Goal: Communication & Community: Answer question/provide support

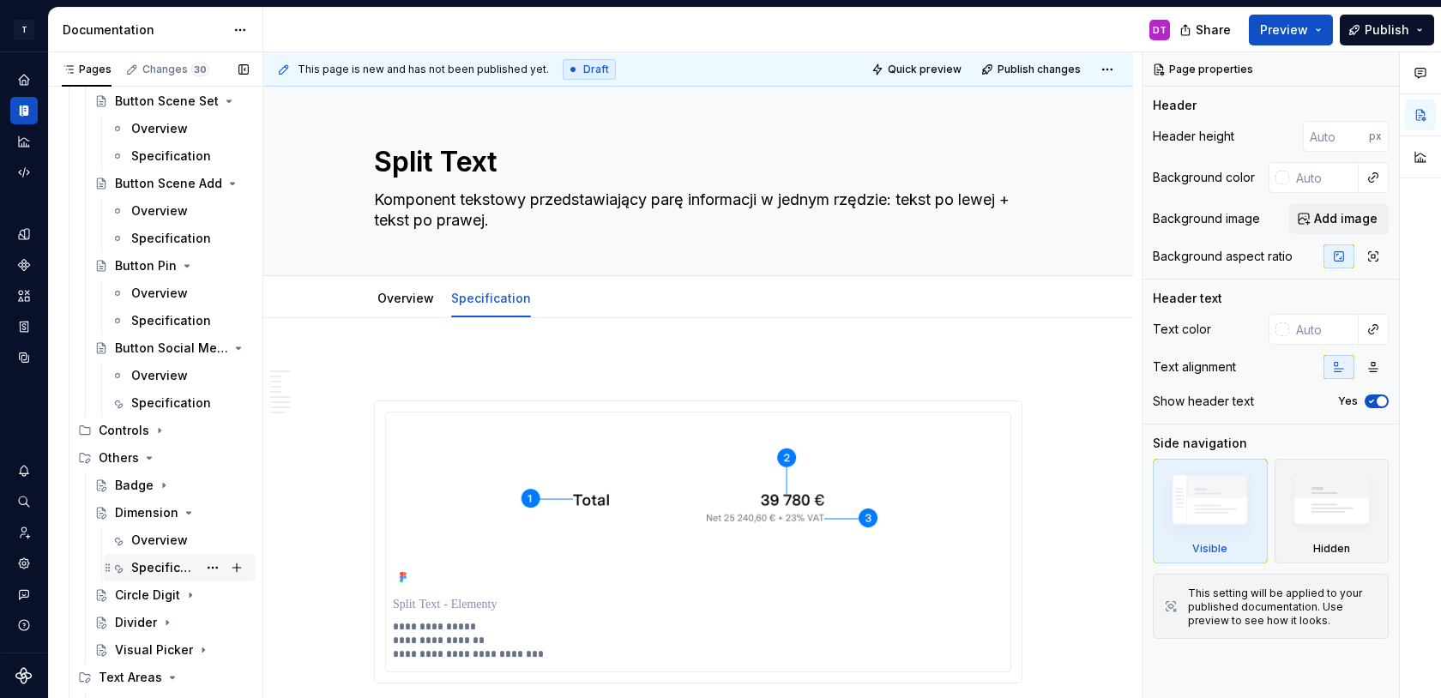
scroll to position [986, 0]
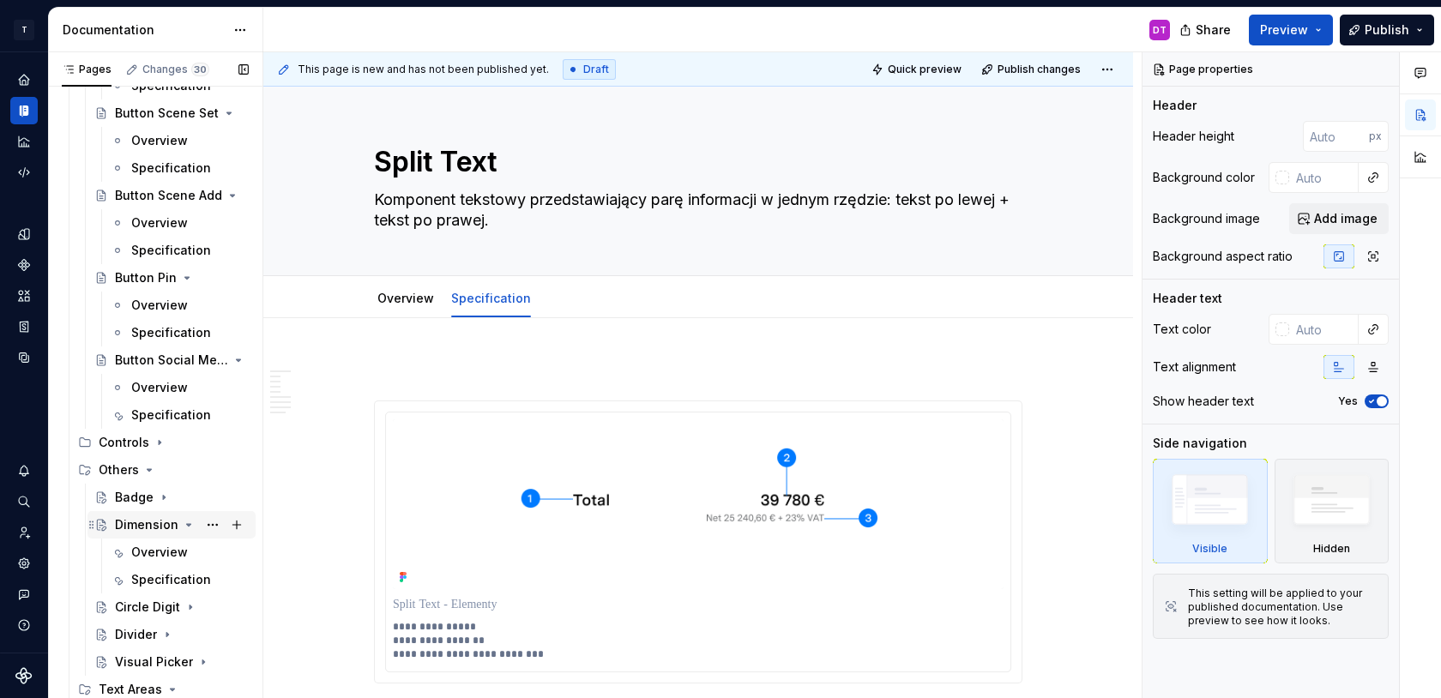
click at [153, 521] on div "Dimension" at bounding box center [146, 524] width 63 height 17
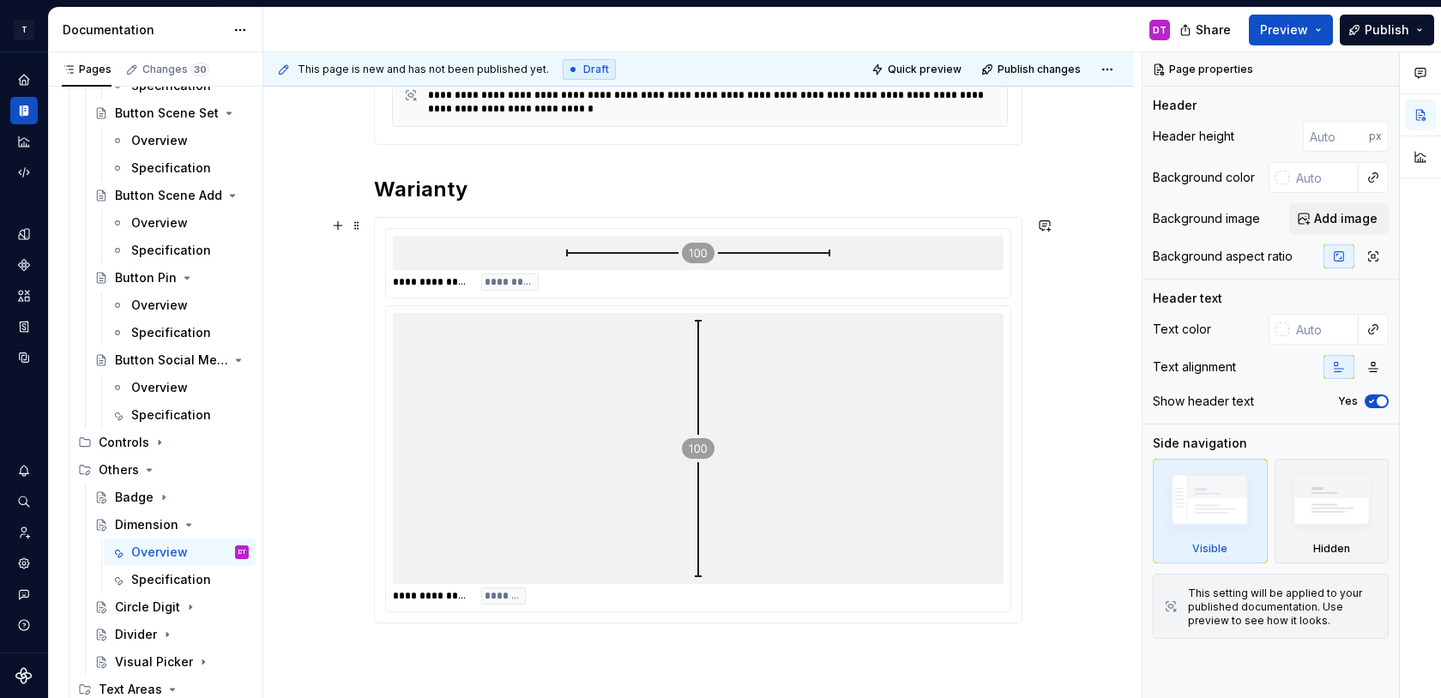
scroll to position [504, 0]
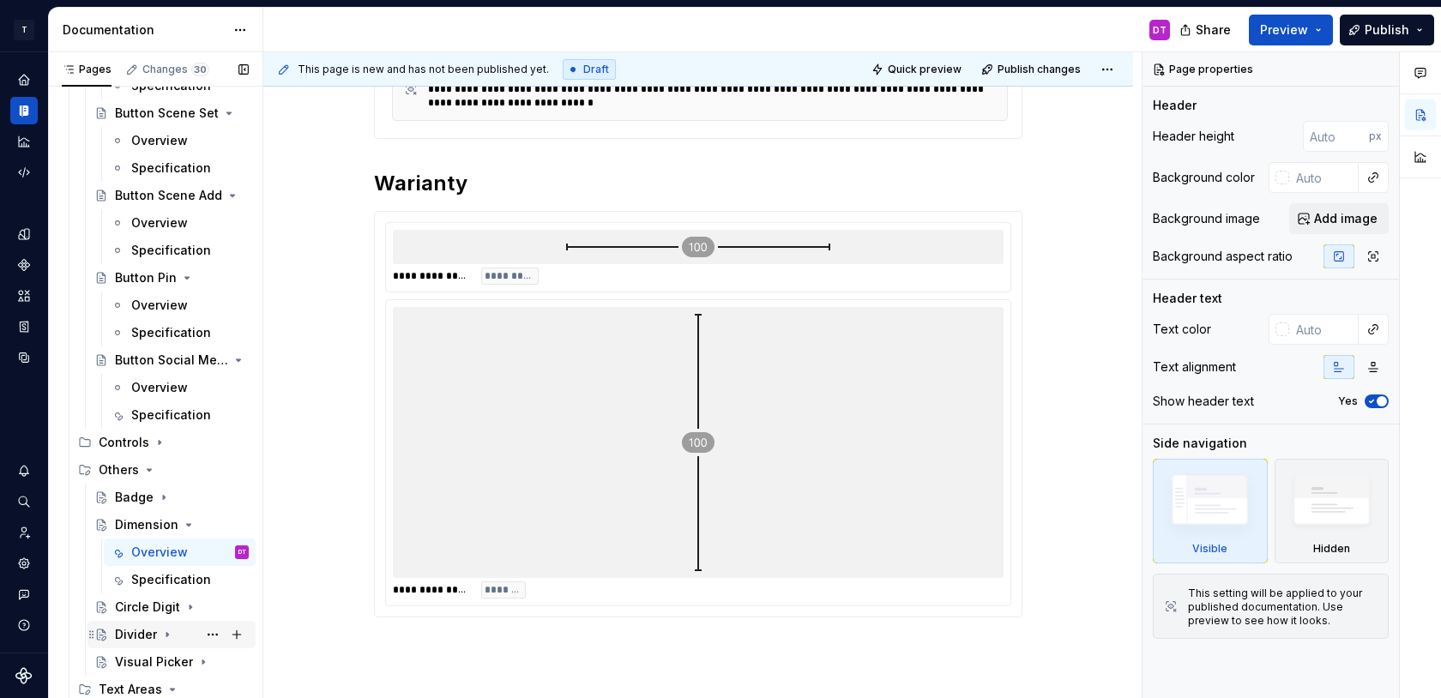
click at [137, 631] on div "Divider" at bounding box center [136, 634] width 42 height 17
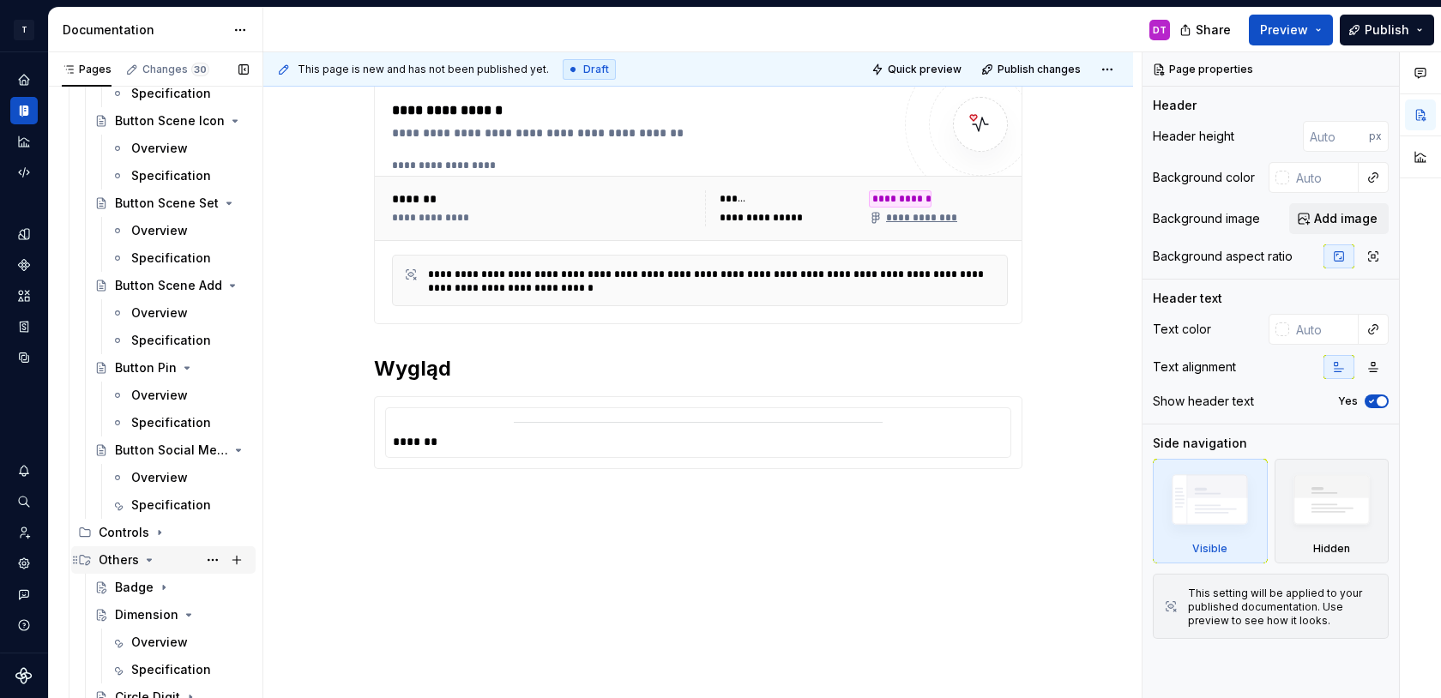
scroll to position [882, 0]
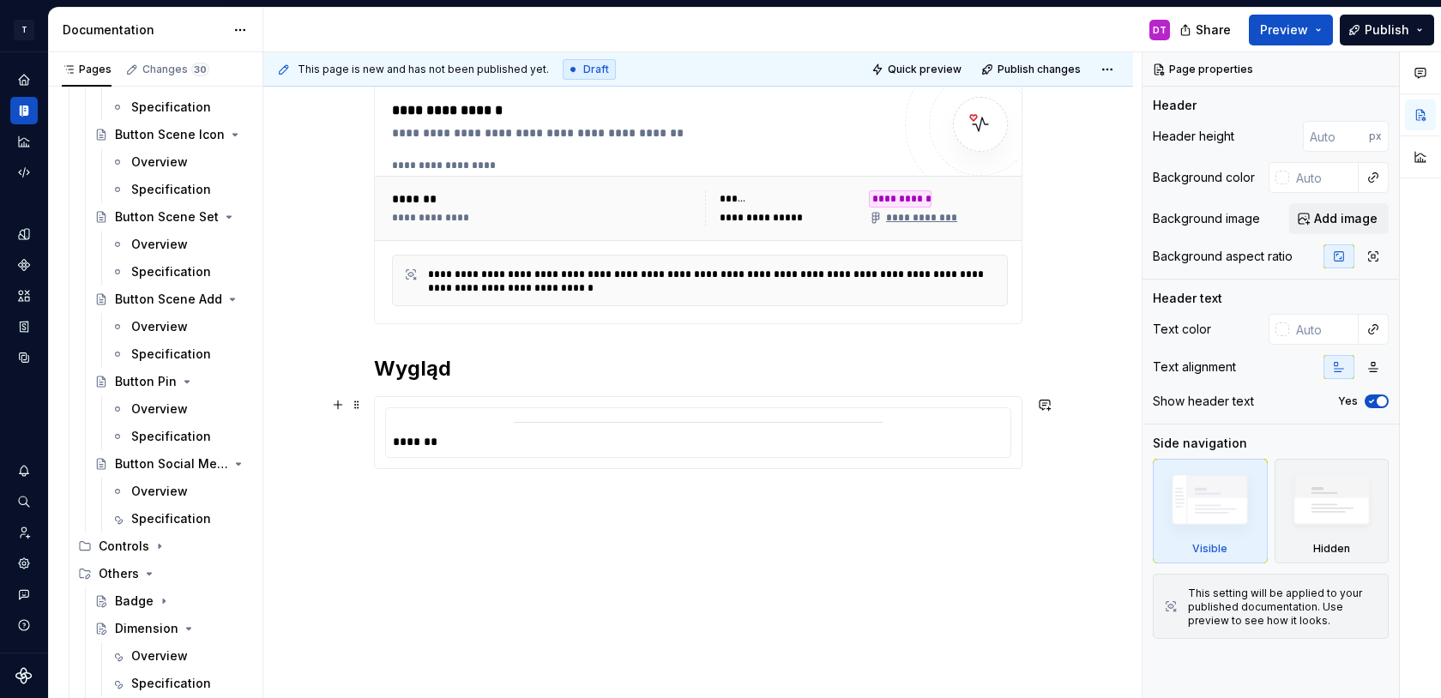
click at [523, 429] on div "*******" at bounding box center [698, 432] width 625 height 49
type textarea "*"
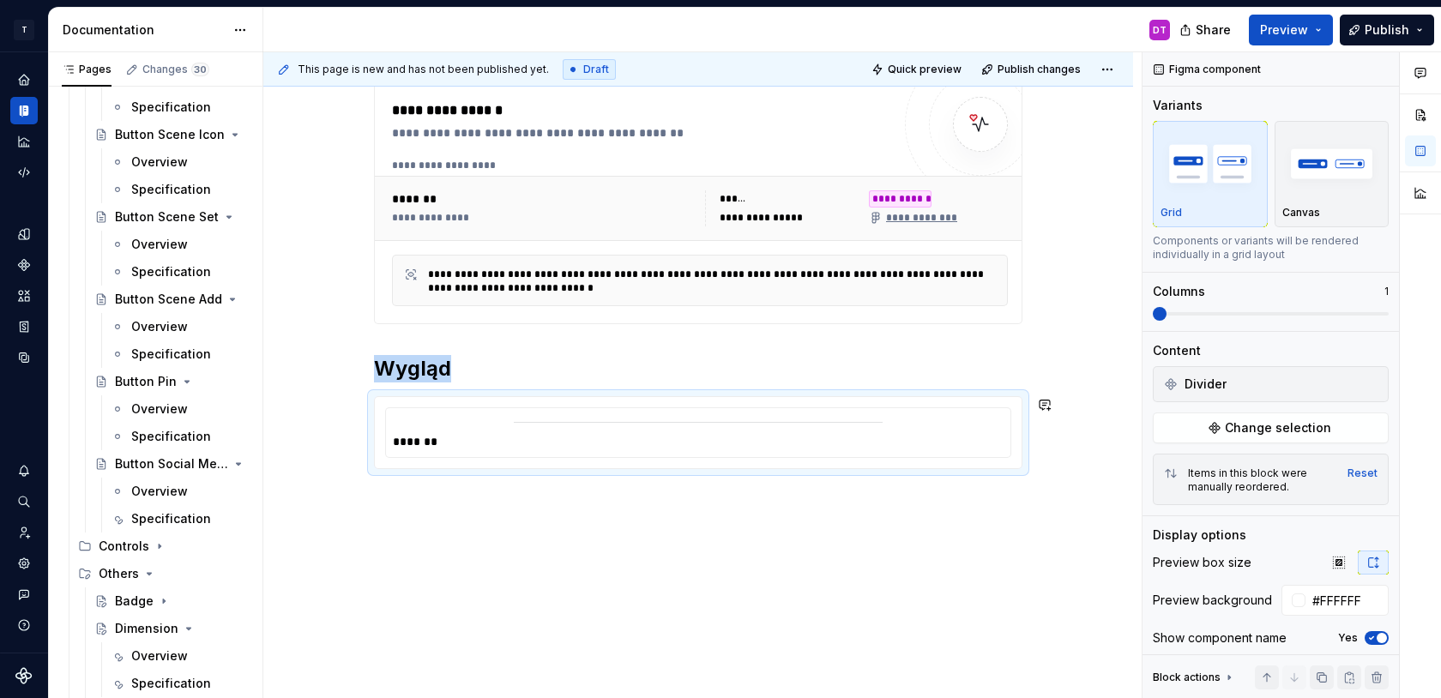
click at [697, 526] on div "**********" at bounding box center [698, 349] width 870 height 699
click at [576, 516] on div "**********" at bounding box center [698, 349] width 870 height 699
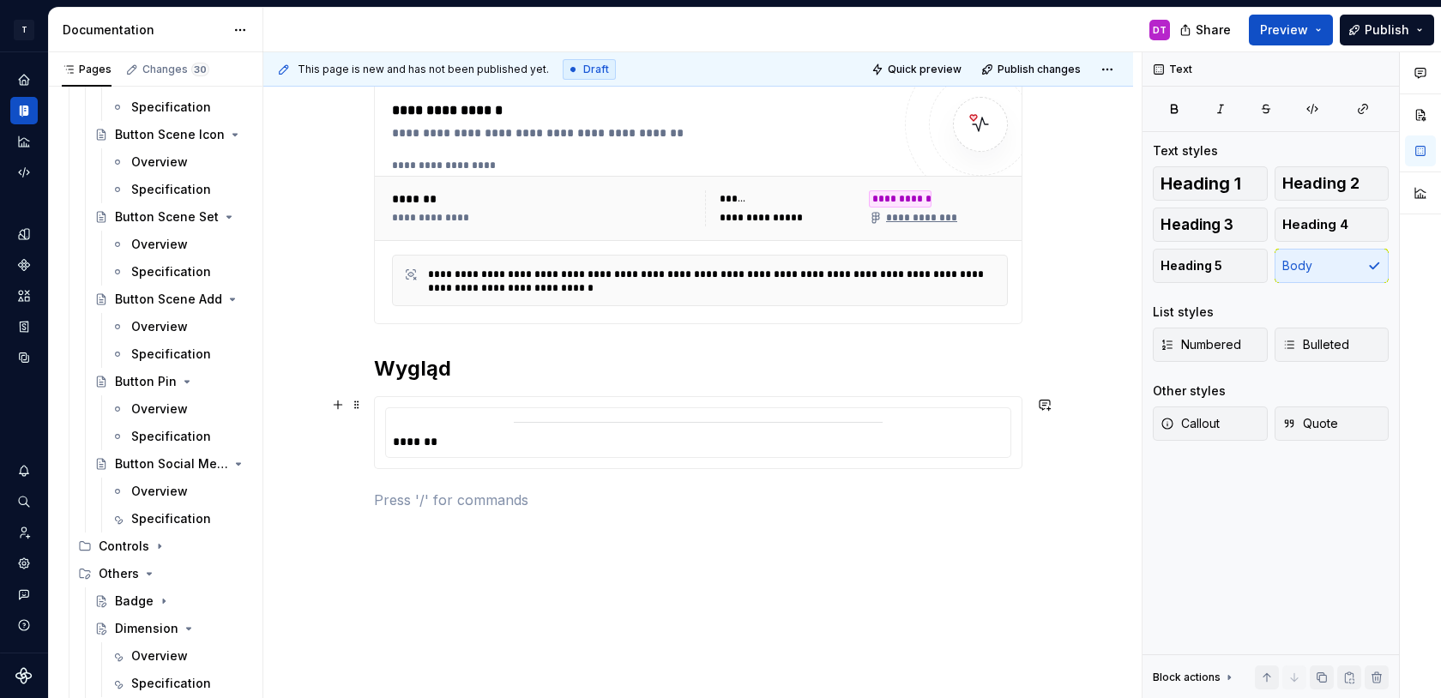
click at [582, 448] on div "*******" at bounding box center [698, 441] width 611 height 17
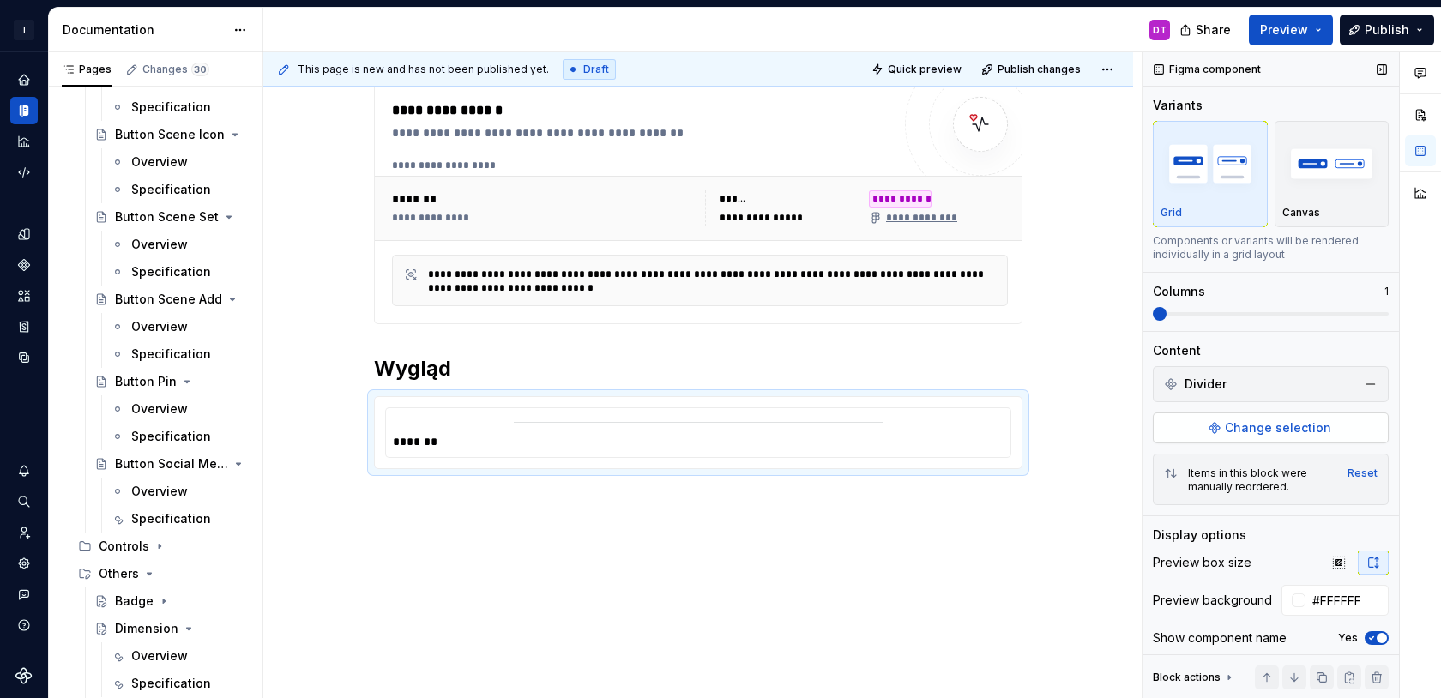
click at [1201, 431] on button "Change selection" at bounding box center [1271, 428] width 236 height 31
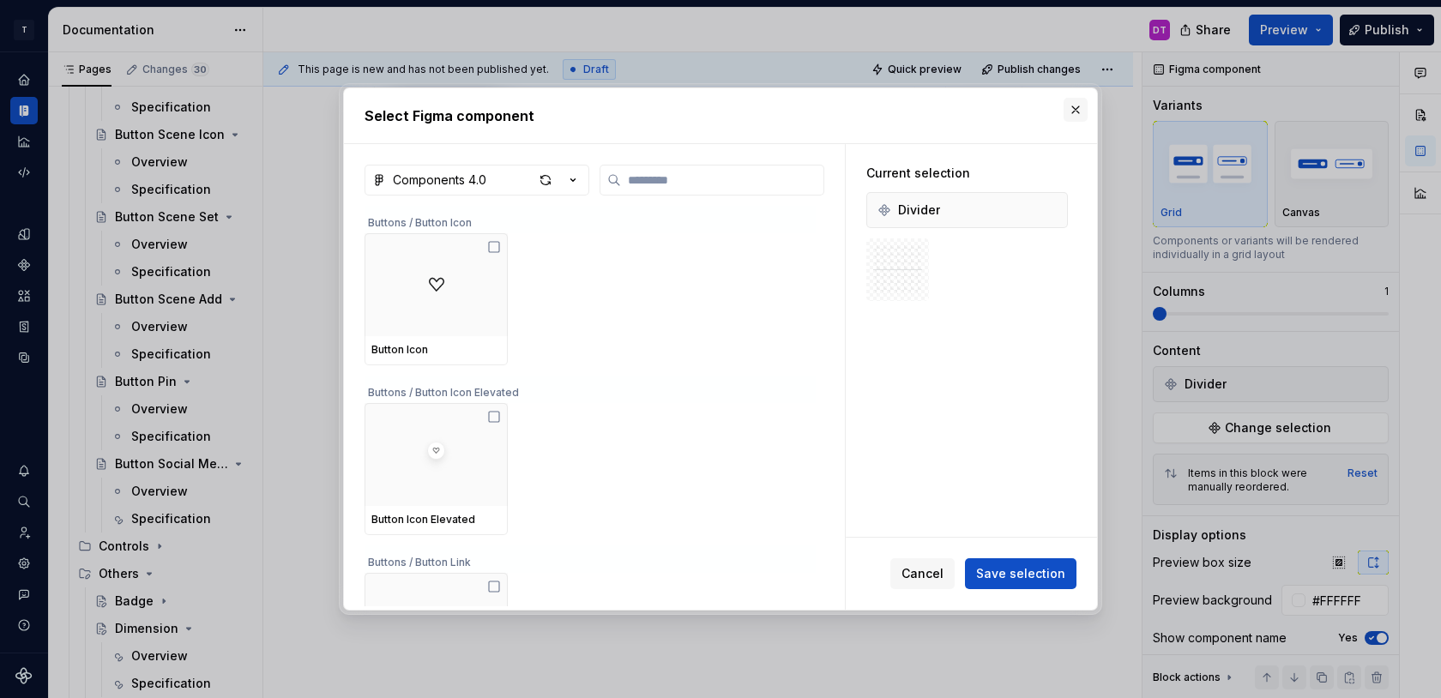
click at [1077, 112] on button "button" at bounding box center [1076, 110] width 24 height 24
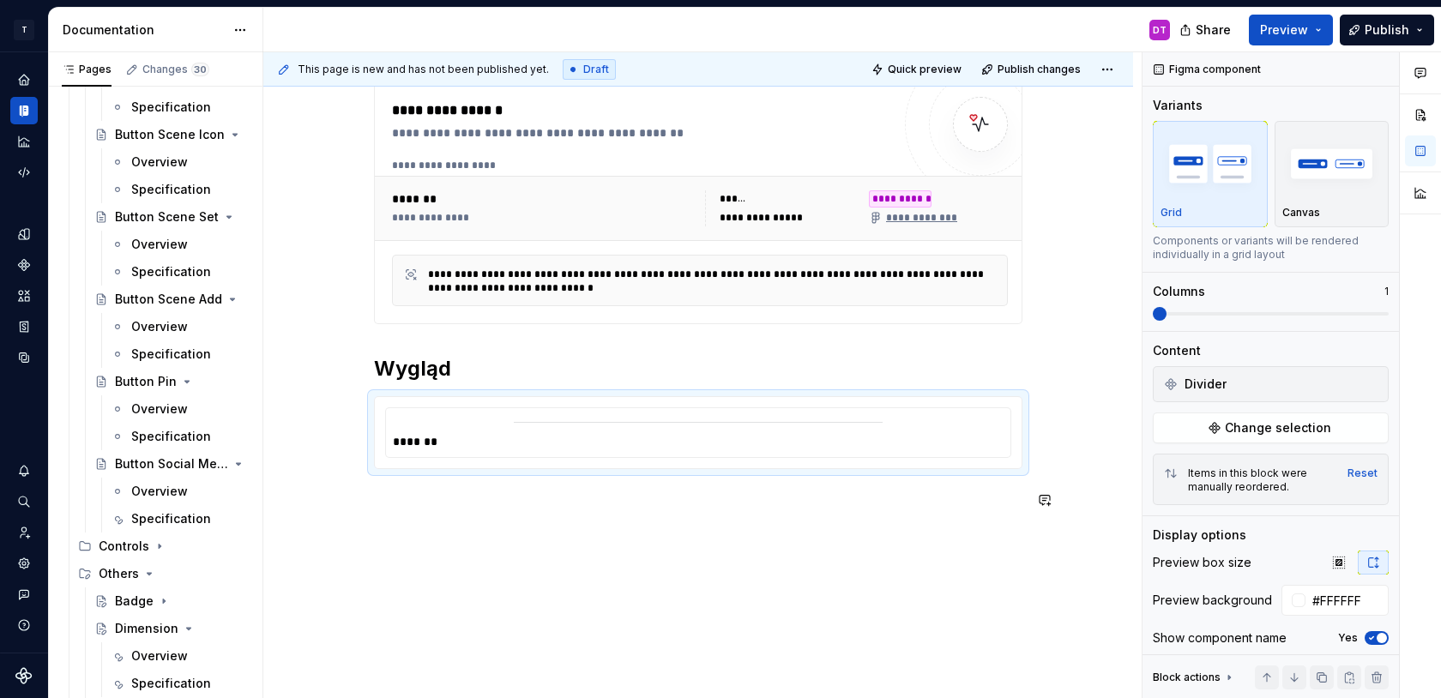
click at [435, 552] on div "**********" at bounding box center [702, 375] width 878 height 647
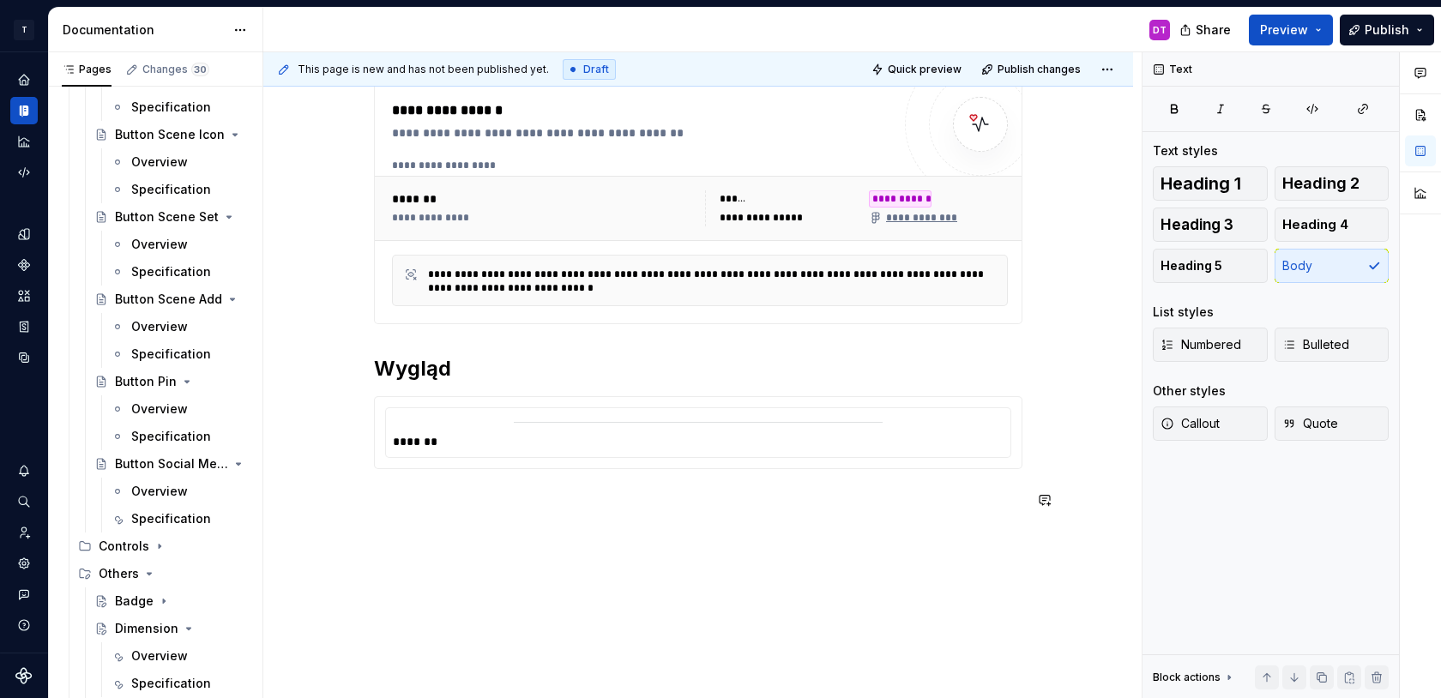
click at [414, 535] on div "**********" at bounding box center [698, 370] width 870 height 740
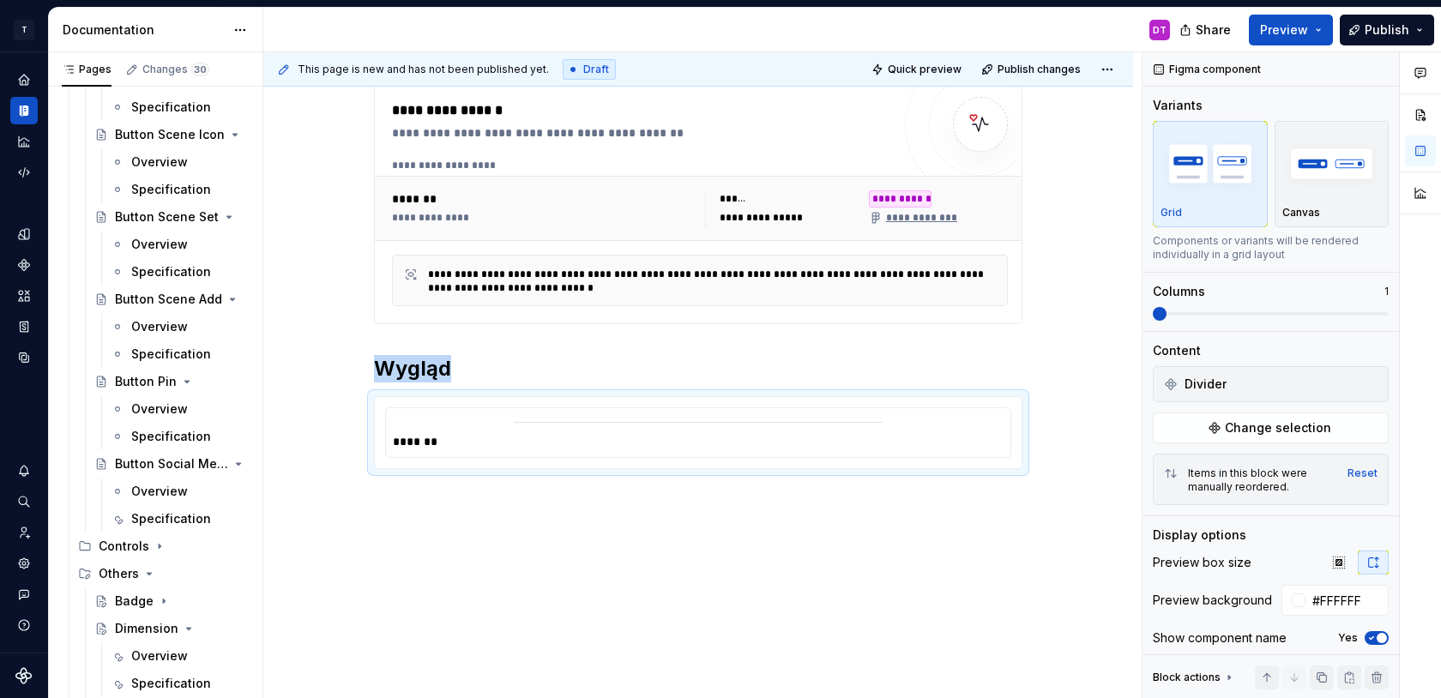
click at [385, 534] on div "**********" at bounding box center [698, 349] width 870 height 699
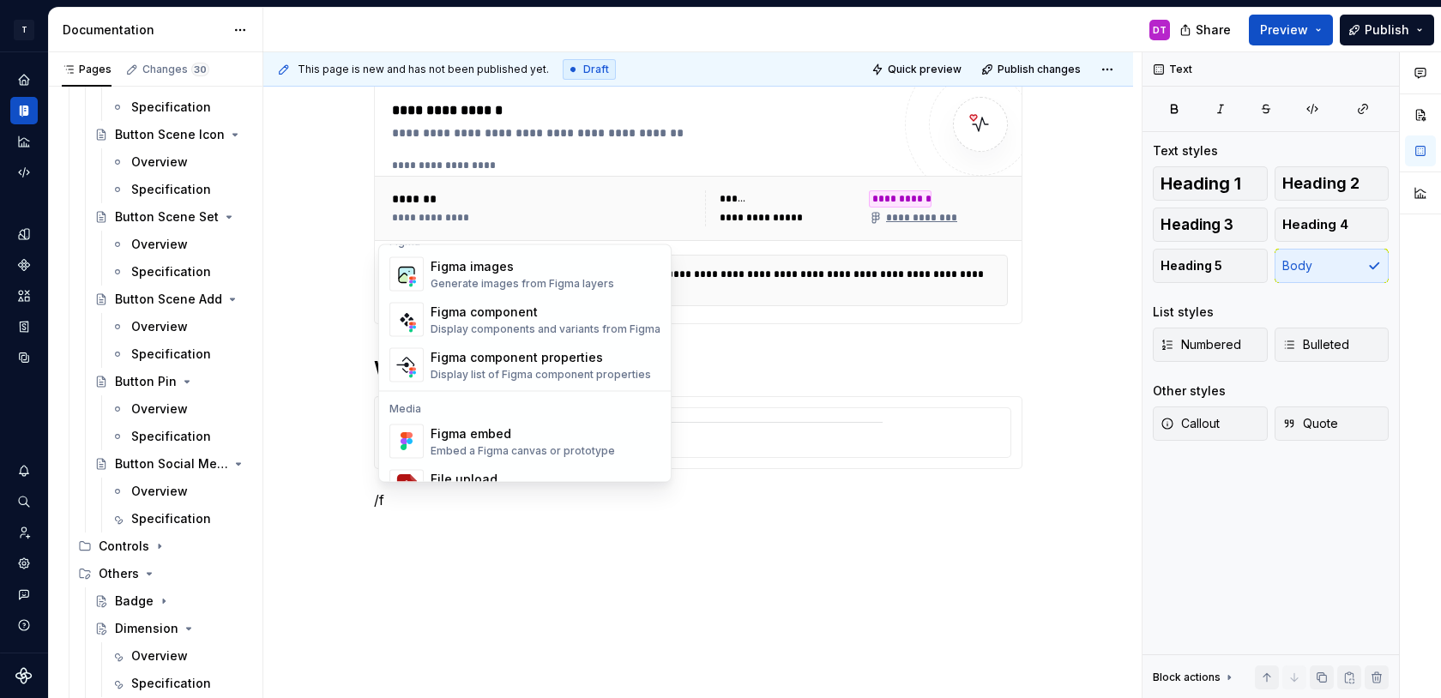
scroll to position [0, 0]
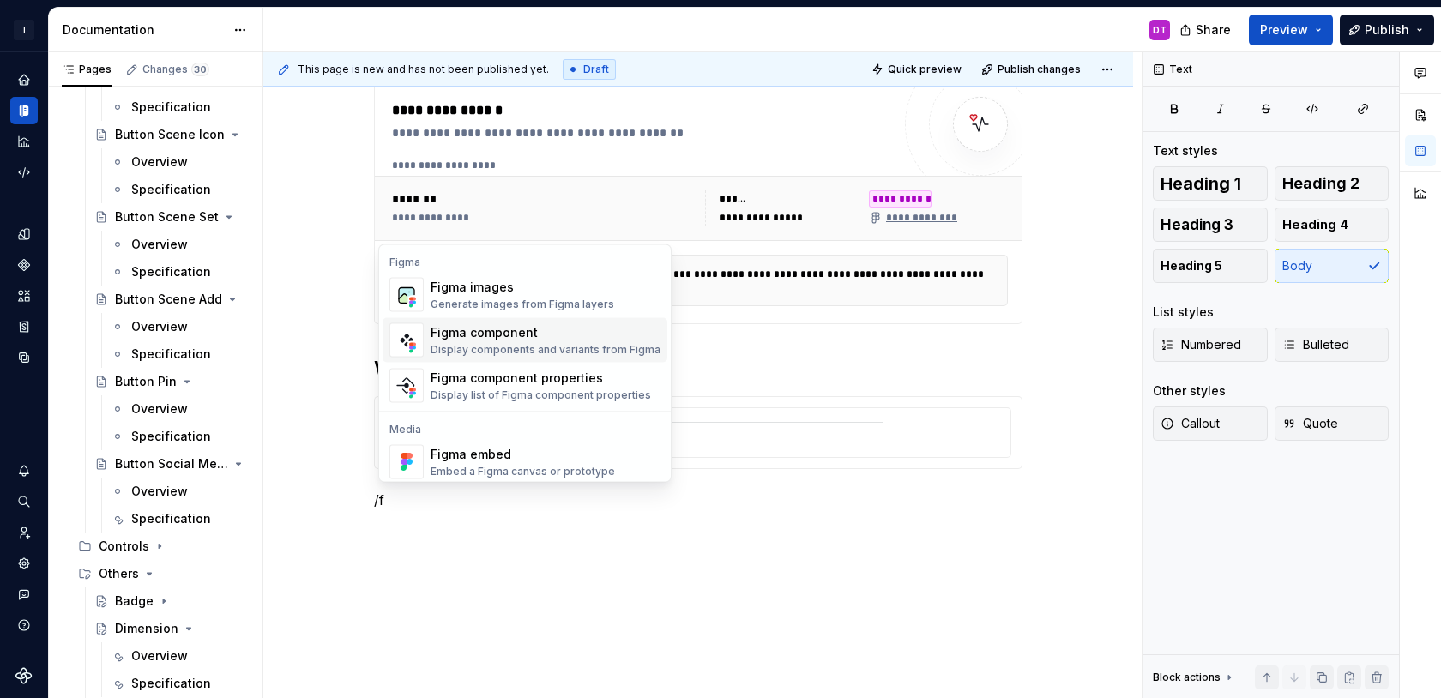
click at [453, 343] on div "Display components and variants from Figma" at bounding box center [546, 350] width 230 height 14
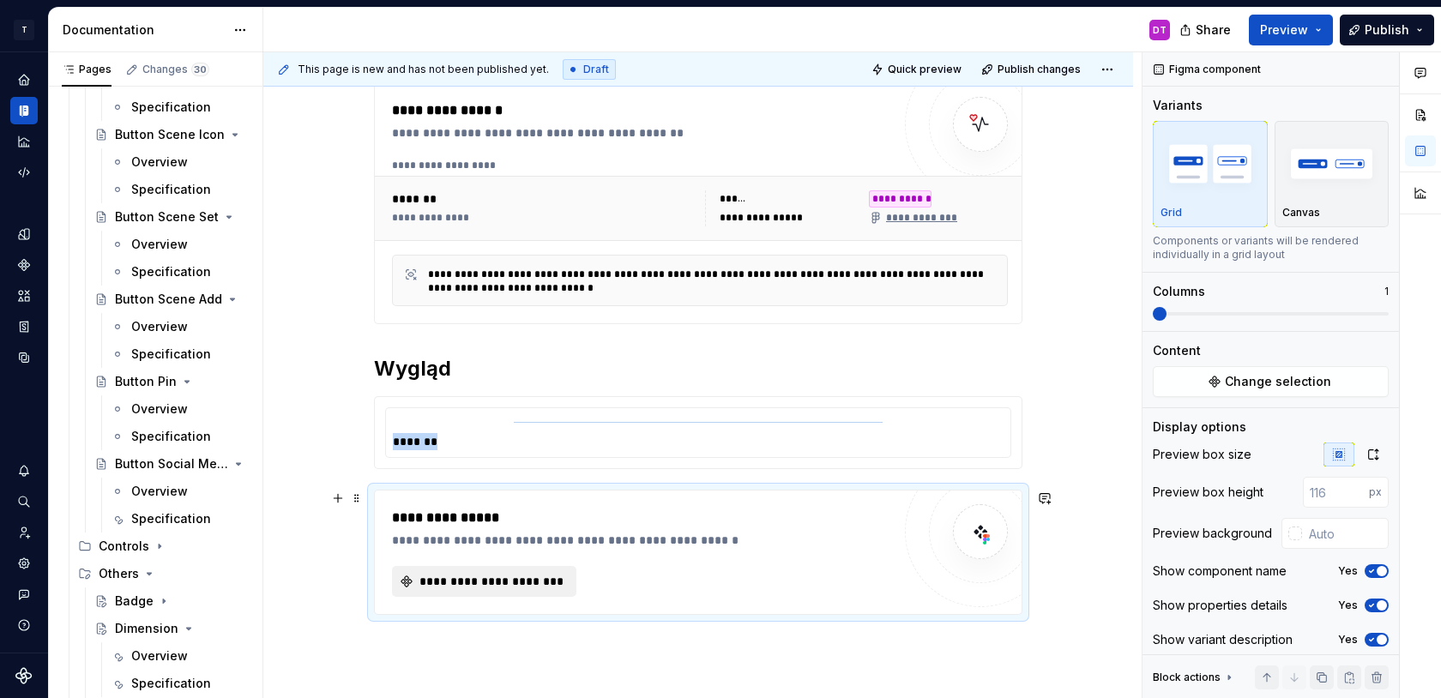
click at [489, 576] on span "**********" at bounding box center [491, 581] width 148 height 17
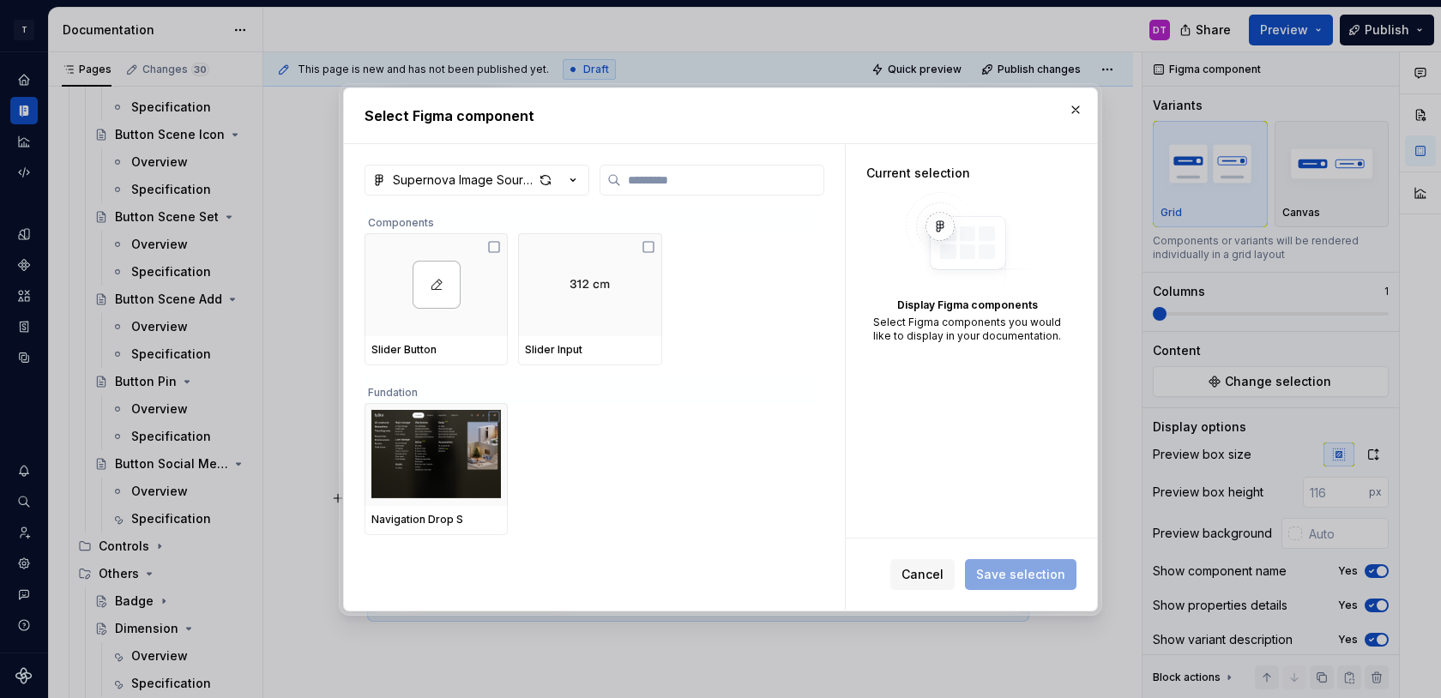
type textarea "*"
click at [656, 180] on input "search" at bounding box center [722, 180] width 202 height 17
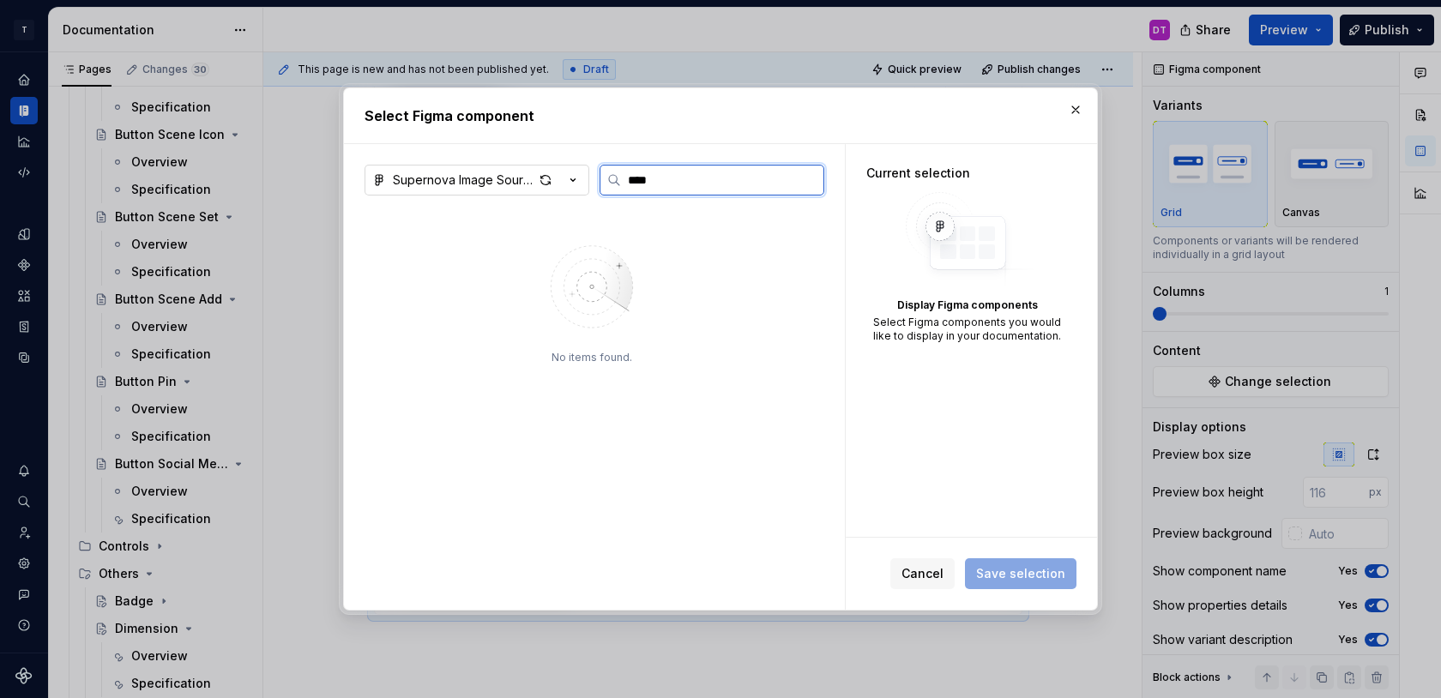
type input "****"
click at [509, 183] on div "Supernova Image Source" at bounding box center [463, 180] width 141 height 17
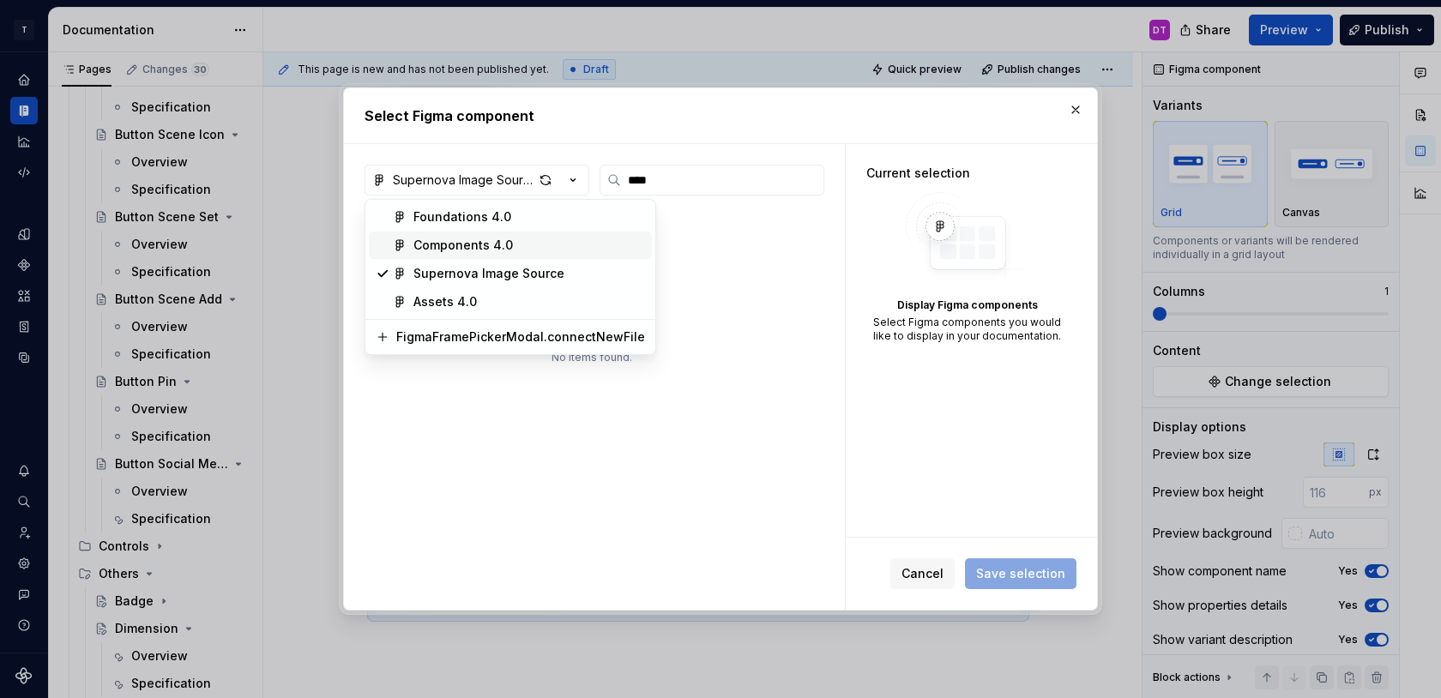
click at [486, 238] on div "Components 4.0" at bounding box center [463, 245] width 100 height 17
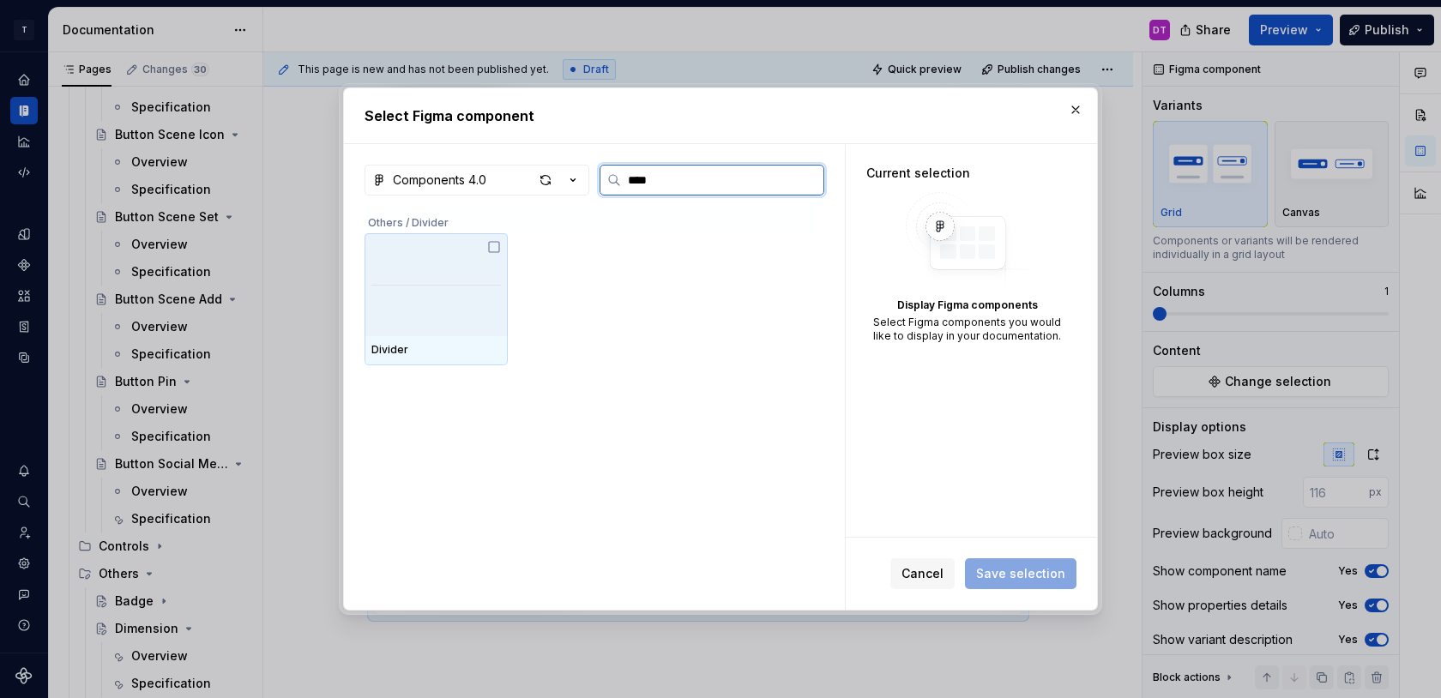
click at [480, 281] on div at bounding box center [436, 284] width 143 height 103
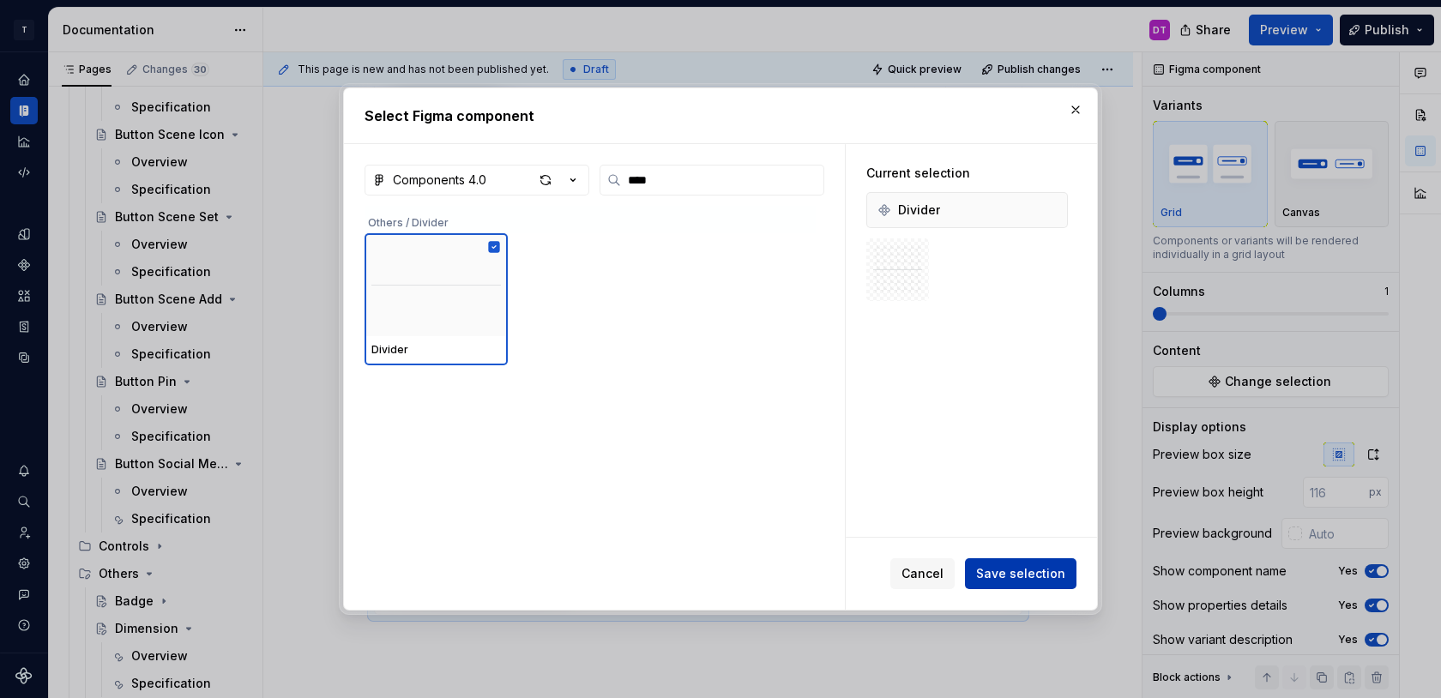
click at [1013, 569] on span "Save selection" at bounding box center [1020, 573] width 89 height 17
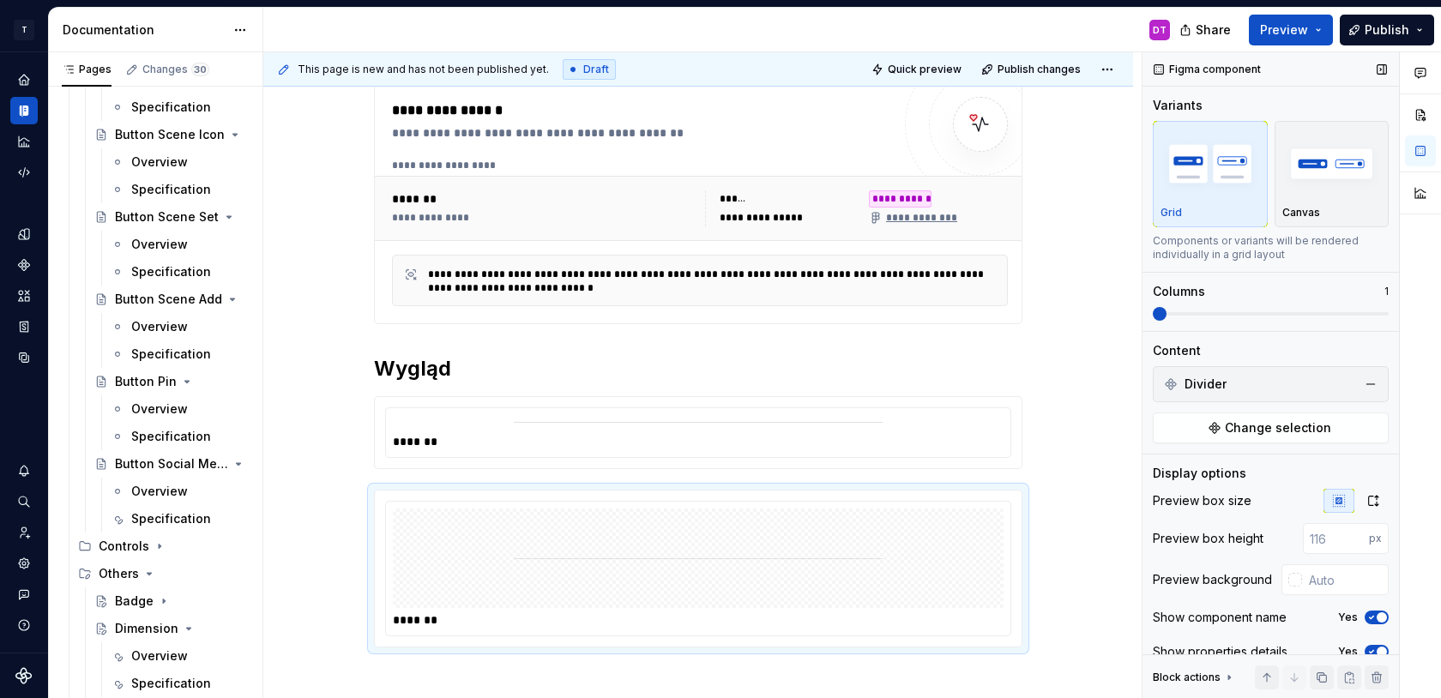
scroll to position [54, 0]
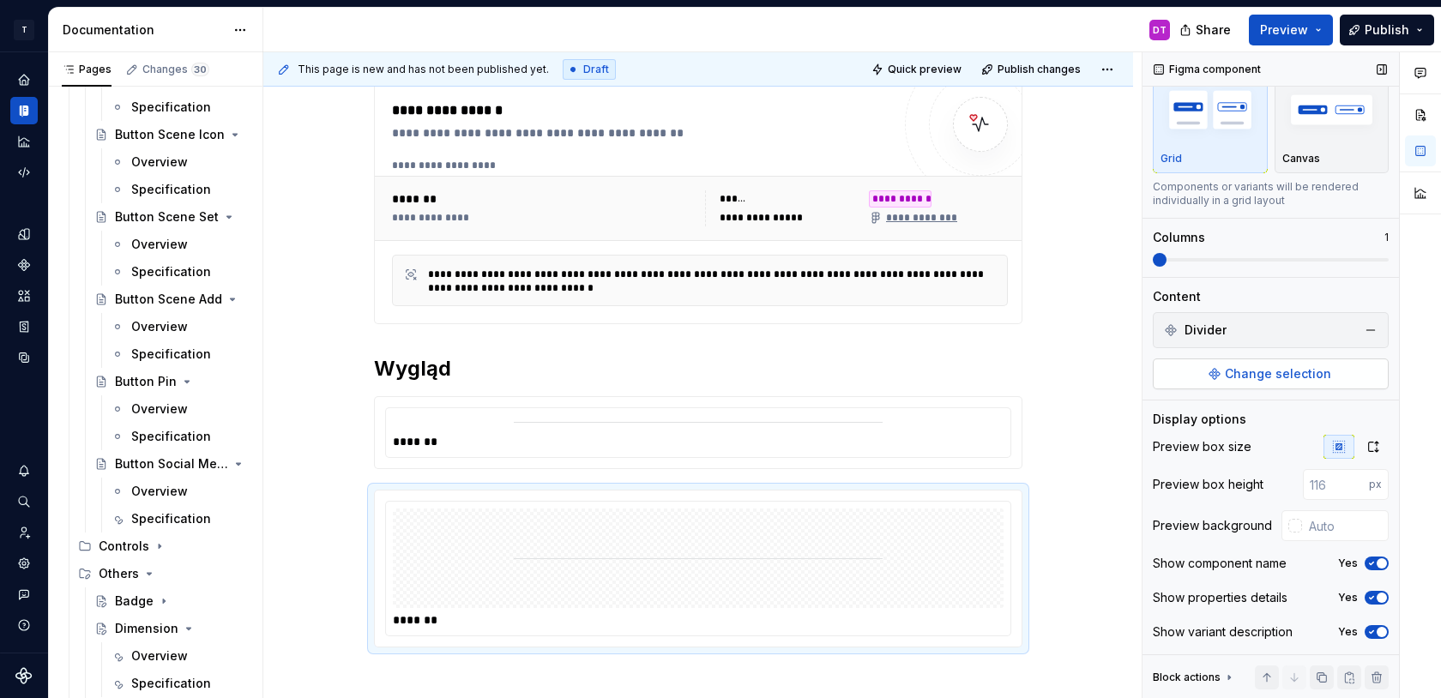
click at [1234, 360] on button "Change selection" at bounding box center [1271, 374] width 236 height 31
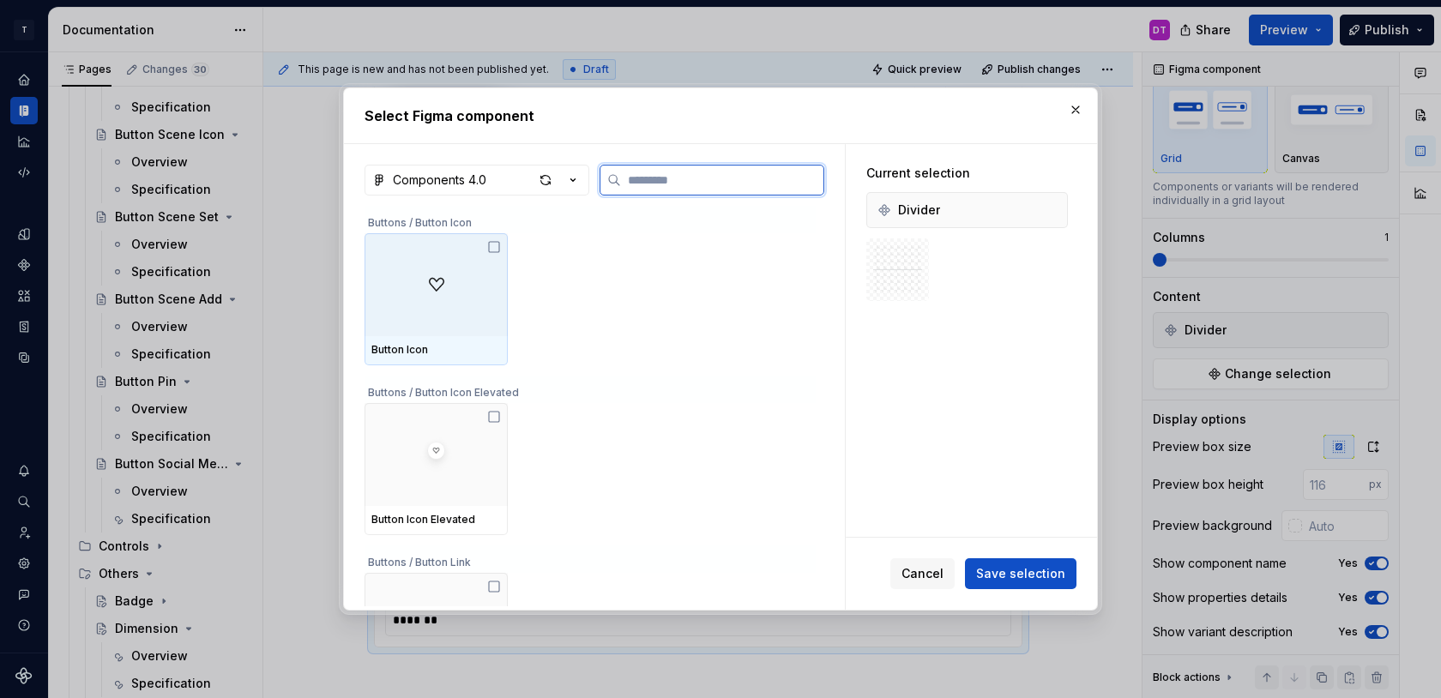
click at [455, 302] on img at bounding box center [436, 284] width 41 height 41
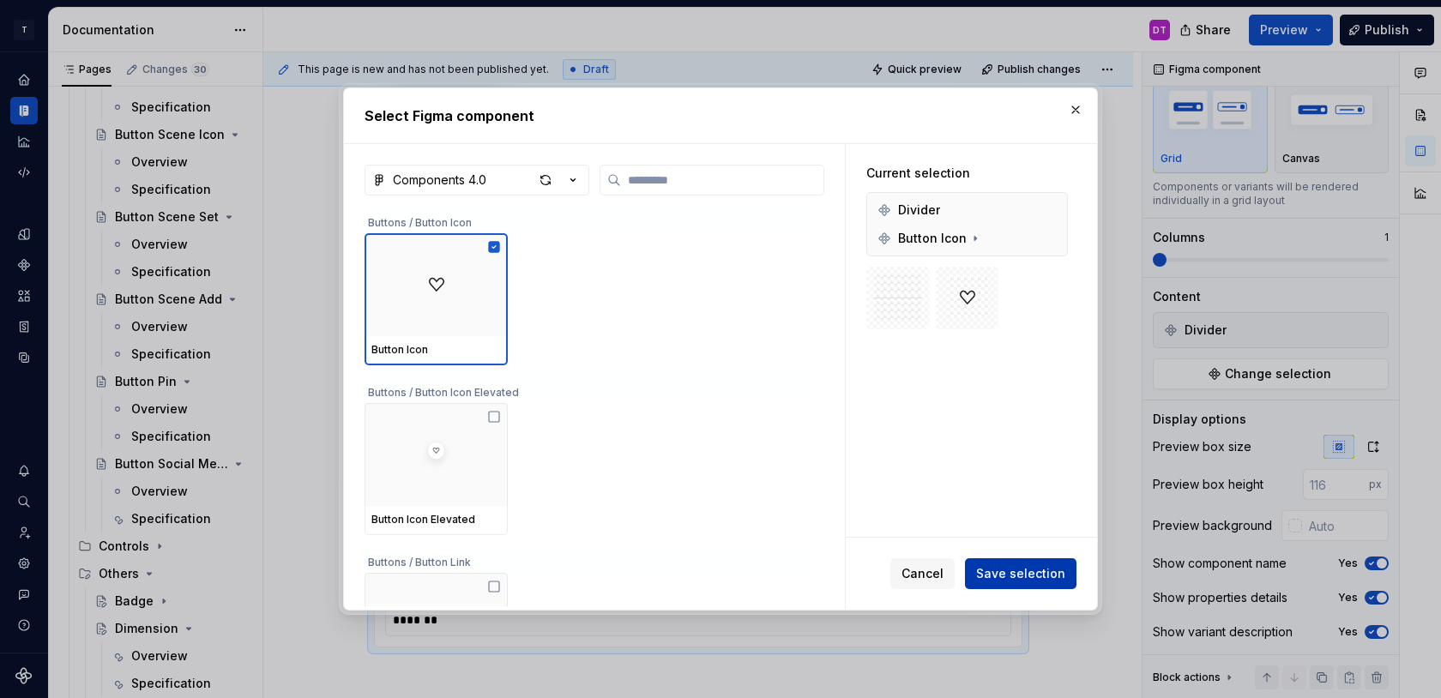
click at [1028, 563] on button "Save selection" at bounding box center [1021, 573] width 112 height 31
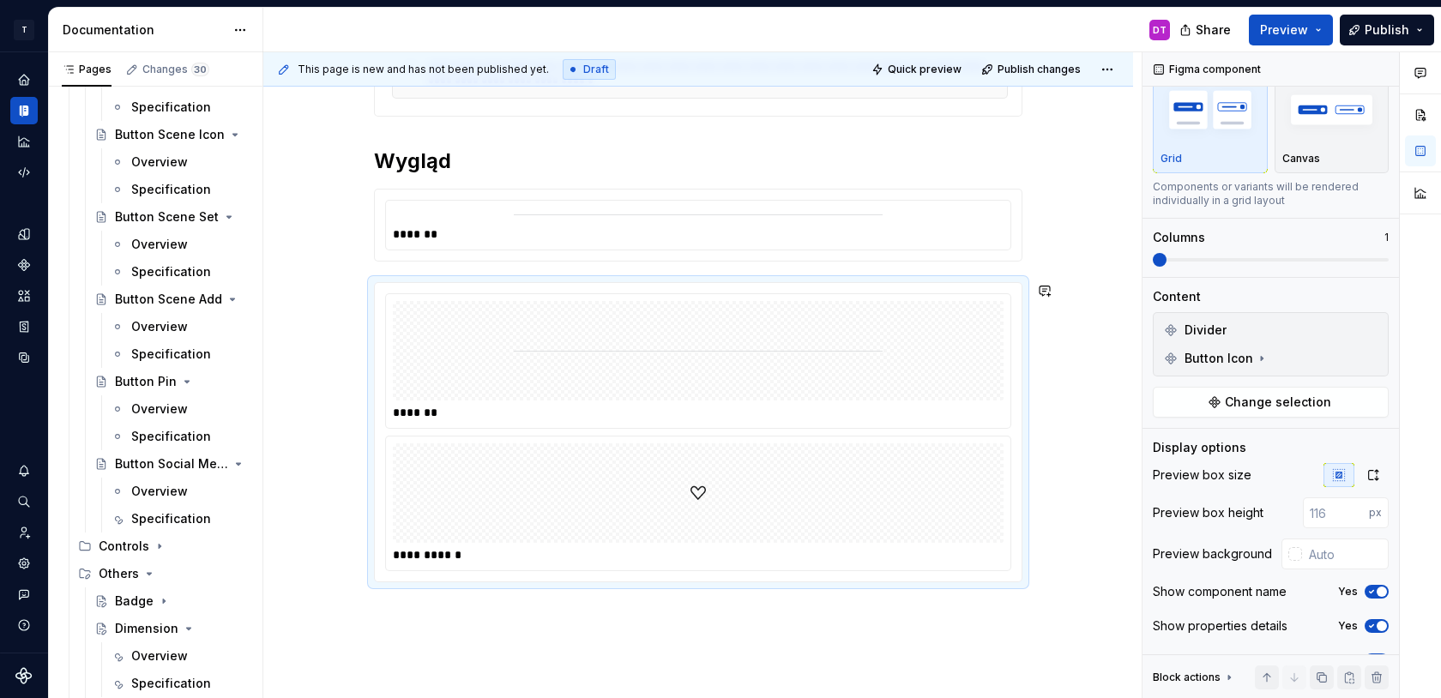
scroll to position [618, 0]
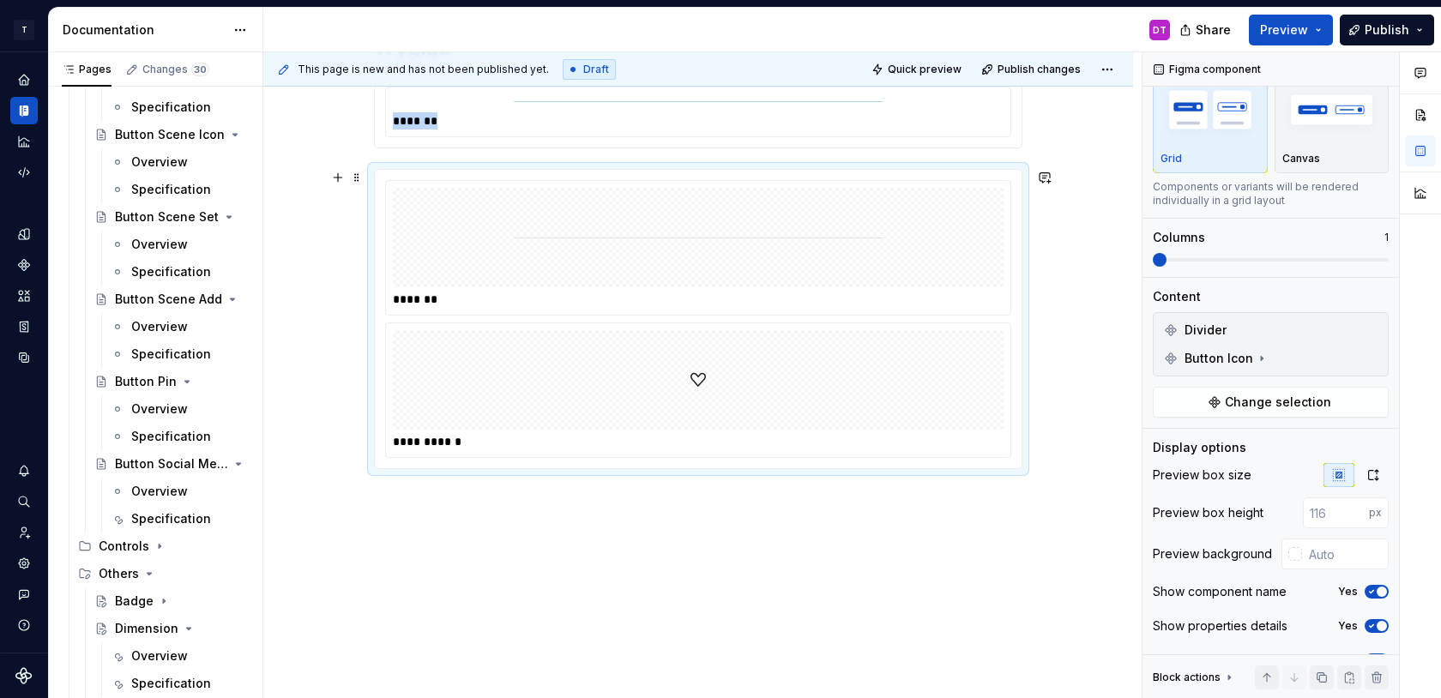
click at [799, 414] on div at bounding box center [698, 380] width 611 height 100
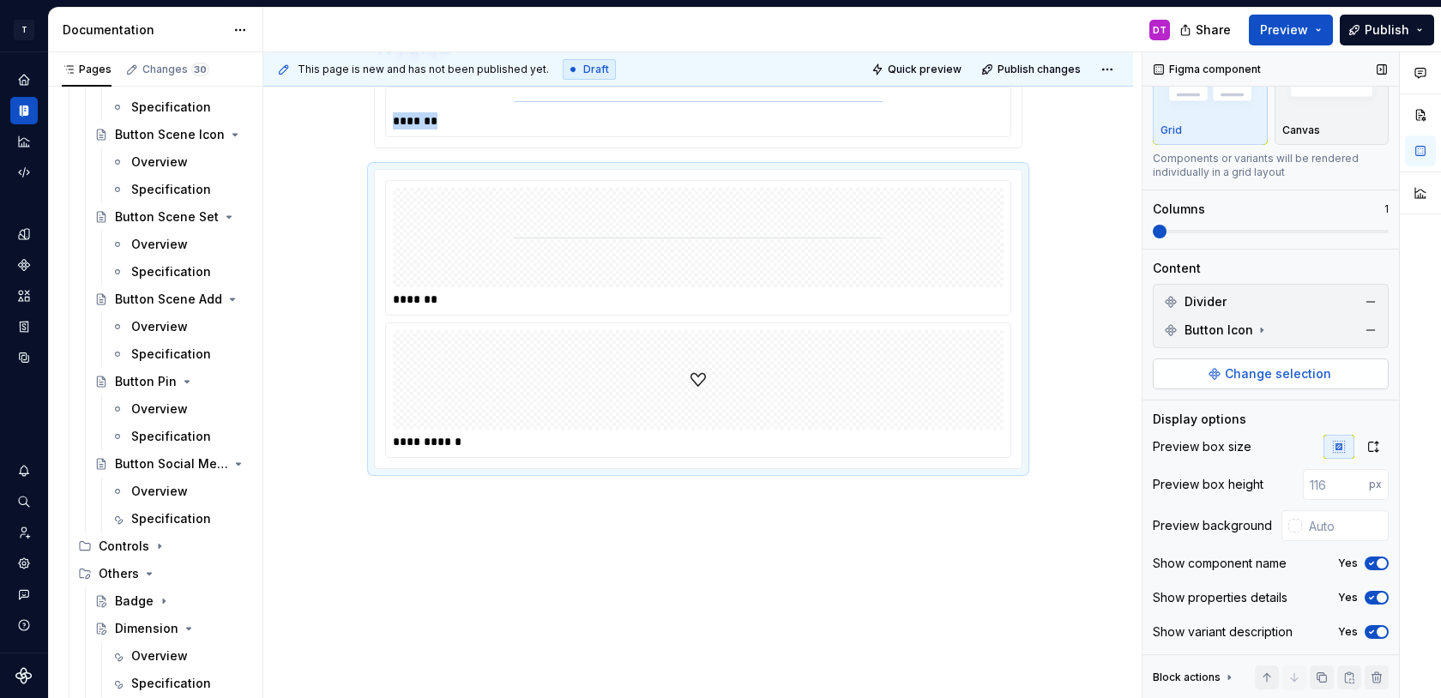
click at [1238, 369] on span "Change selection" at bounding box center [1278, 373] width 106 height 17
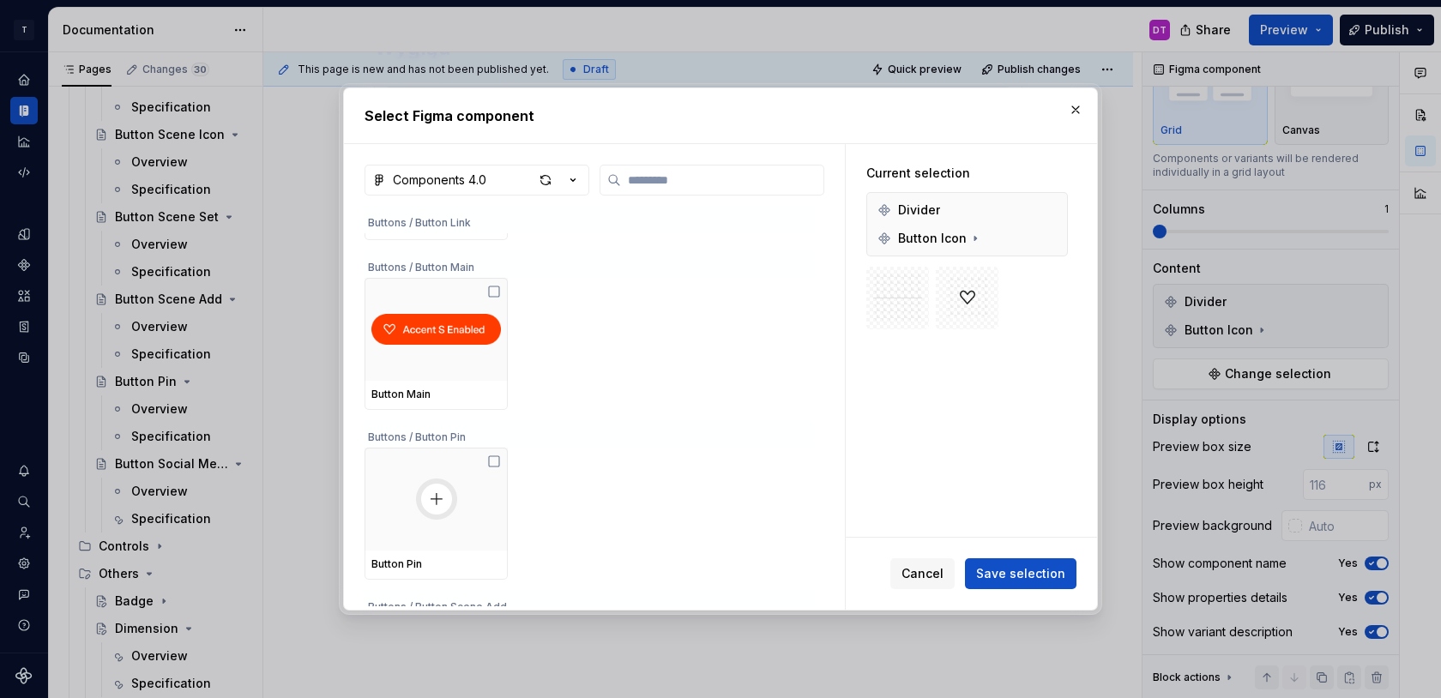
scroll to position [457, 0]
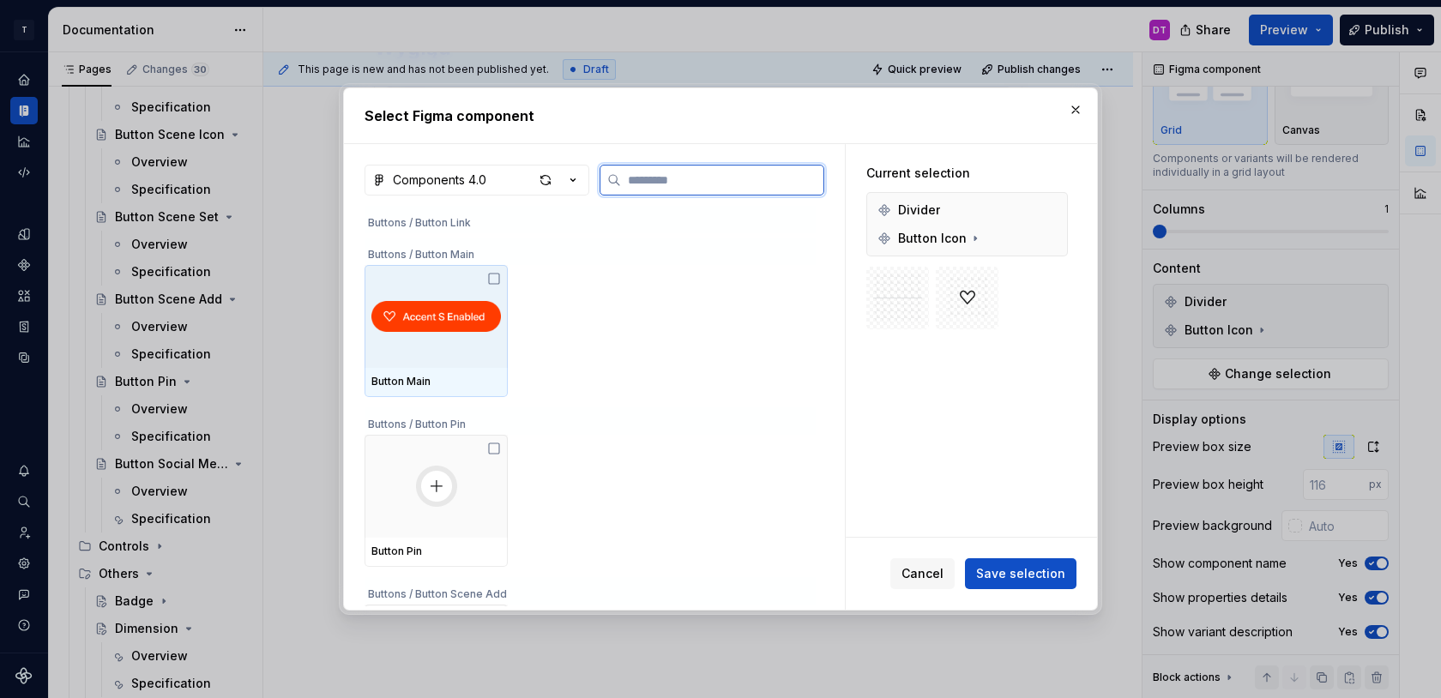
click at [469, 325] on img at bounding box center [436, 316] width 130 height 41
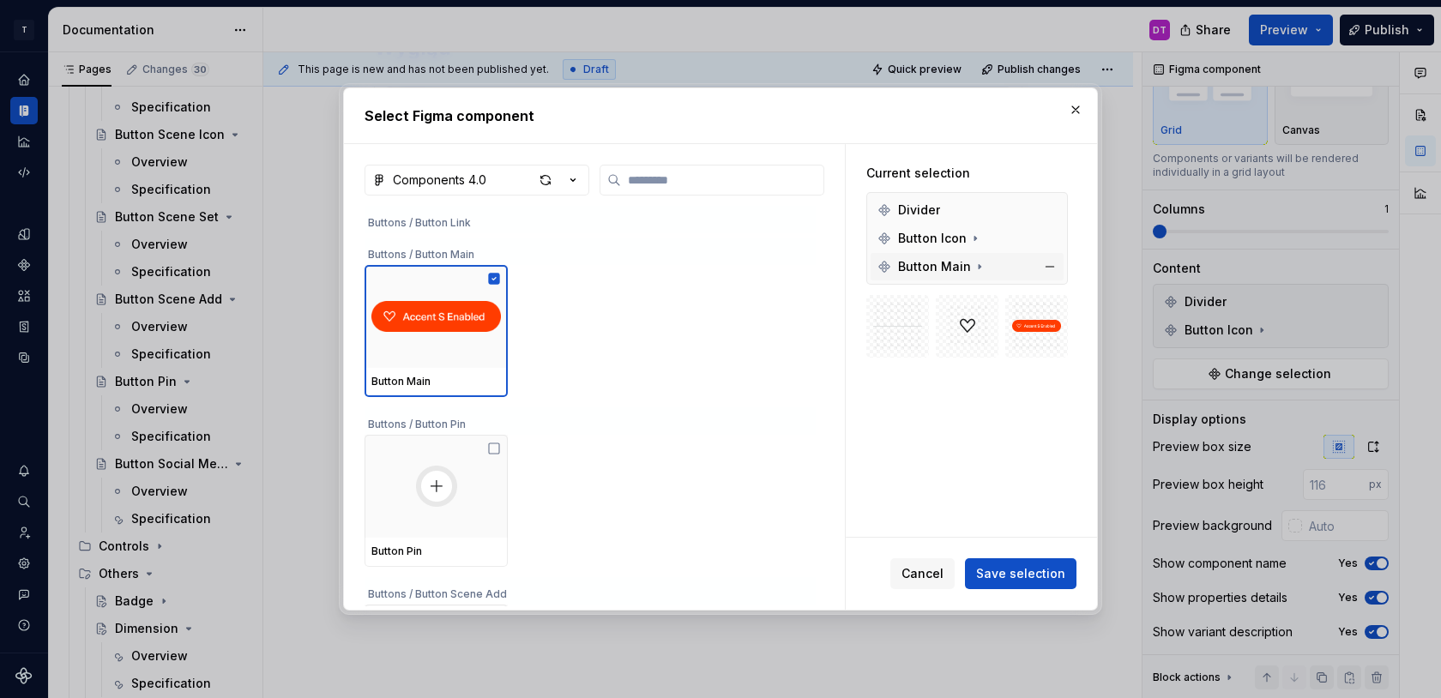
click at [977, 260] on icon at bounding box center [980, 267] width 14 height 14
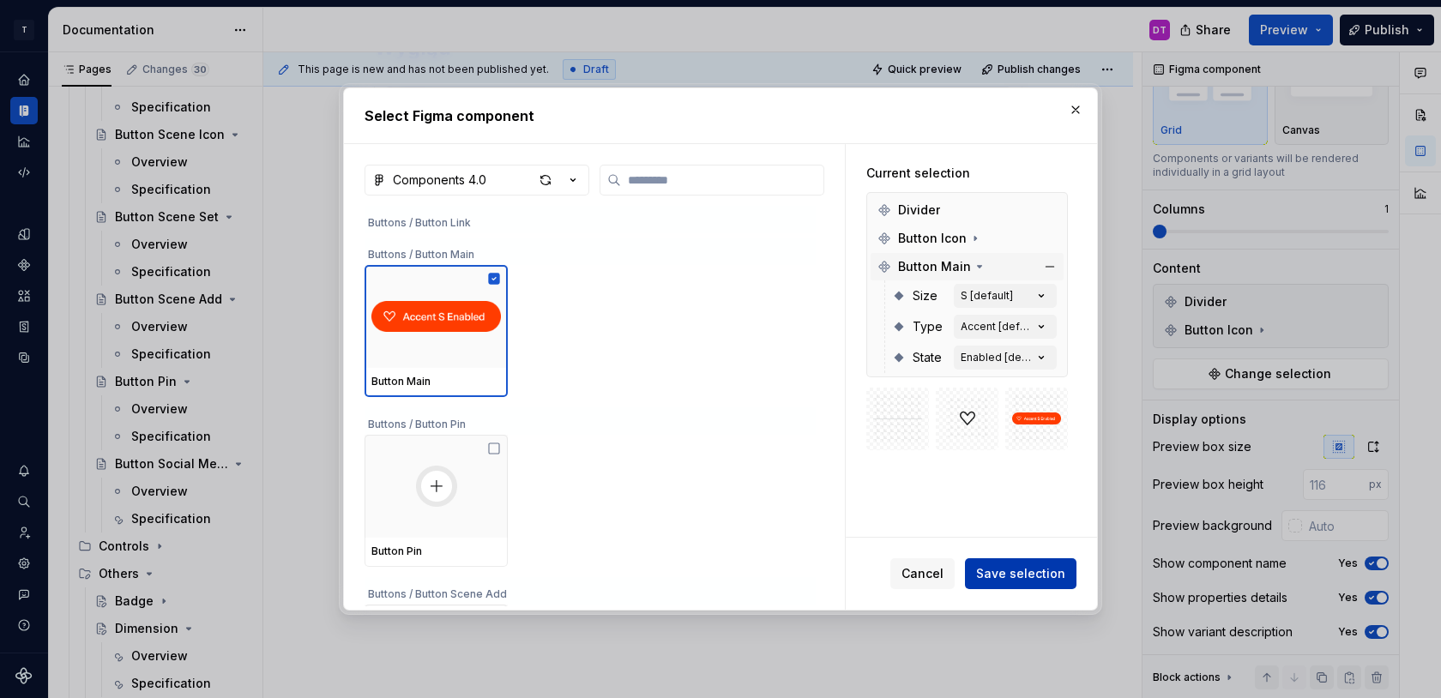
click at [1013, 571] on span "Save selection" at bounding box center [1020, 573] width 89 height 17
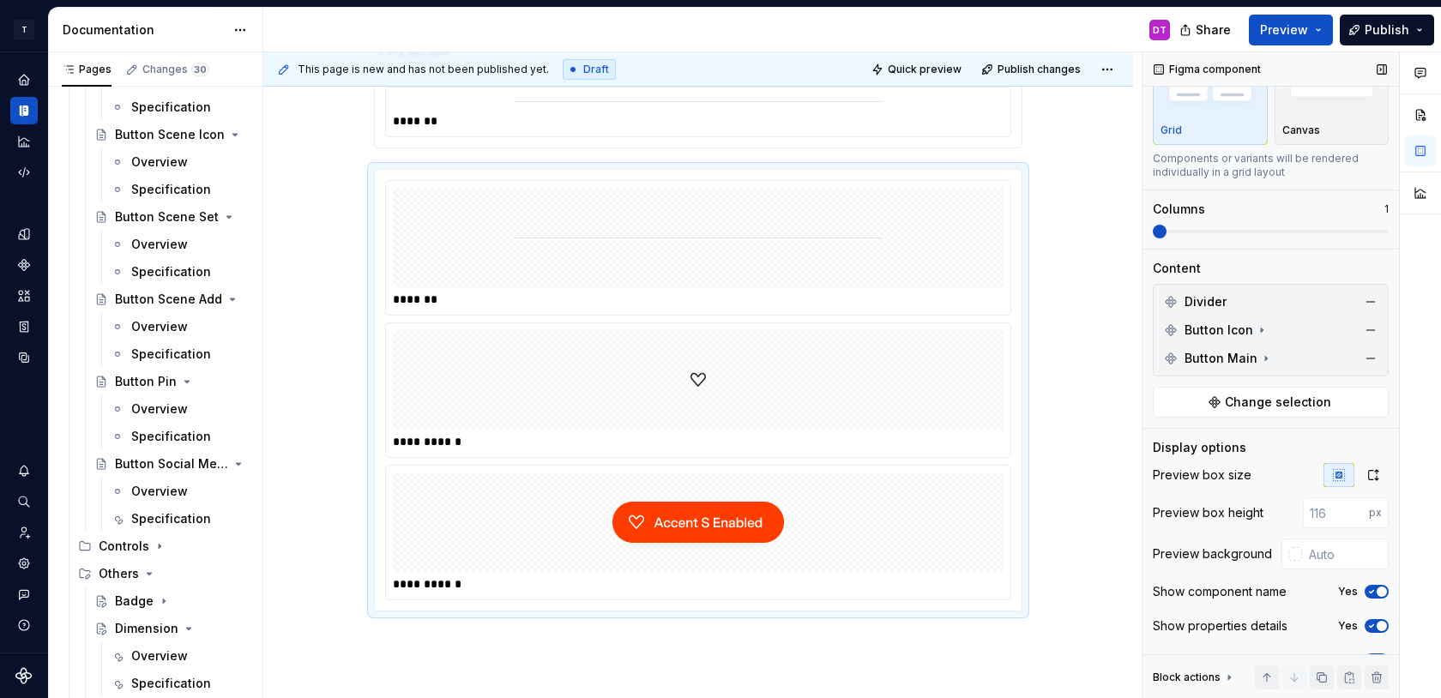
scroll to position [111, 0]
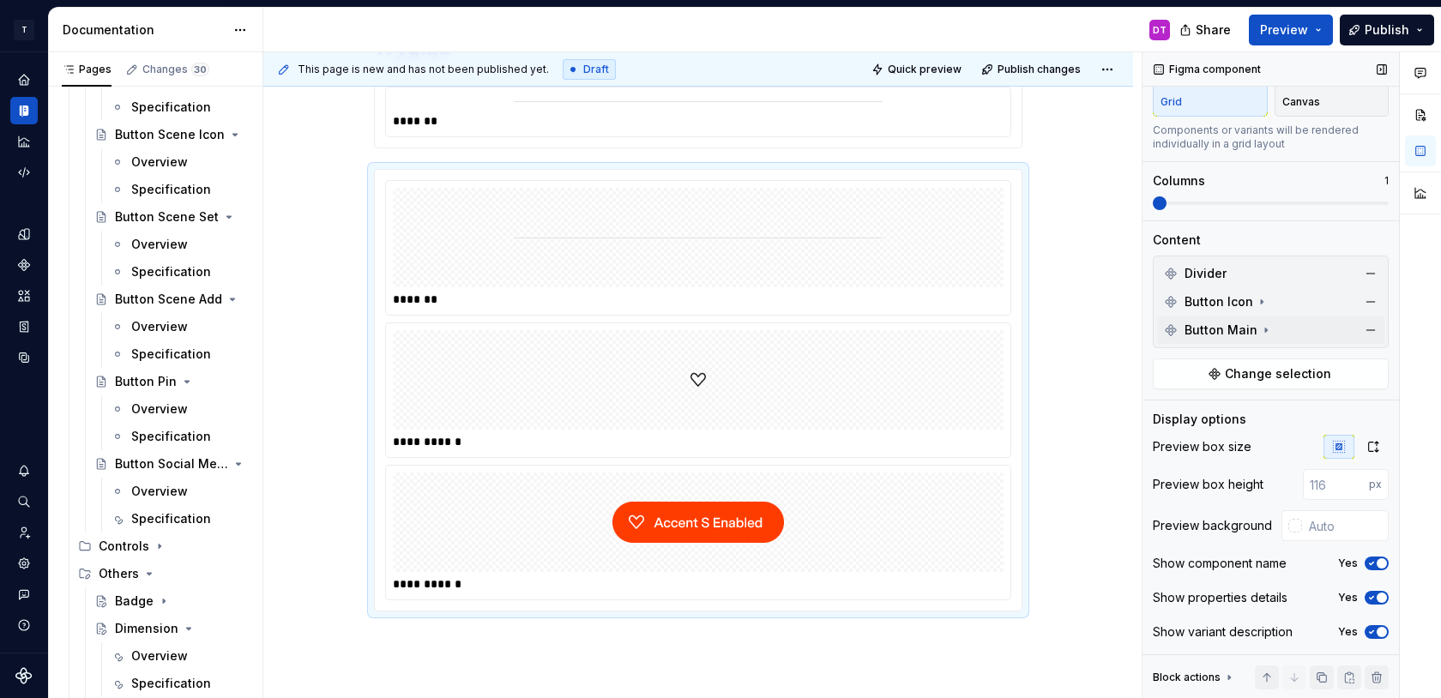
click at [1264, 329] on icon at bounding box center [1266, 330] width 14 height 14
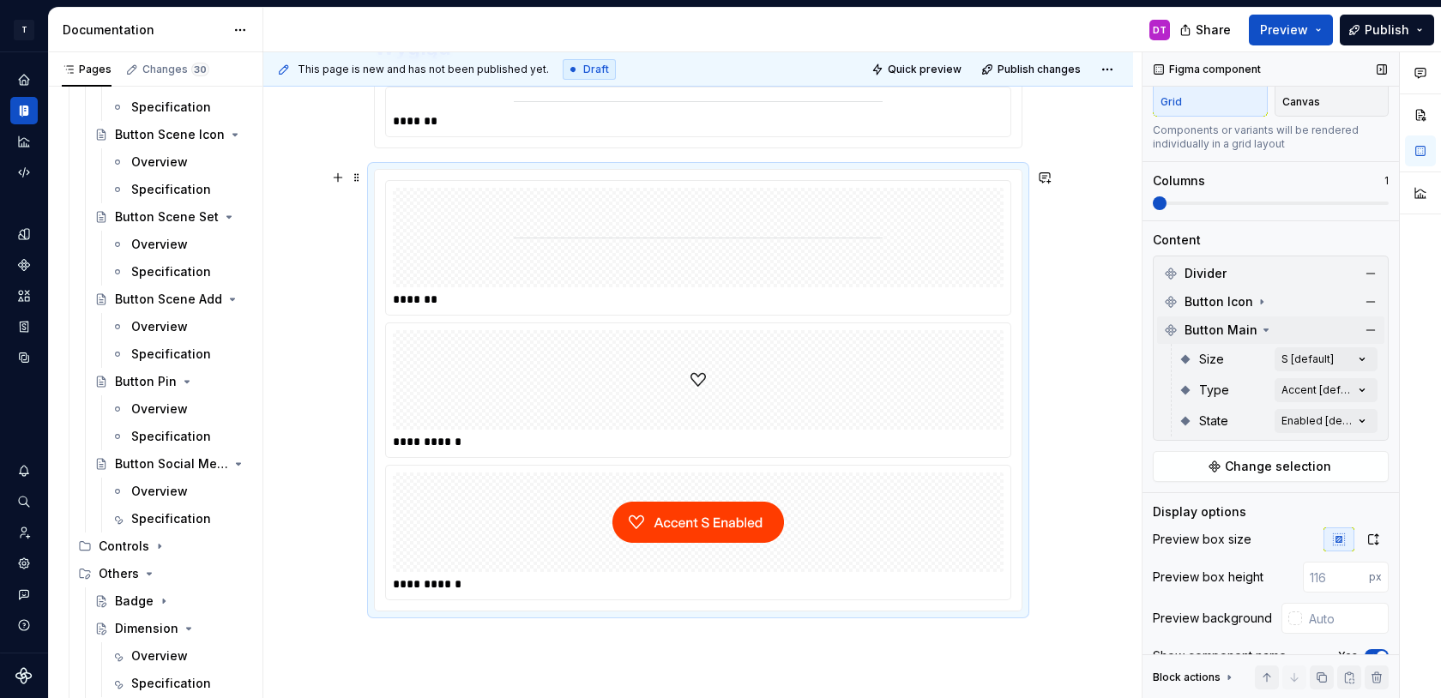
click at [1040, 350] on div "**********" at bounding box center [698, 260] width 870 height 1162
click at [879, 405] on div at bounding box center [698, 380] width 611 height 100
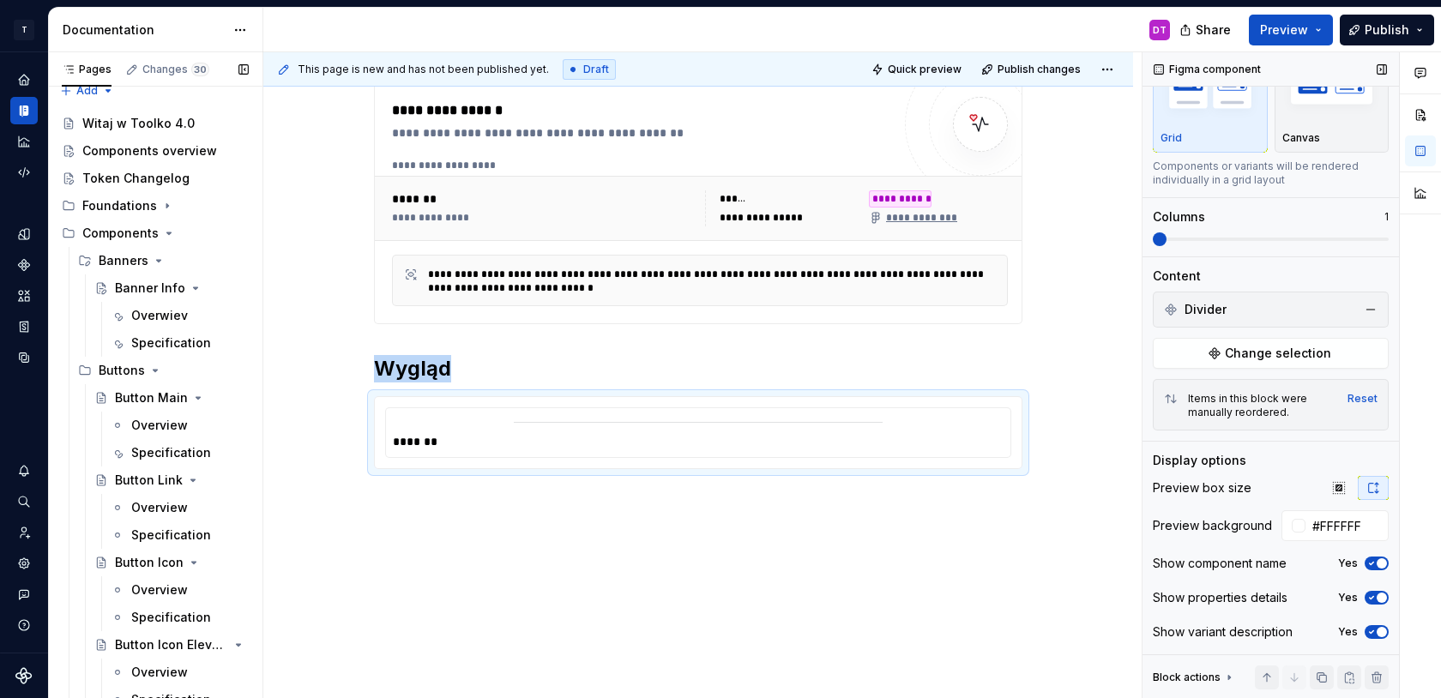
scroll to position [0, 0]
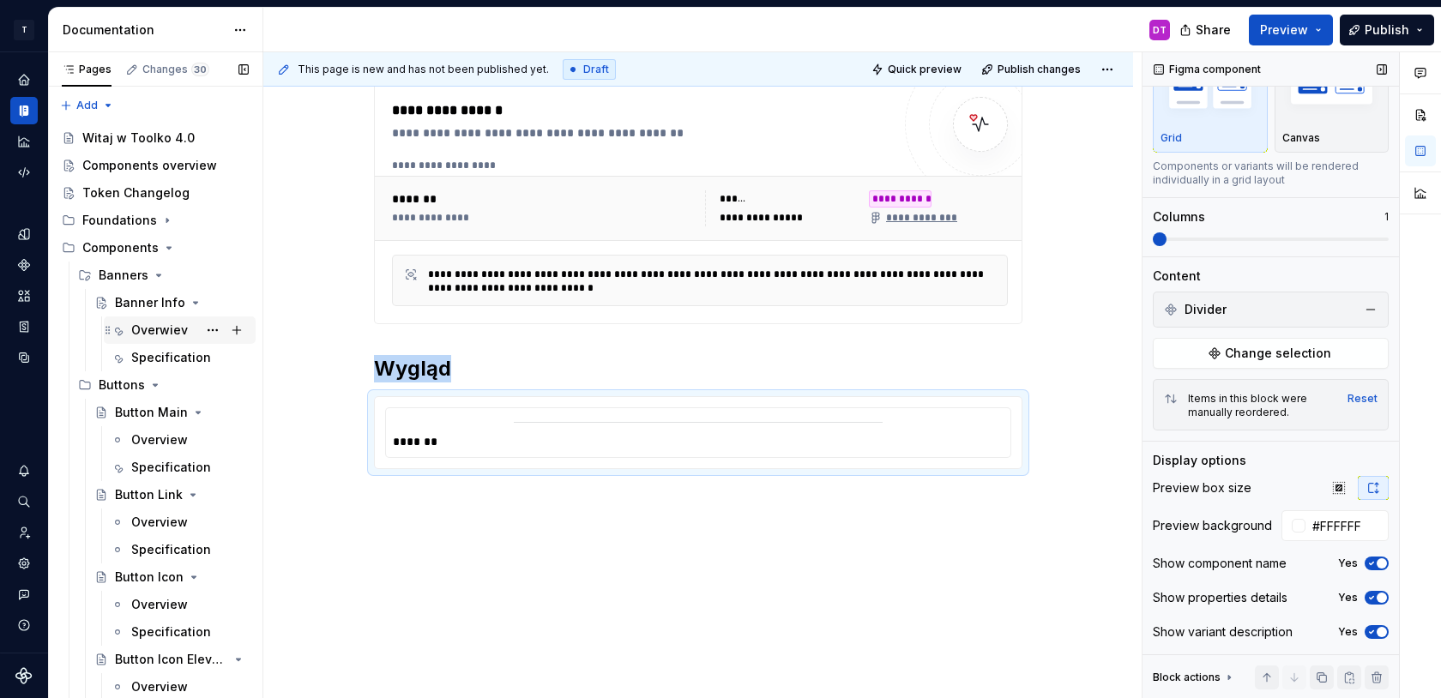
click at [156, 327] on div "Overwiev" at bounding box center [159, 330] width 57 height 17
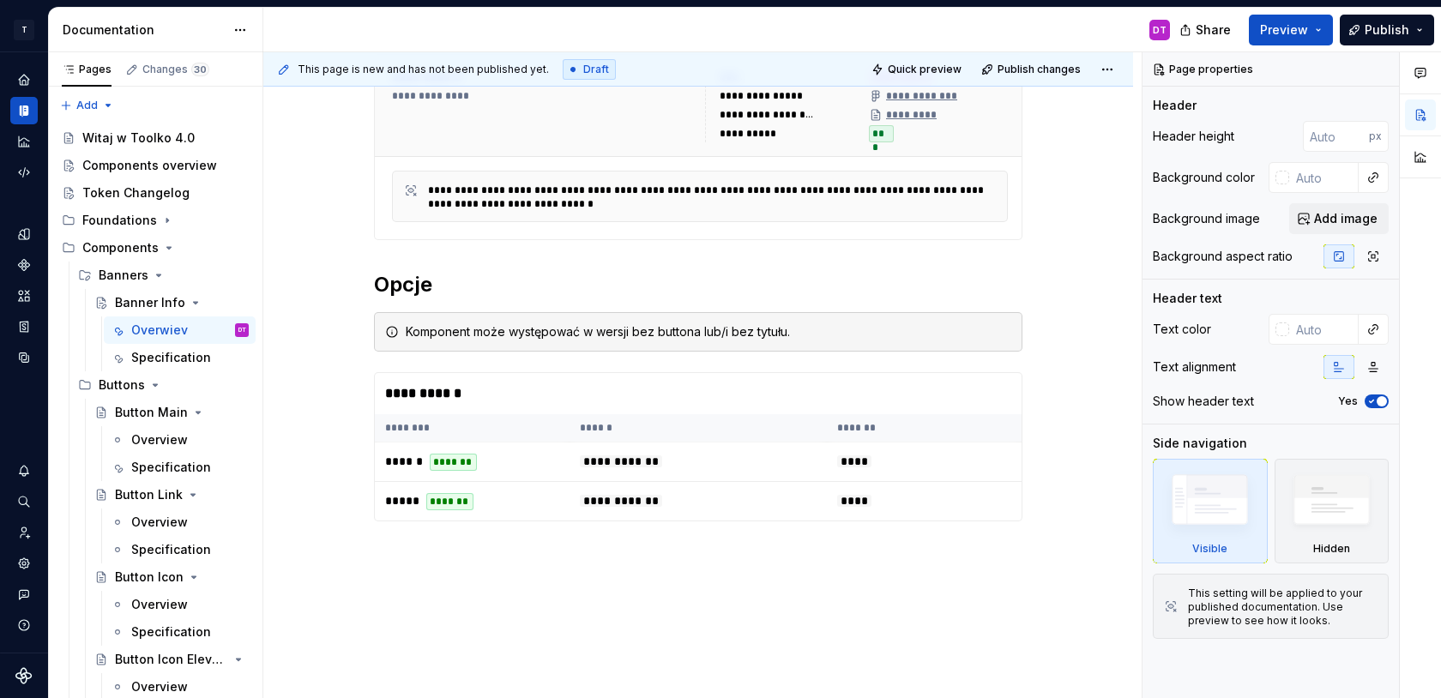
scroll to position [371, 0]
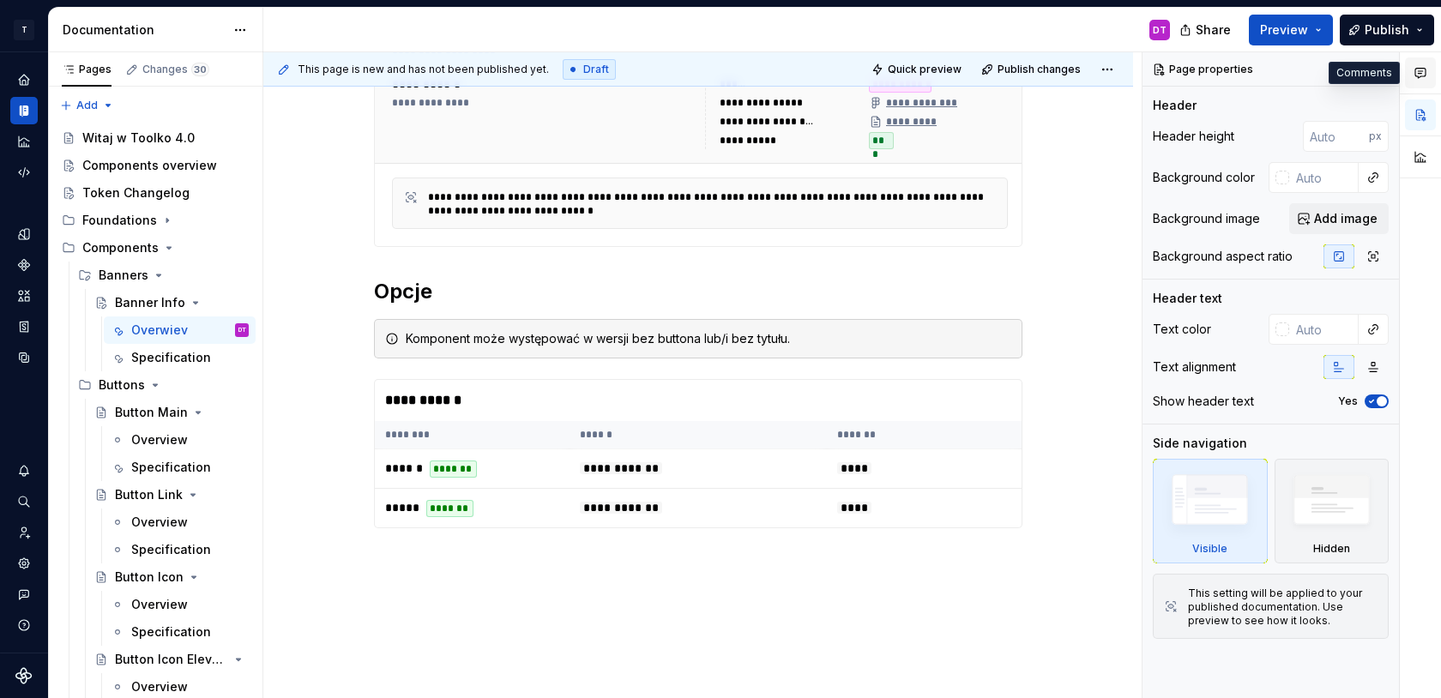
click at [1421, 74] on icon "button" at bounding box center [1421, 73] width 14 height 14
type textarea "*"
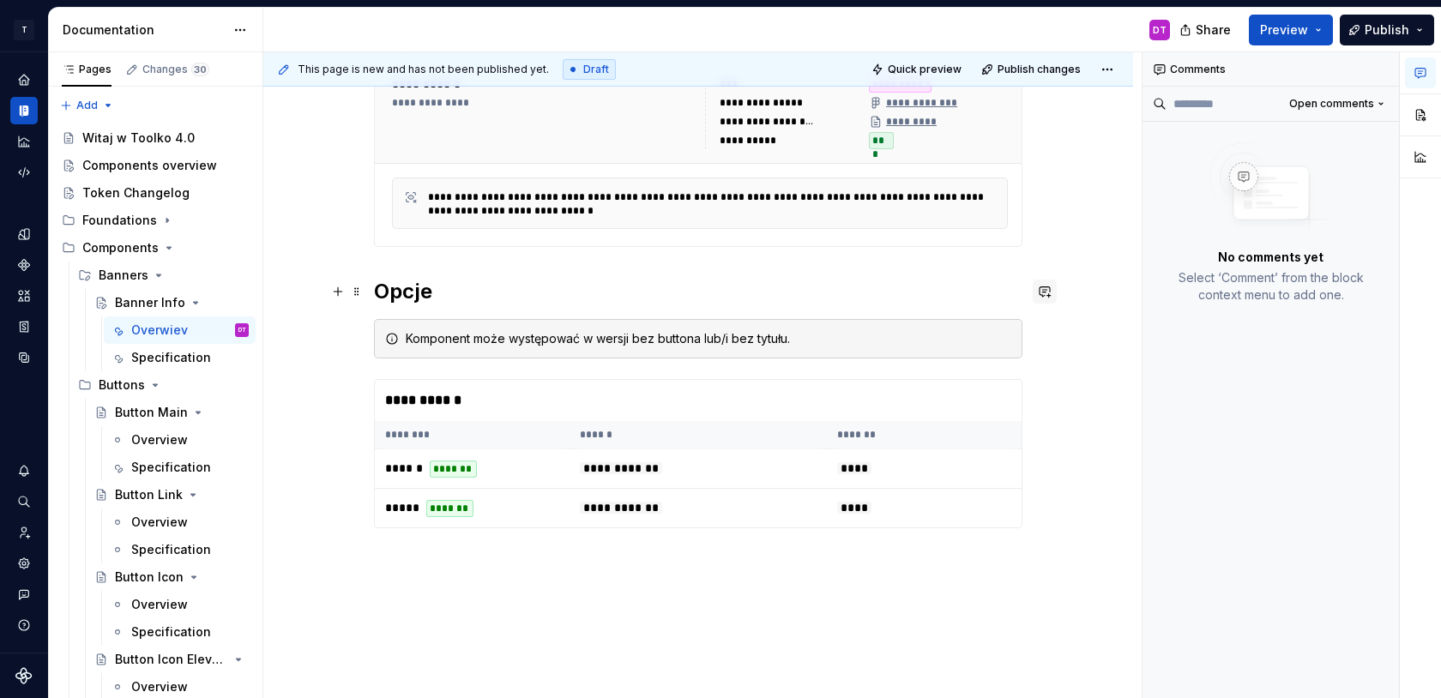
click at [1048, 293] on button "button" at bounding box center [1045, 292] width 24 height 24
click at [845, 318] on span "Tutaj dajmy sekcję Wygląd" at bounding box center [874, 322] width 152 height 15
click at [973, 323] on p "Tutaj dajemy sekcję Wygląd" at bounding box center [924, 322] width 252 height 18
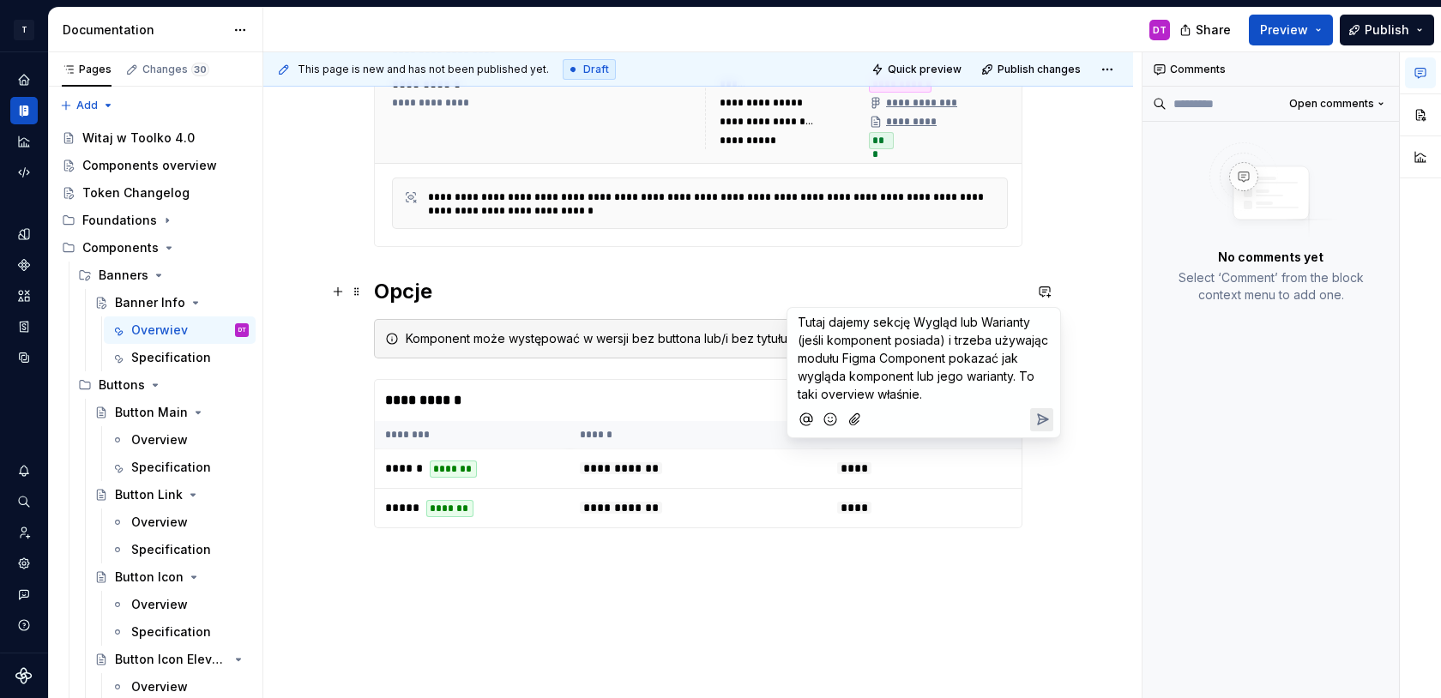
click at [1036, 419] on icon "Send" at bounding box center [1042, 419] width 17 height 17
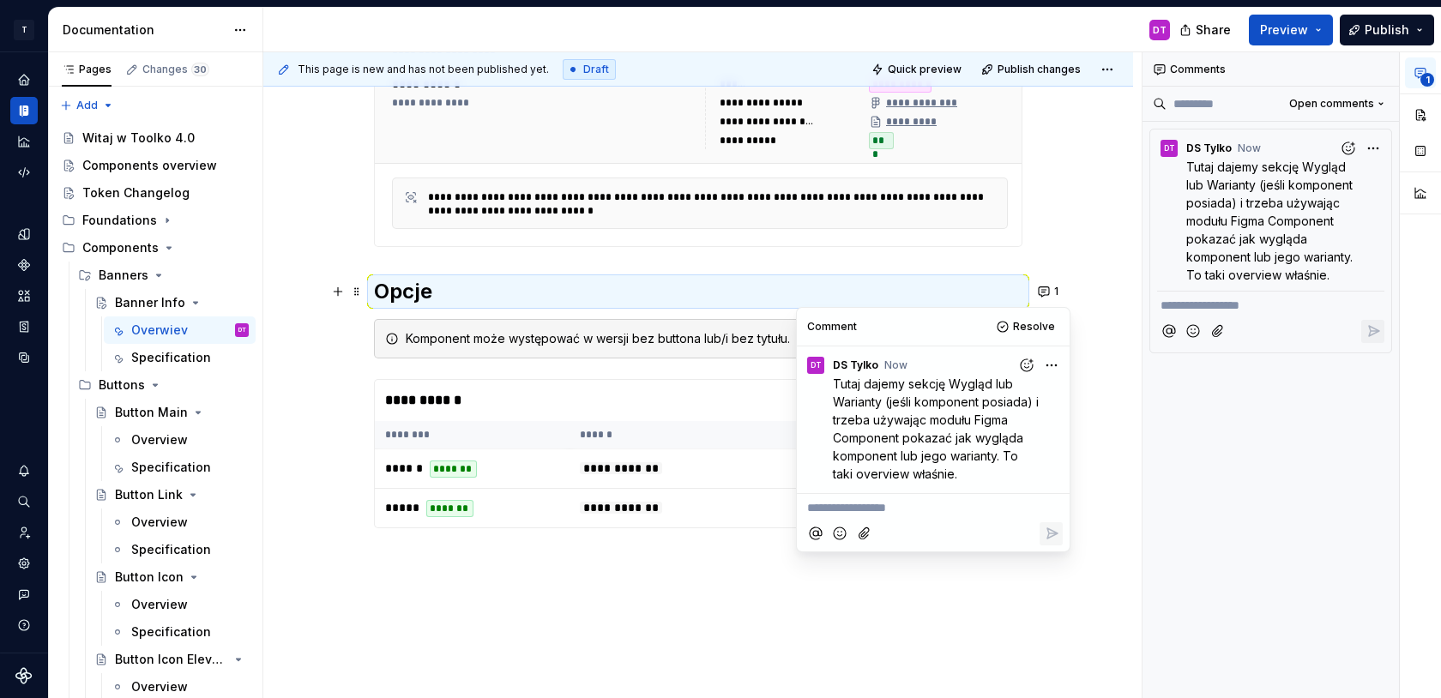
click at [936, 665] on div "**********" at bounding box center [698, 362] width 870 height 873
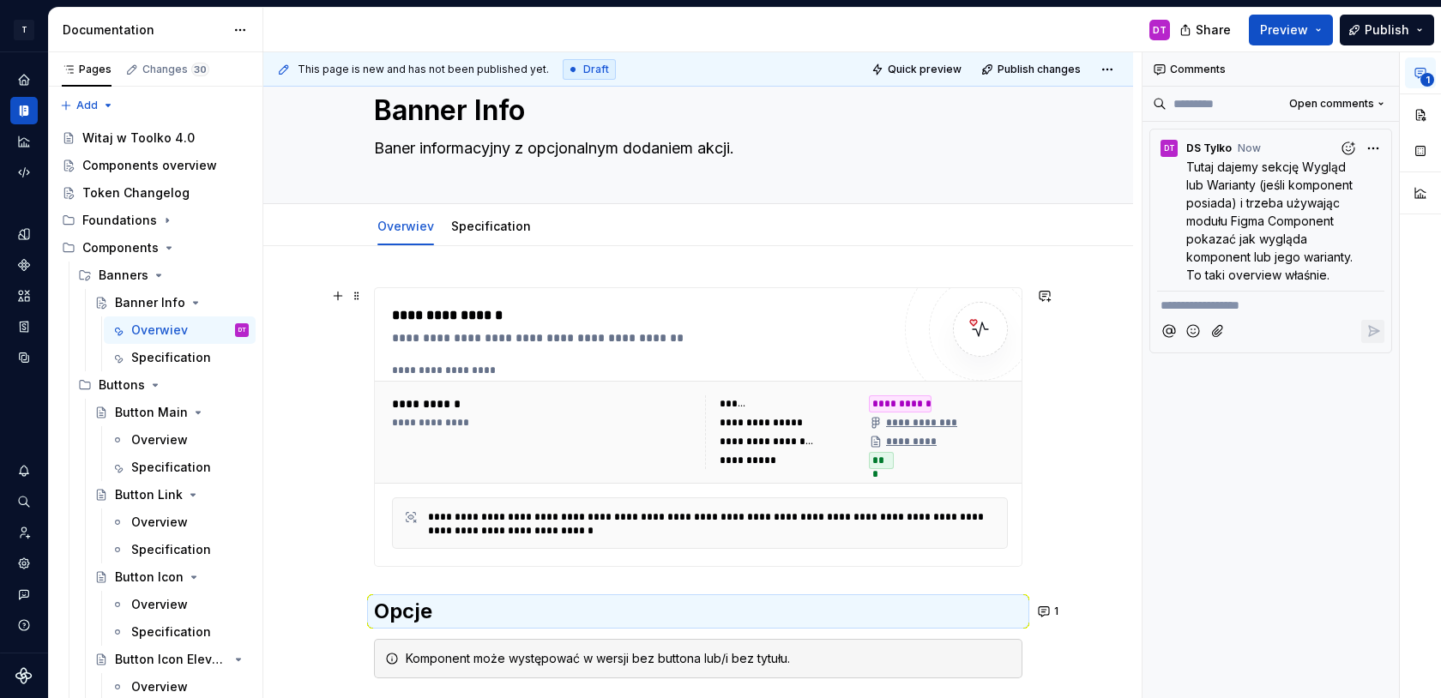
scroll to position [0, 0]
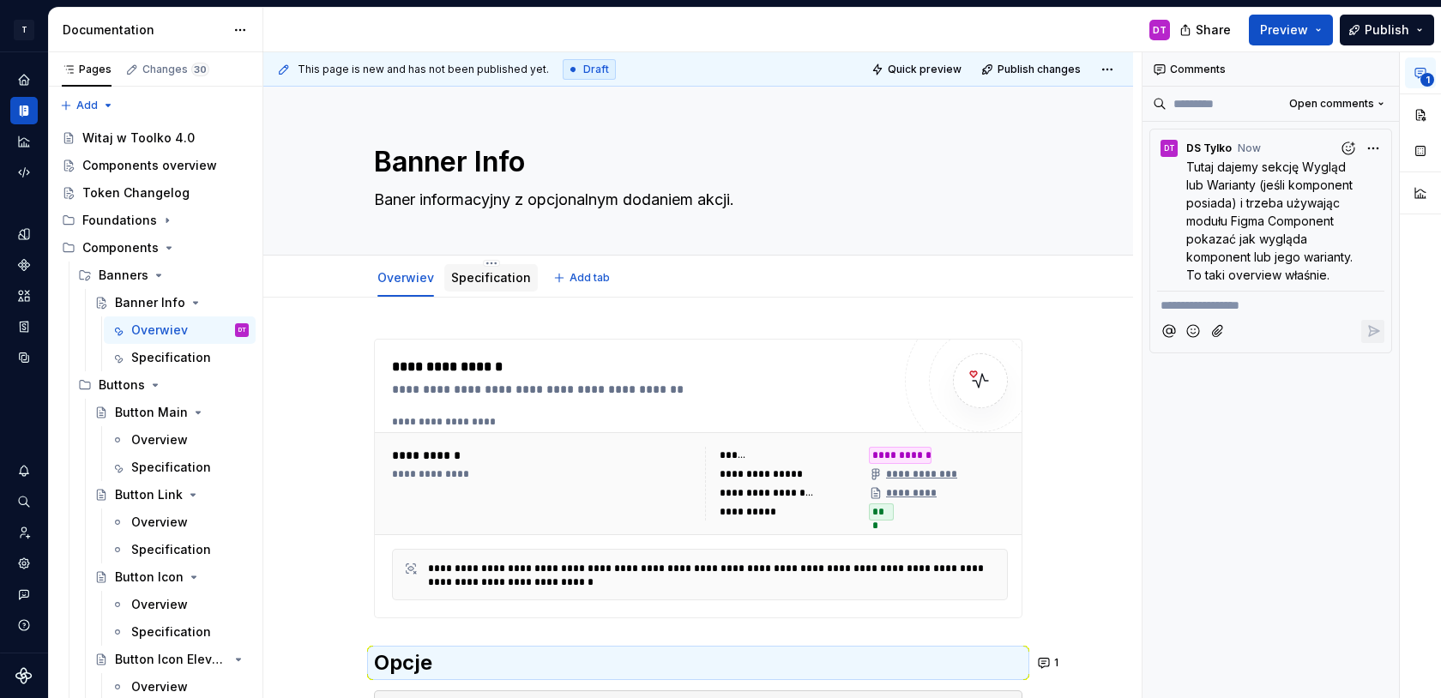
click at [487, 282] on link "Specification" at bounding box center [491, 277] width 80 height 15
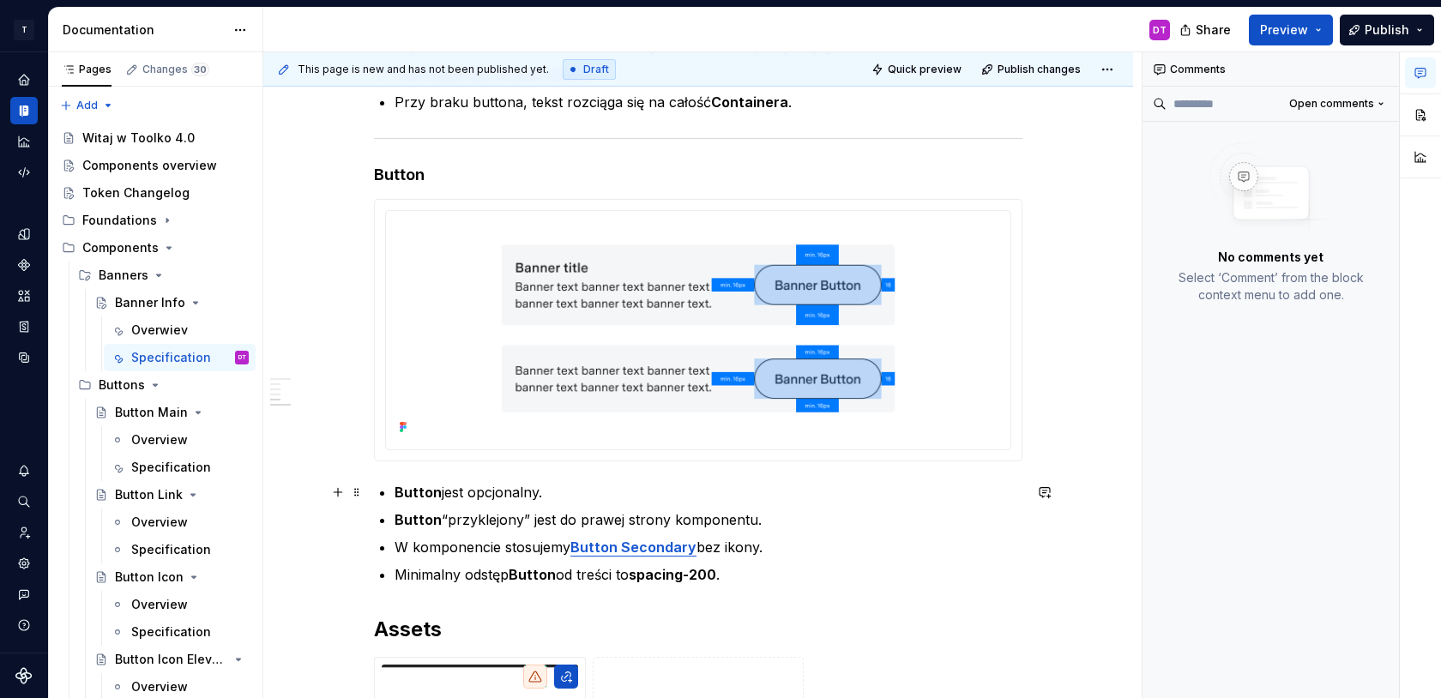
scroll to position [2363, 0]
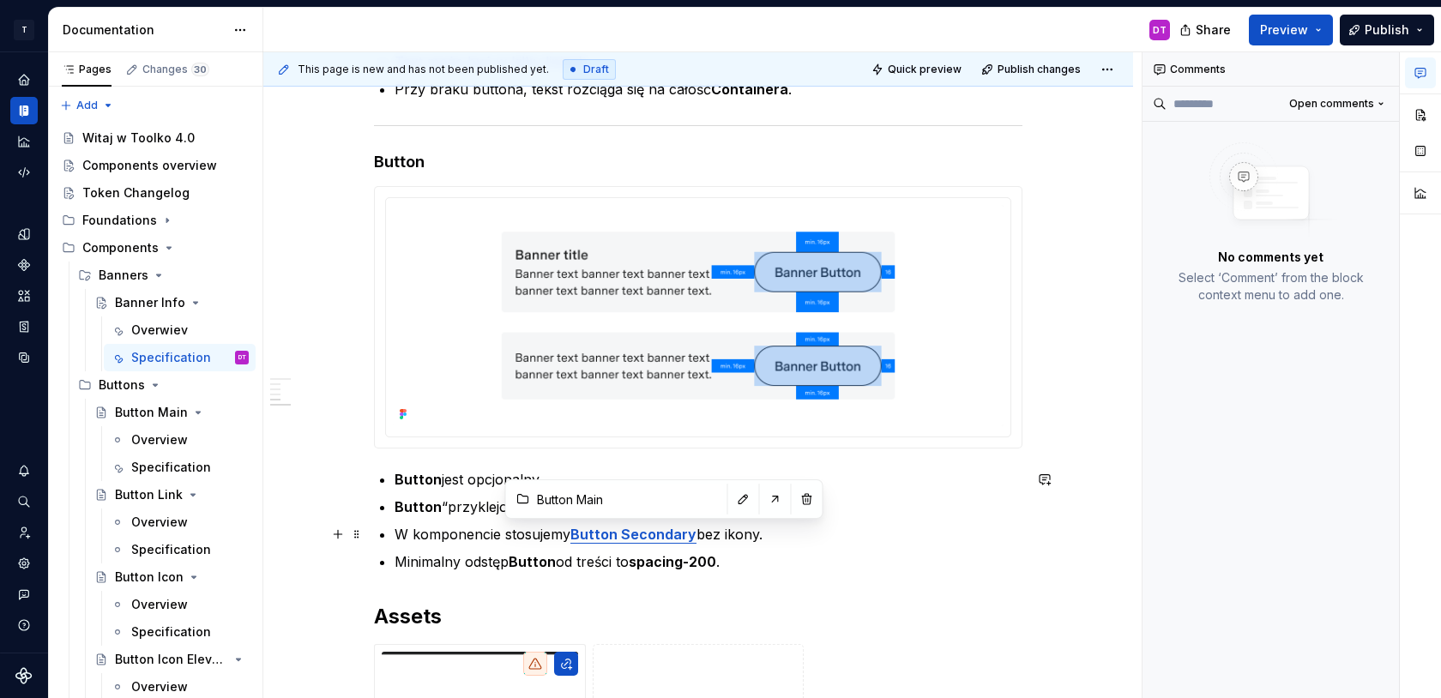
click at [645, 537] on strong "Button Secondary" at bounding box center [633, 534] width 126 height 17
click at [763, 502] on button "button" at bounding box center [775, 499] width 24 height 24
click at [583, 503] on input "Button Main" at bounding box center [627, 499] width 194 height 31
click at [763, 503] on button "button" at bounding box center [775, 499] width 24 height 24
click at [465, 521] on ul "Button jest opcjonalny. Button “przyklejony” jest do prawej strony komponentu. …" at bounding box center [709, 520] width 628 height 103
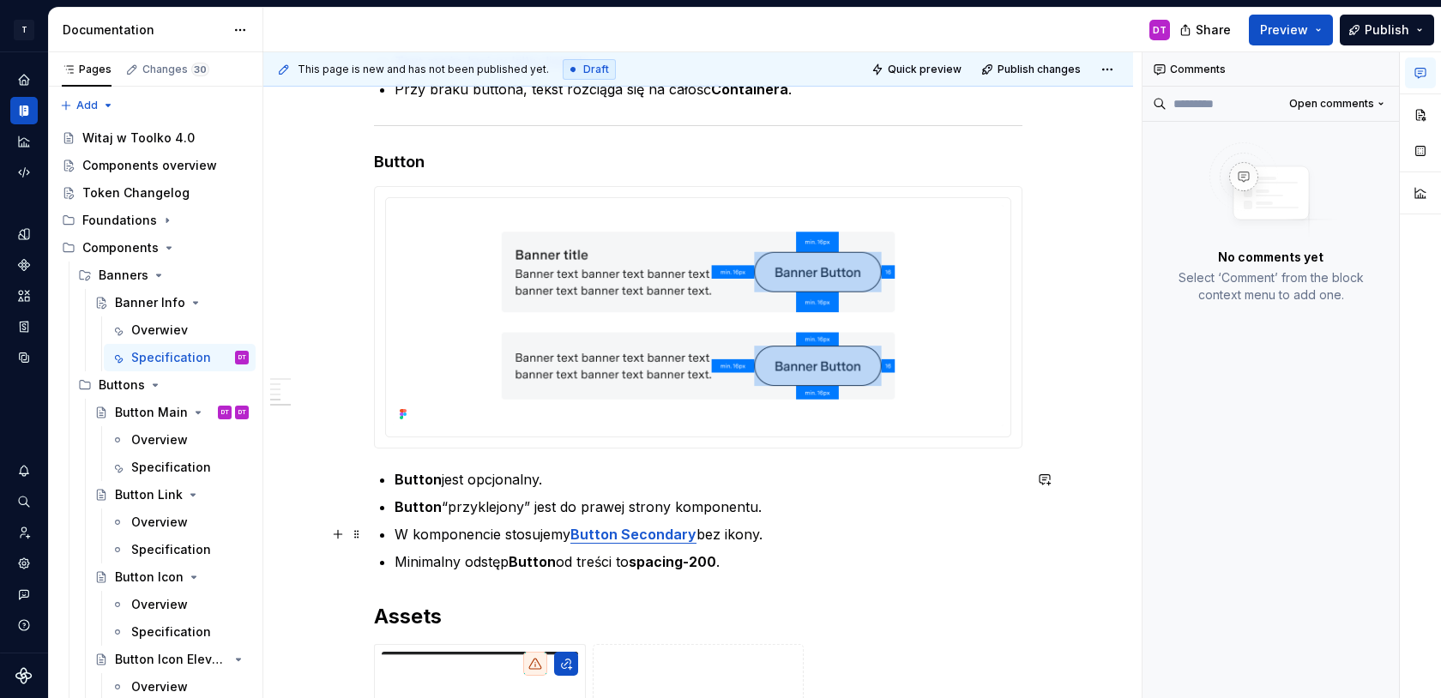
click at [614, 541] on strong "Button Secondary" at bounding box center [633, 534] width 126 height 17
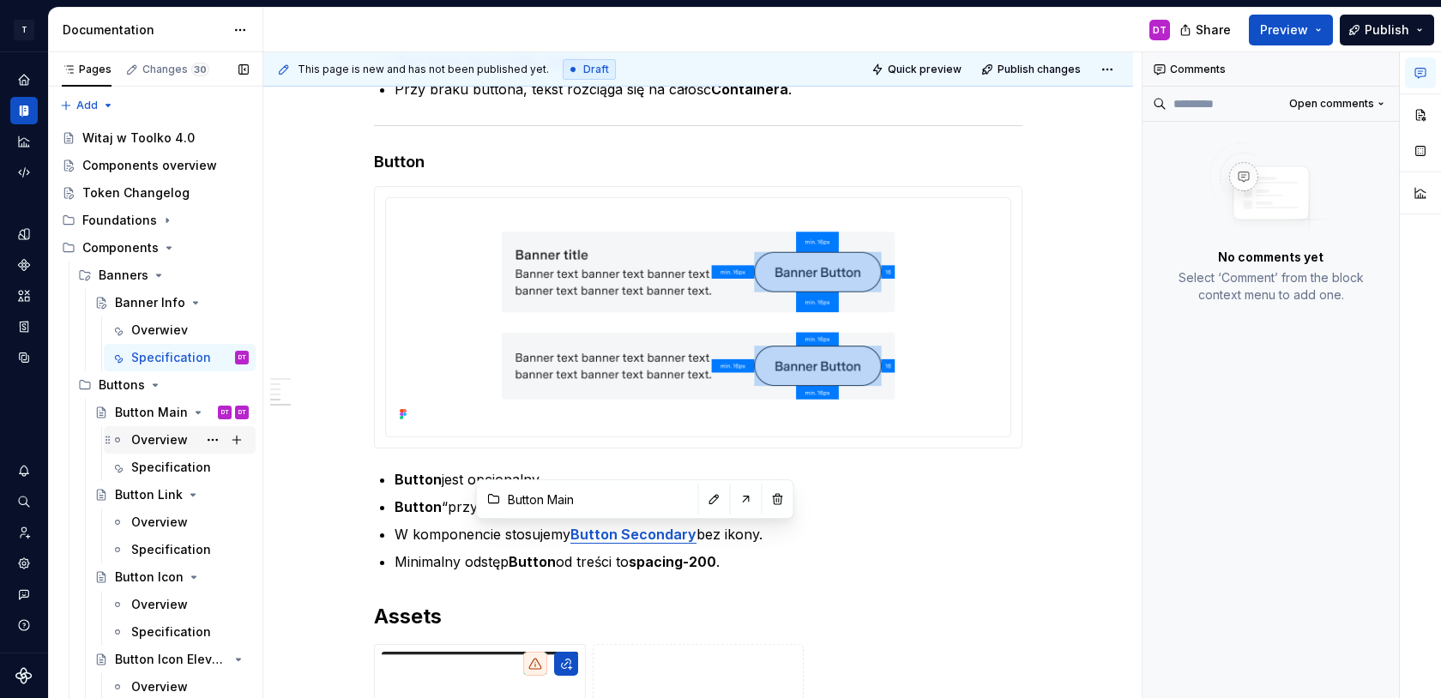
click at [154, 439] on div "Overview" at bounding box center [159, 439] width 57 height 17
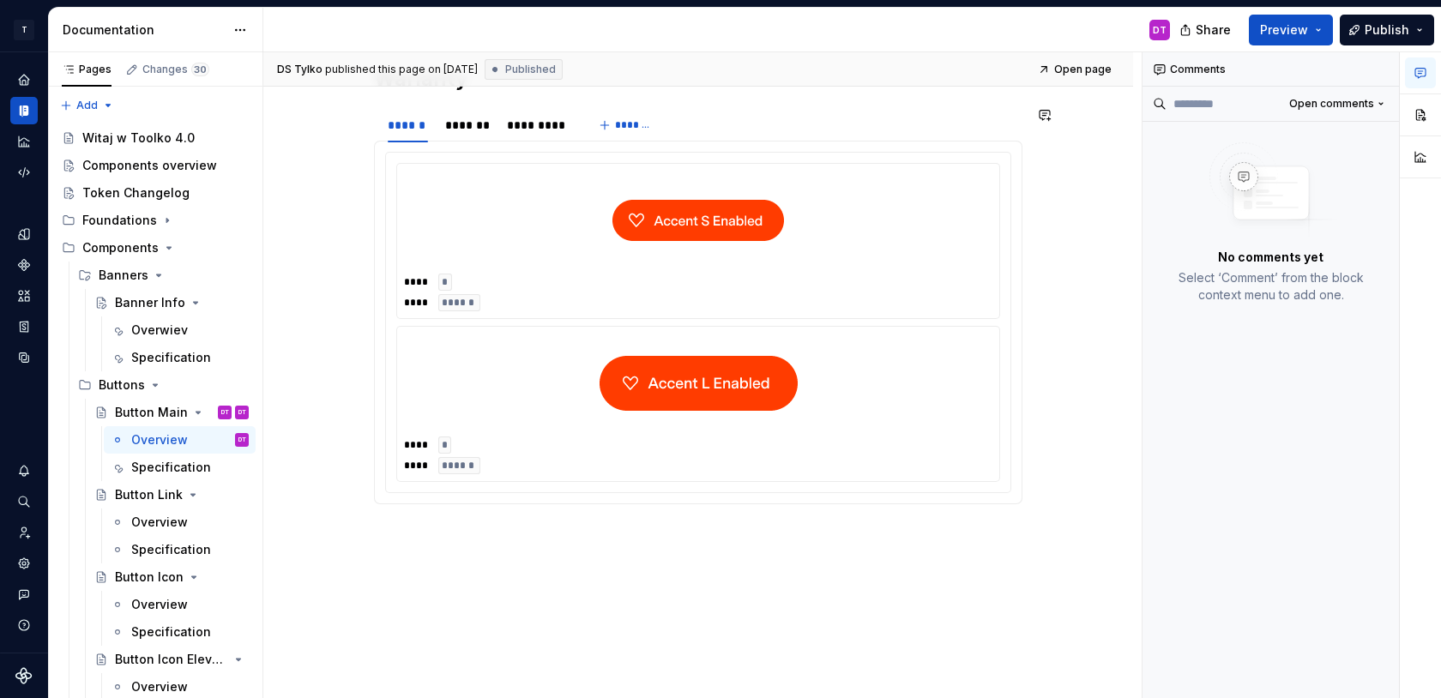
scroll to position [517, 0]
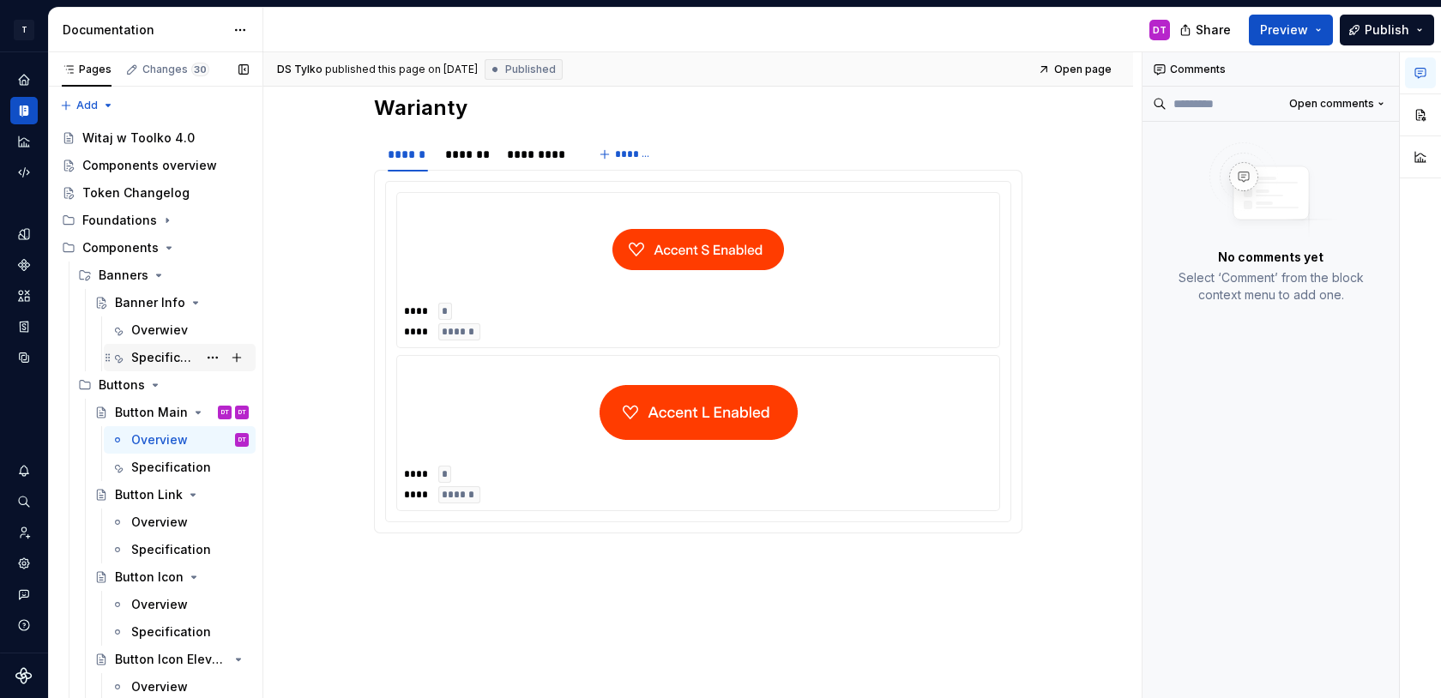
click at [148, 351] on div "Specification" at bounding box center [164, 357] width 66 height 17
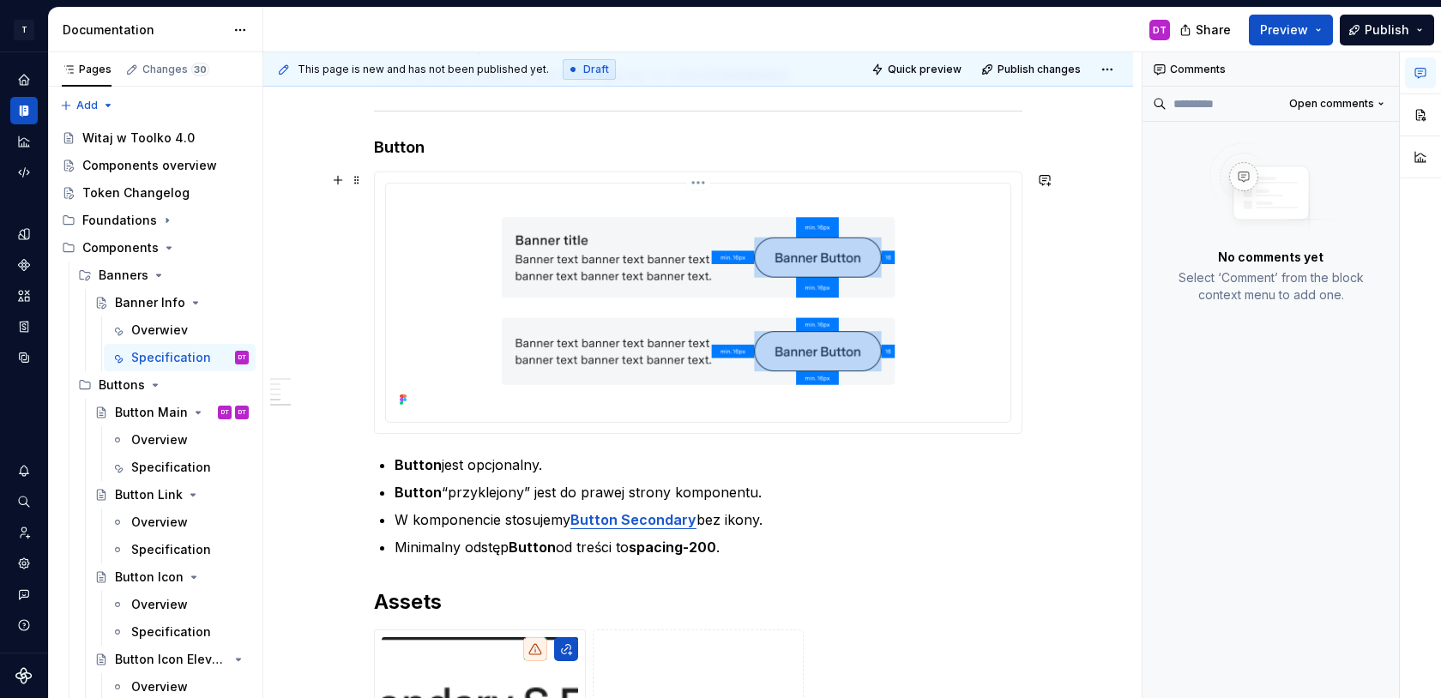
scroll to position [2384, 0]
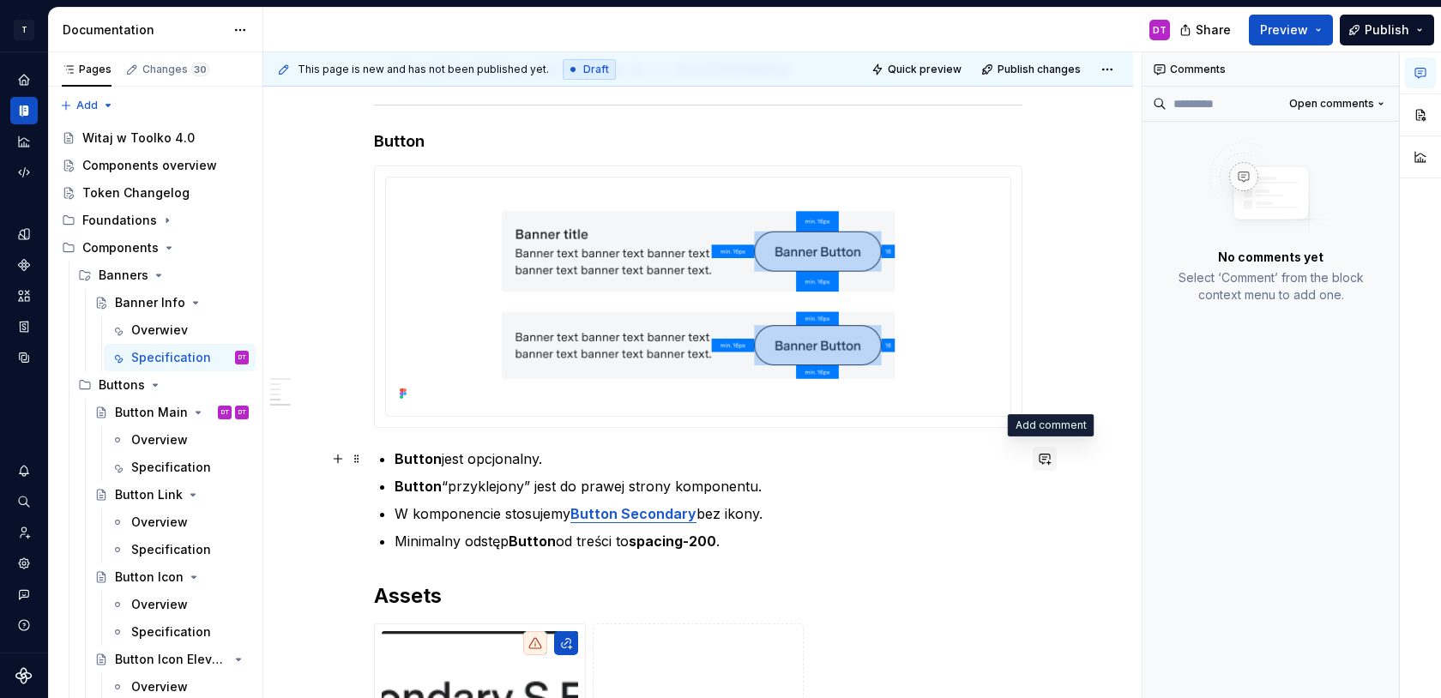
type textarea "*"
click at [1049, 463] on button "button" at bounding box center [1045, 459] width 24 height 24
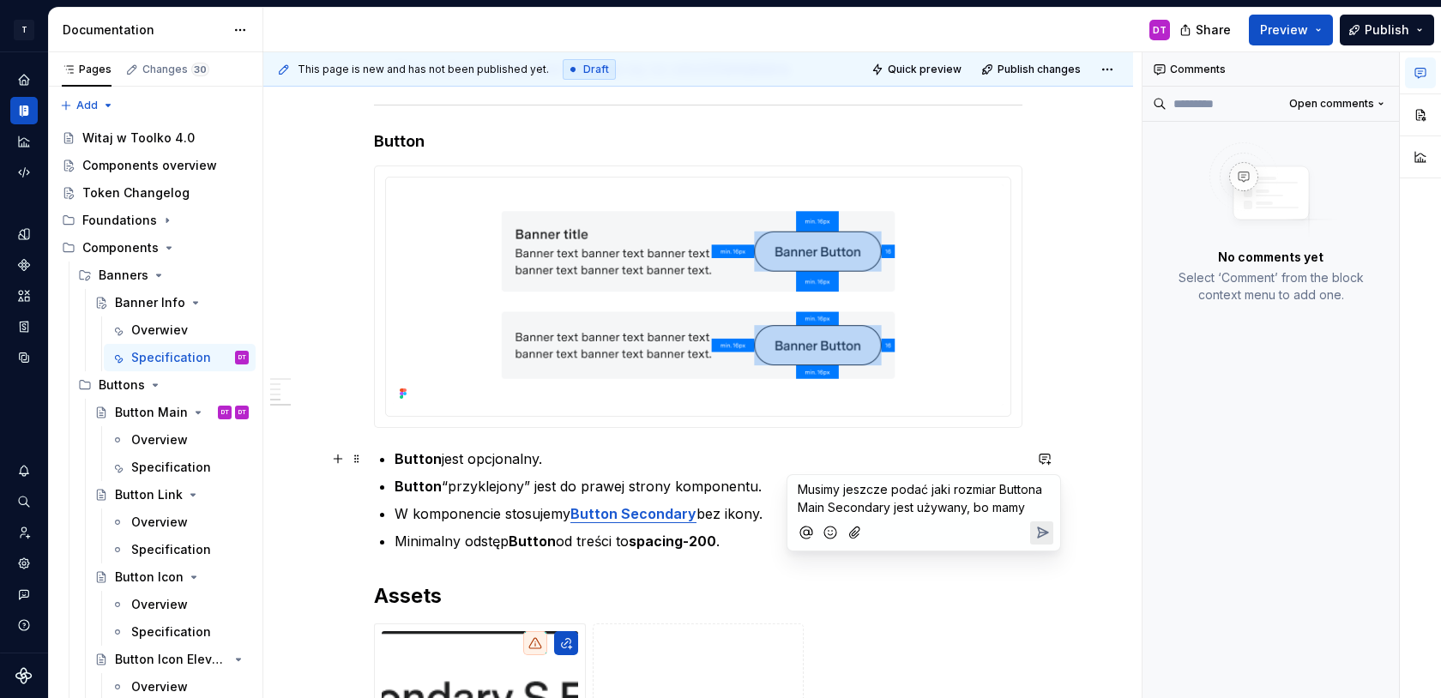
type textarea "*"
click at [1038, 553] on icon "Send" at bounding box center [1043, 551] width 10 height 10
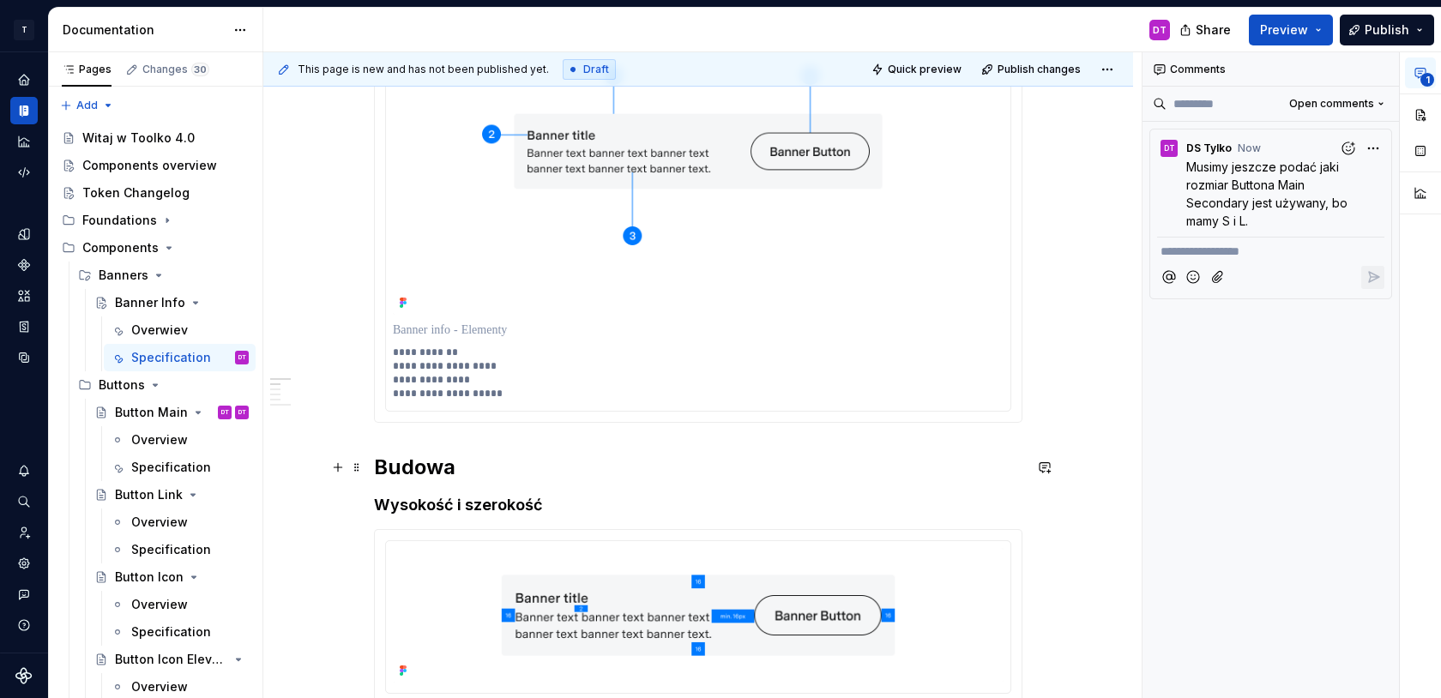
scroll to position [322, 0]
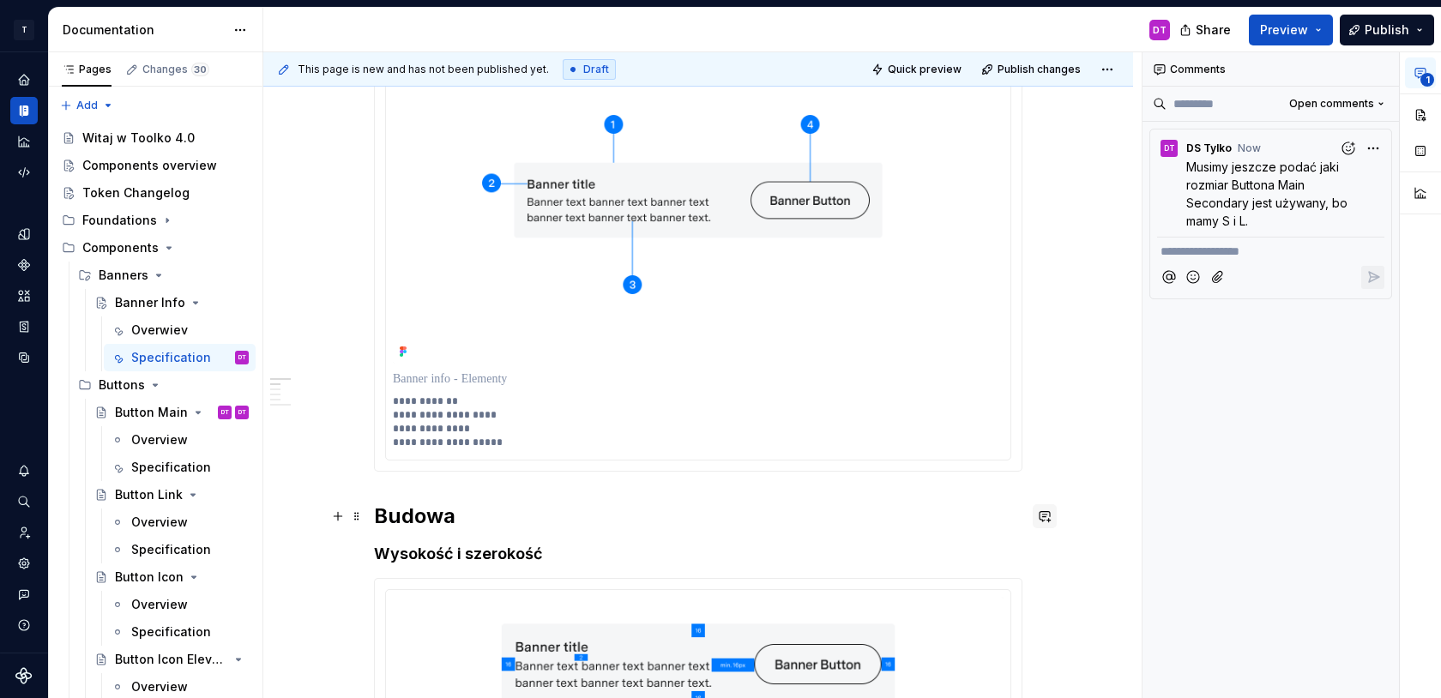
click at [1054, 517] on button "button" at bounding box center [1045, 516] width 24 height 24
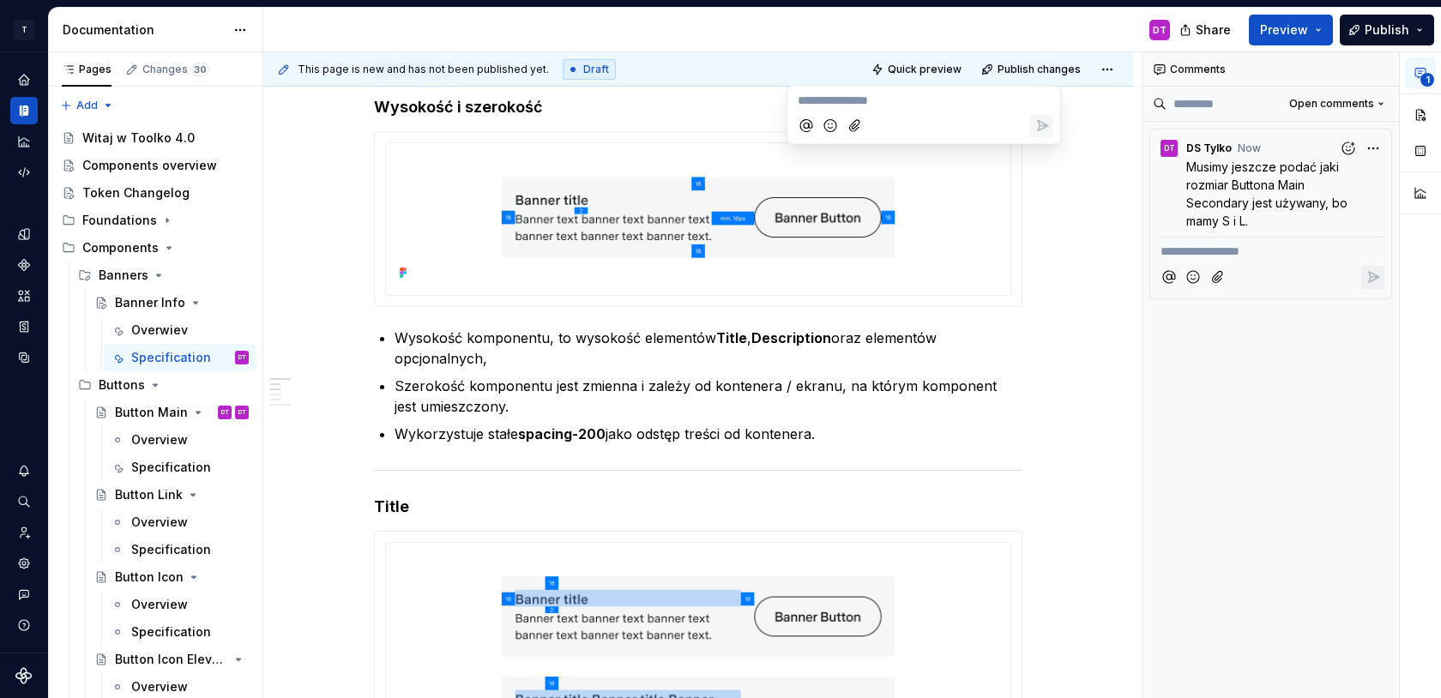
click at [741, 515] on h4 "Title" at bounding box center [698, 507] width 649 height 21
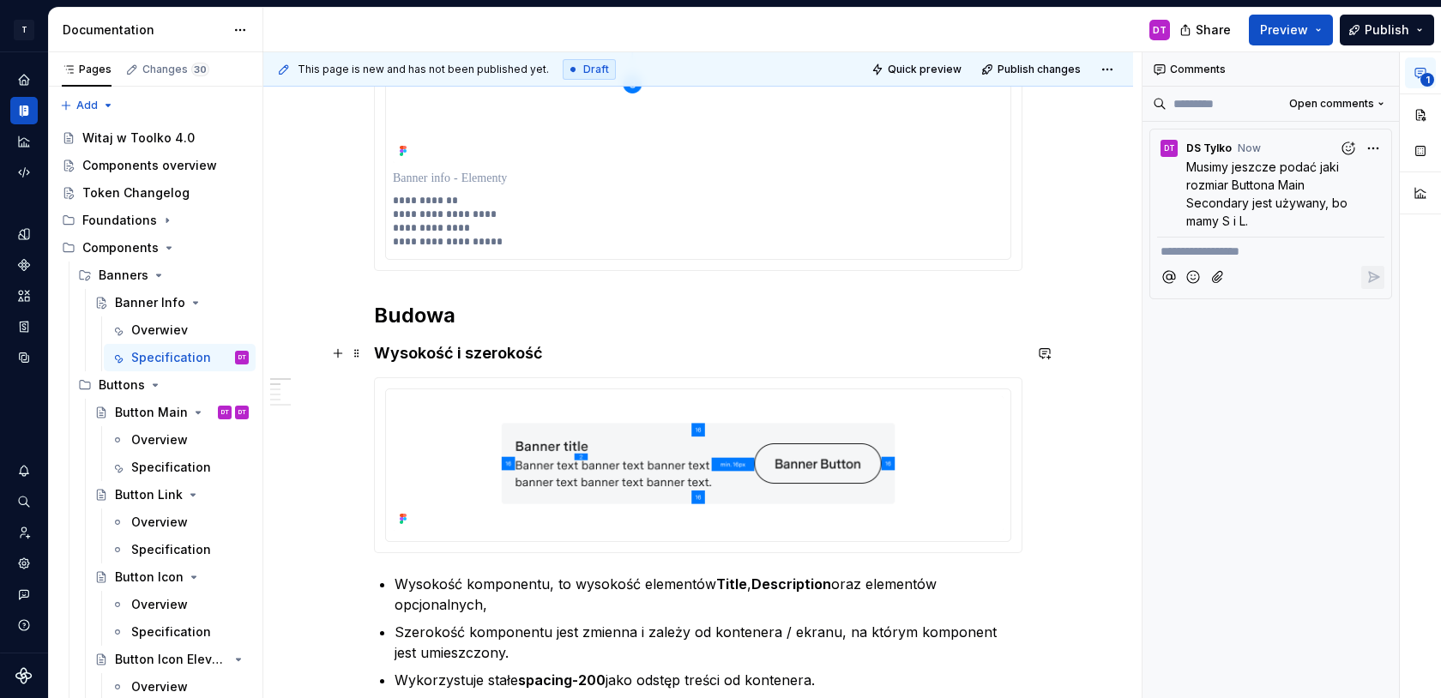
scroll to position [510, 0]
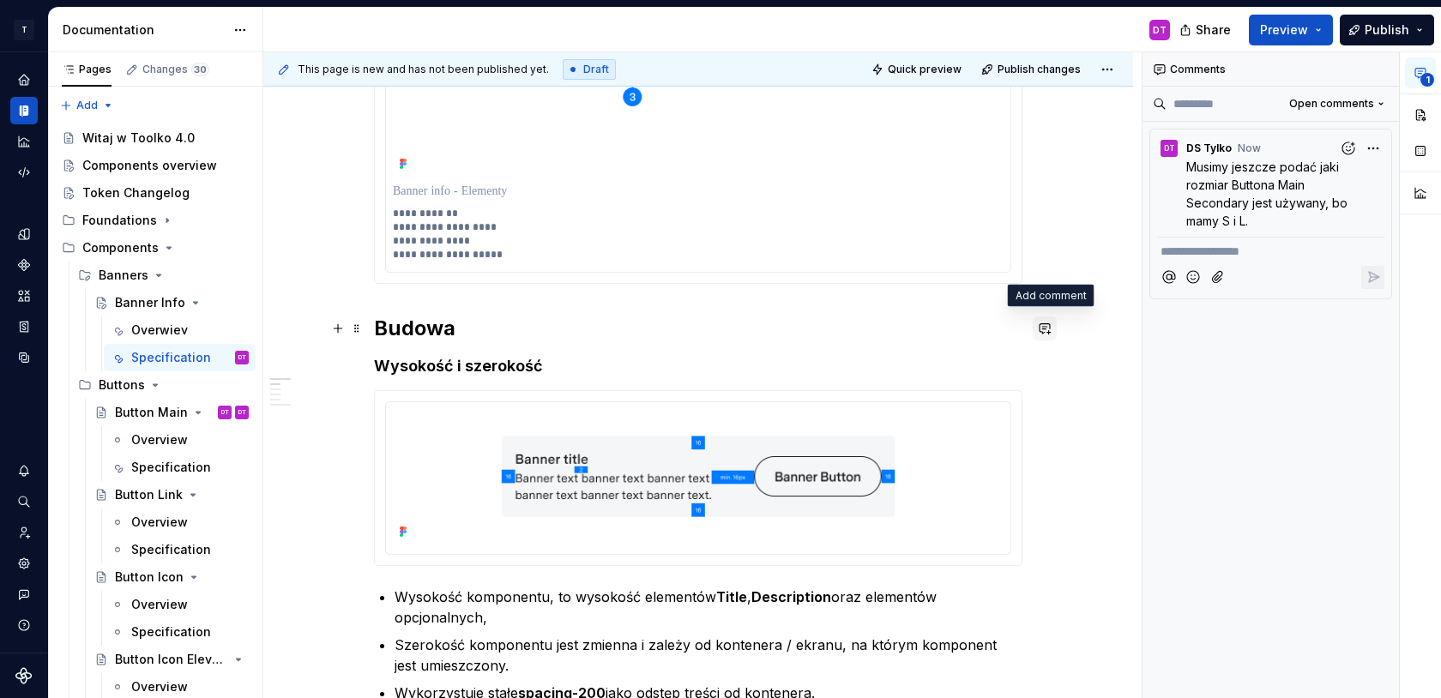
click at [1047, 329] on button "button" at bounding box center [1045, 329] width 24 height 24
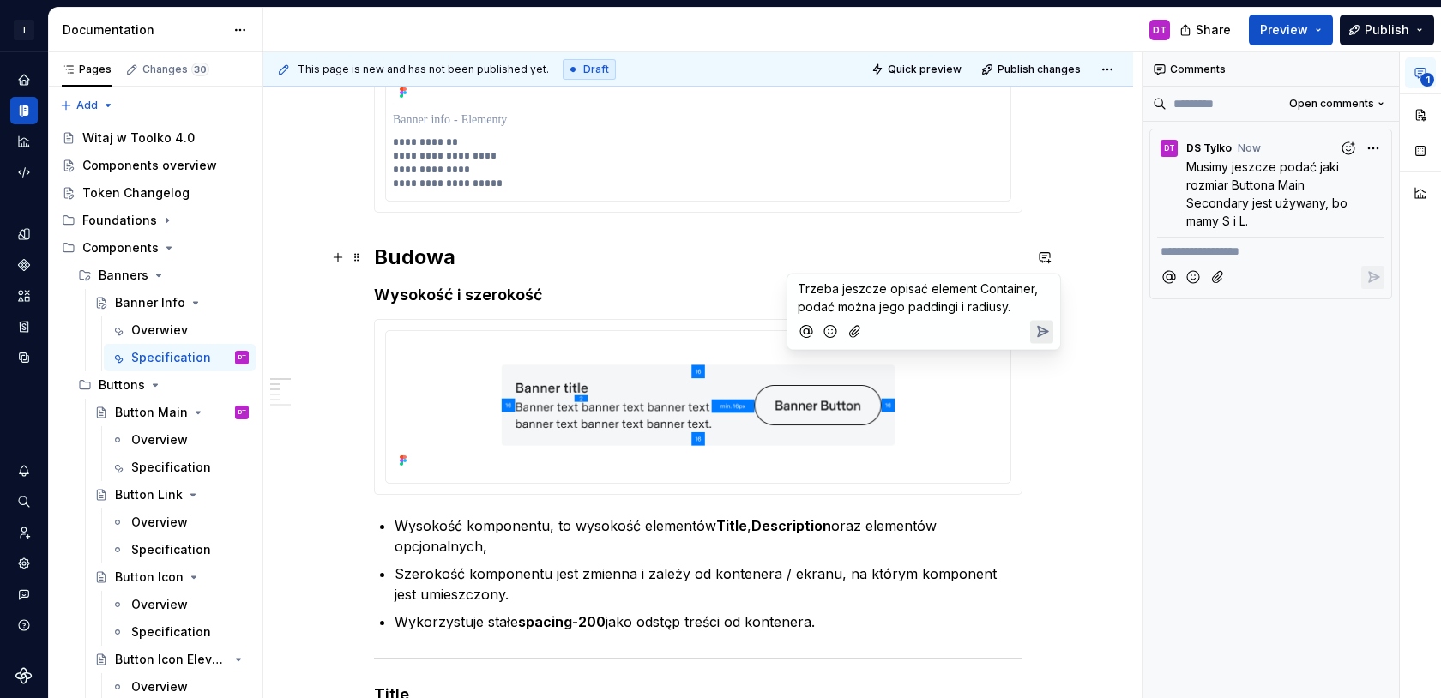
scroll to position [561, 0]
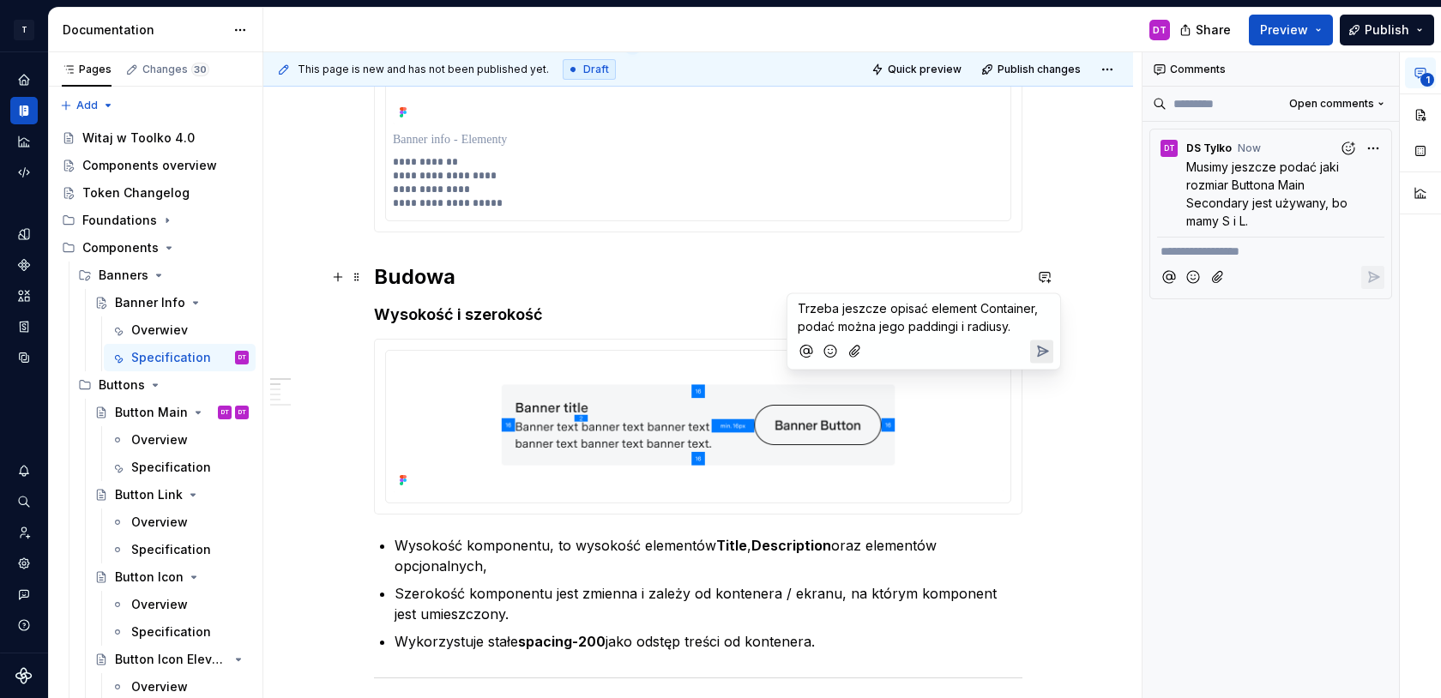
click at [1041, 351] on icon "Send" at bounding box center [1043, 352] width 10 height 10
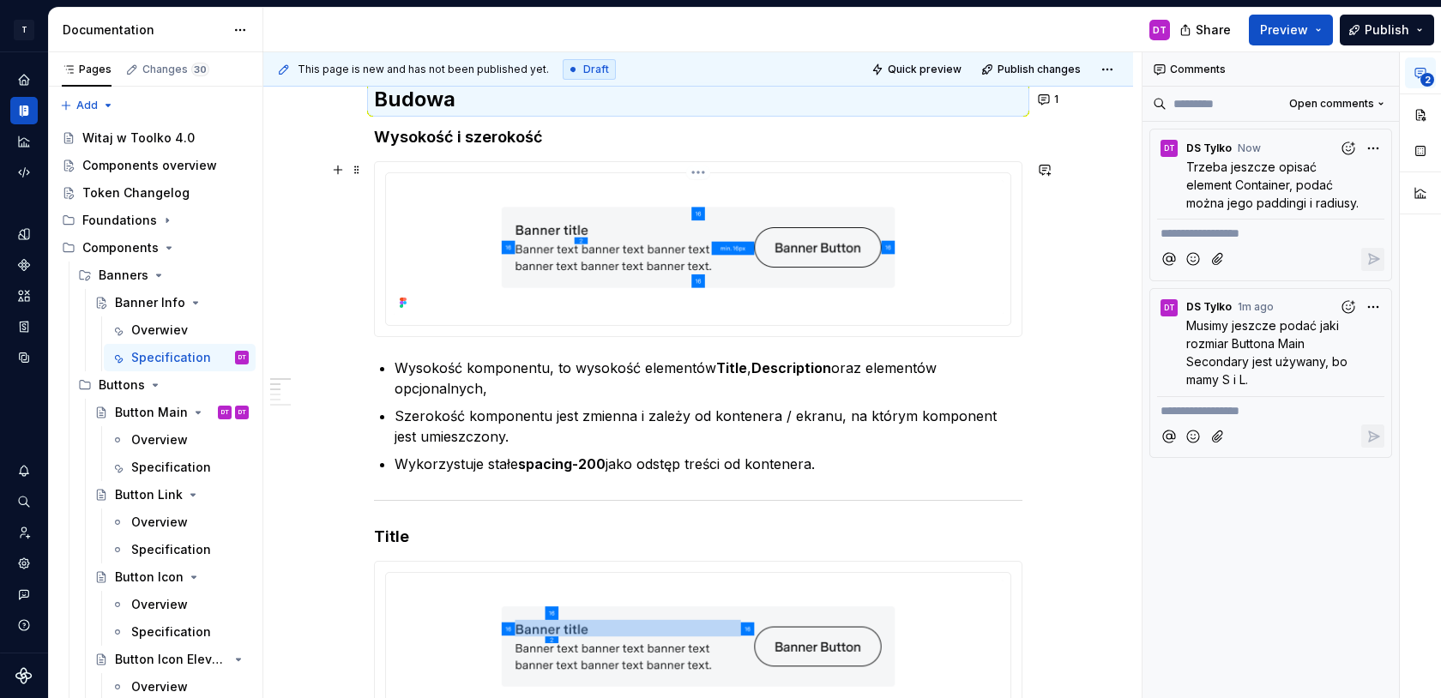
scroll to position [723, 0]
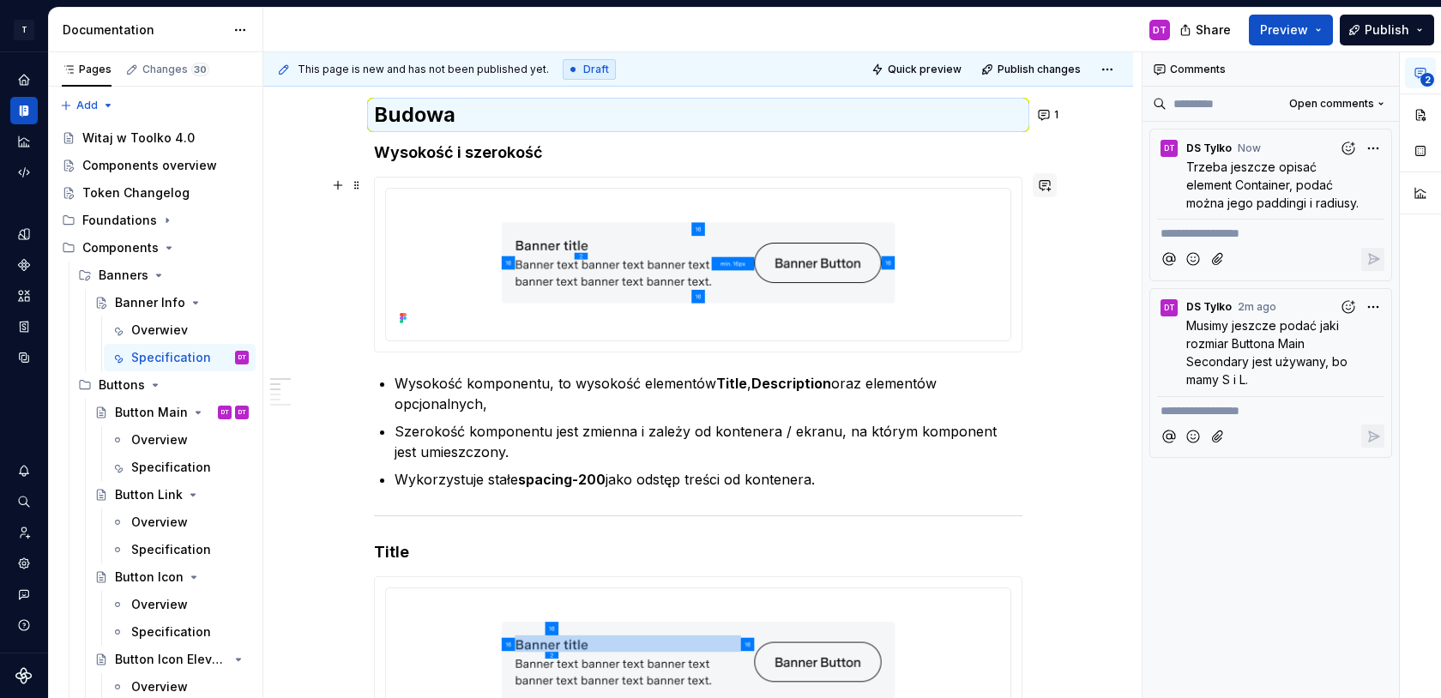
click at [1053, 183] on button "button" at bounding box center [1045, 185] width 24 height 24
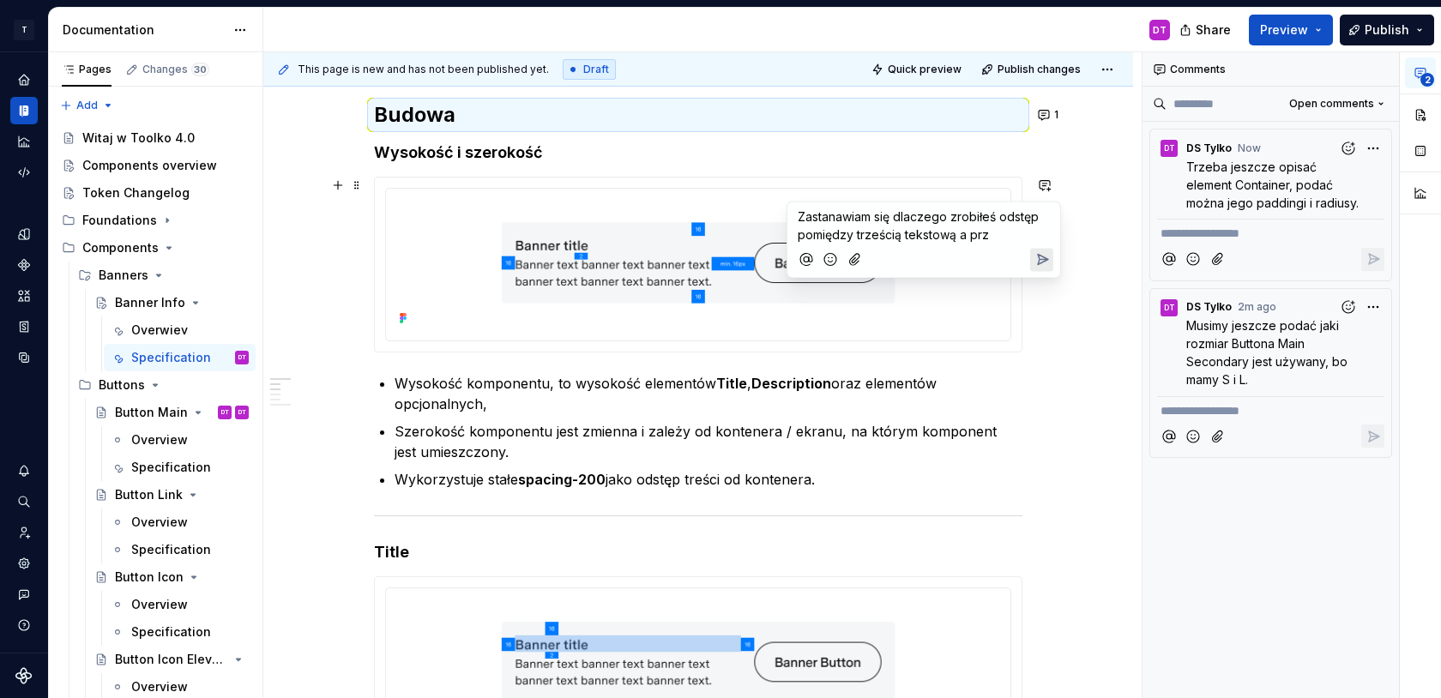
click at [871, 227] on span "Zastanawiam się dlaczego zrobiłeś odstęp pomiędzy trześcią tekstową a prz" at bounding box center [920, 225] width 244 height 33
click at [987, 235] on p "Zastanawiam się dlaczego zrobiłeś odstęp pomiędzy treścią tekstową a prz" at bounding box center [924, 226] width 252 height 36
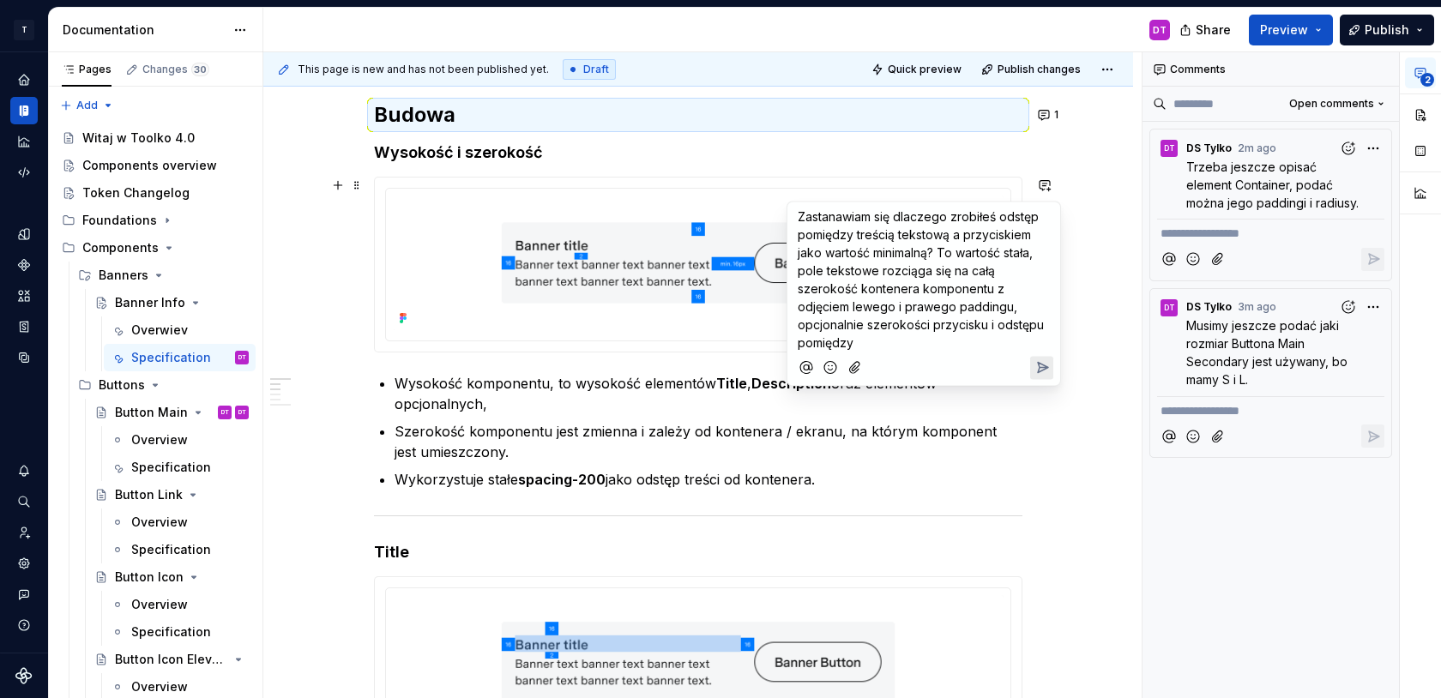
click at [1040, 256] on p "Zastanawiam się dlaczego zrobiłeś odstęp pomiędzy treścią tekstową a przyciskie…" at bounding box center [924, 280] width 252 height 144
click at [881, 268] on span "Zastanawiam się dlaczego zrobiłeś odstęp pomiędzy treścią tekstową a przyciskie…" at bounding box center [923, 279] width 250 height 141
click at [926, 340] on p "Zastanawiam się dlaczego zrobiłeś odstęp pomiędzy treścią tekstową a przyciskie…" at bounding box center [924, 280] width 252 height 144
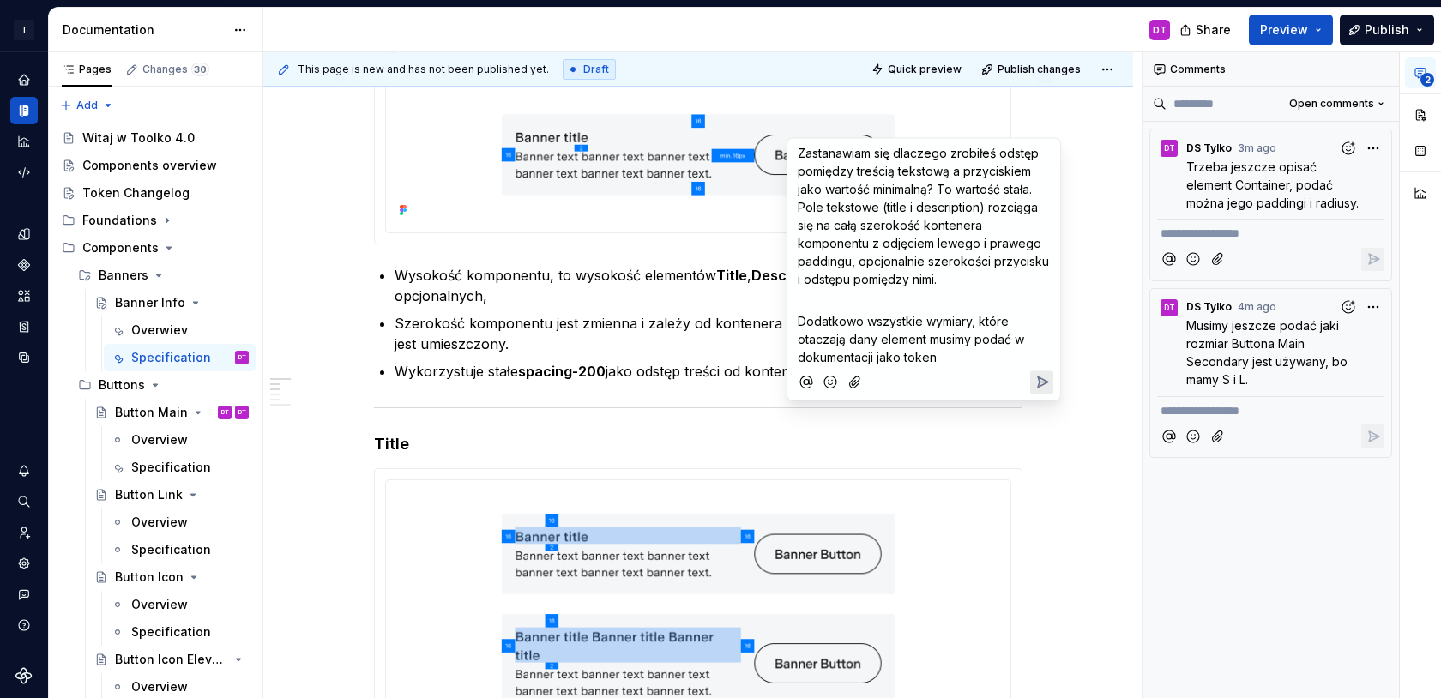
scroll to position [781, 0]
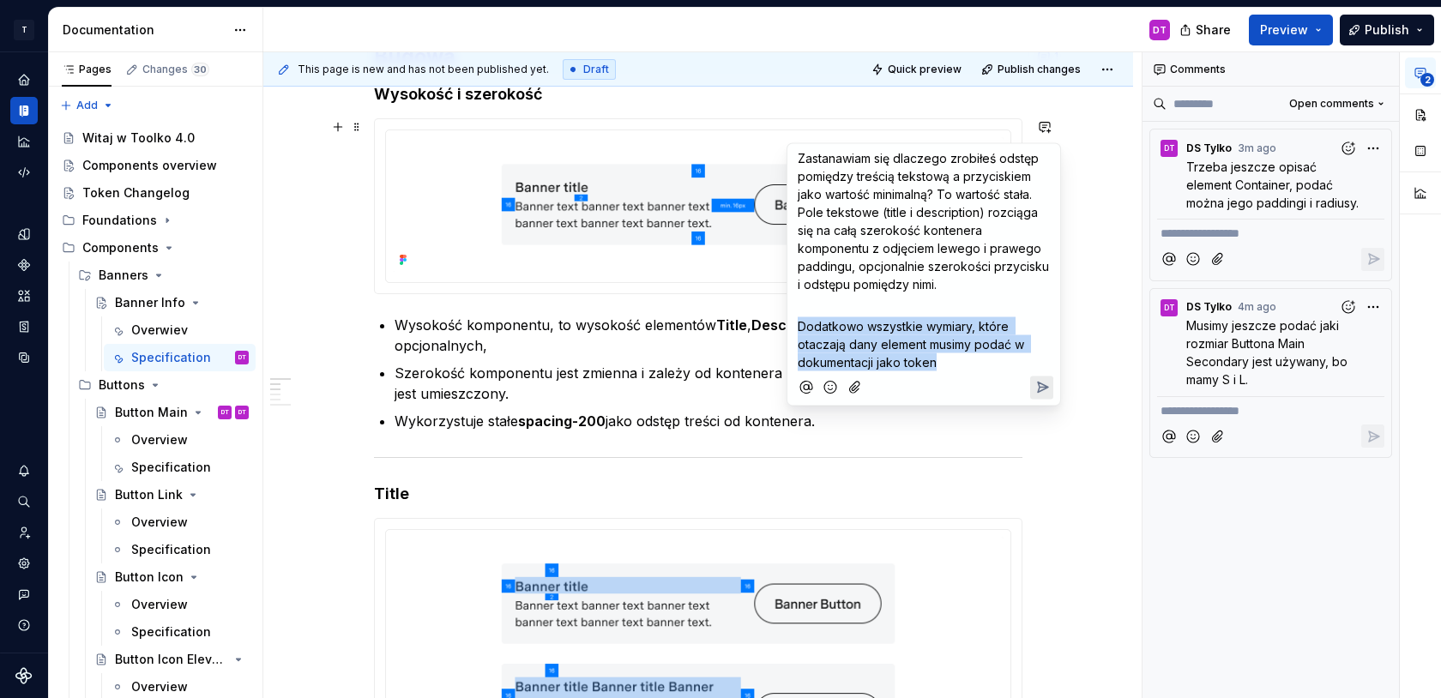
drag, startPoint x: 964, startPoint y: 370, endPoint x: 794, endPoint y: 323, distance: 176.1
click at [794, 323] on div "Zastanawiam się dlaczego zrobiłeś odstęp pomiędzy treścią tekstową a przyciskie…" at bounding box center [923, 257] width 259 height 227
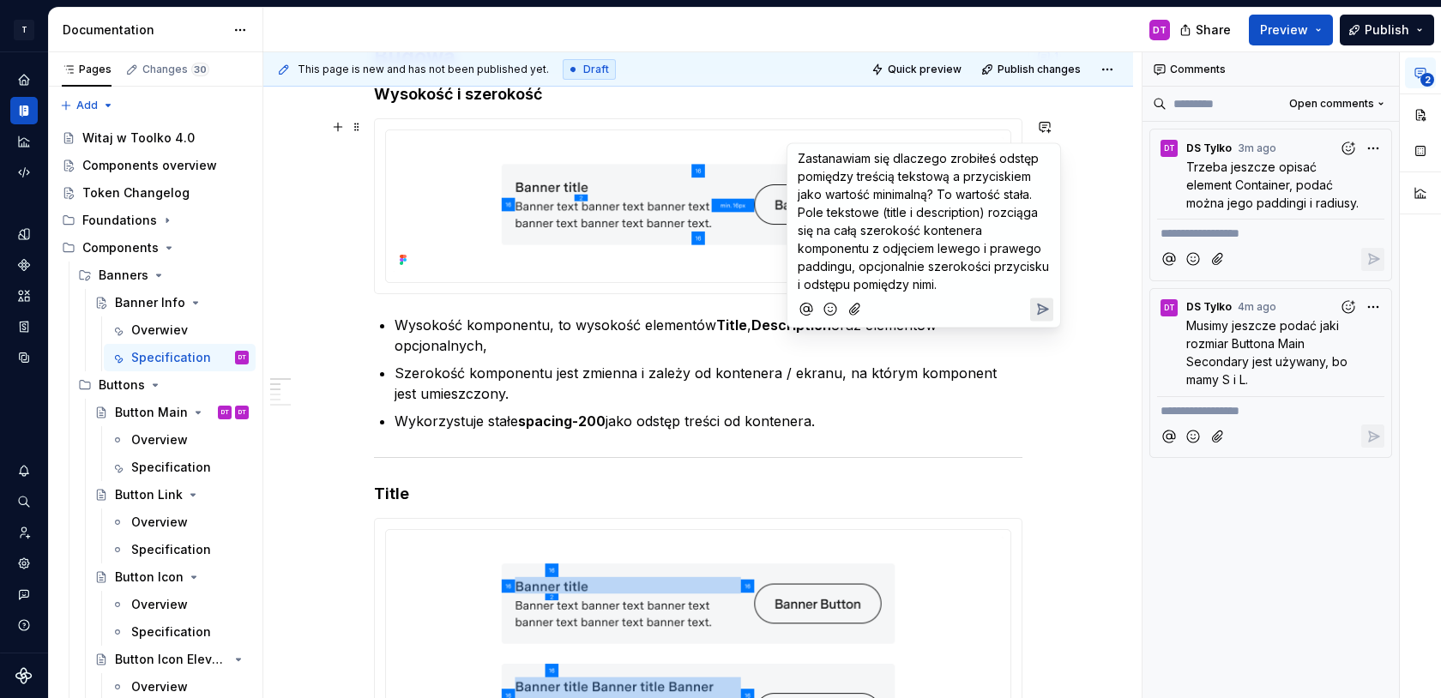
click at [1038, 305] on icon "Send" at bounding box center [1043, 310] width 10 height 10
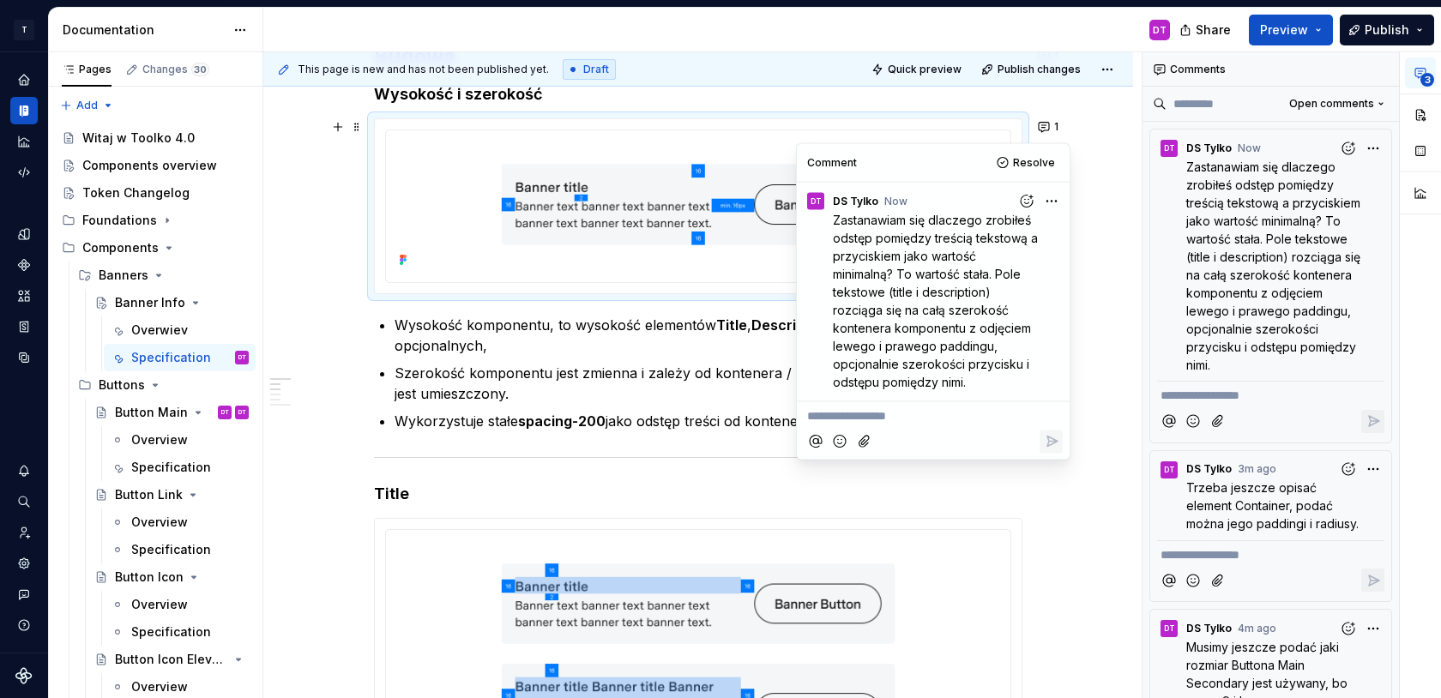
click at [617, 378] on p "Szerokość komponentu jest zmienna i zależy od kontenera / ekranu, na którym kom…" at bounding box center [709, 383] width 628 height 41
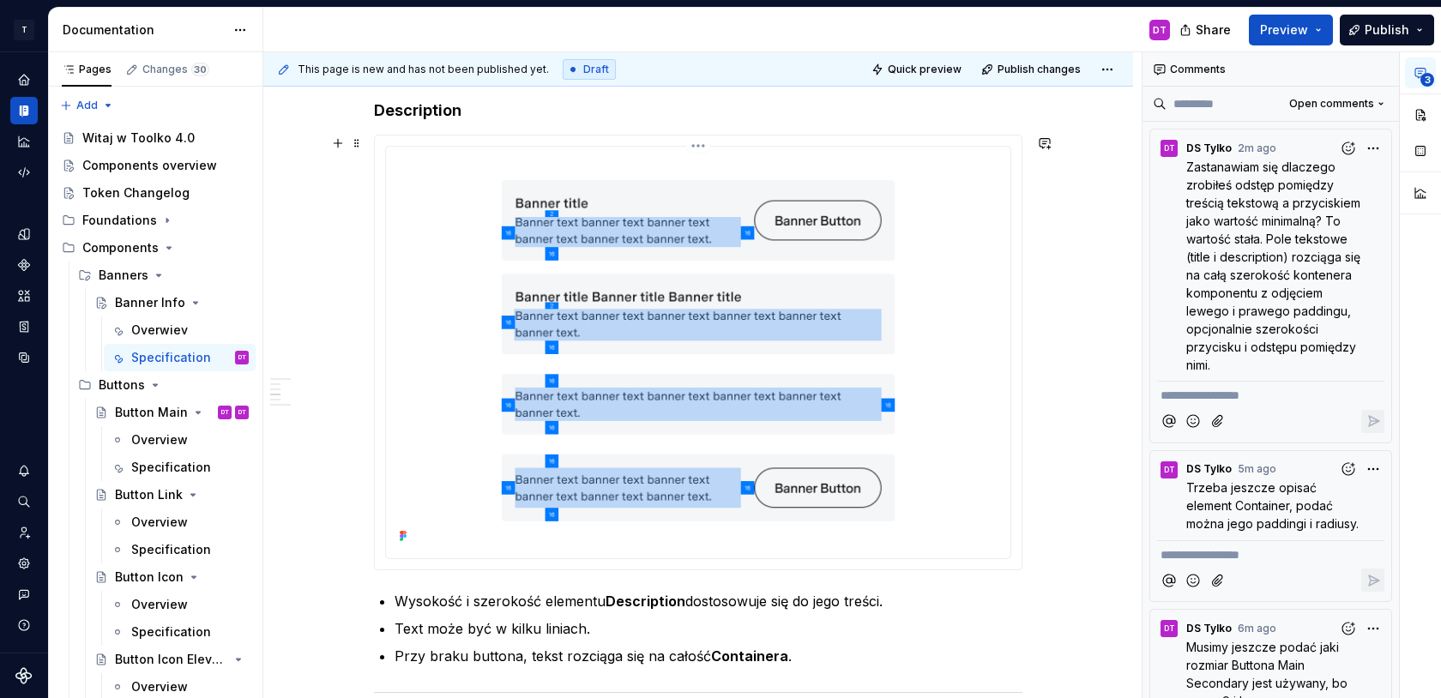
scroll to position [1791, 0]
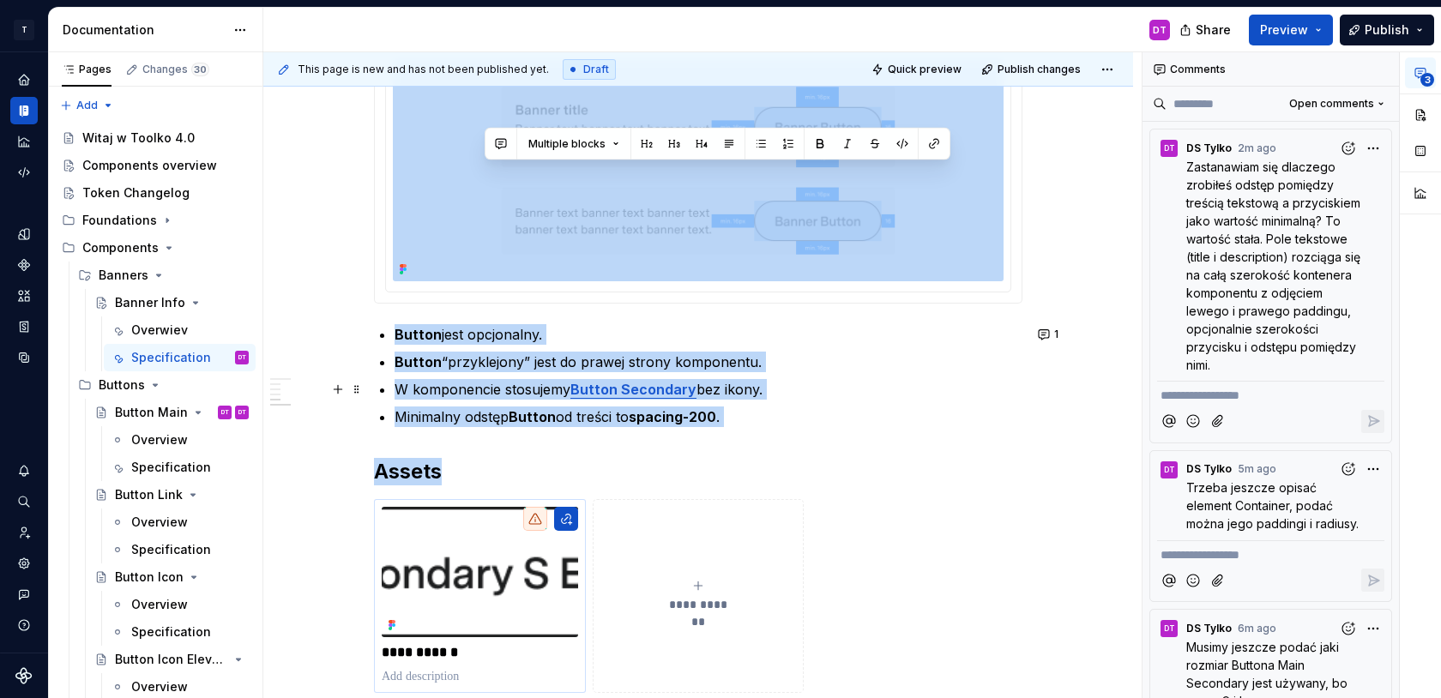
drag, startPoint x: 808, startPoint y: 667, endPoint x: 477, endPoint y: 658, distance: 331.2
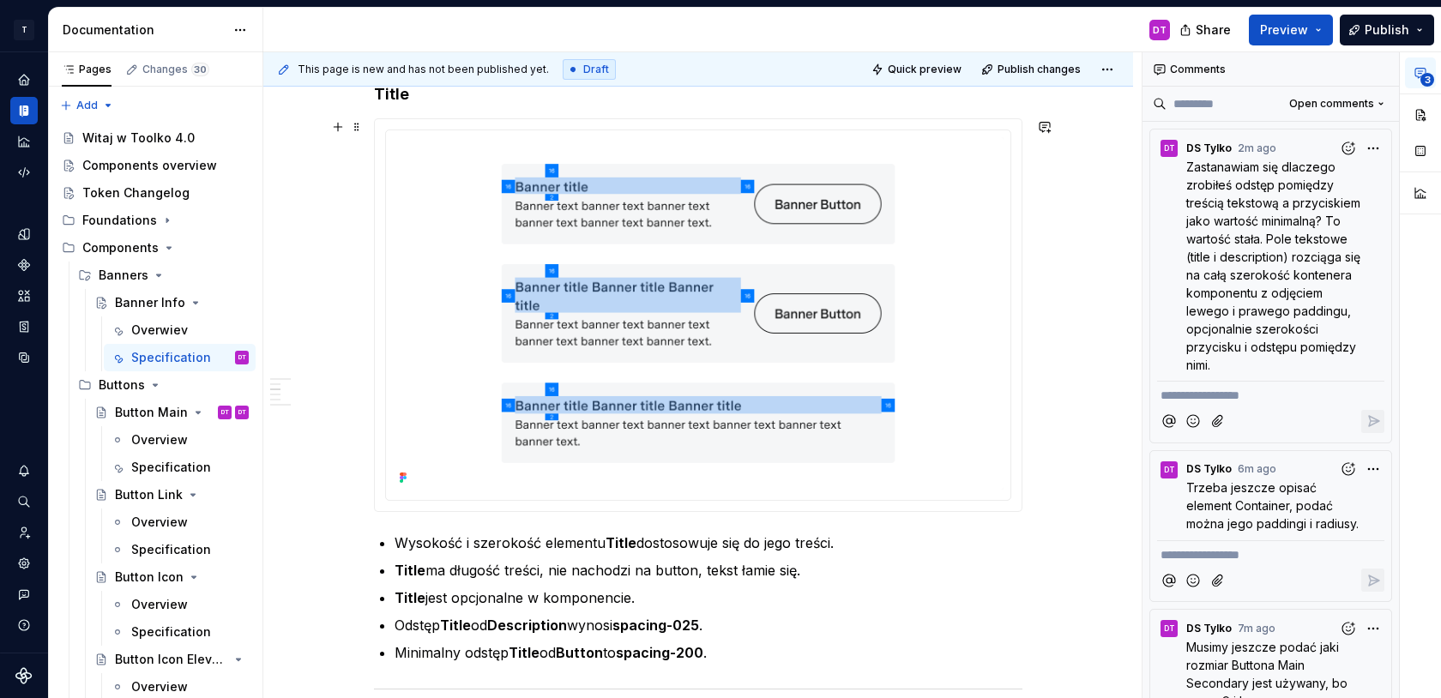
scroll to position [1180, 0]
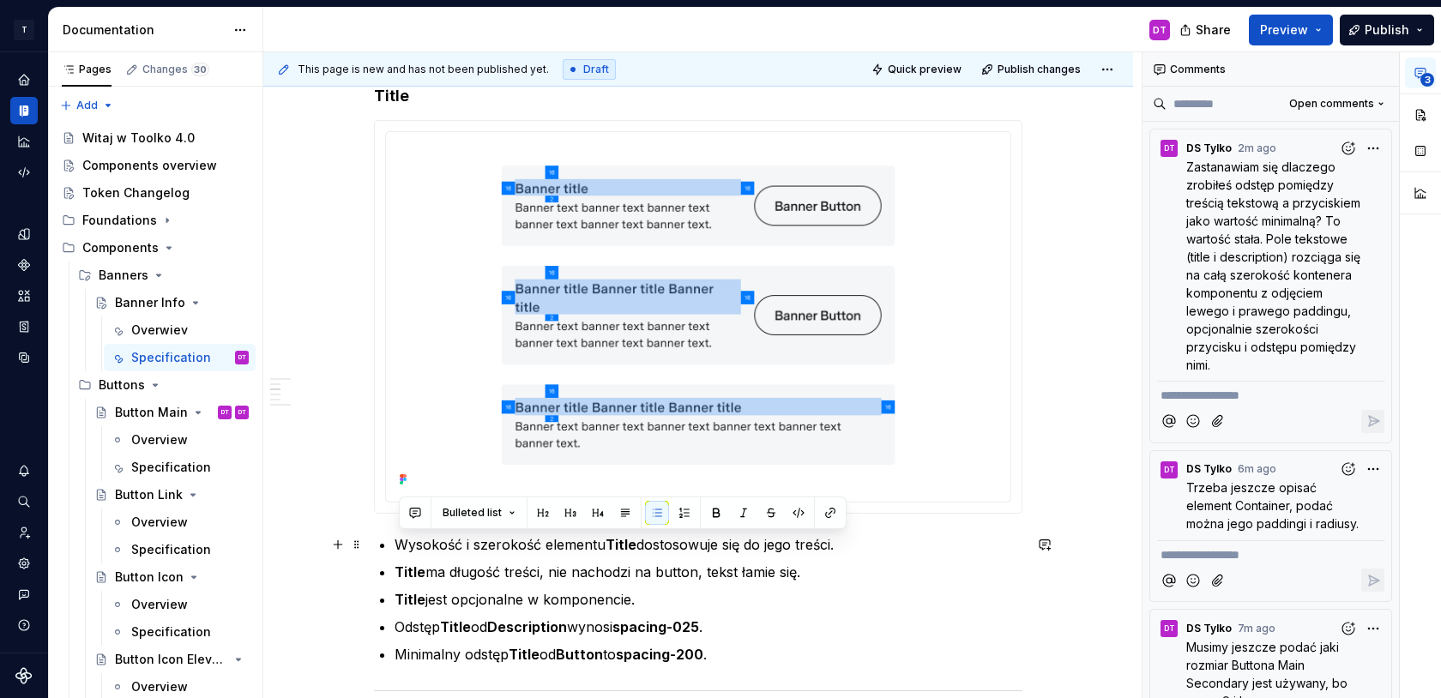
drag, startPoint x: 853, startPoint y: 543, endPoint x: 393, endPoint y: 540, distance: 459.8
click at [393, 540] on div "**********" at bounding box center [698, 590] width 649 height 2863
copy p "Wysokość i szerokość elementu Title dostosowuje się do jego treści."
click at [1051, 129] on button "button" at bounding box center [1045, 129] width 24 height 24
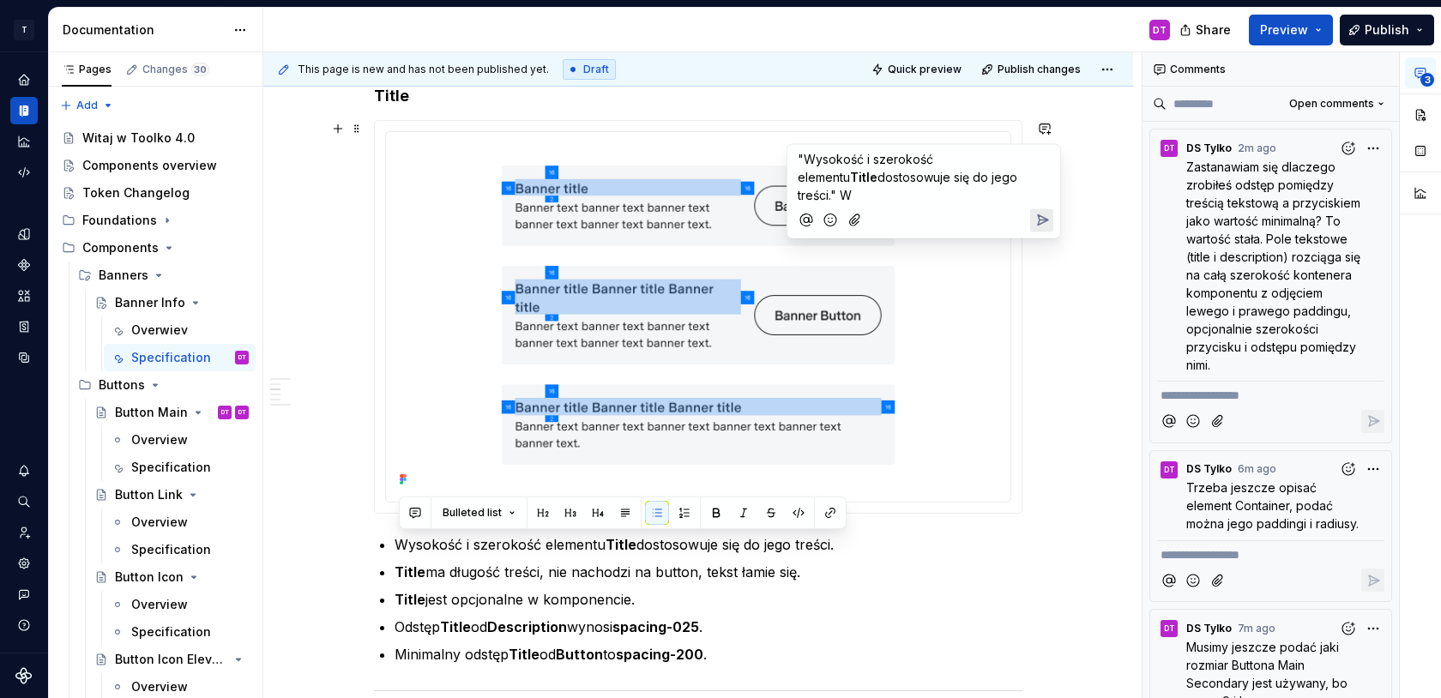
type textarea "*"
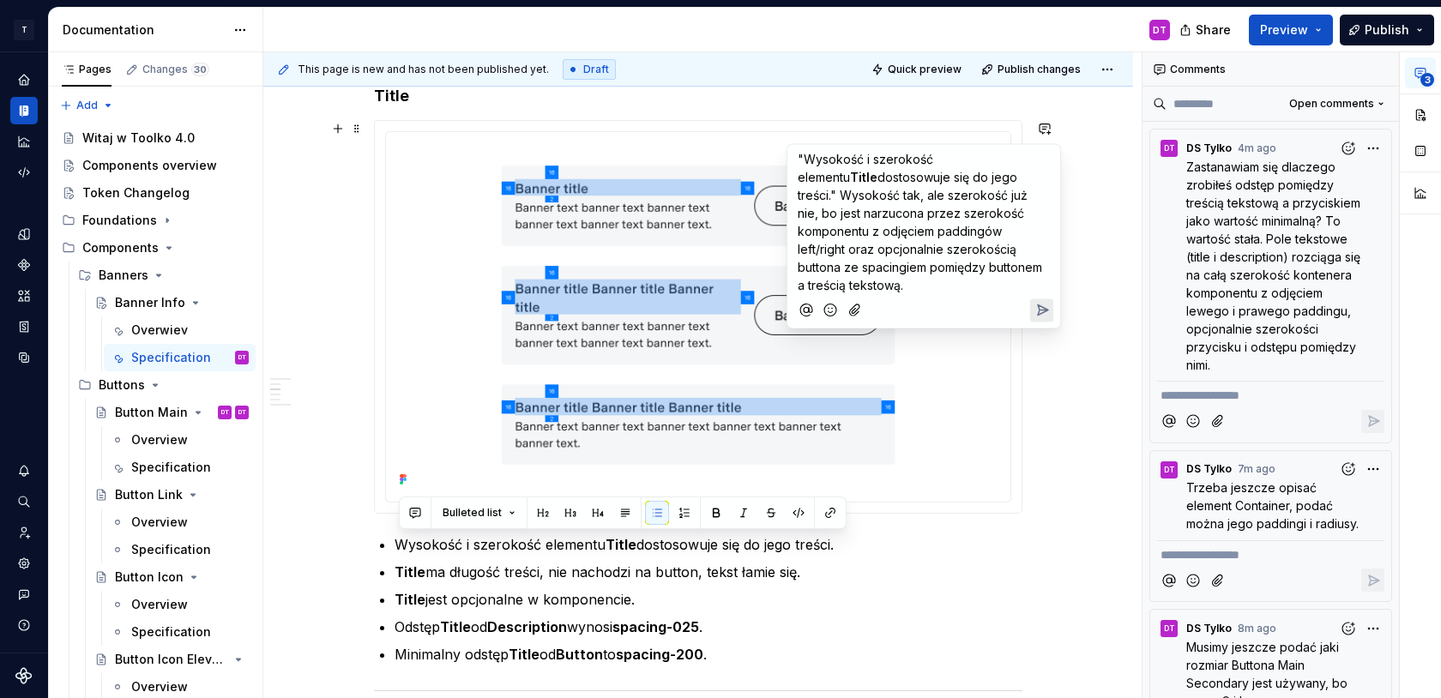
click at [1038, 302] on icon "Send" at bounding box center [1042, 310] width 17 height 17
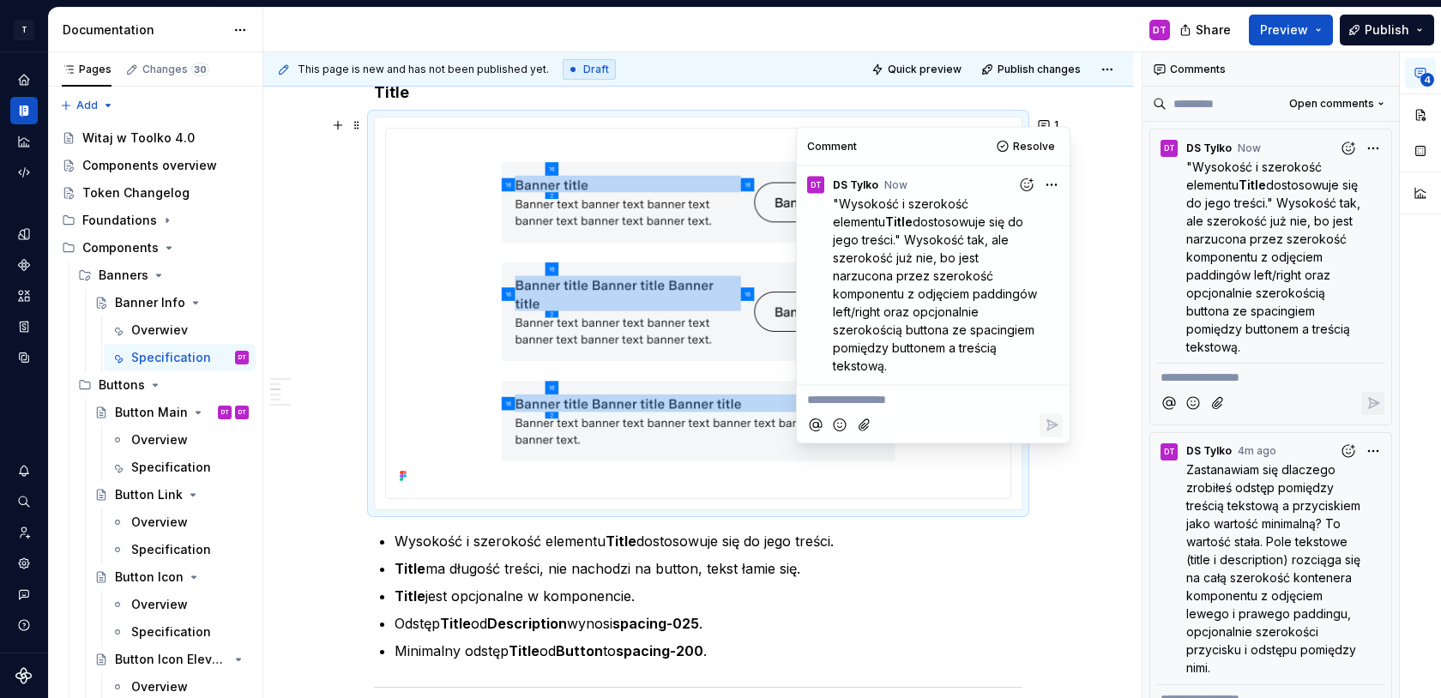
scroll to position [1197, 0]
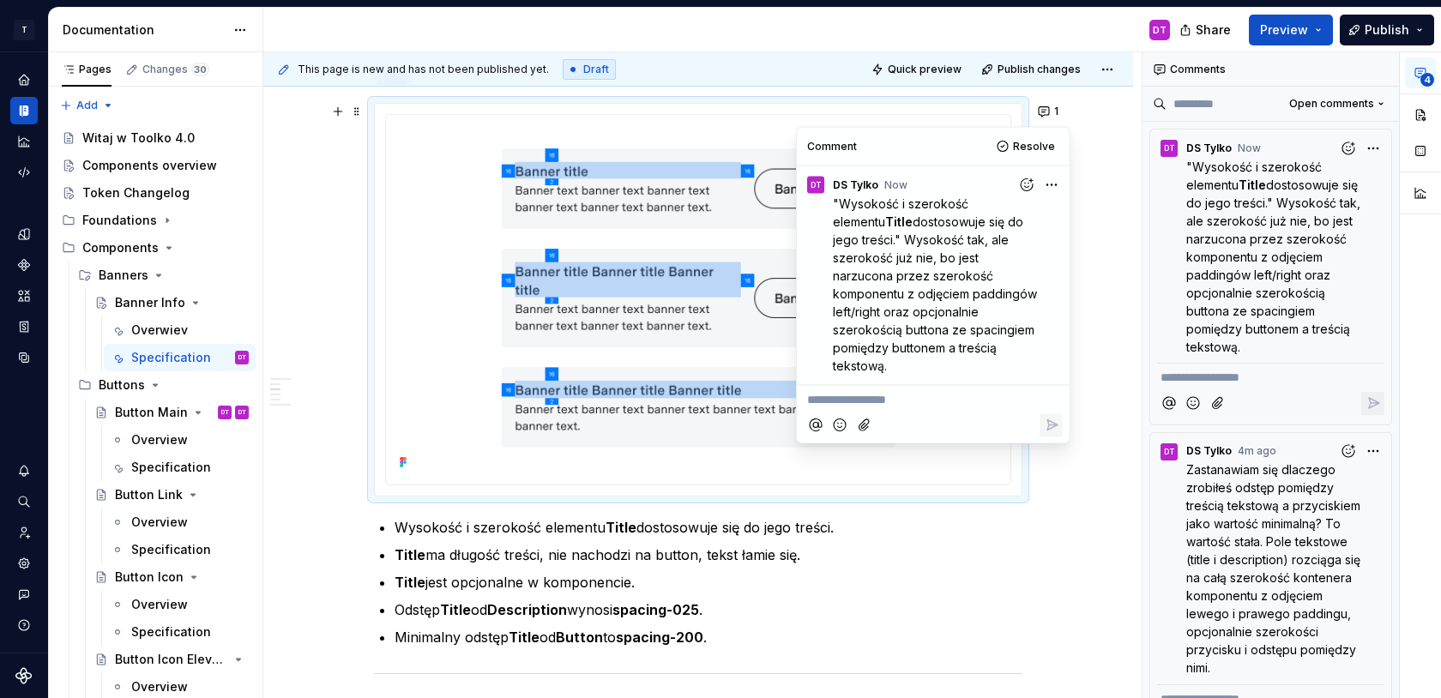
click at [901, 397] on p "**********" at bounding box center [933, 400] width 252 height 18
click at [1055, 445] on icon "Reply" at bounding box center [1051, 443] width 17 height 17
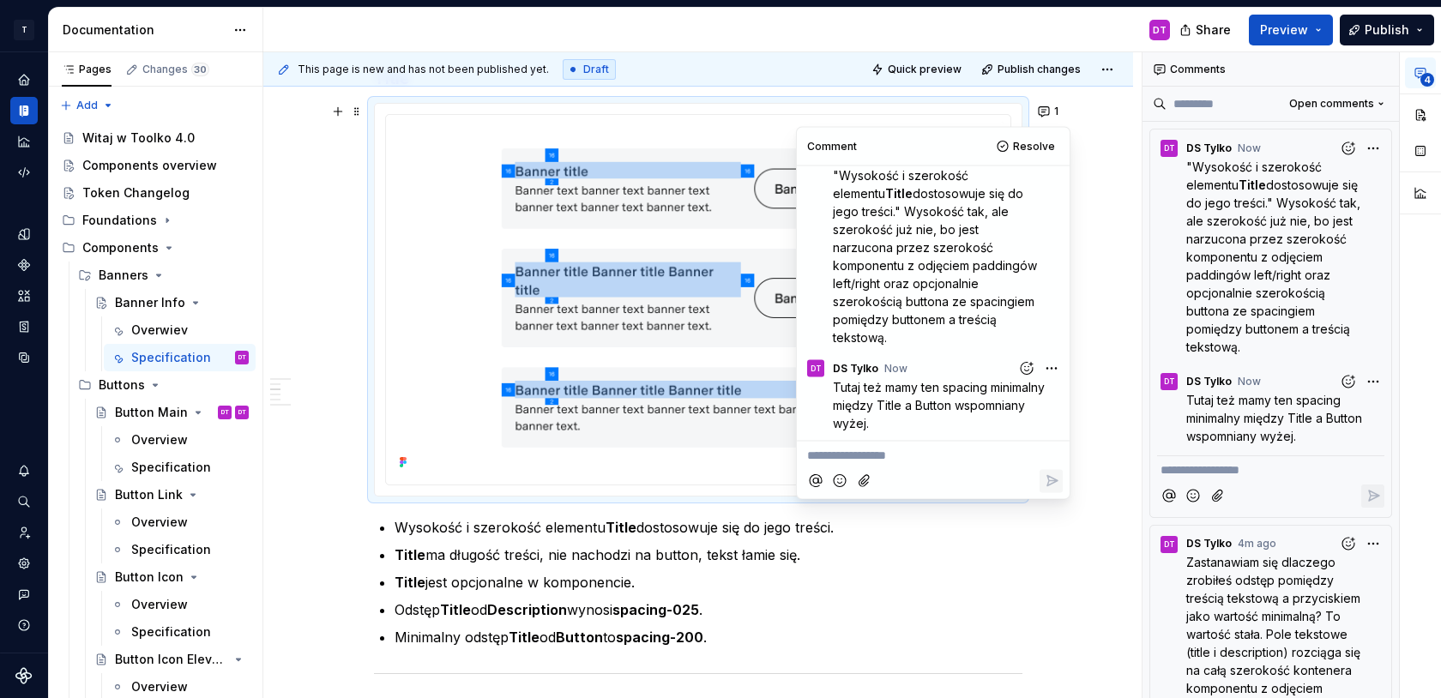
click at [950, 622] on ul "Wysokość i szerokość elementu Title dostosowuje się do jego treści. Title ma dł…" at bounding box center [709, 582] width 628 height 130
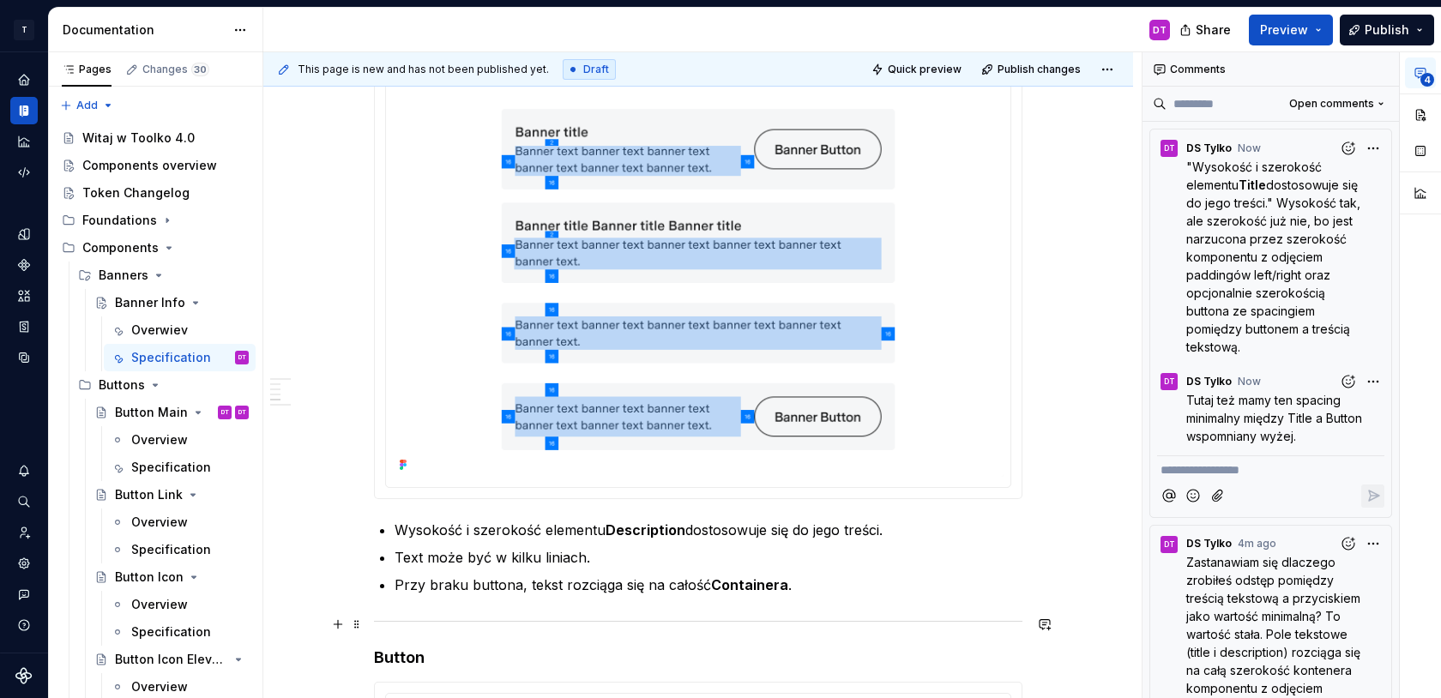
scroll to position [1883, 0]
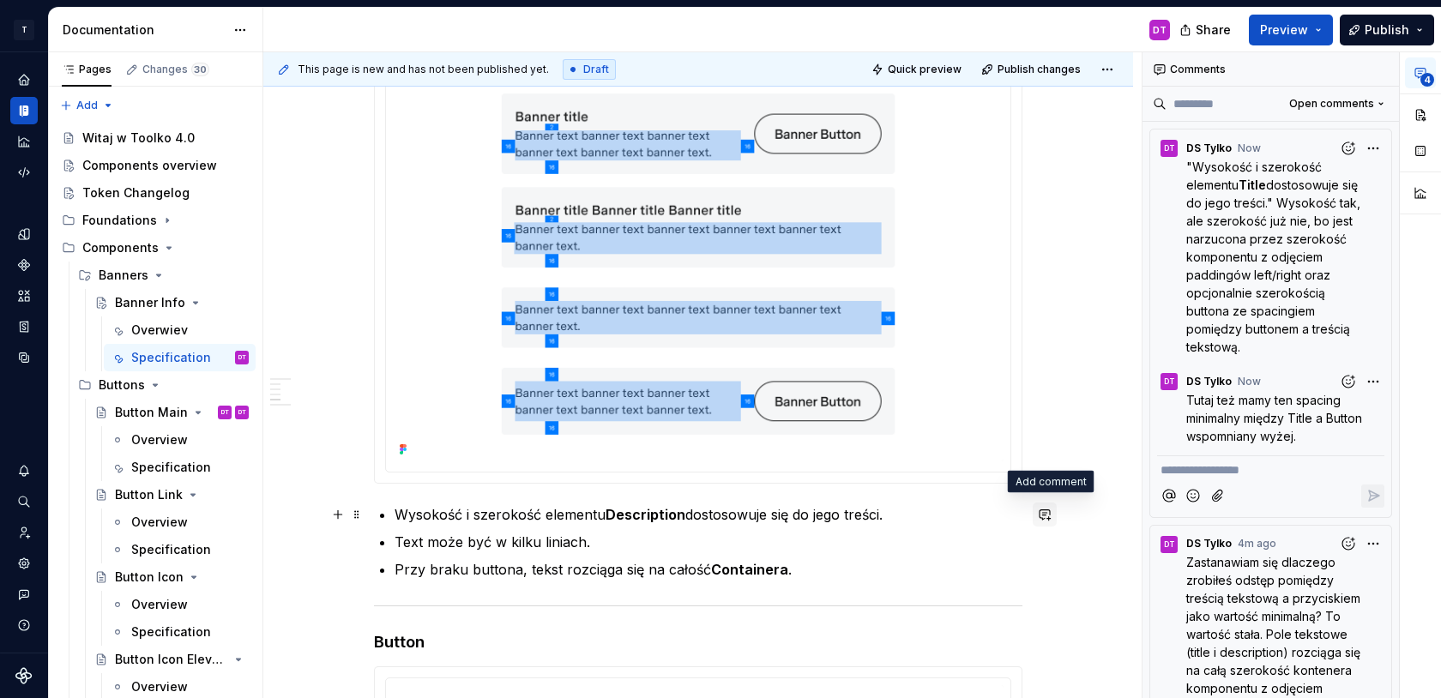
click at [1052, 516] on button "button" at bounding box center [1045, 515] width 24 height 24
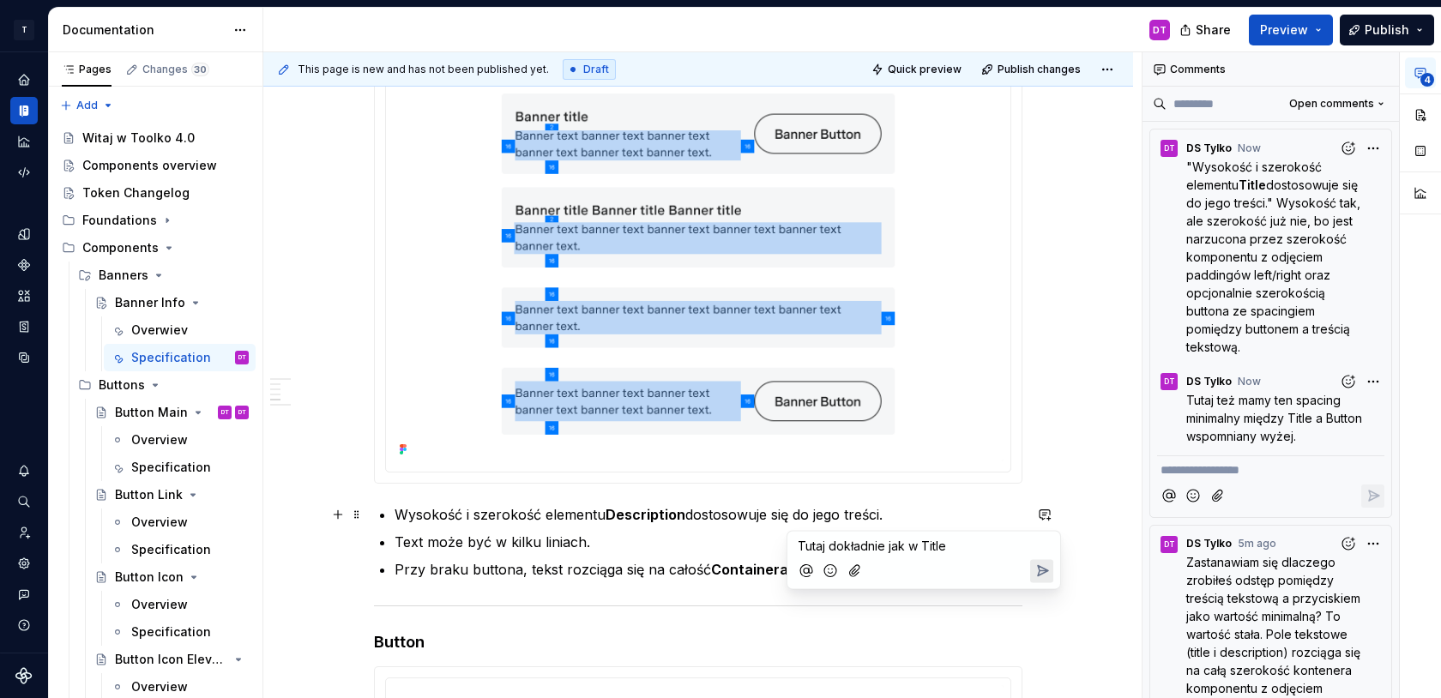
click at [865, 546] on span "Tutaj dokładnie jak w Title" at bounding box center [872, 546] width 148 height 15
click at [828, 545] on span "Tutaj dokładnie jak w Title" at bounding box center [872, 546] width 148 height 15
click at [958, 547] on span "Tutaj uwaga taka sama dokładnie jak w Title" at bounding box center [923, 546] width 250 height 15
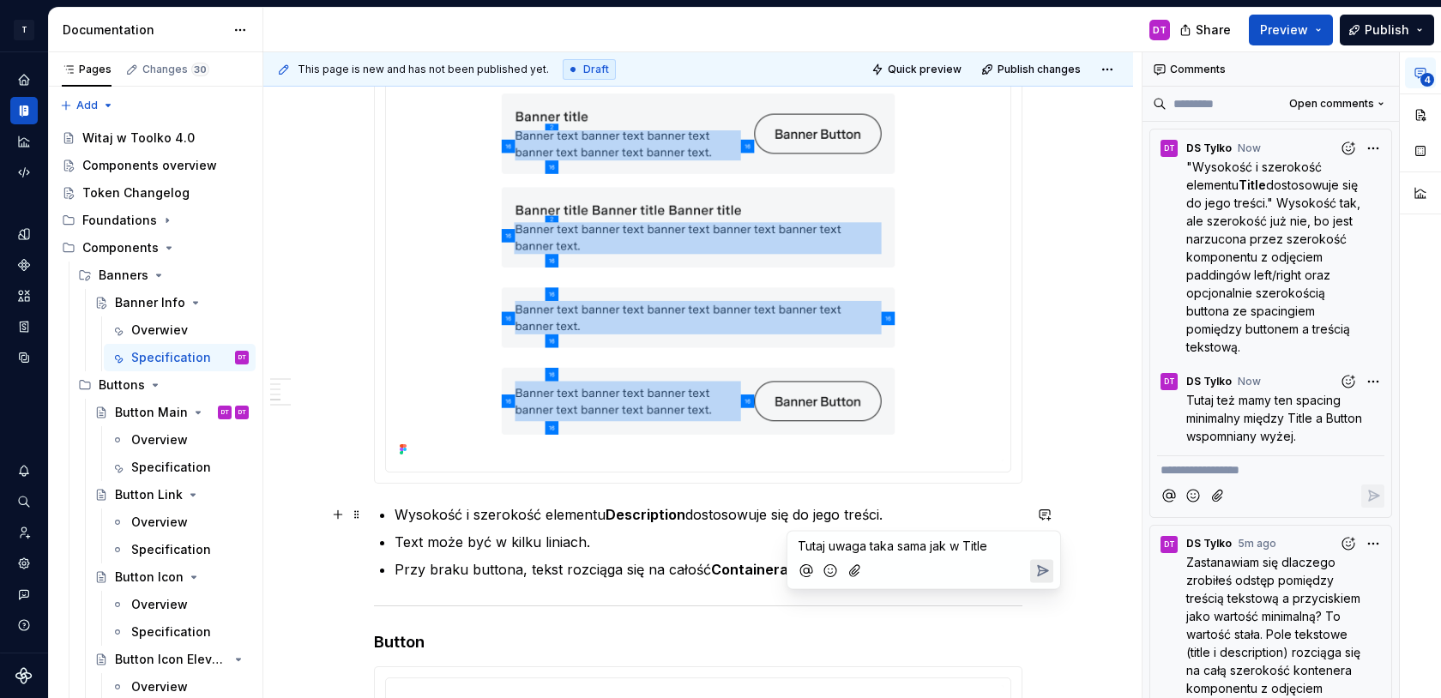
click at [991, 540] on p "Tutaj uwaga taka sama jak w Title" at bounding box center [924, 546] width 252 height 18
click at [1044, 570] on icon "Send" at bounding box center [1043, 571] width 10 height 10
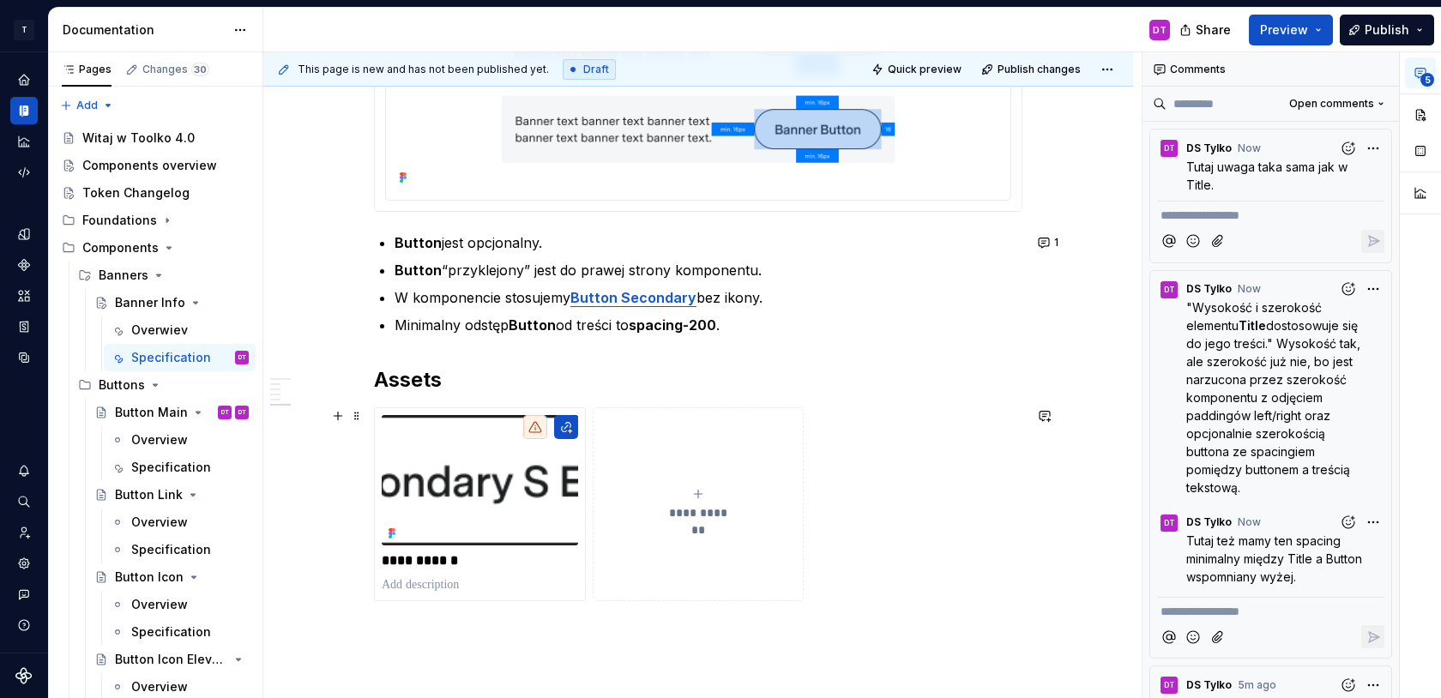
scroll to position [2601, 0]
click at [615, 299] on strong "Button Secondary" at bounding box center [633, 296] width 126 height 17
click at [703, 262] on button "button" at bounding box center [715, 262] width 24 height 24
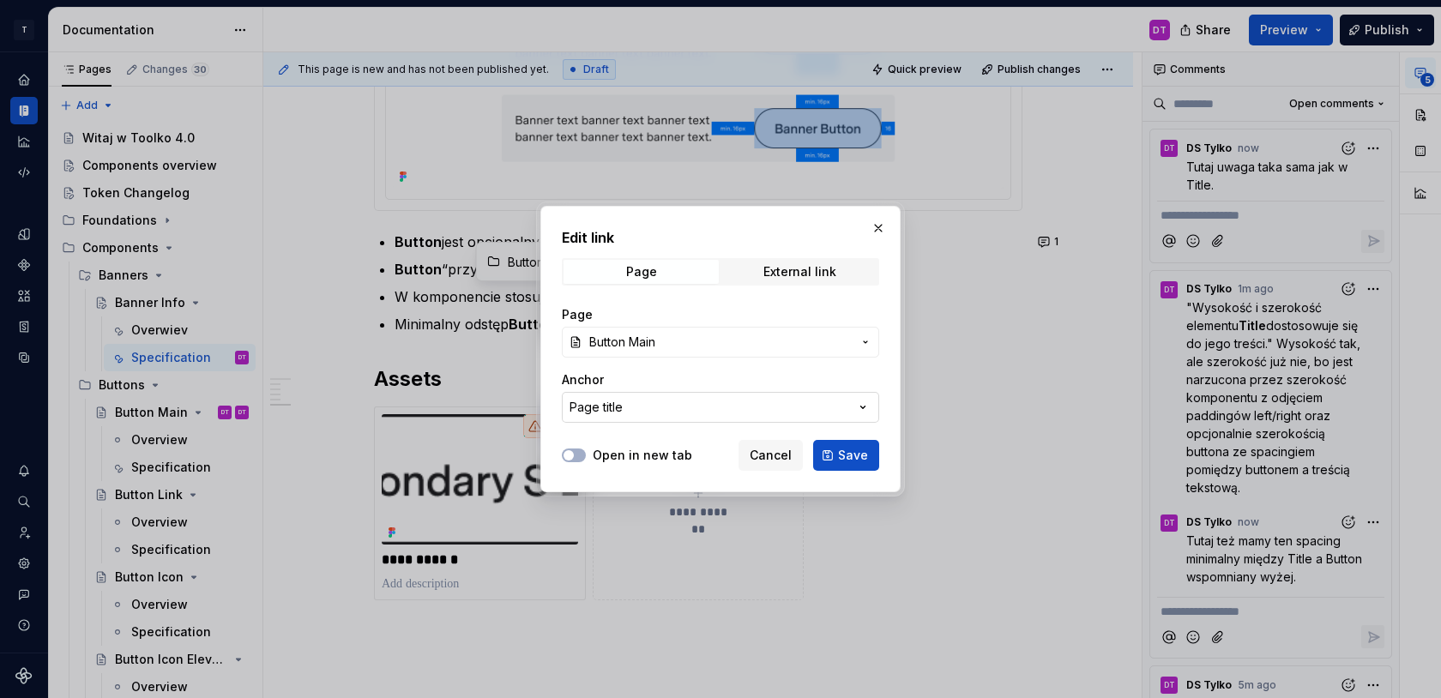
click at [612, 407] on div "Page title" at bounding box center [596, 407] width 53 height 17
click at [612, 407] on div "Edit link Page External link Page Button Main Anchor Page title Open in new tab…" at bounding box center [720, 349] width 1441 height 698
click at [612, 407] on div "Page title" at bounding box center [596, 407] width 53 height 17
type input "button"
click at [880, 226] on div "Edit link Page External link Page Button Main Anchor Page title Open in new tab…" at bounding box center [720, 349] width 1441 height 698
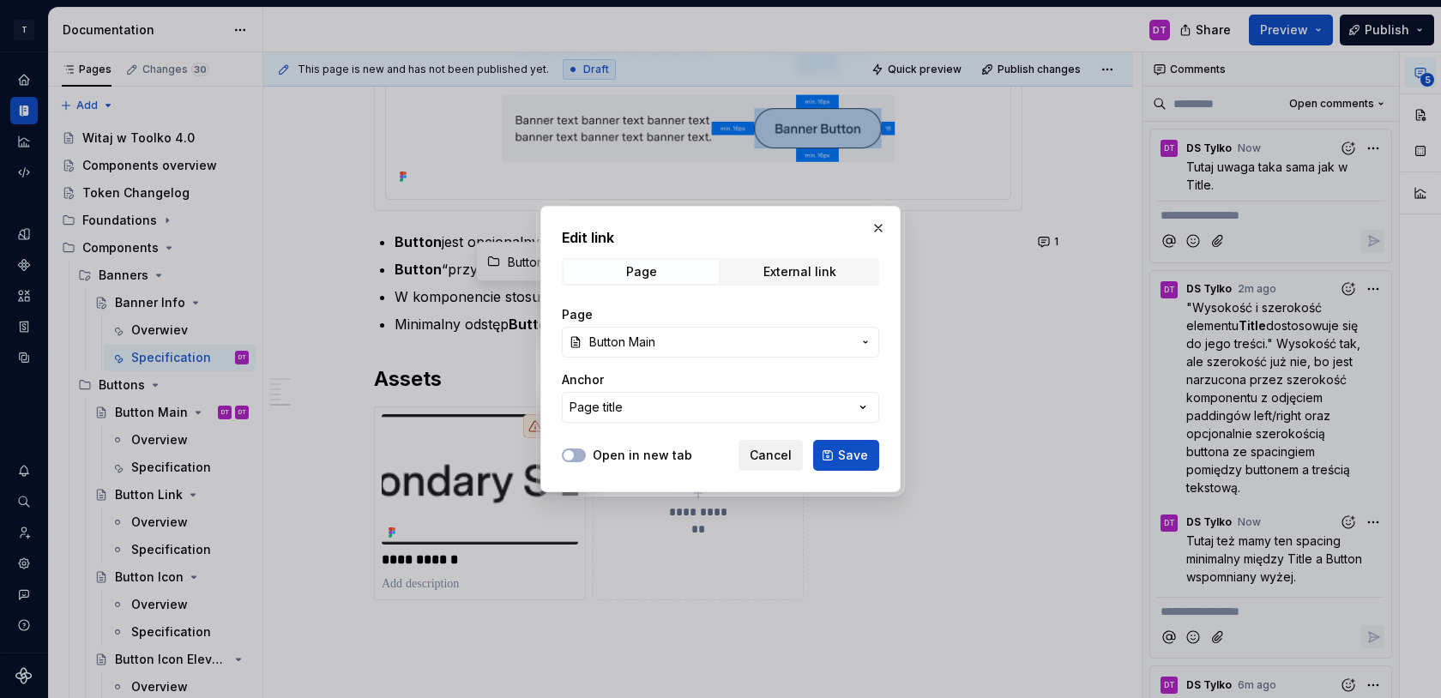
click at [757, 451] on span "Cancel" at bounding box center [771, 455] width 42 height 17
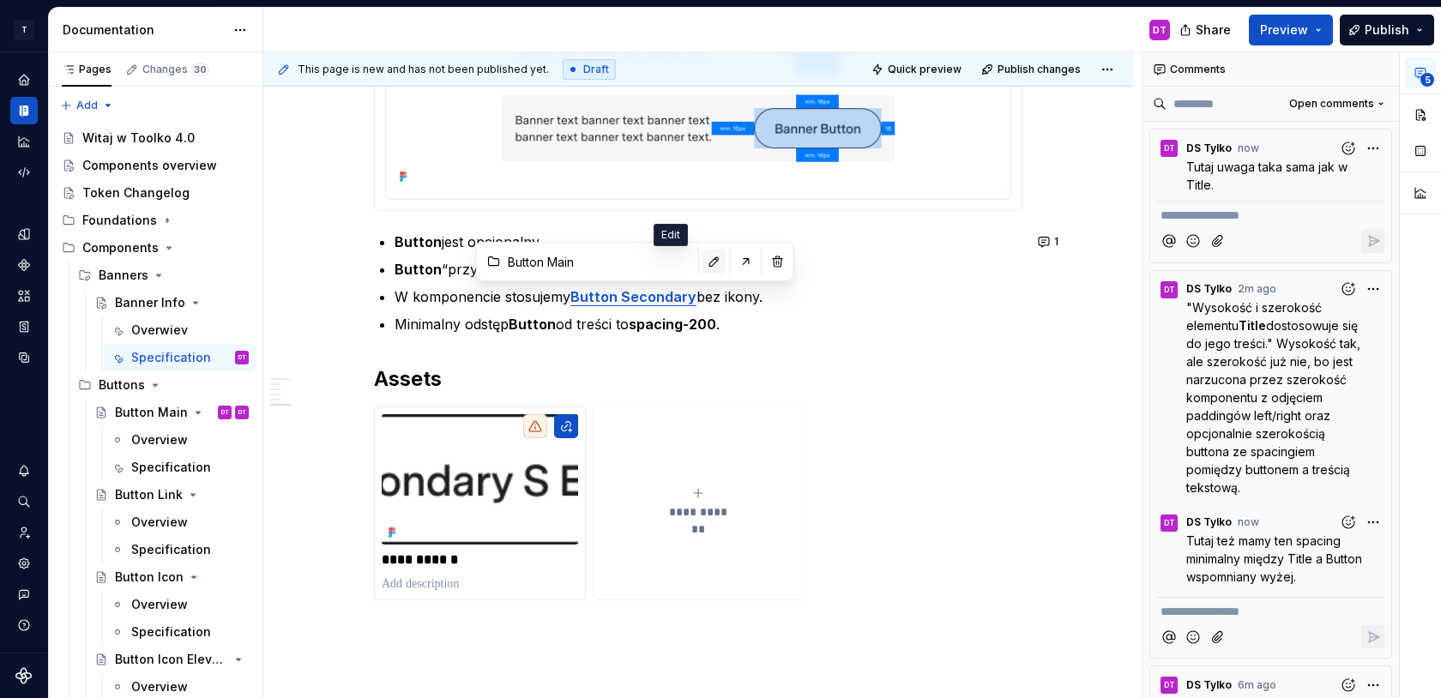
click at [703, 262] on button "button" at bounding box center [715, 262] width 24 height 24
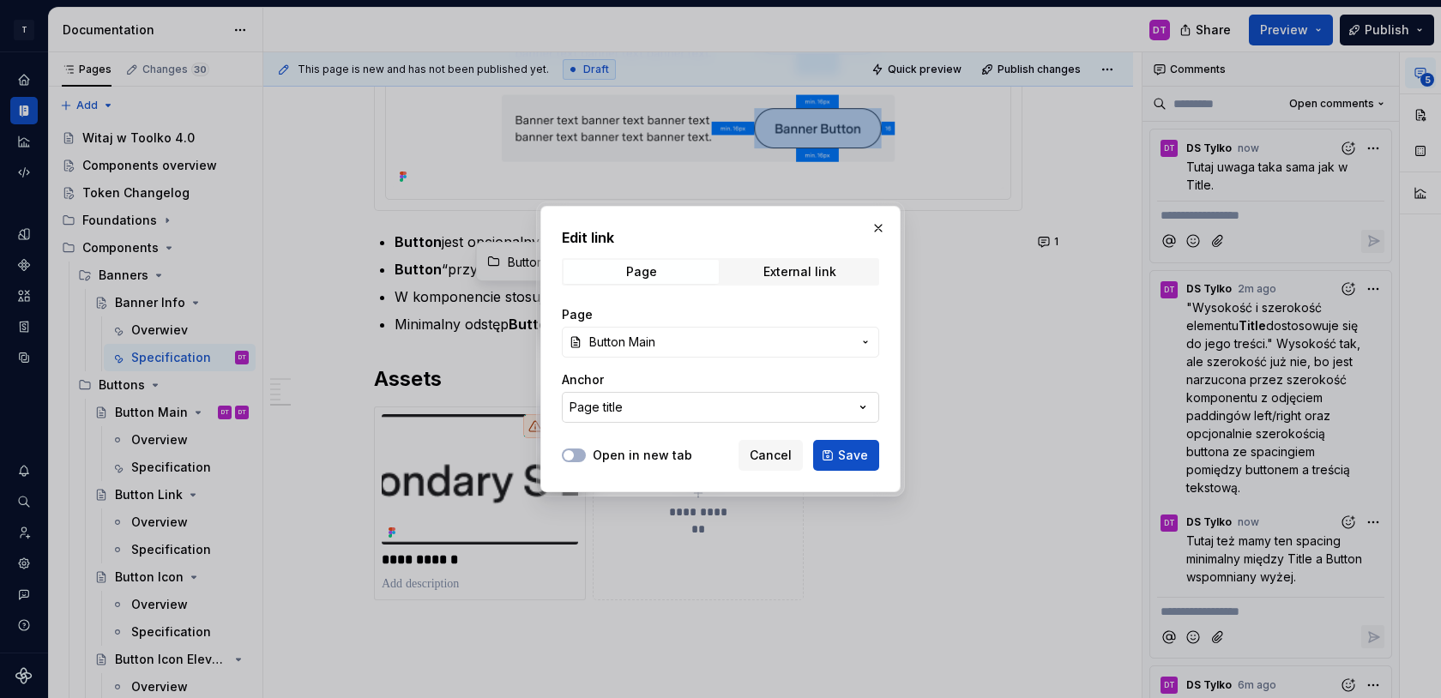
click at [639, 398] on button "Page title" at bounding box center [720, 407] width 317 height 31
type input "butt"
click at [660, 349] on div "Edit link Page External link Page Button Main Anchor Page title Open in new tab…" at bounding box center [720, 349] width 1441 height 698
click at [663, 347] on span "Button Main" at bounding box center [720, 342] width 262 height 17
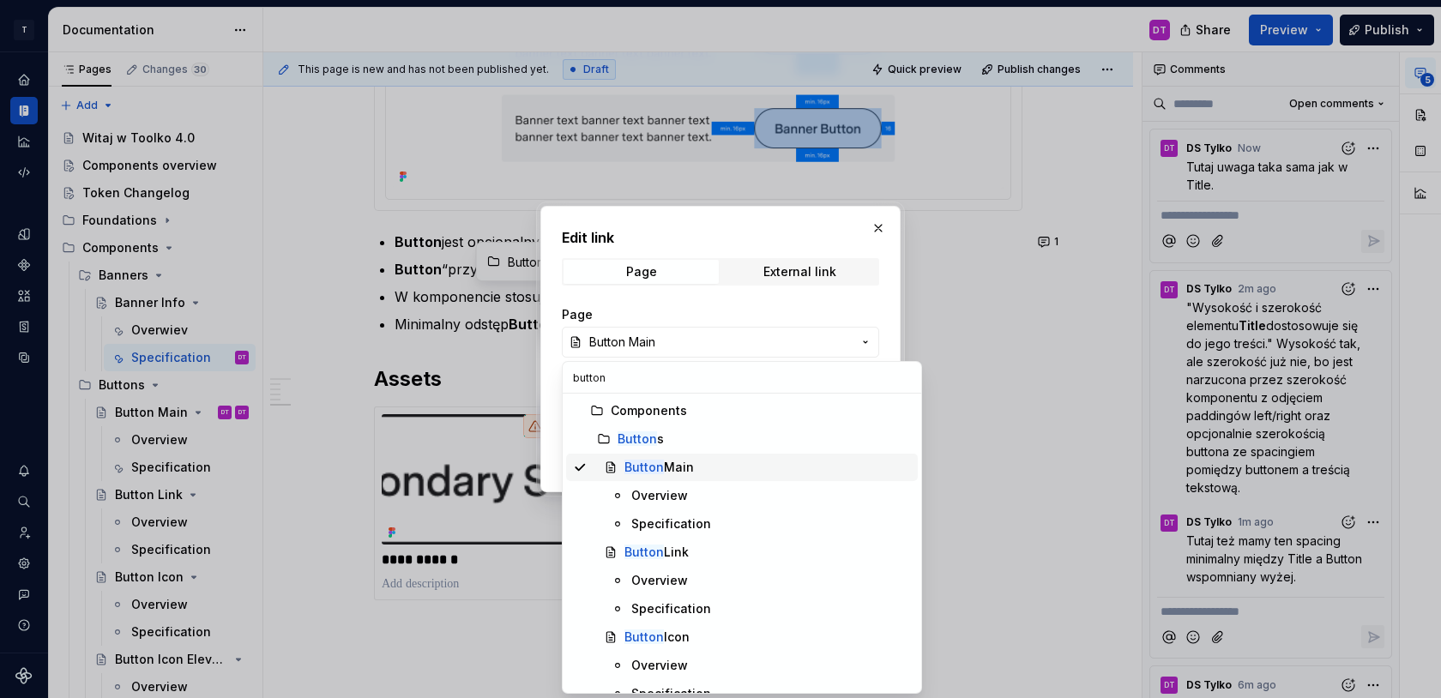
type input "button"
click at [679, 473] on div "Button Main" at bounding box center [659, 467] width 69 height 17
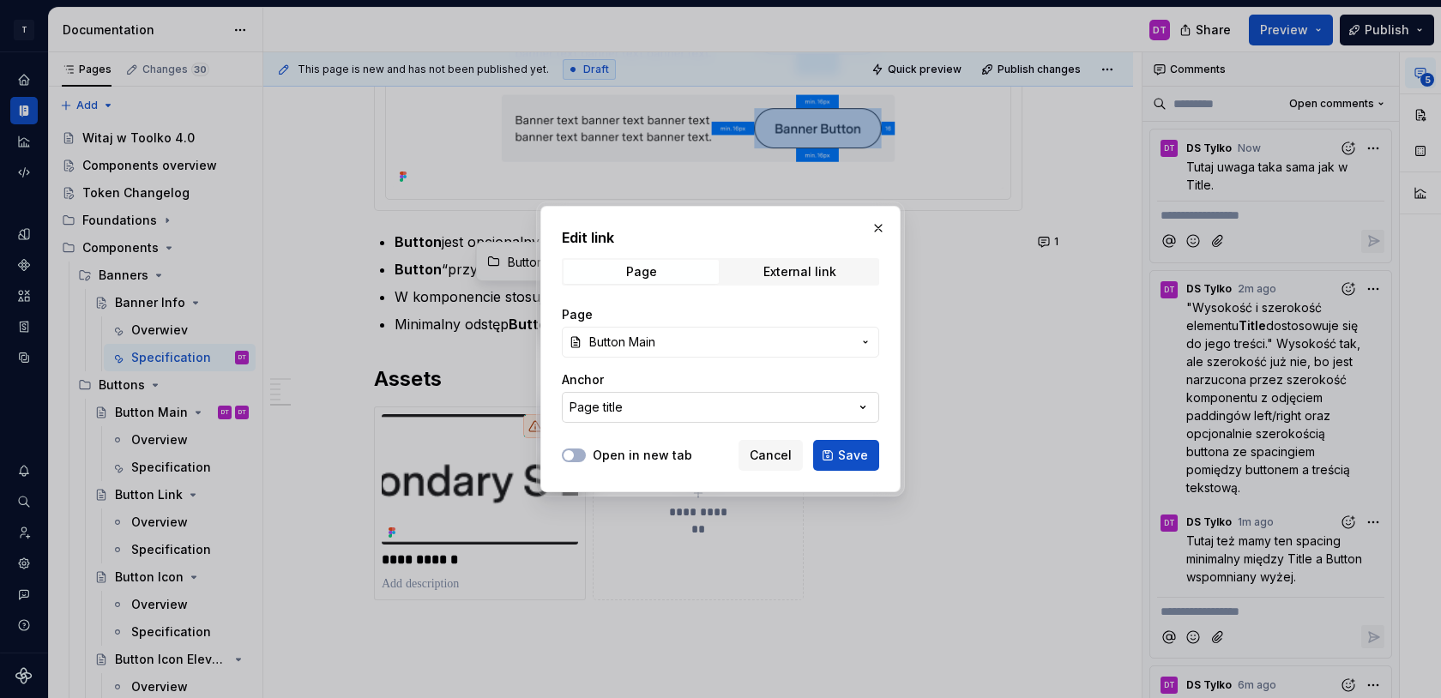
click at [654, 411] on button "Page title" at bounding box center [720, 407] width 317 height 31
type input "s"
click at [866, 407] on div "Edit link Page External link Page Button Main Anchor Page title Open in new tab…" at bounding box center [720, 349] width 1441 height 698
click at [853, 453] on span "Save" at bounding box center [853, 455] width 30 height 17
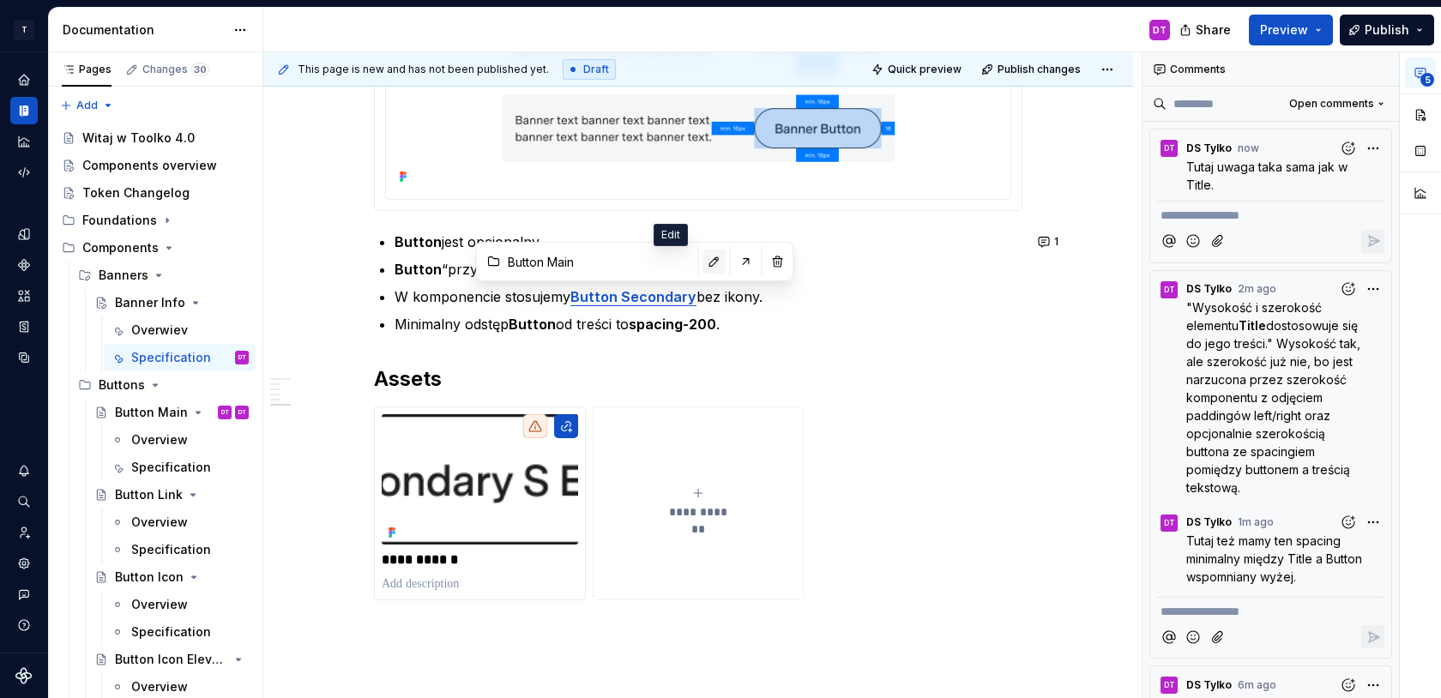
click at [703, 262] on button "button" at bounding box center [715, 262] width 24 height 24
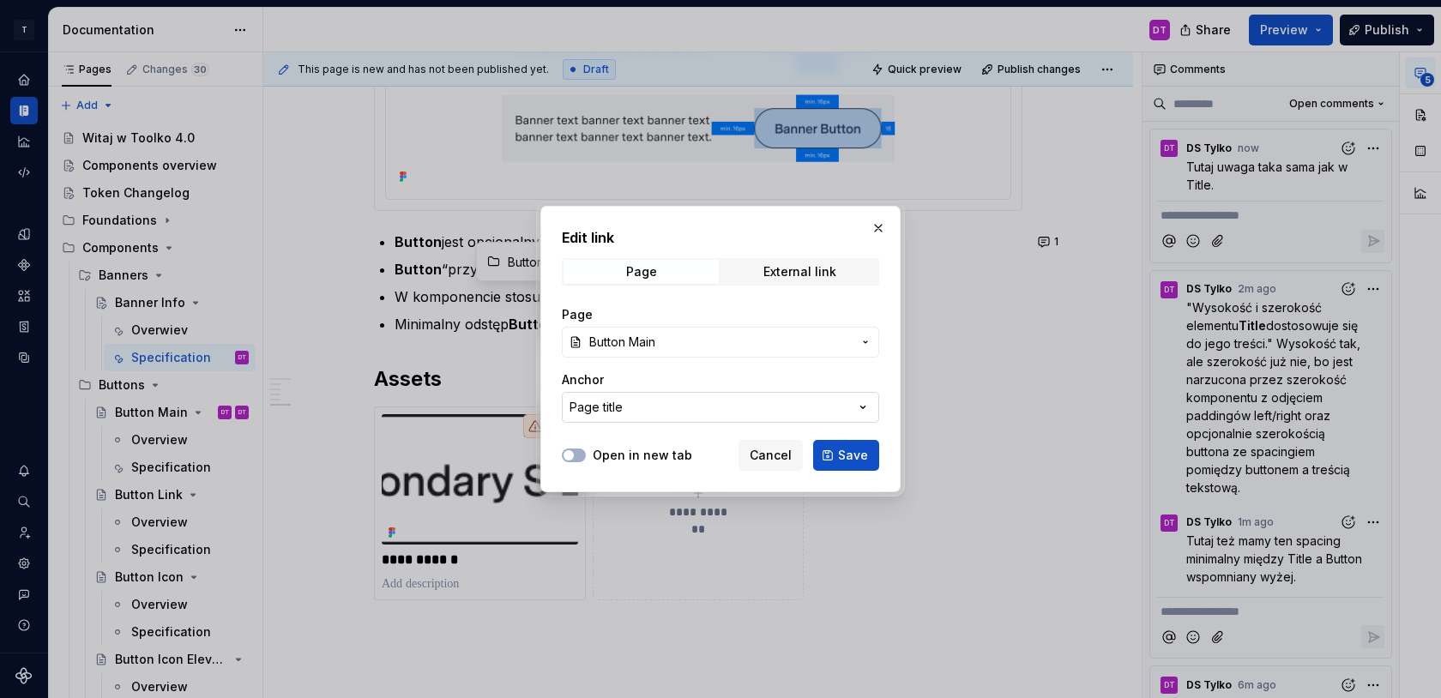
click at [665, 413] on button "Page title" at bounding box center [720, 407] width 317 height 31
type input "m"
type input "b"
click at [830, 272] on div "Edit link Page External link Page Button Main Anchor Page title Open in new tab…" at bounding box center [720, 349] width 1441 height 698
click at [822, 270] on div "External link" at bounding box center [799, 272] width 73 height 14
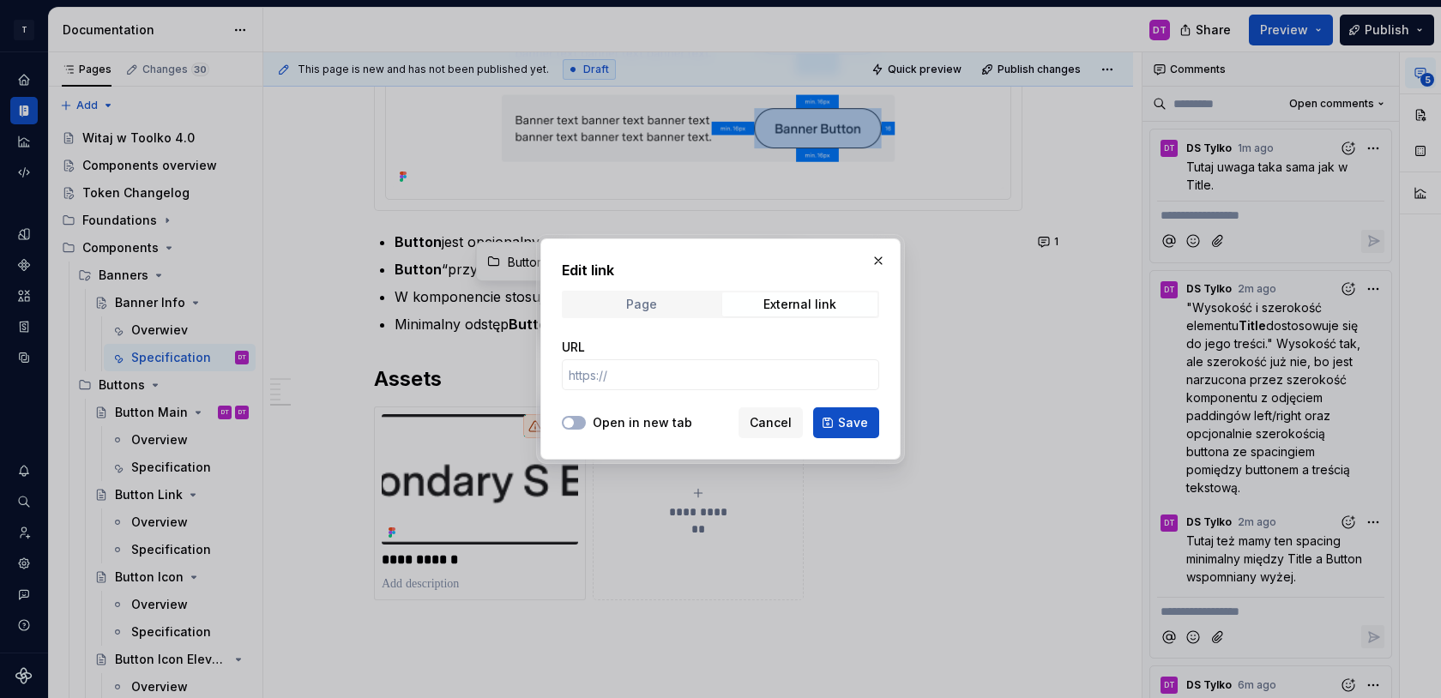
click at [663, 299] on span "Page" at bounding box center [641, 305] width 155 height 24
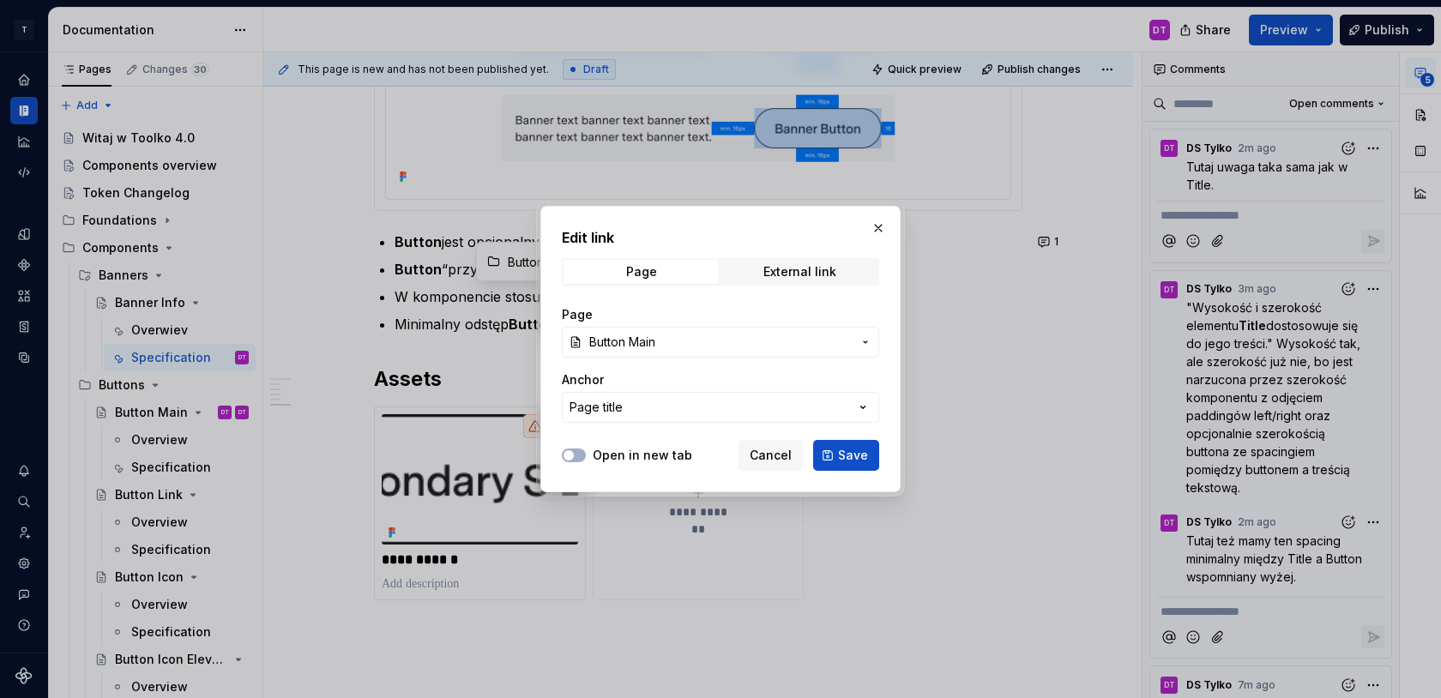
click at [669, 343] on span "Button Main" at bounding box center [720, 342] width 262 height 17
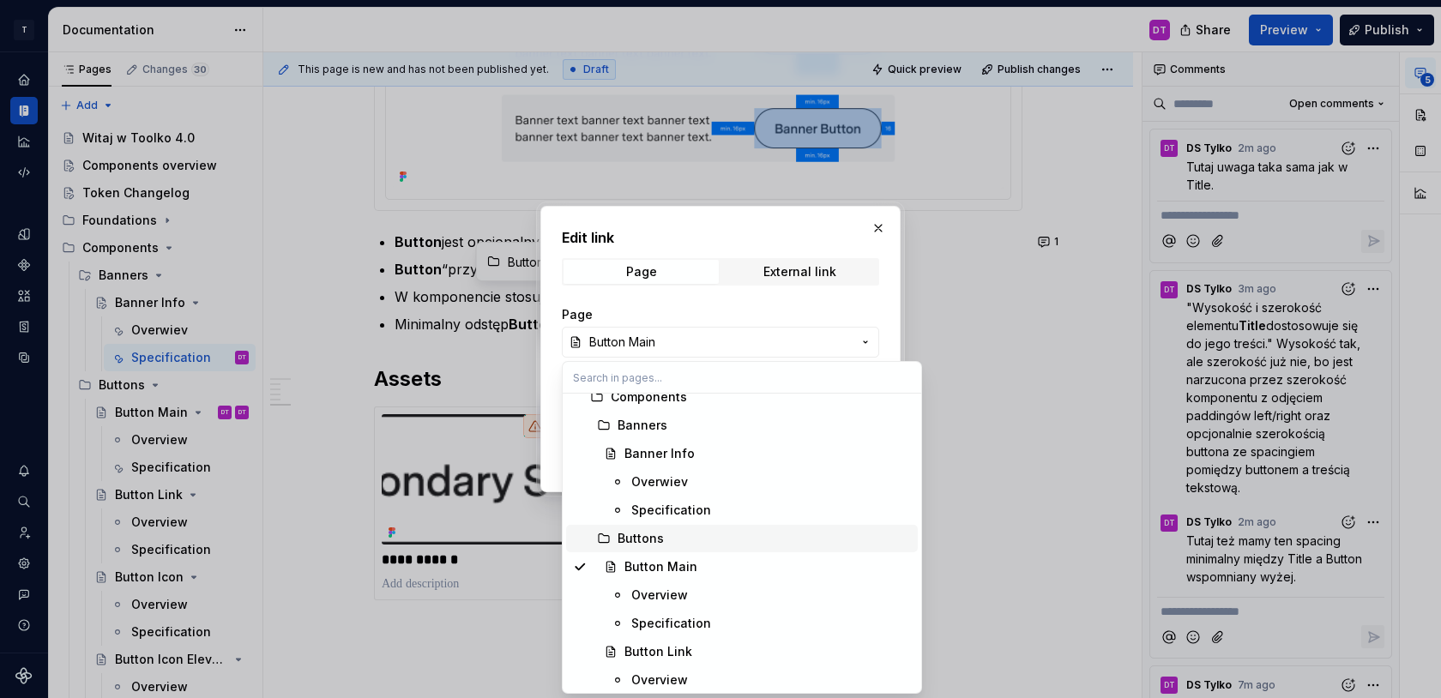
scroll to position [805, 0]
click at [665, 594] on div "Specification" at bounding box center [671, 596] width 80 height 17
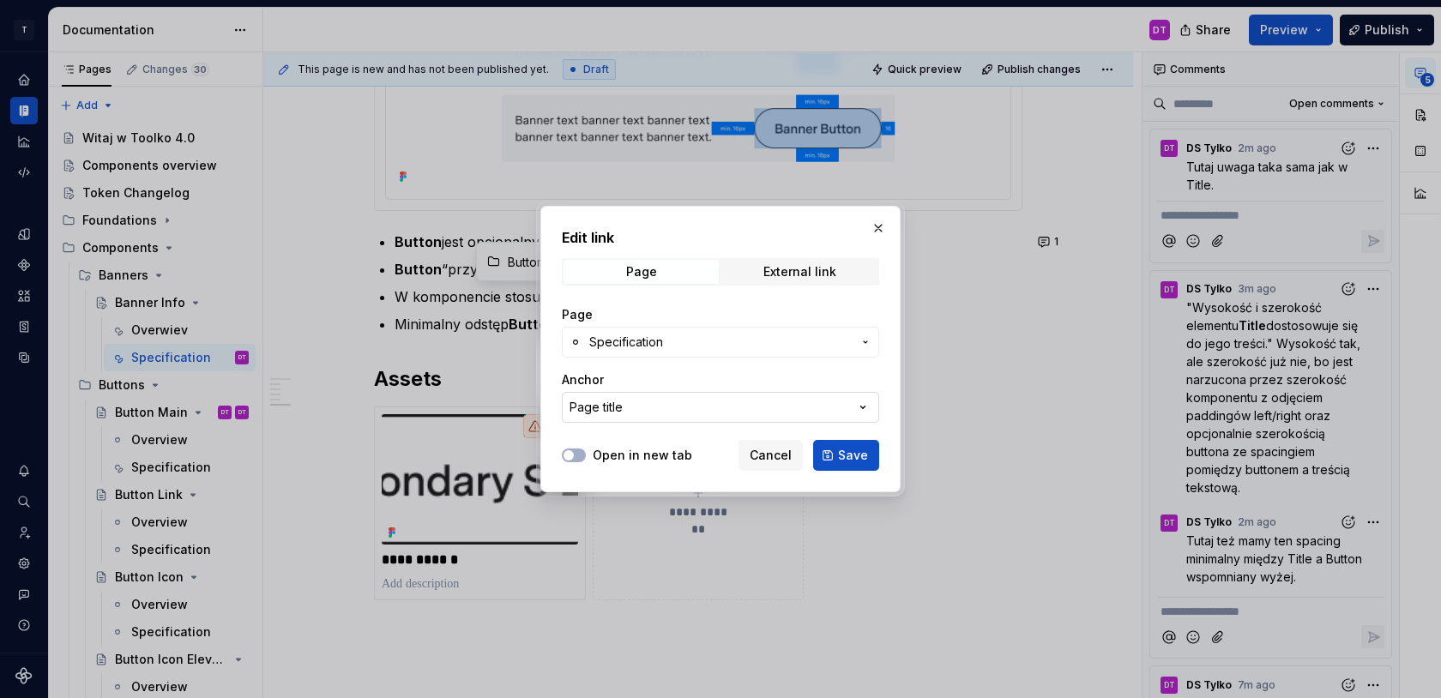
click at [657, 413] on button "Page title" at bounding box center [720, 407] width 317 height 31
click at [657, 413] on div "Edit link Page External link Page Specification Anchor Page title Open in new t…" at bounding box center [720, 349] width 1441 height 698
click at [667, 335] on span "Specification" at bounding box center [720, 342] width 262 height 17
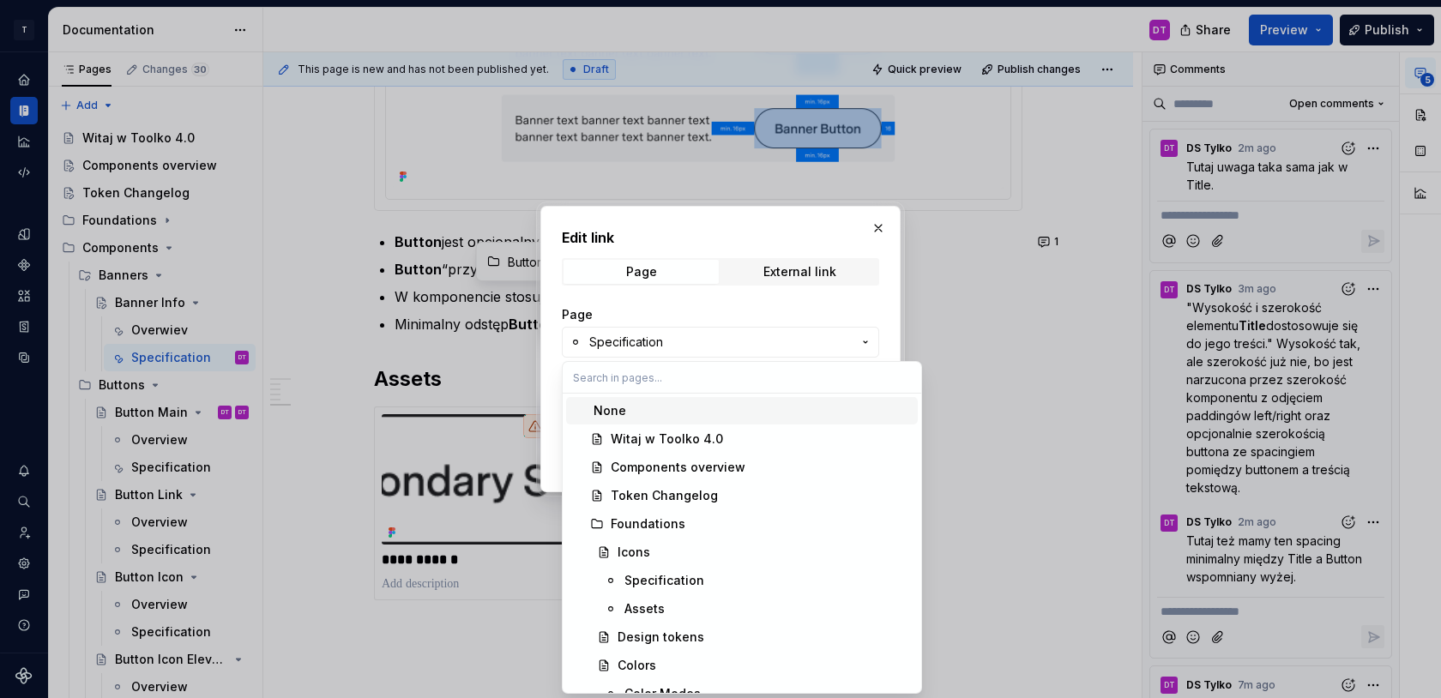
click at [667, 335] on div "Edit link Page External link Page Specification Anchor Page title Open in new t…" at bounding box center [720, 349] width 1441 height 698
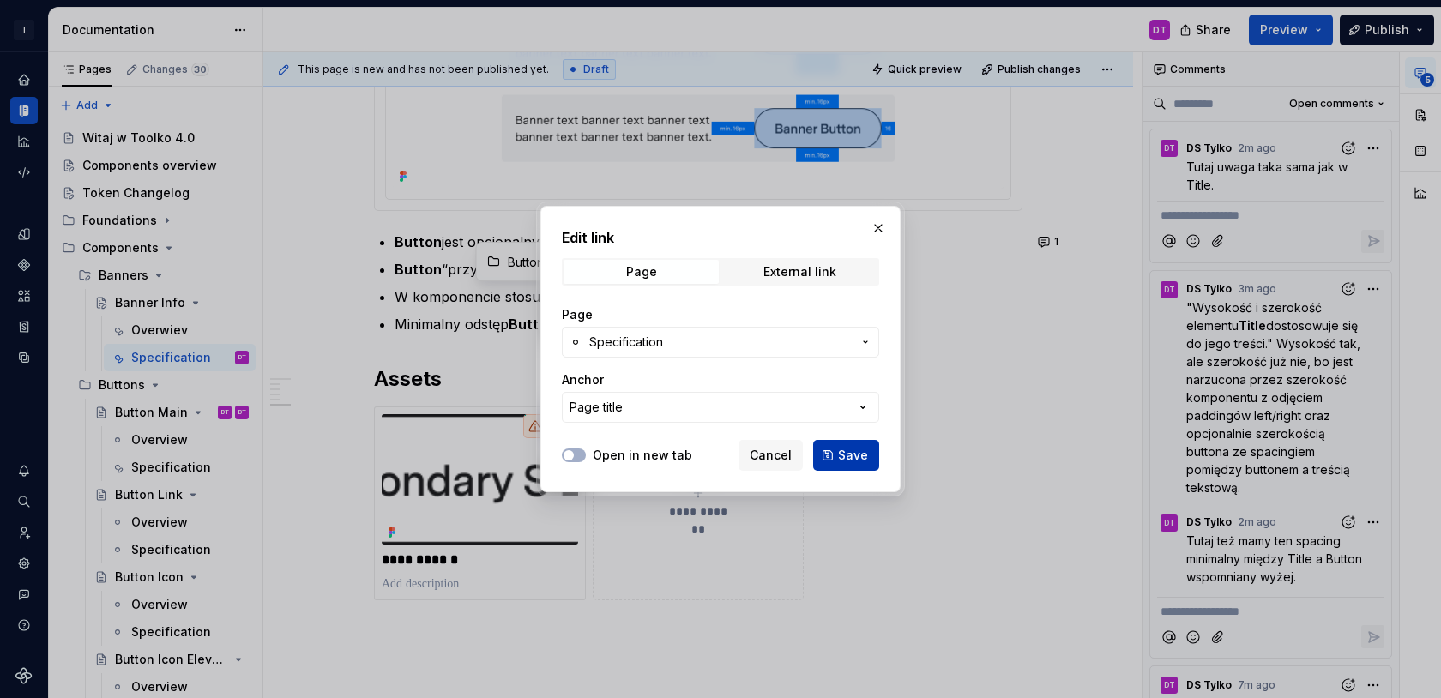
click at [851, 452] on span "Save" at bounding box center [853, 455] width 30 height 17
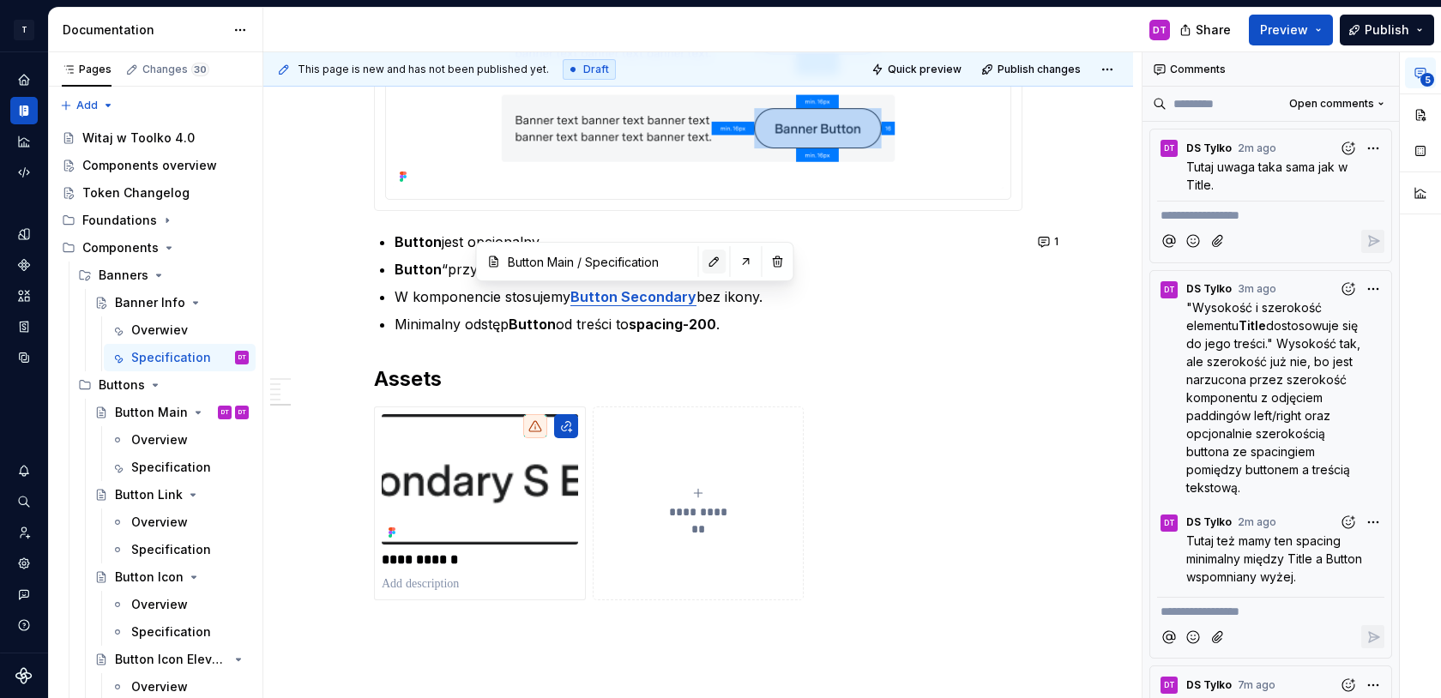
click at [703, 256] on button "button" at bounding box center [715, 262] width 24 height 24
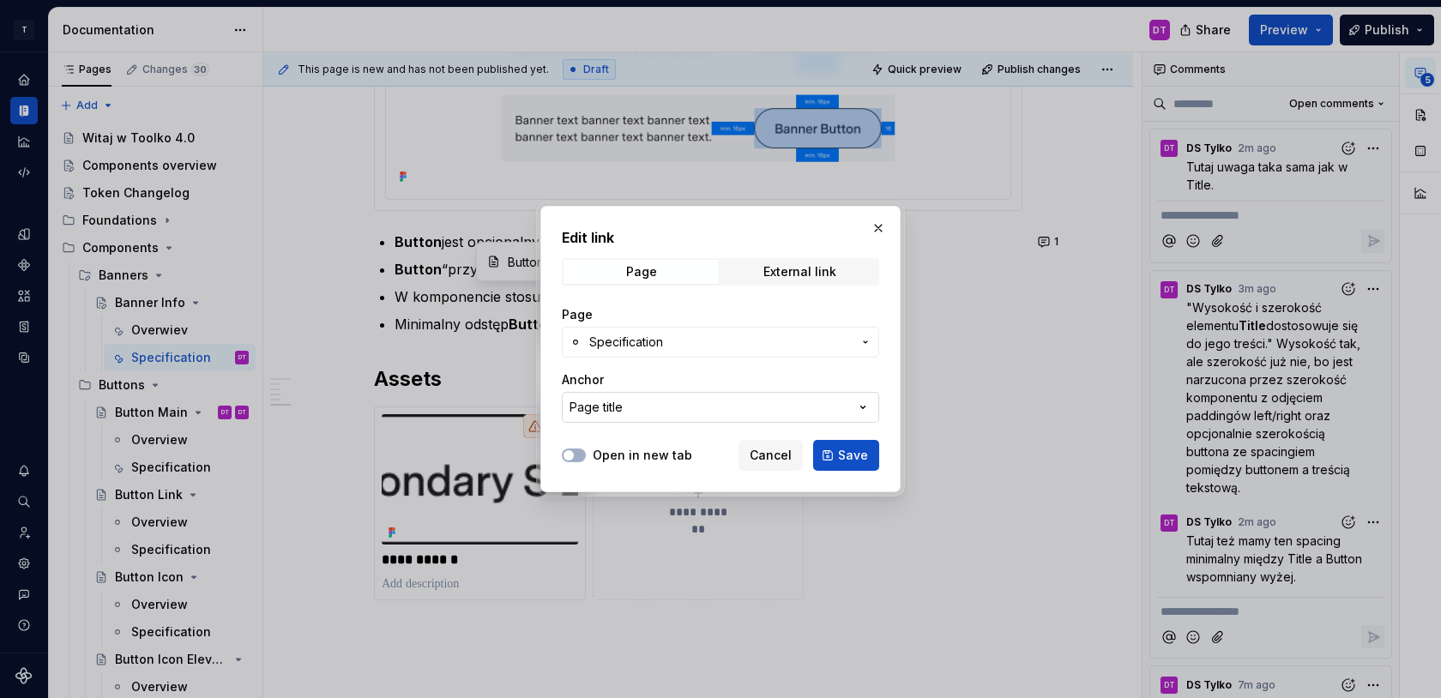
click at [662, 410] on button "Page title" at bounding box center [720, 407] width 317 height 31
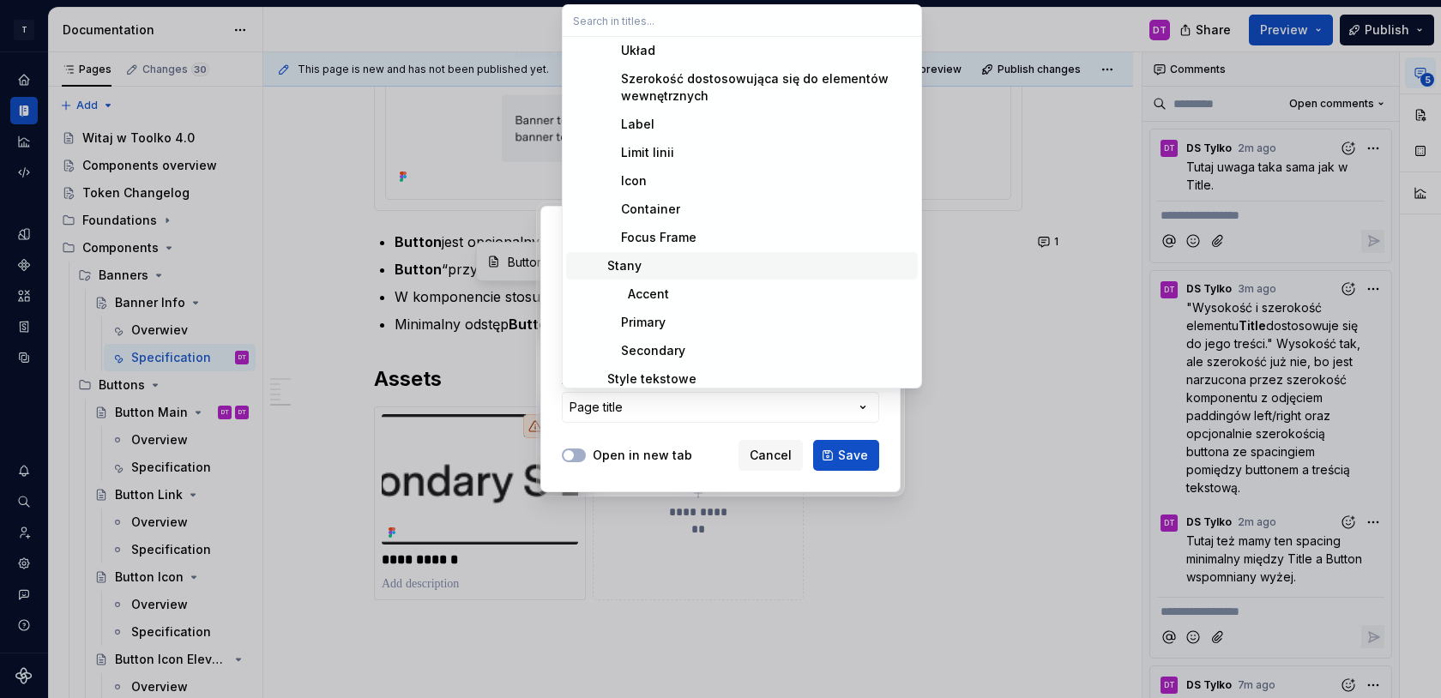
scroll to position [0, 0]
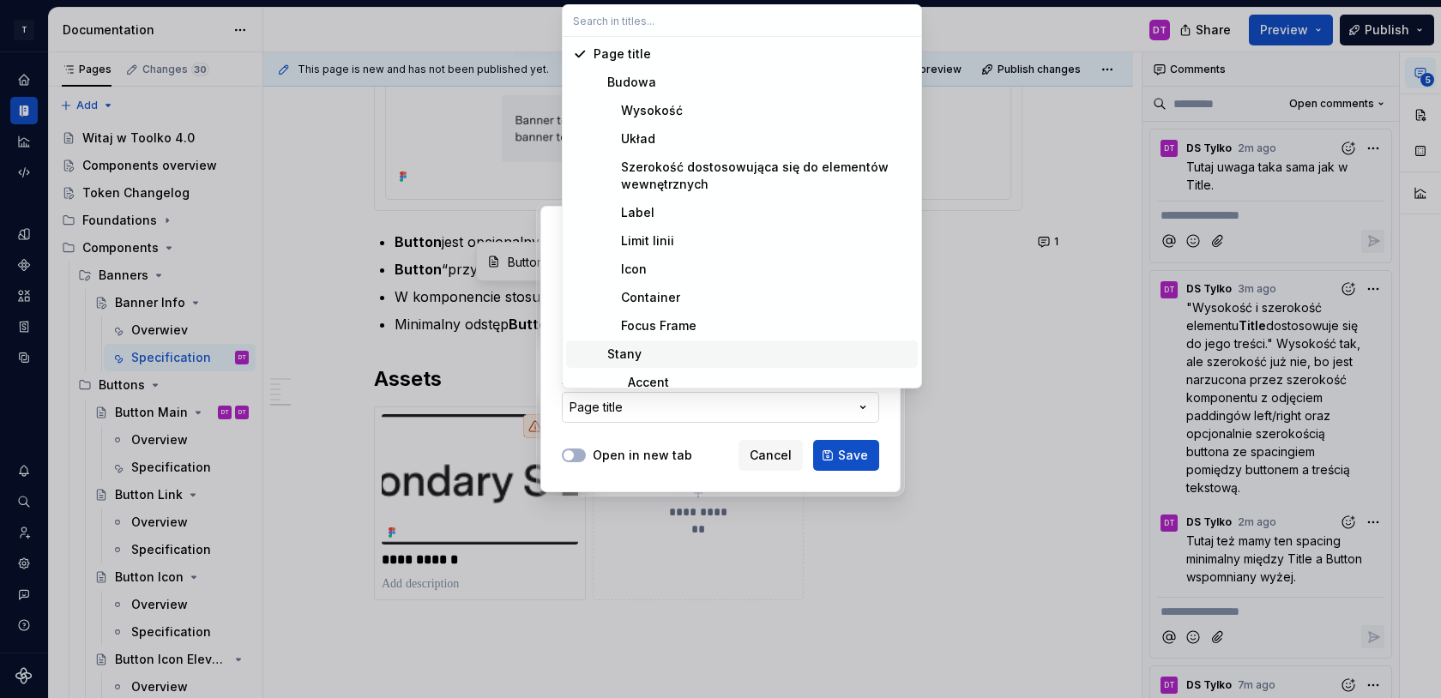
click at [624, 419] on div "Edit link Page External link Page Specification Anchor Page title Open in new t…" at bounding box center [720, 349] width 1441 height 698
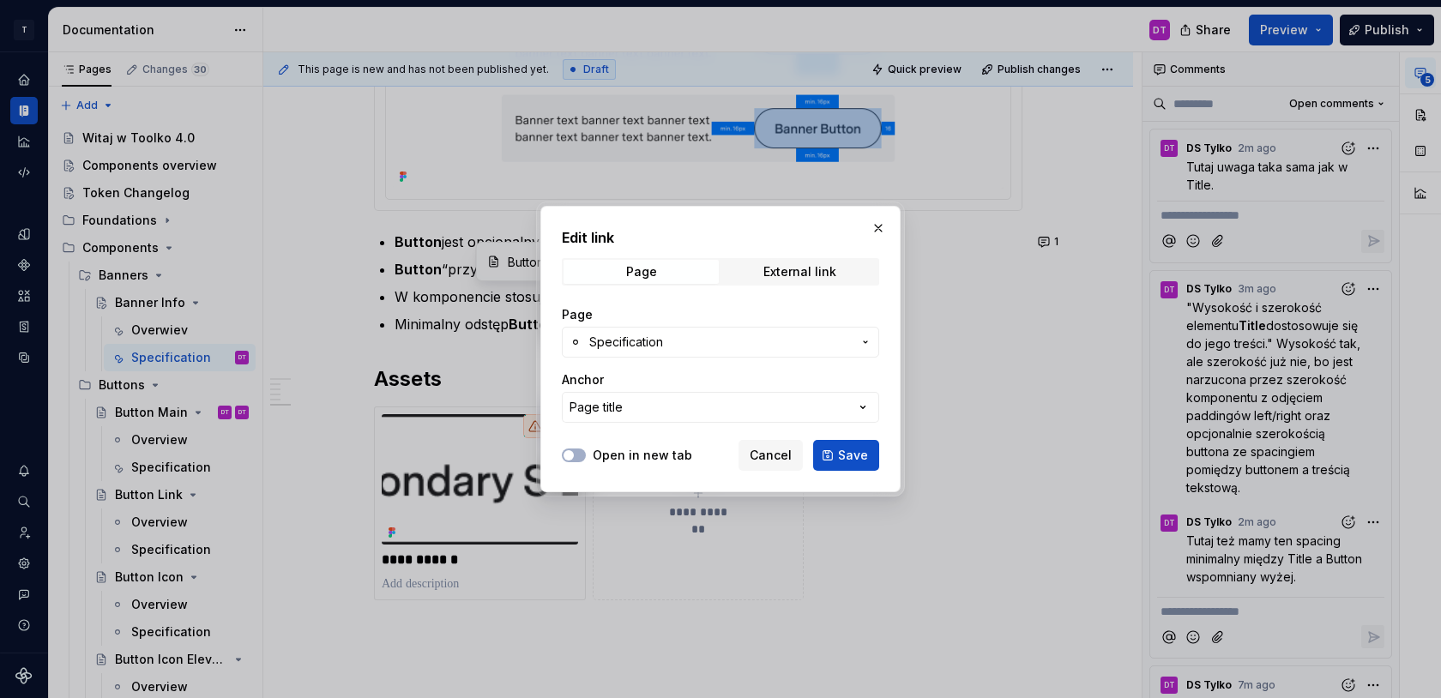
click at [643, 346] on span "Specification" at bounding box center [626, 342] width 74 height 17
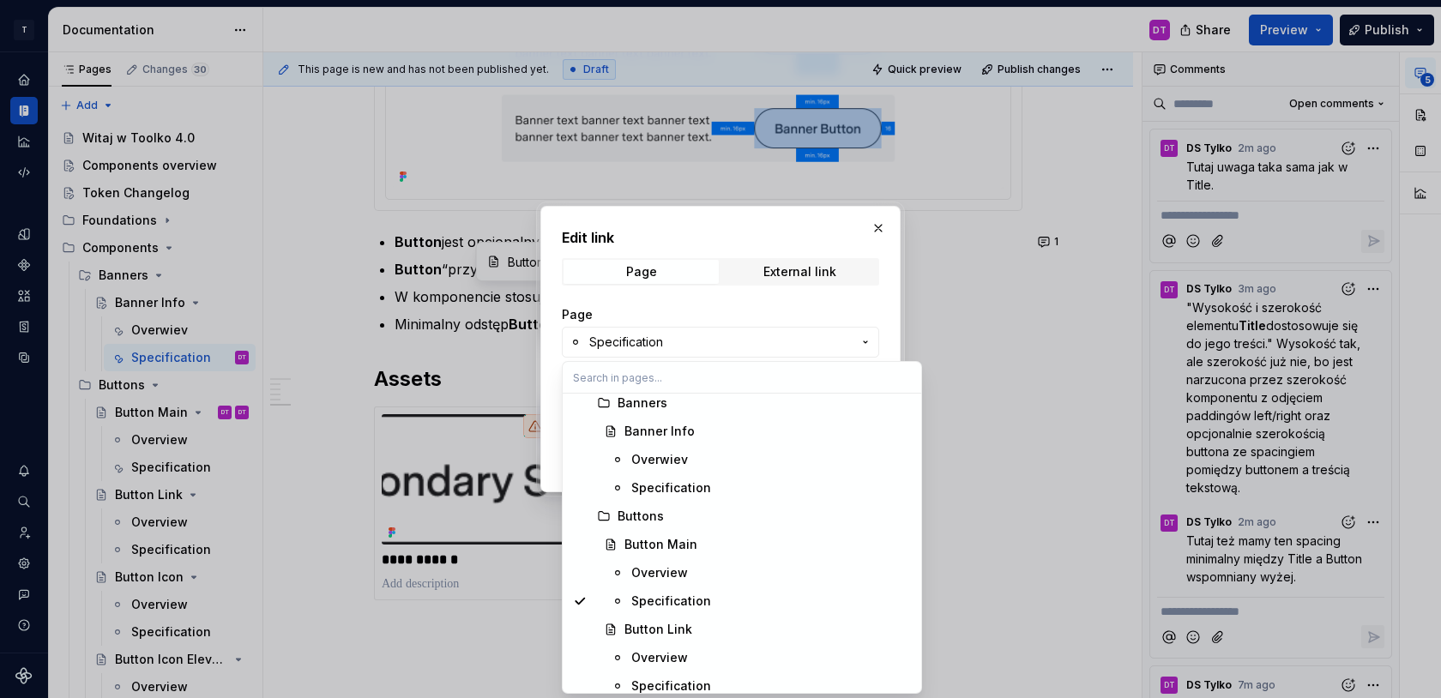
scroll to position [804, 0]
click at [669, 535] on div "Button Main" at bounding box center [661, 541] width 73 height 17
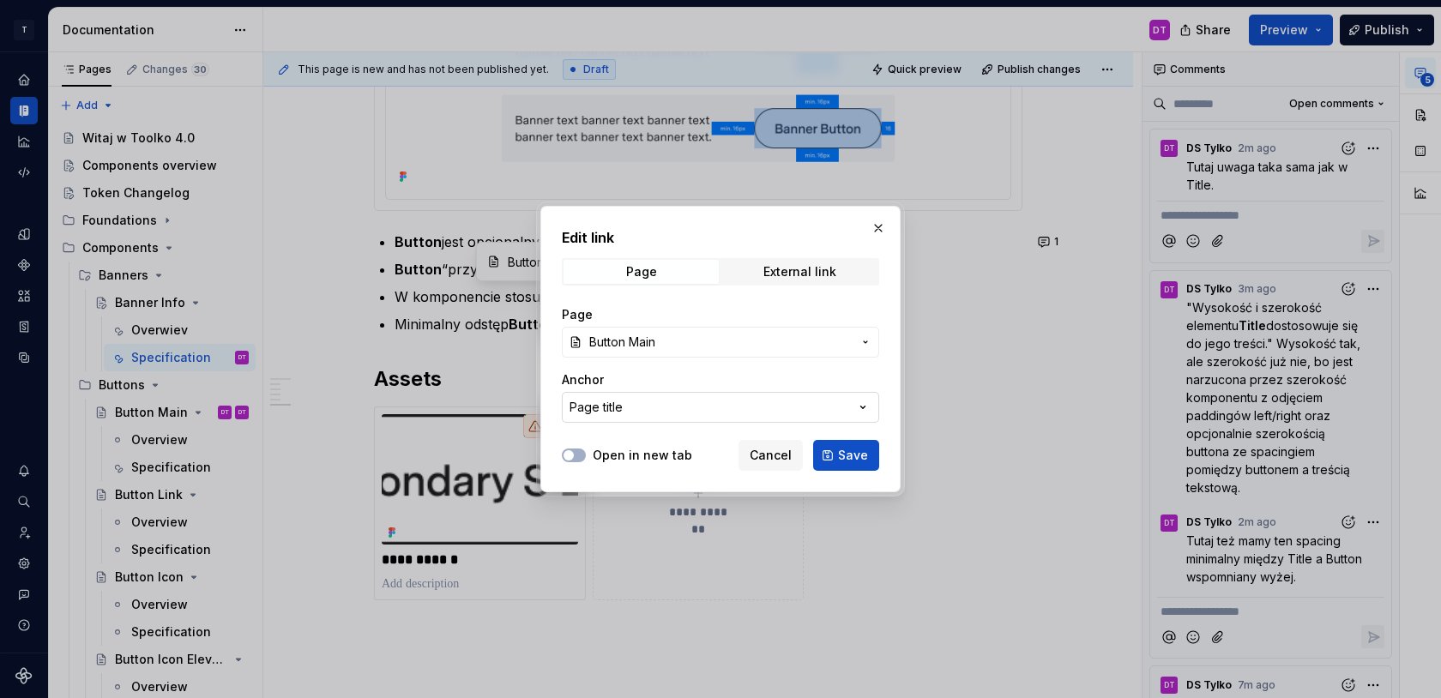
click at [858, 402] on icon "button" at bounding box center [862, 407] width 17 height 17
click at [858, 402] on div "Edit link Page External link Page Button Main Anchor Page title Open in new tab…" at bounding box center [720, 349] width 1441 height 698
click at [855, 458] on span "Save" at bounding box center [853, 455] width 30 height 17
type input "Button Main"
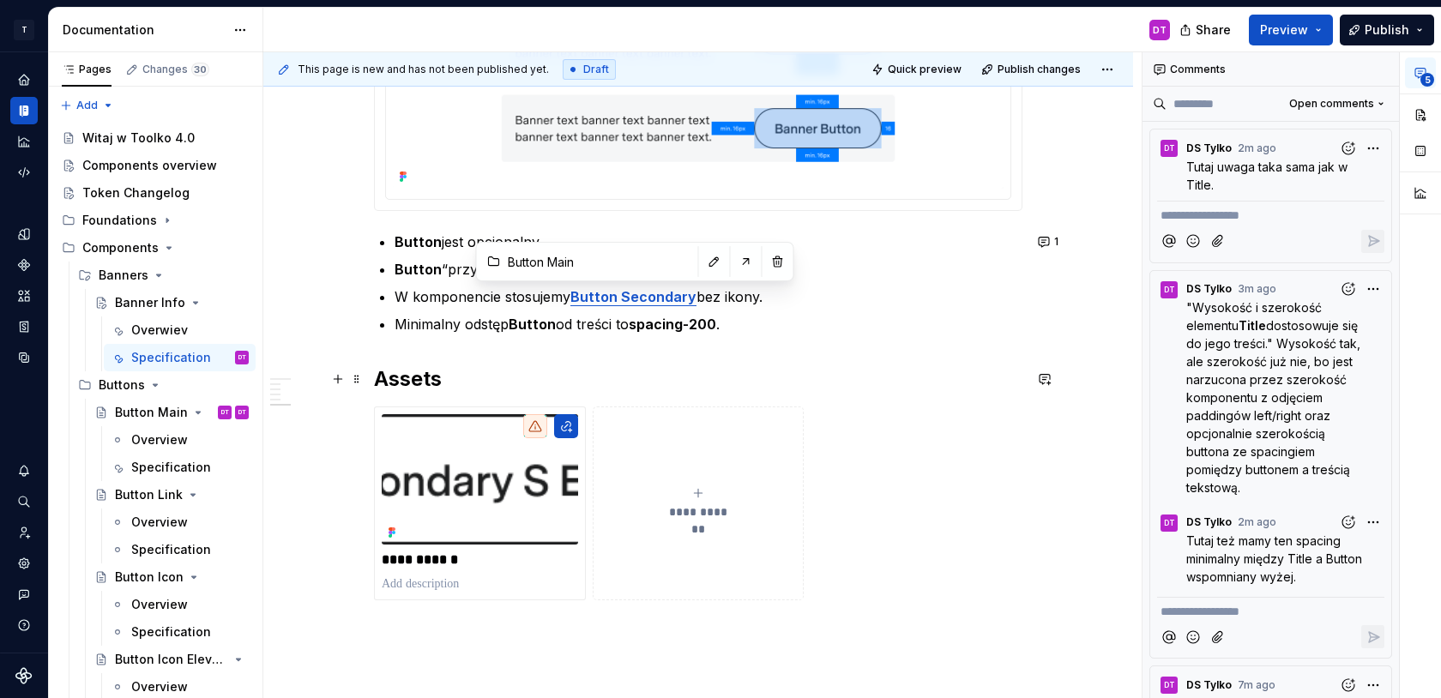
click at [880, 381] on h2 "Assets" at bounding box center [698, 378] width 649 height 27
click at [1053, 376] on button "button" at bounding box center [1045, 379] width 24 height 24
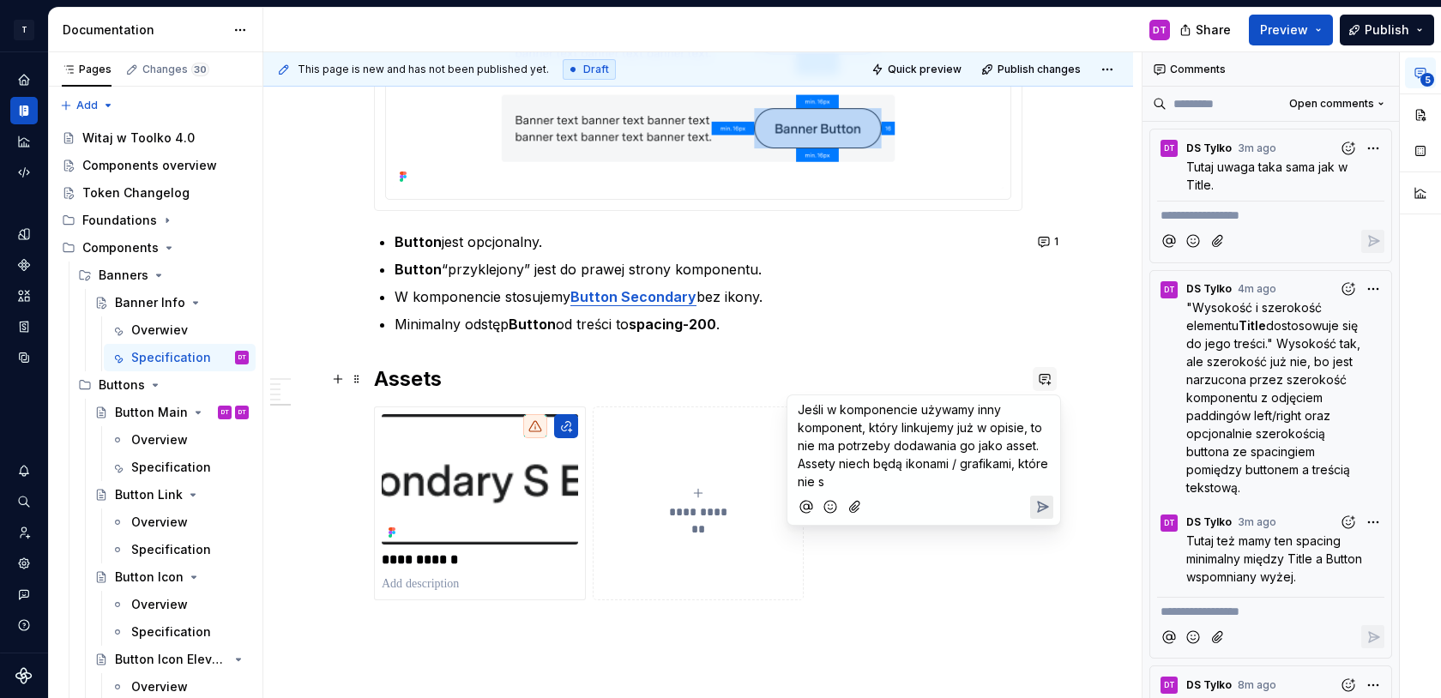
type textarea "*"
click at [1043, 506] on icon "Send" at bounding box center [1043, 507] width 10 height 10
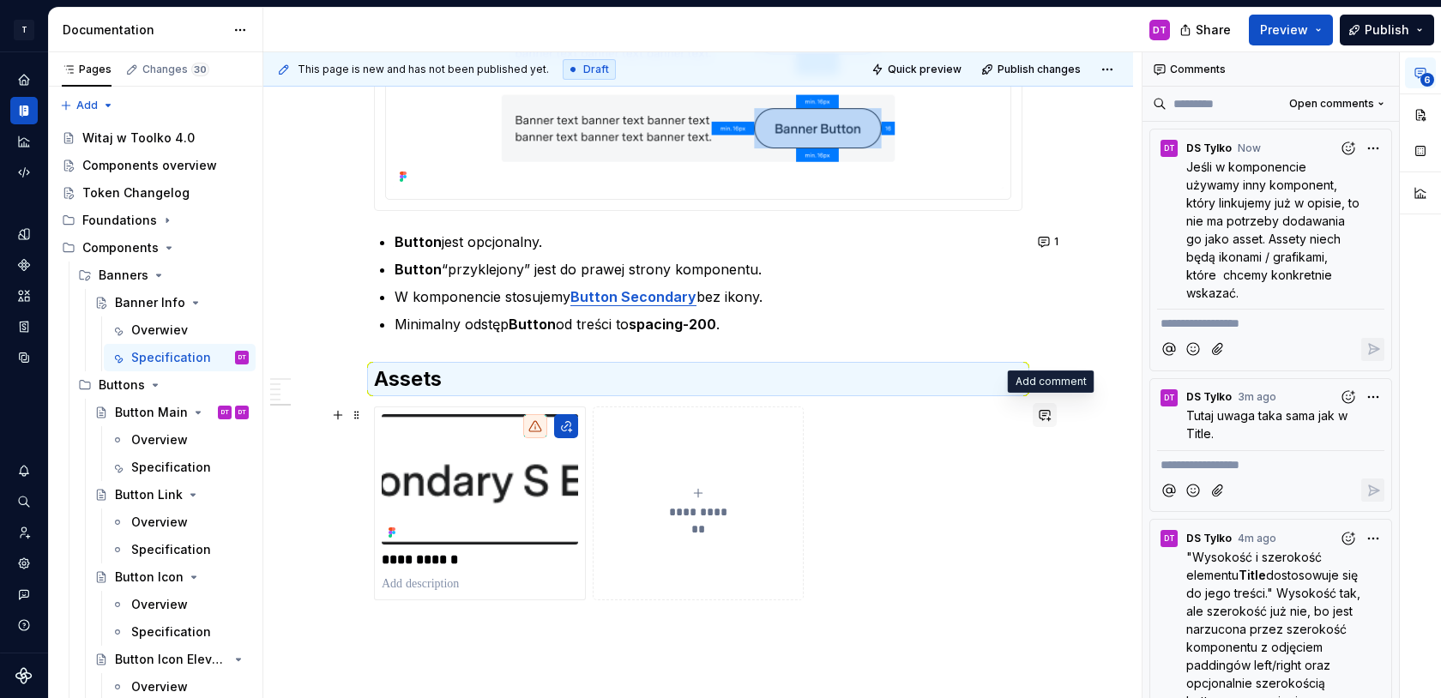
click at [1051, 411] on button "button" at bounding box center [1045, 415] width 24 height 24
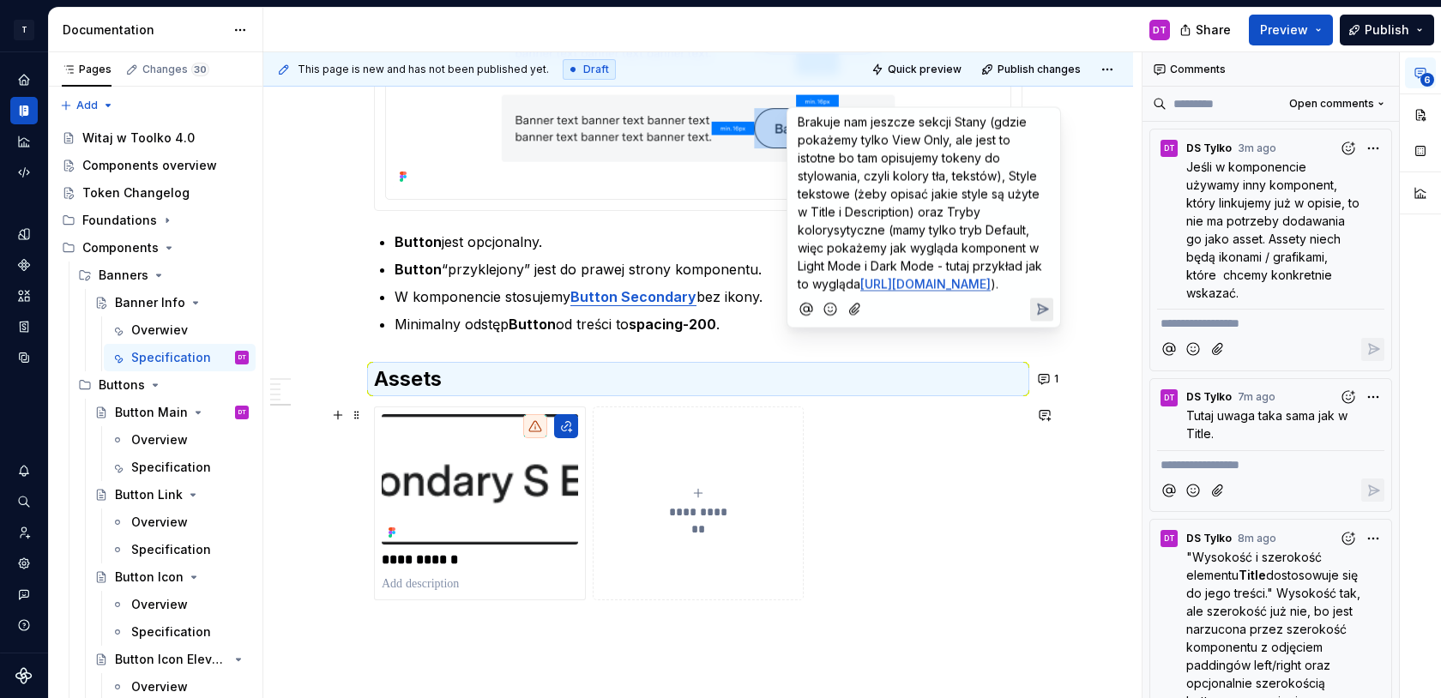
click at [1038, 318] on icon "Send" at bounding box center [1042, 309] width 17 height 17
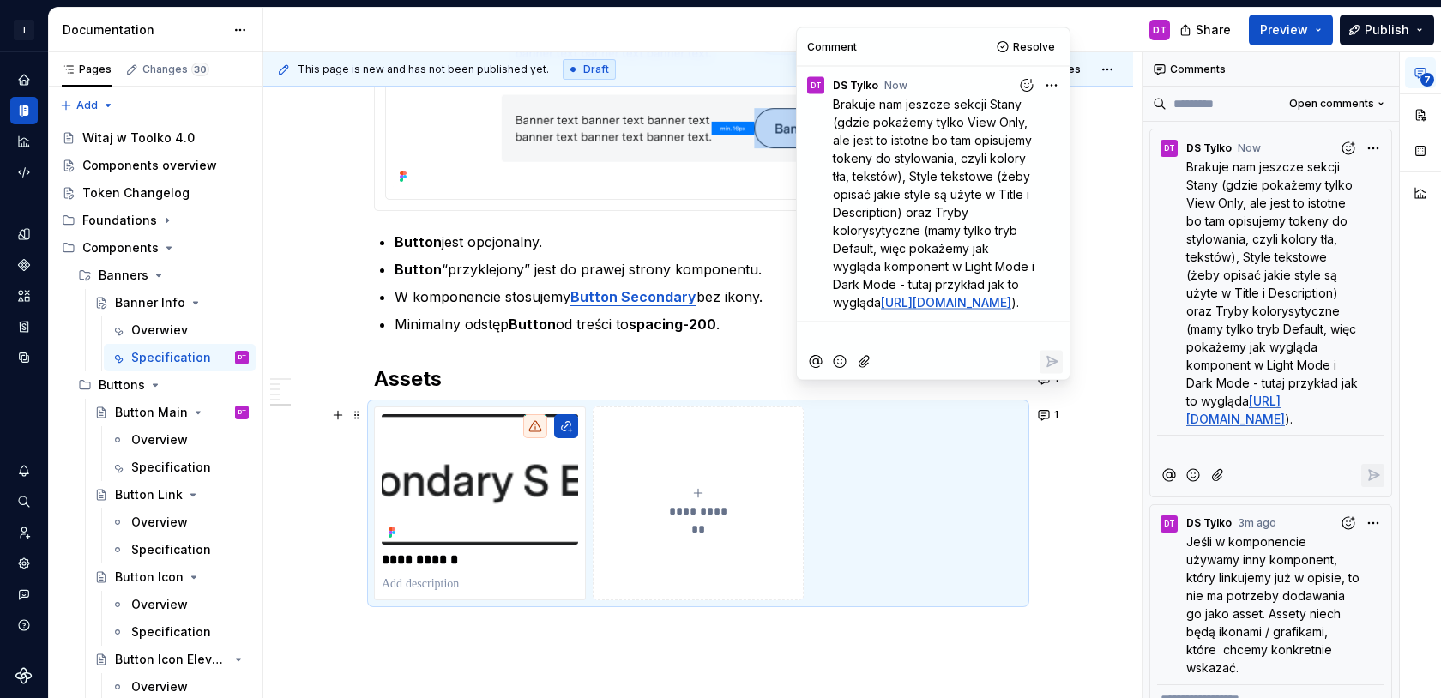
scroll to position [70, 0]
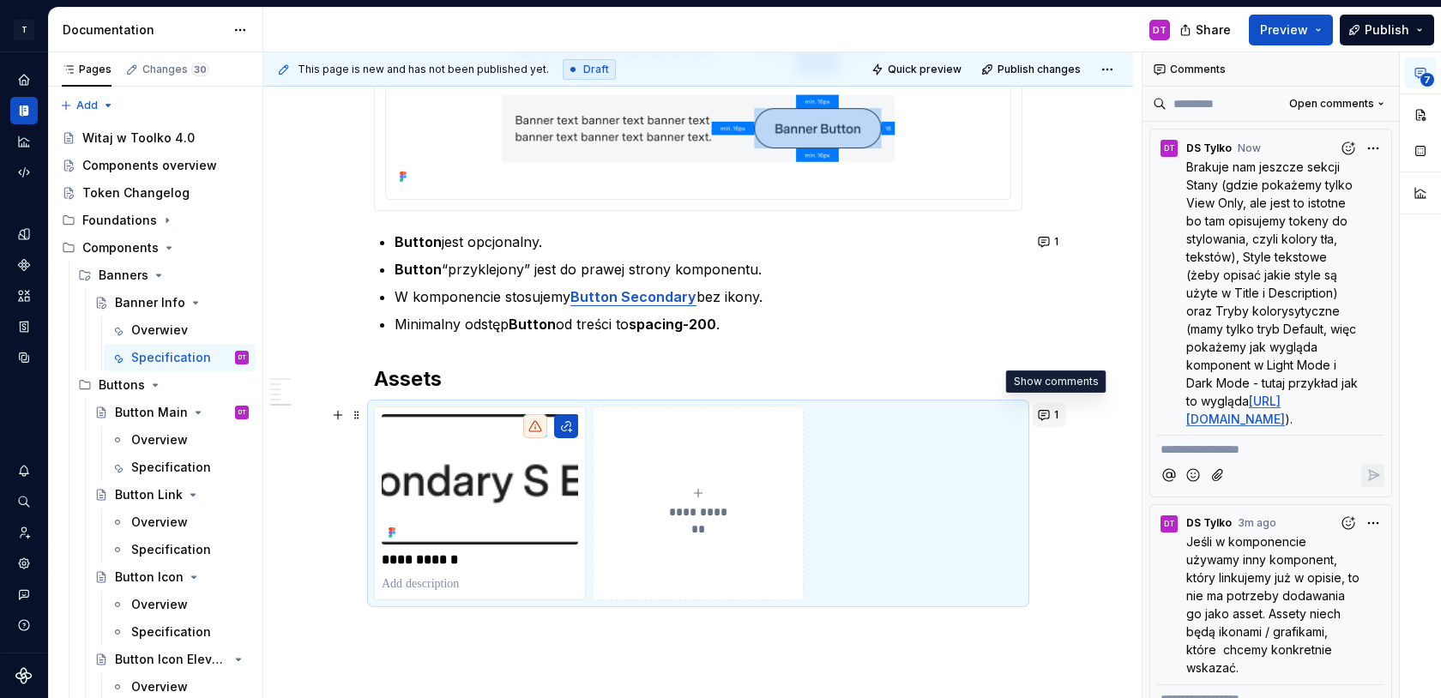
click at [1047, 413] on button "1" at bounding box center [1049, 415] width 33 height 24
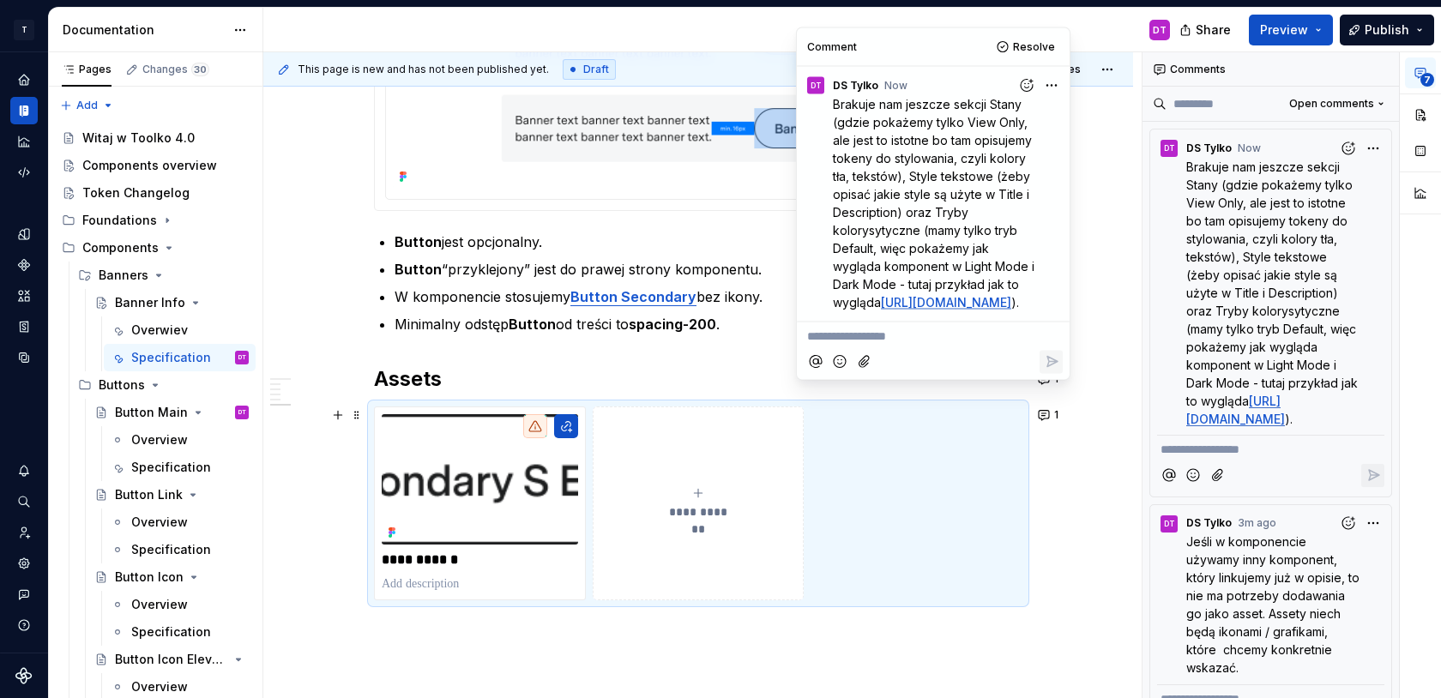
click at [981, 311] on p "Brakuje nam jeszcze sekcji Stany (gdzie pokażemy tylko View Only, ale jest to i…" at bounding box center [937, 202] width 209 height 216
drag, startPoint x: 960, startPoint y: 323, endPoint x: 810, endPoint y: 115, distance: 256.2
click at [808, 113] on div "Brakuje nam jeszcze sekcji Stany (gdzie pokażemy tylko View Only, ale jest to i…" at bounding box center [933, 202] width 259 height 216
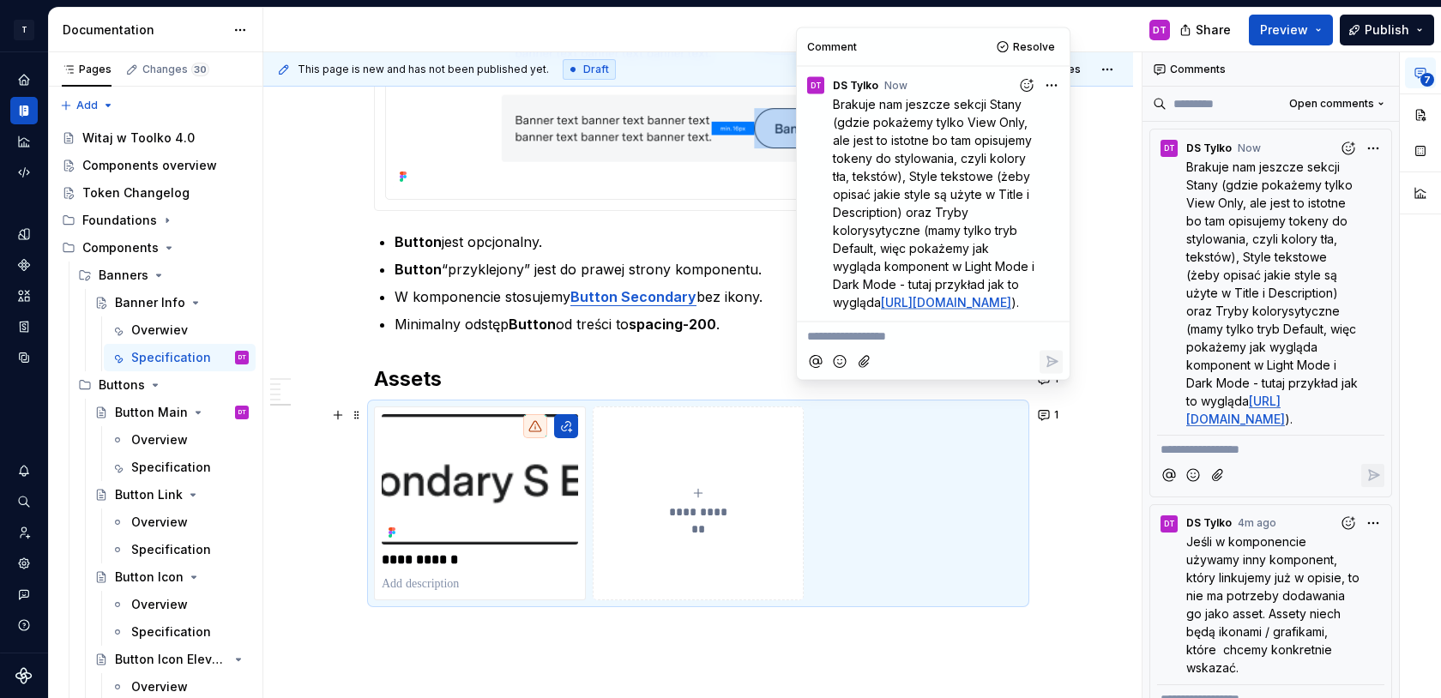
click at [893, 148] on span "Brakuje nam jeszcze sekcji Stany (gdzie pokażemy tylko View Only, ale jest to i…" at bounding box center [935, 202] width 205 height 213
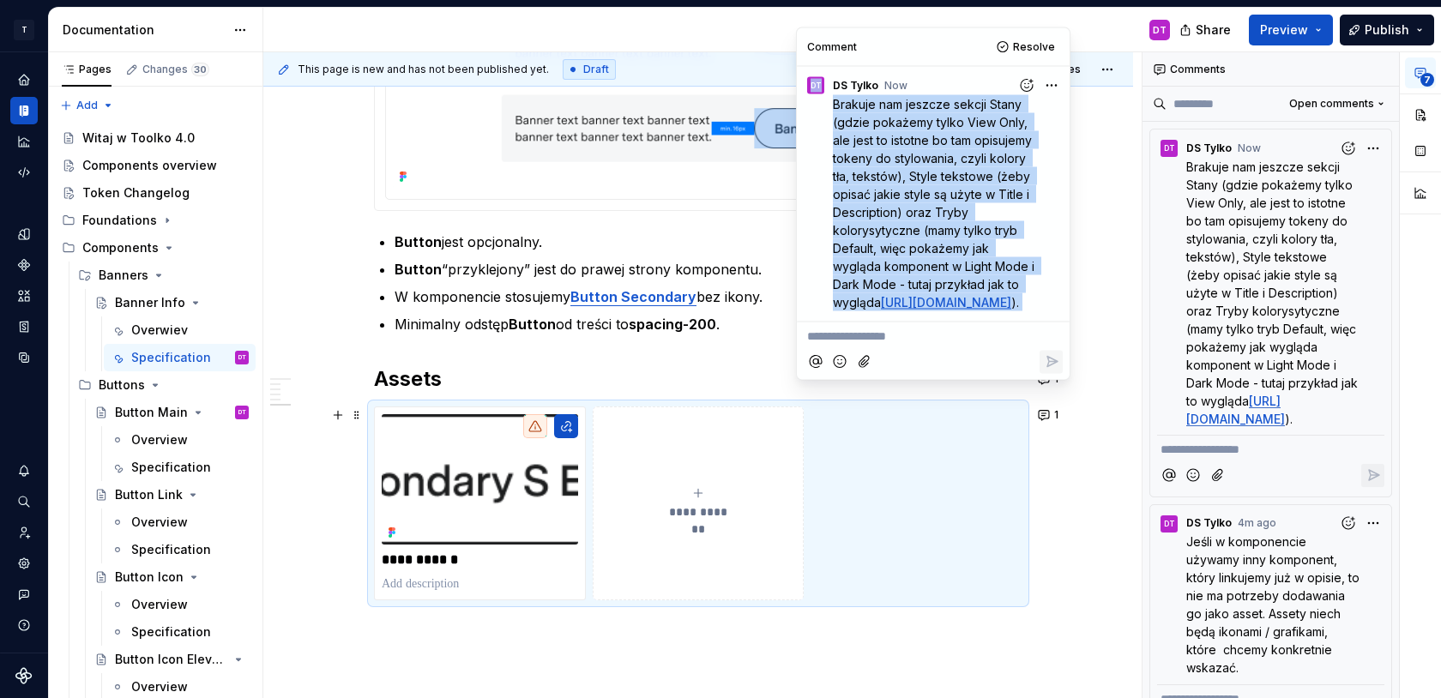
drag, startPoint x: 833, startPoint y: 103, endPoint x: 983, endPoint y: 370, distance: 306.1
click at [983, 370] on div "**********" at bounding box center [933, 204] width 273 height 352
copy div "Brakuje nam jeszcze sekcji Stany (gdzie pokażemy tylko View Only, ale jest to i…"
click at [1054, 77] on html "T Toolko 4.0 DT Design system data Documentation DT Share Preview Publish Pages…" at bounding box center [720, 349] width 1441 height 698
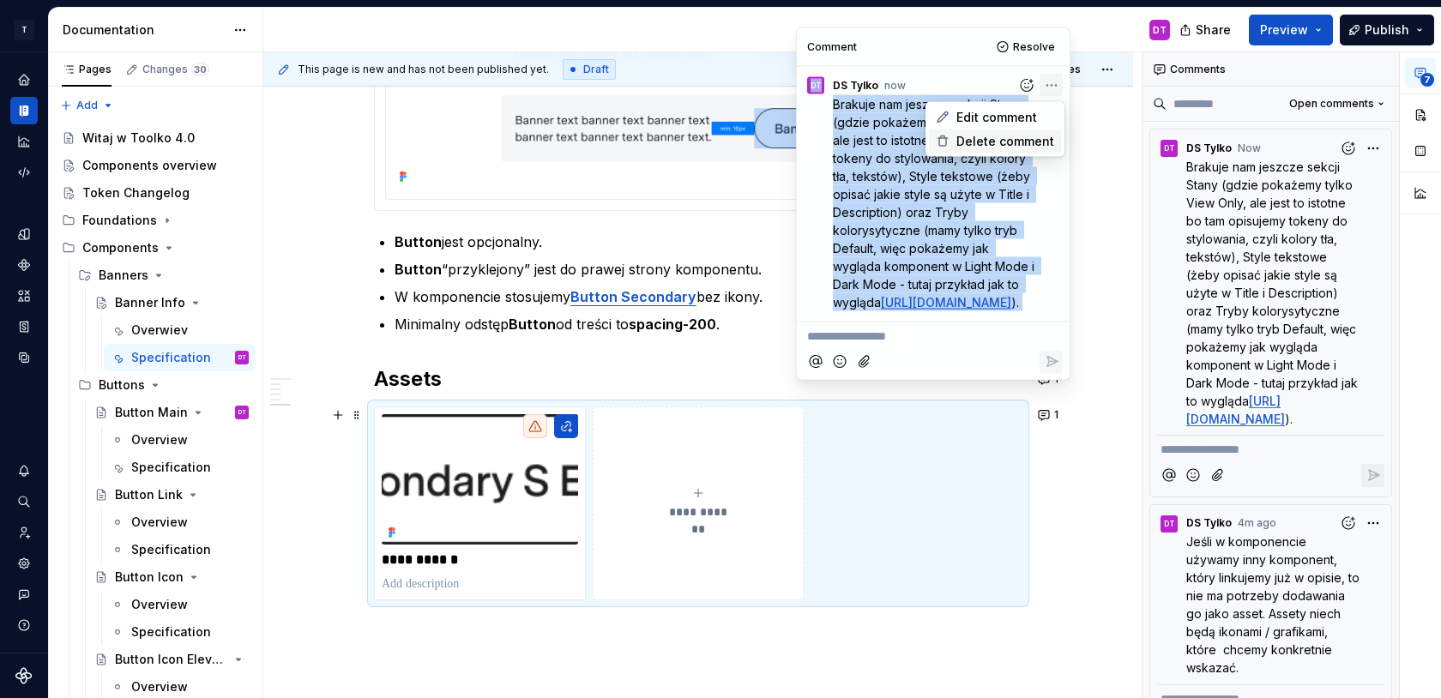
click at [1022, 136] on span "Delete comment" at bounding box center [1005, 141] width 98 height 17
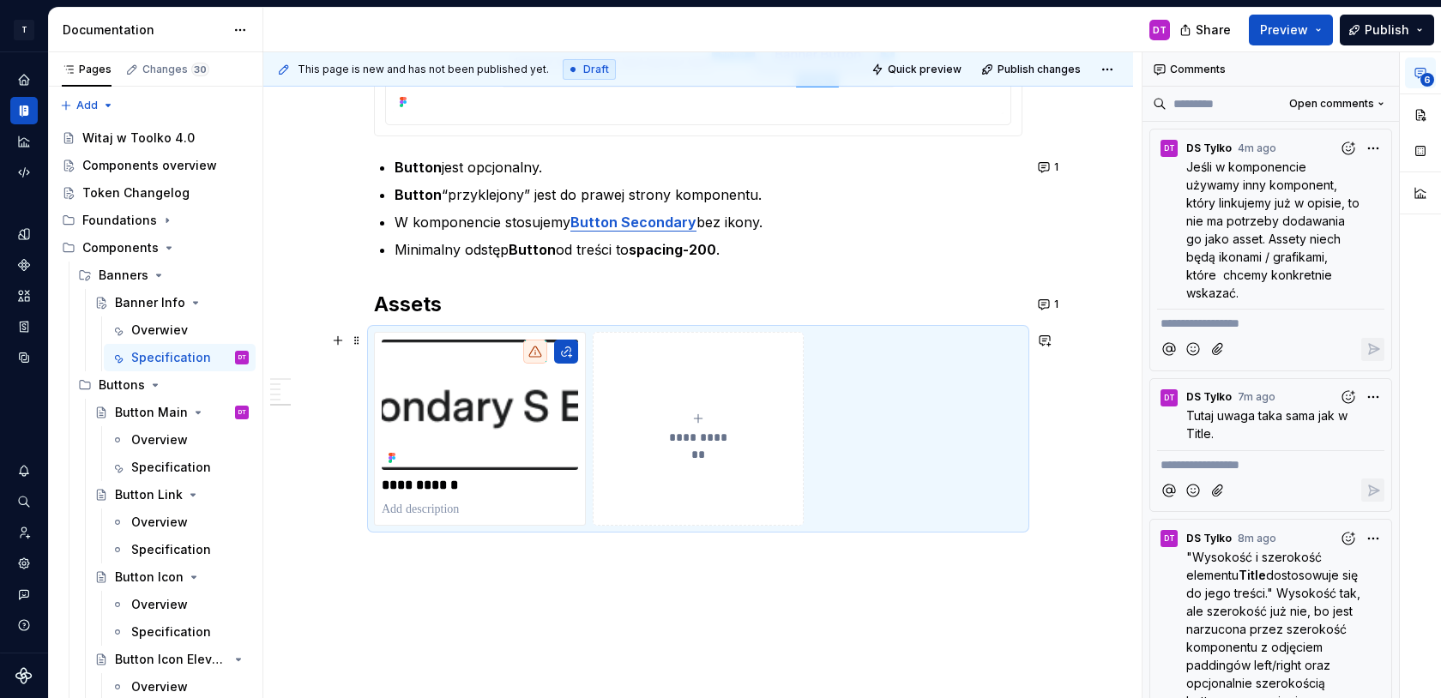
scroll to position [2732, 0]
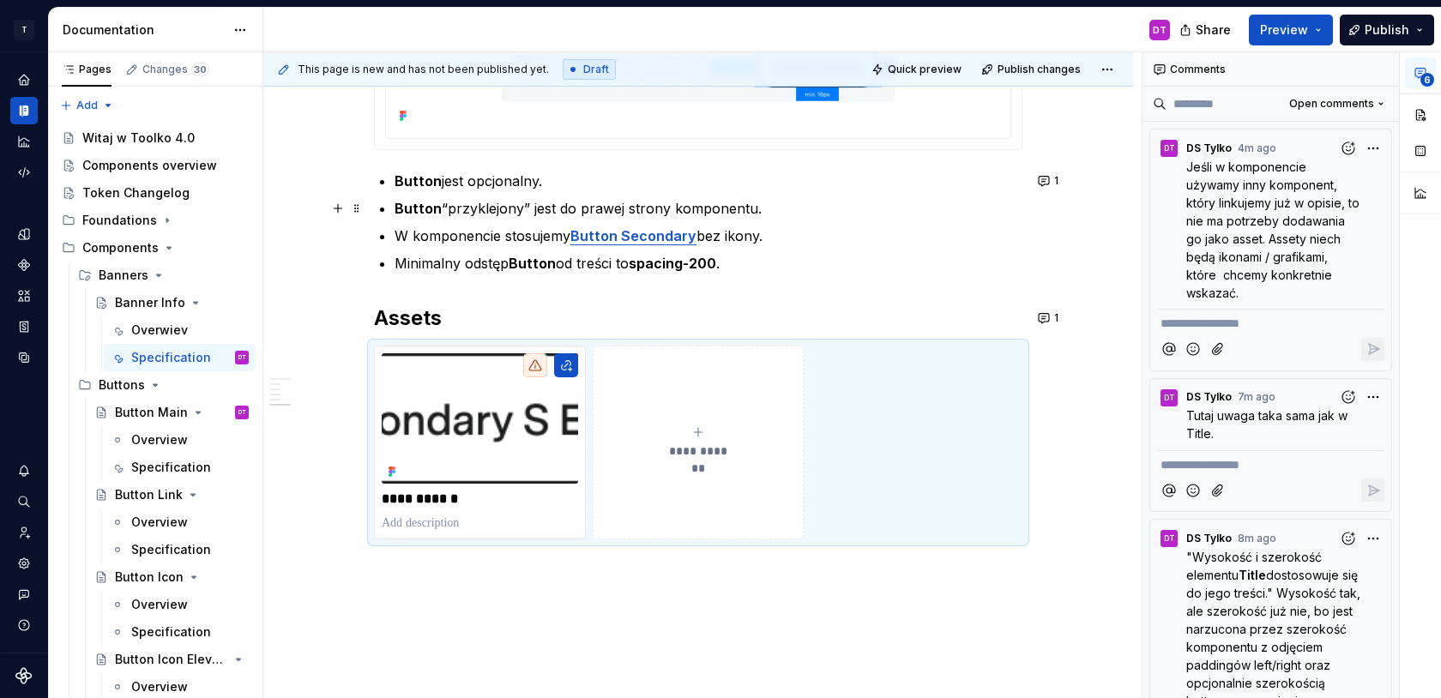
scroll to position [2660, 0]
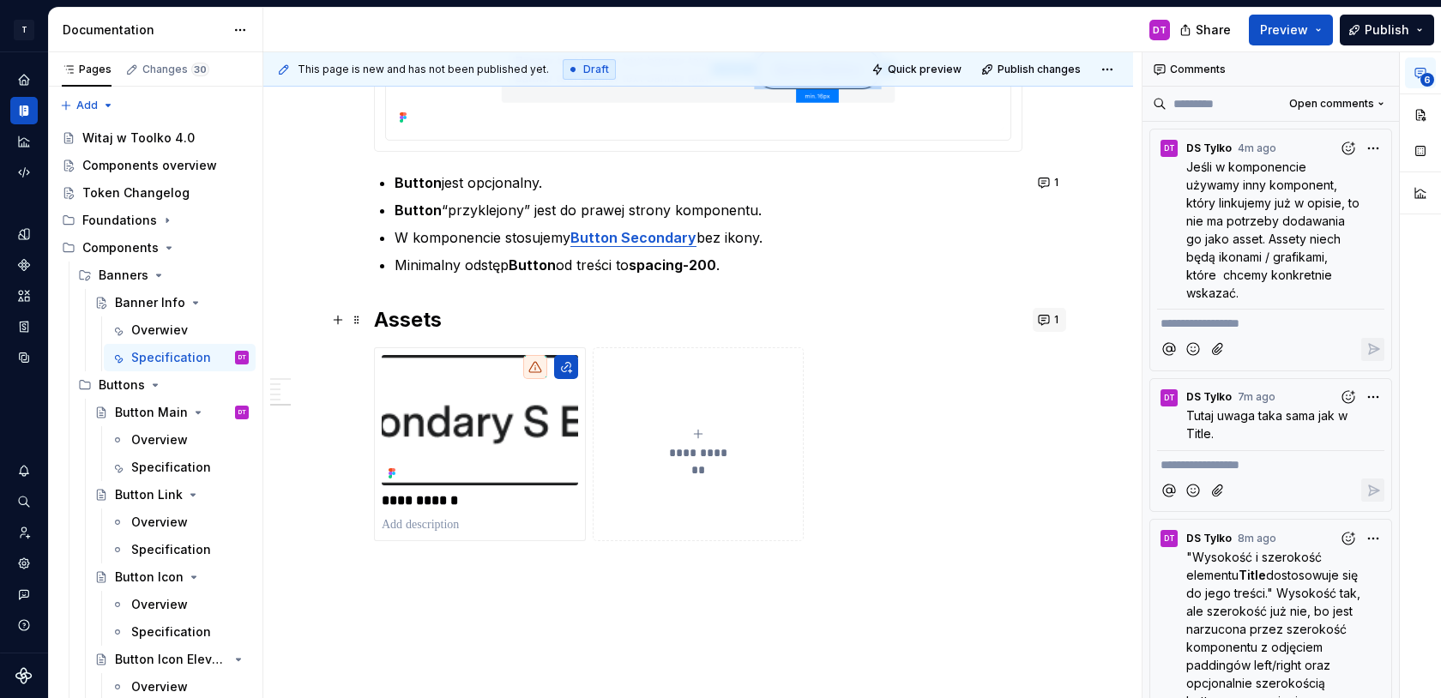
click at [1053, 321] on button "1" at bounding box center [1049, 320] width 33 height 24
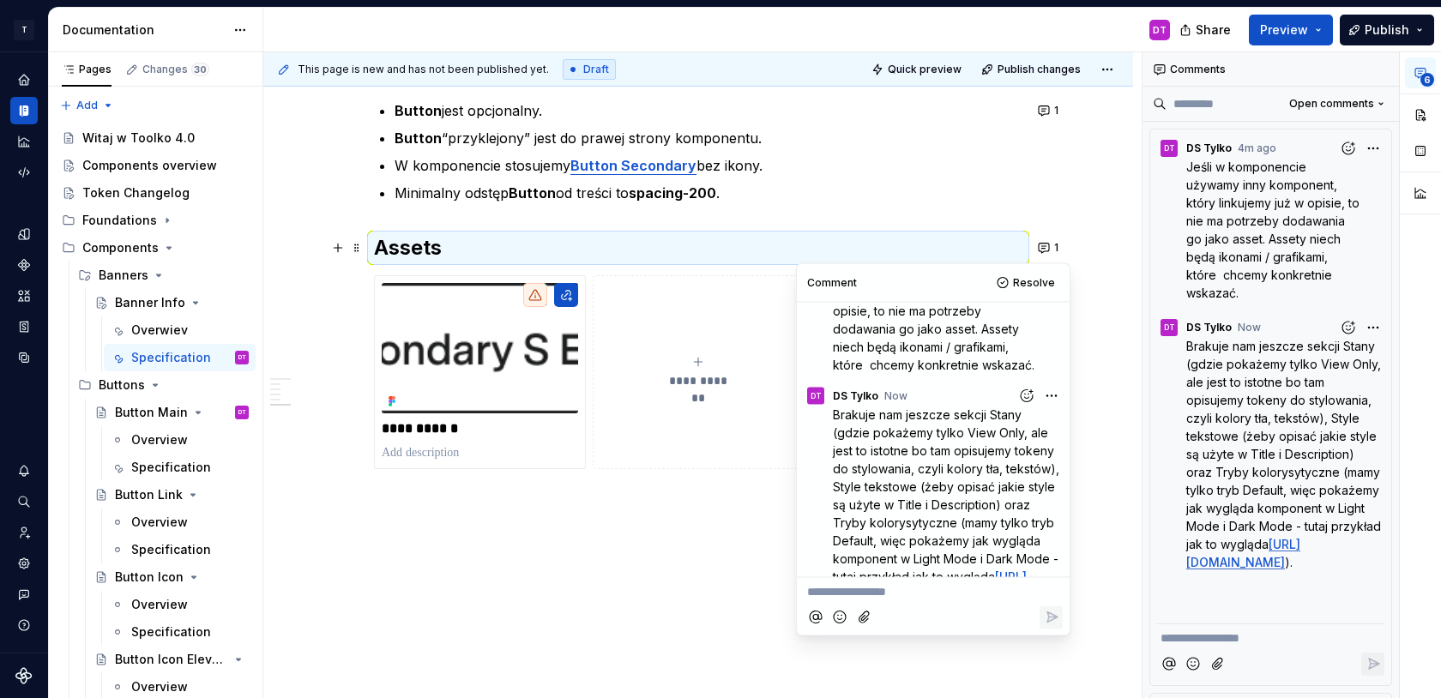
scroll to position [0, 0]
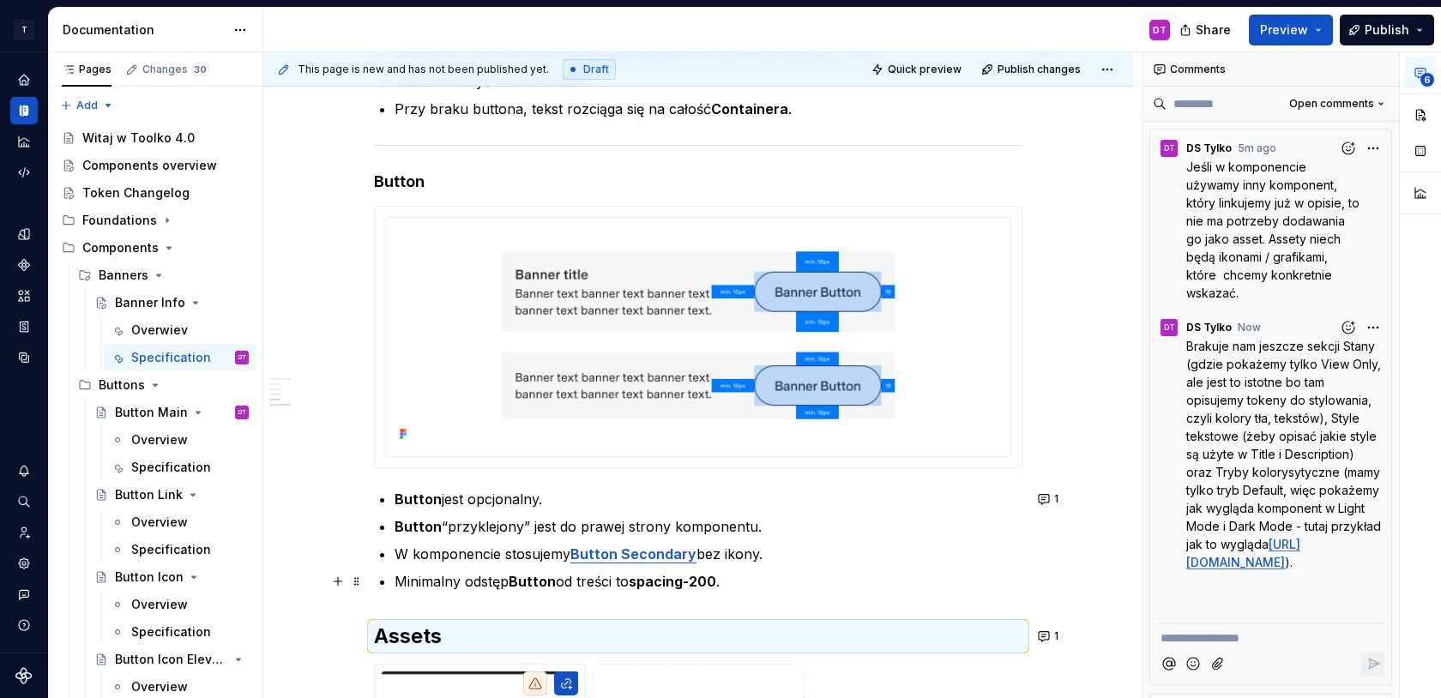
scroll to position [2732, 0]
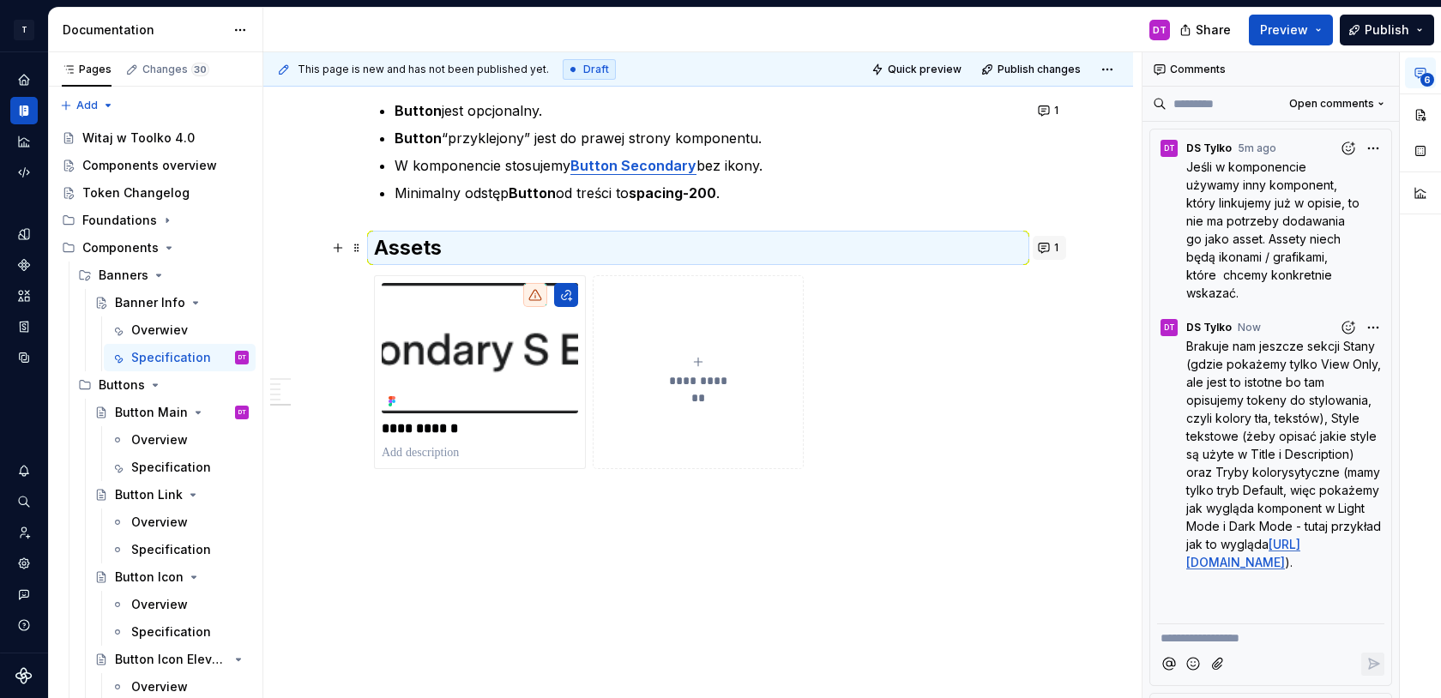
click at [1053, 250] on button "1" at bounding box center [1049, 248] width 33 height 24
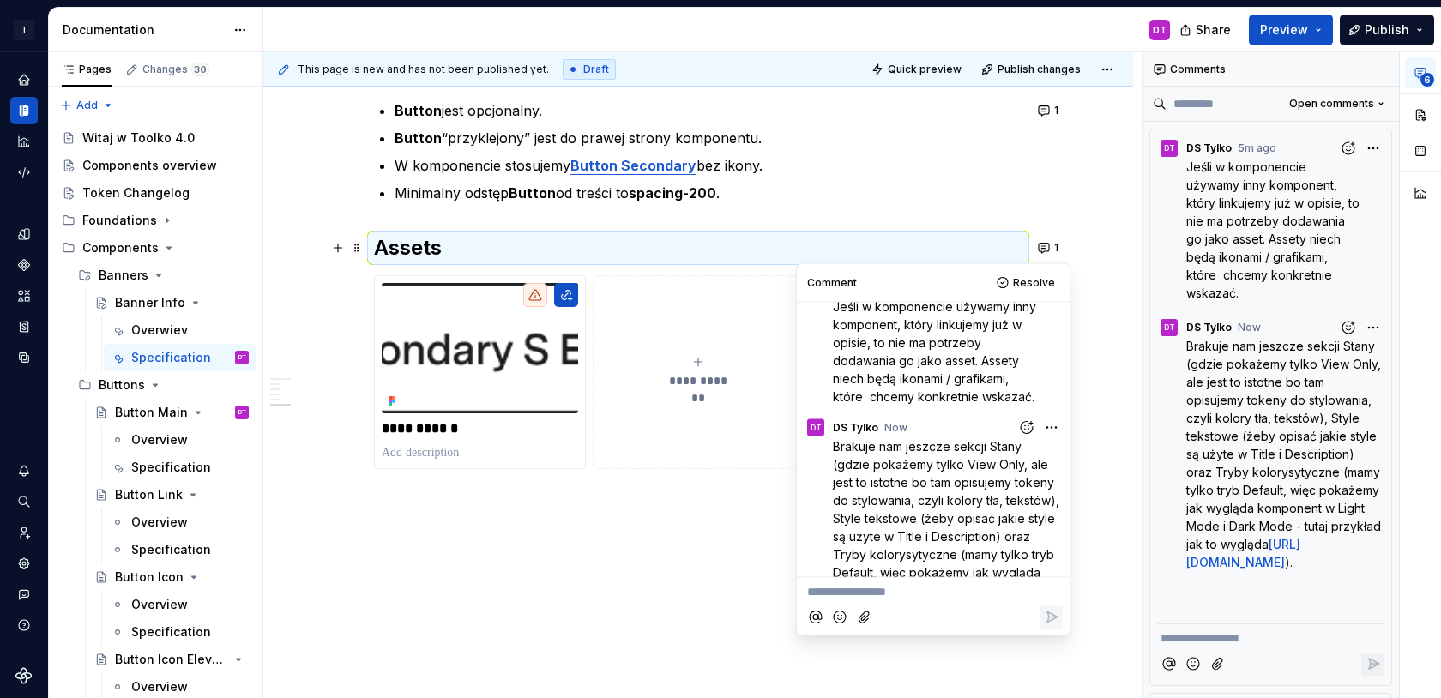
scroll to position [0, 0]
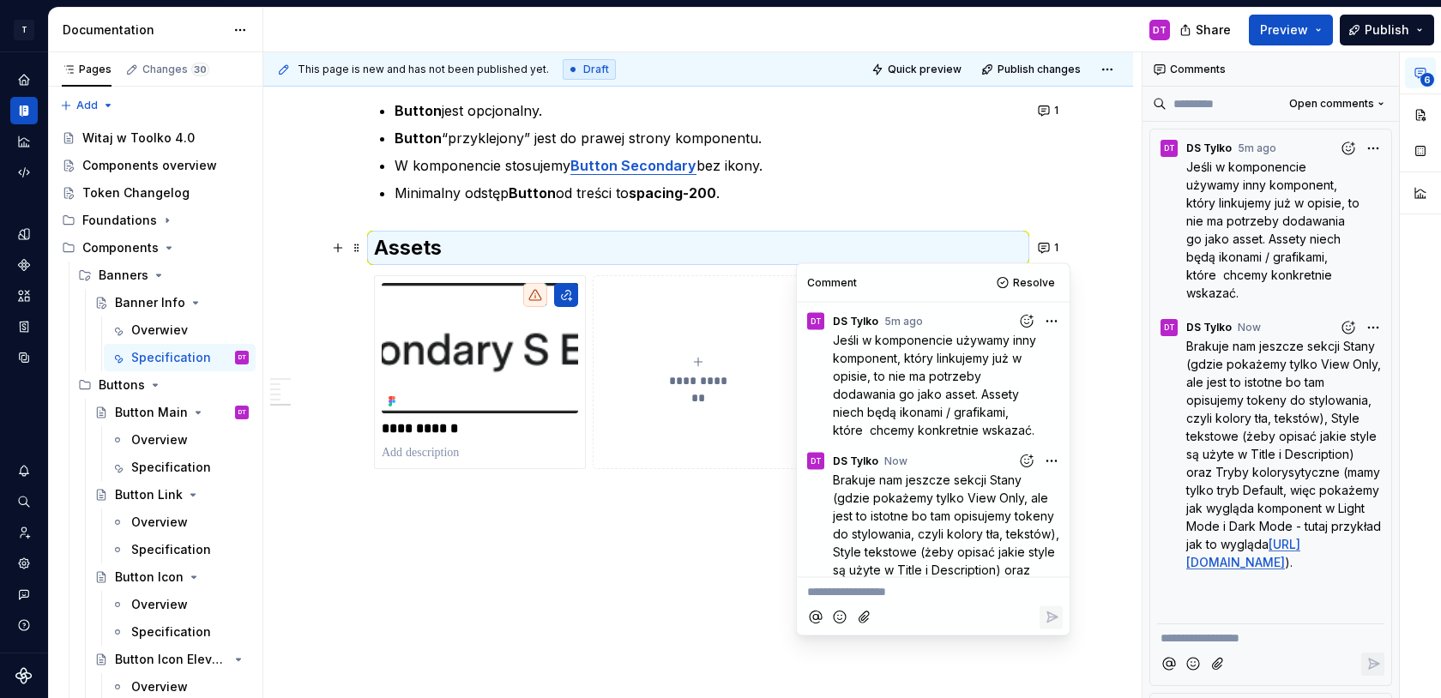
click at [1053, 459] on html "T Toolko 4.0 DT Design system data Documentation DT Share Preview Publish Pages…" at bounding box center [720, 349] width 1441 height 698
click at [1012, 518] on span "Delete comment" at bounding box center [1005, 517] width 98 height 17
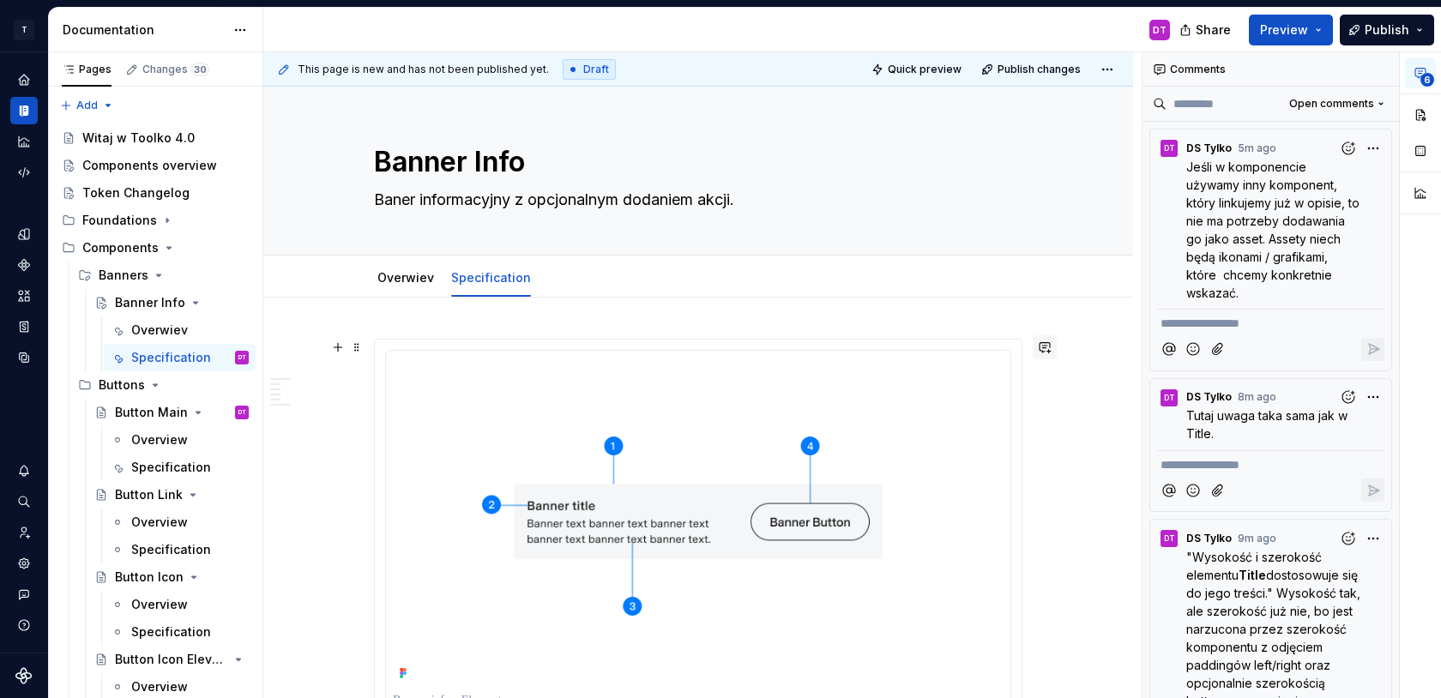
click at [1047, 349] on button "button" at bounding box center [1045, 347] width 24 height 24
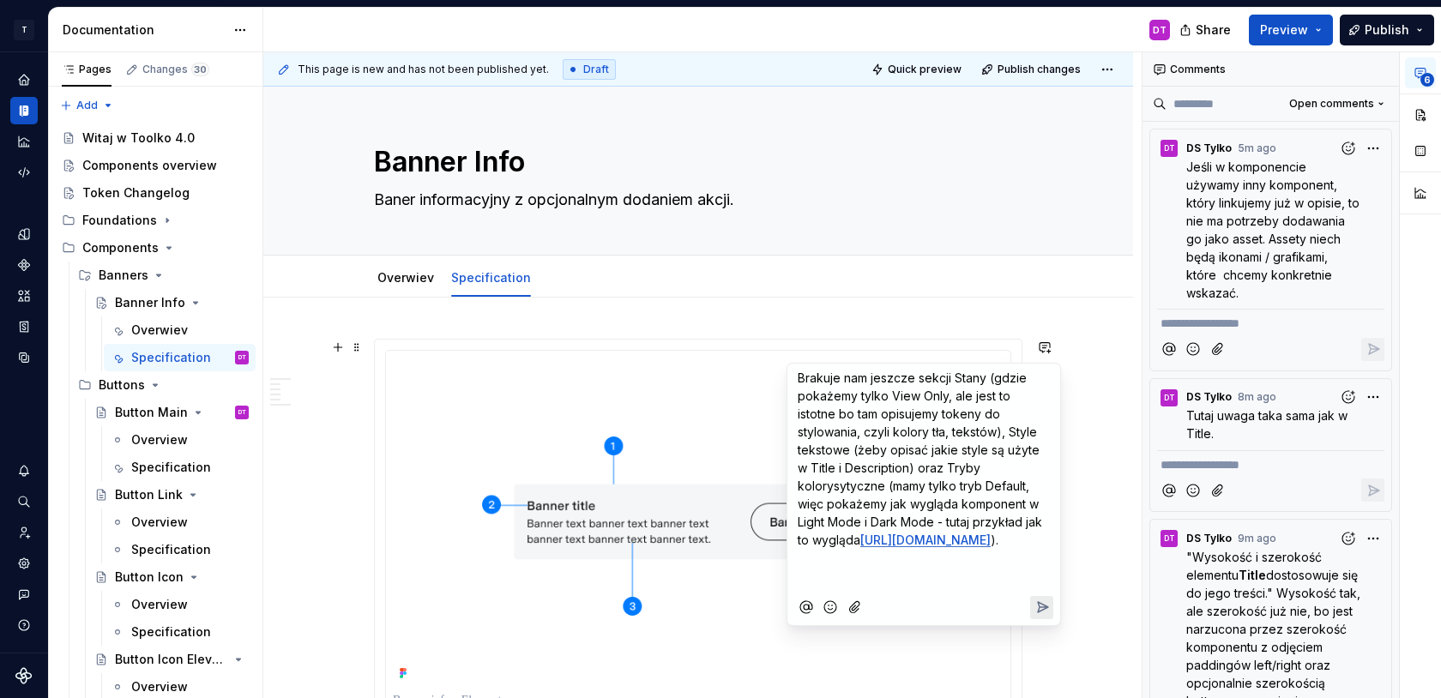
click at [1038, 612] on icon "Send" at bounding box center [1043, 607] width 10 height 10
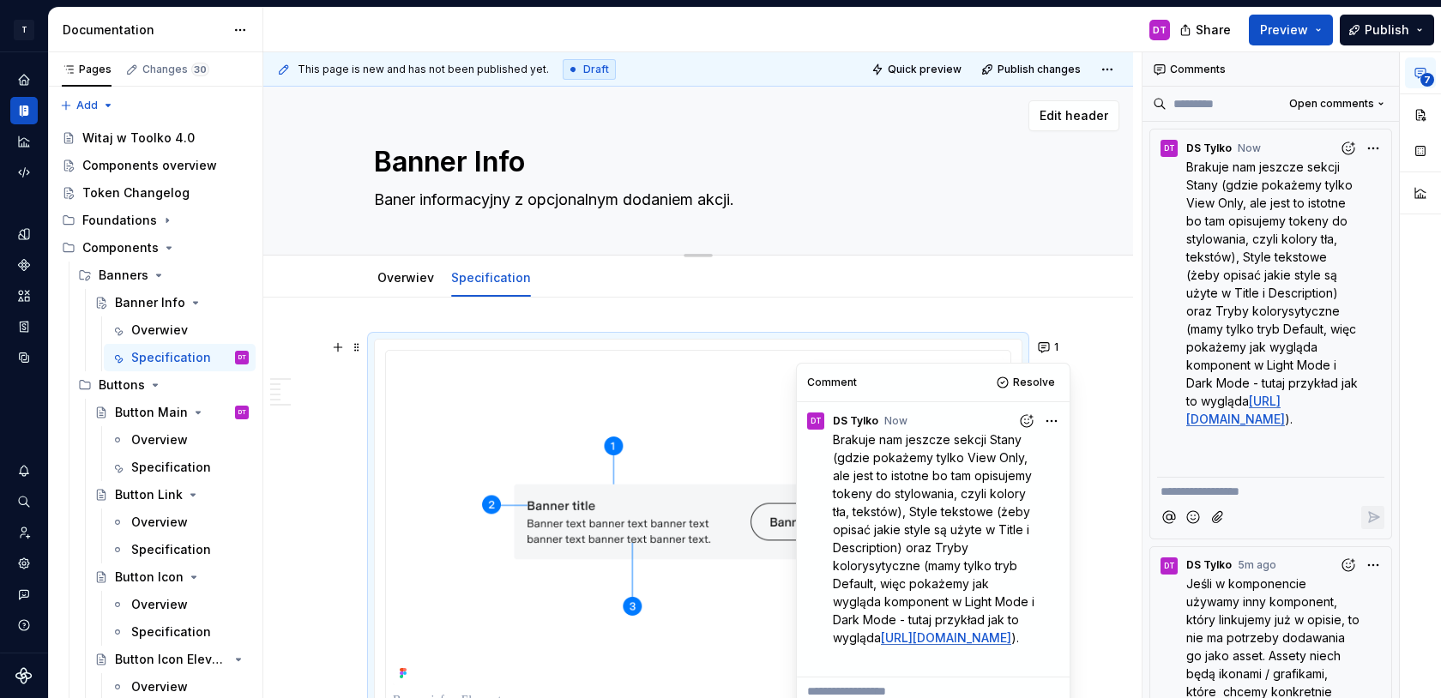
scroll to position [112, 0]
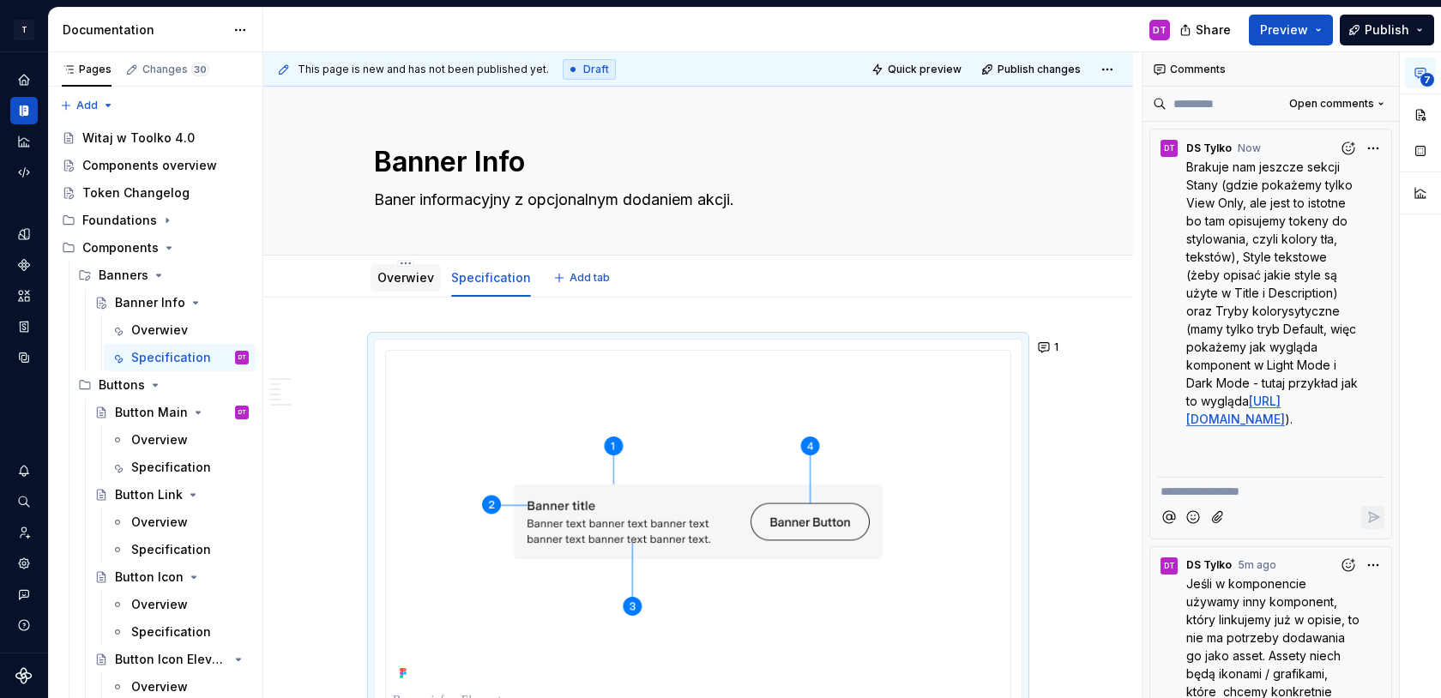
click at [409, 279] on link "Overwiev" at bounding box center [405, 277] width 57 height 15
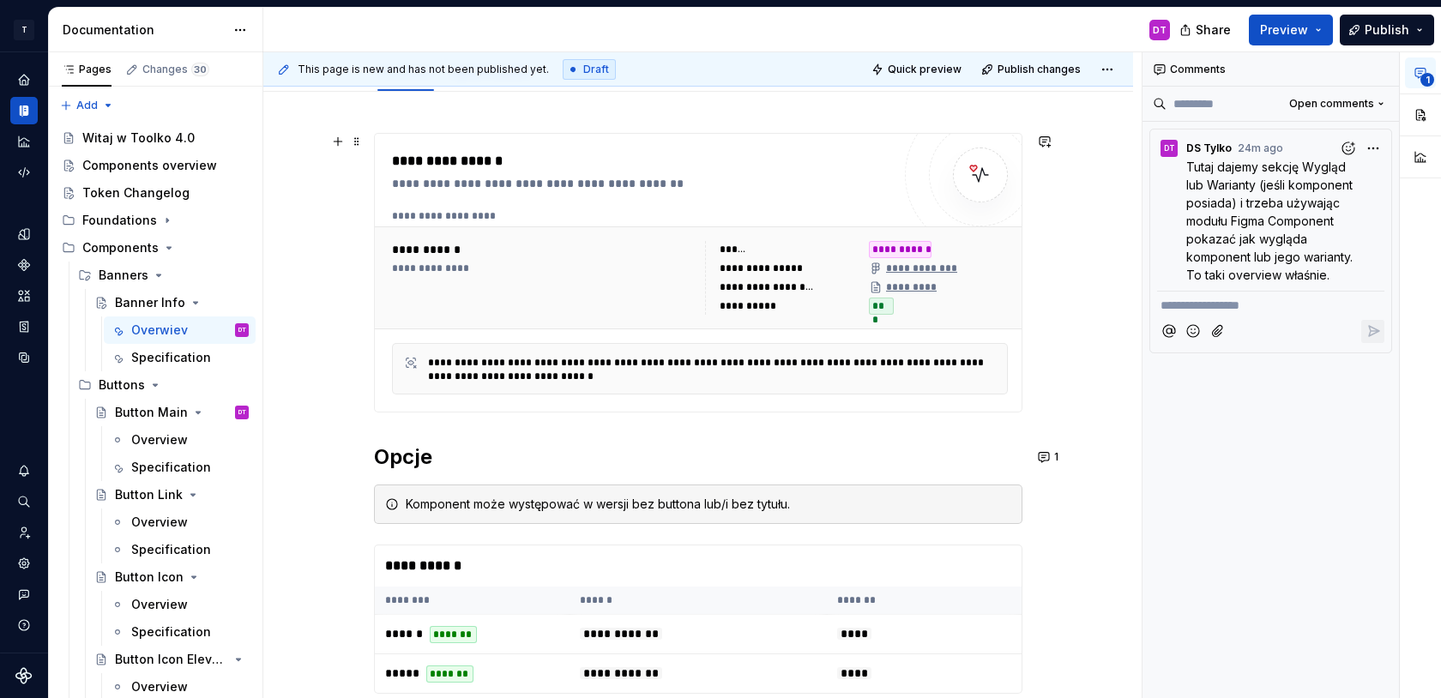
scroll to position [231, 0]
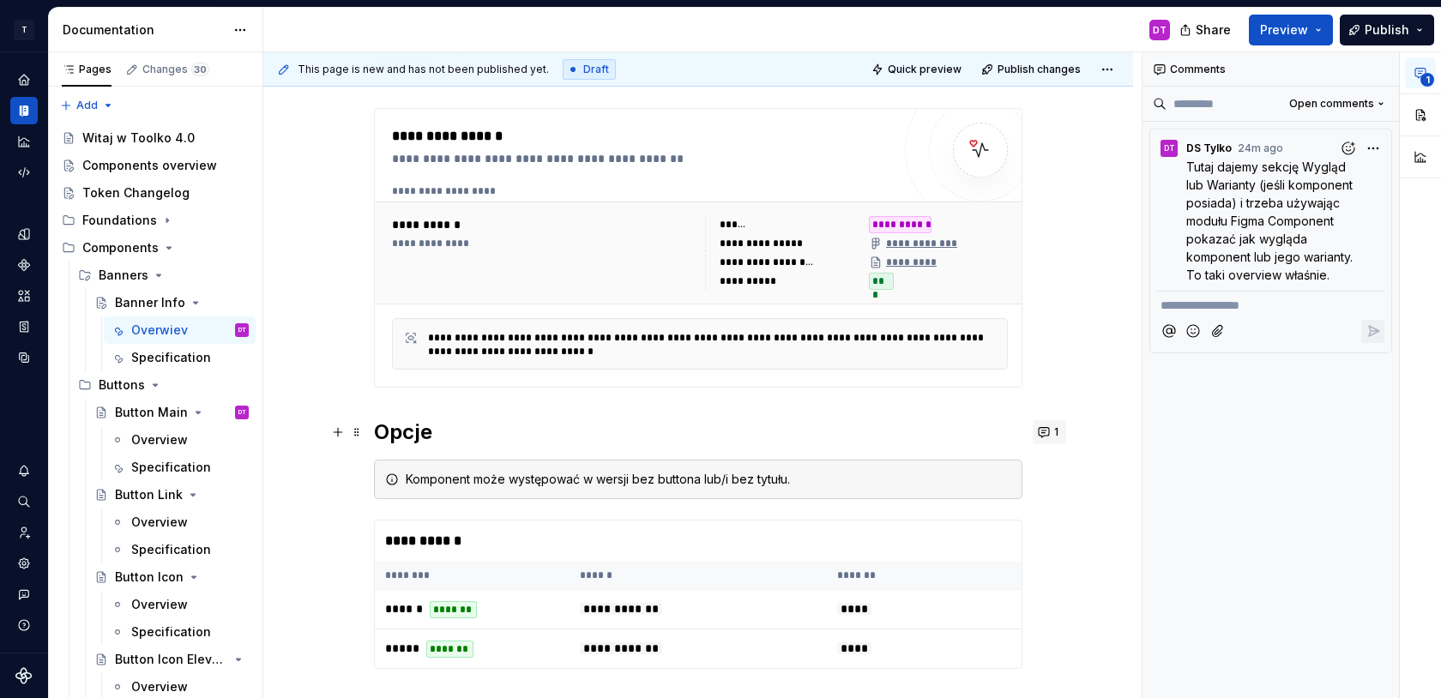
click at [1053, 430] on button "1" at bounding box center [1049, 432] width 33 height 24
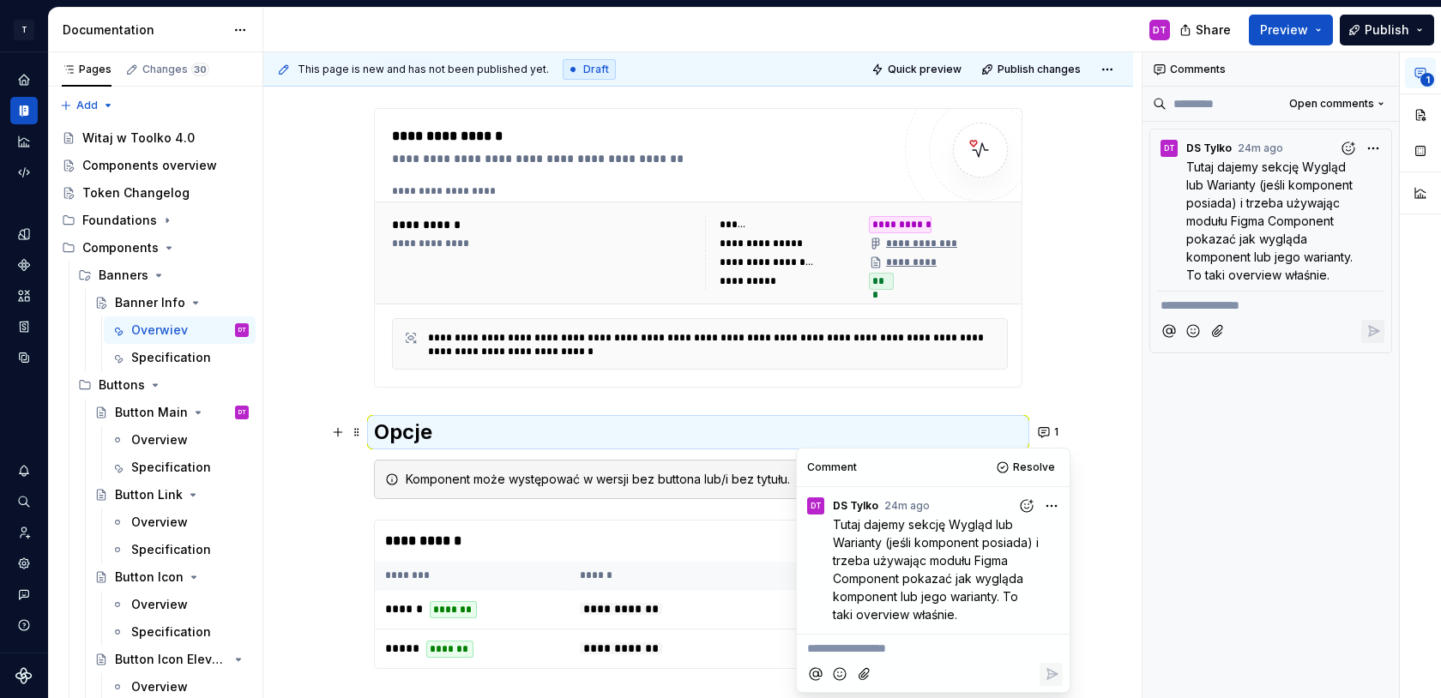
click at [1070, 333] on div "**********" at bounding box center [698, 503] width 870 height 873
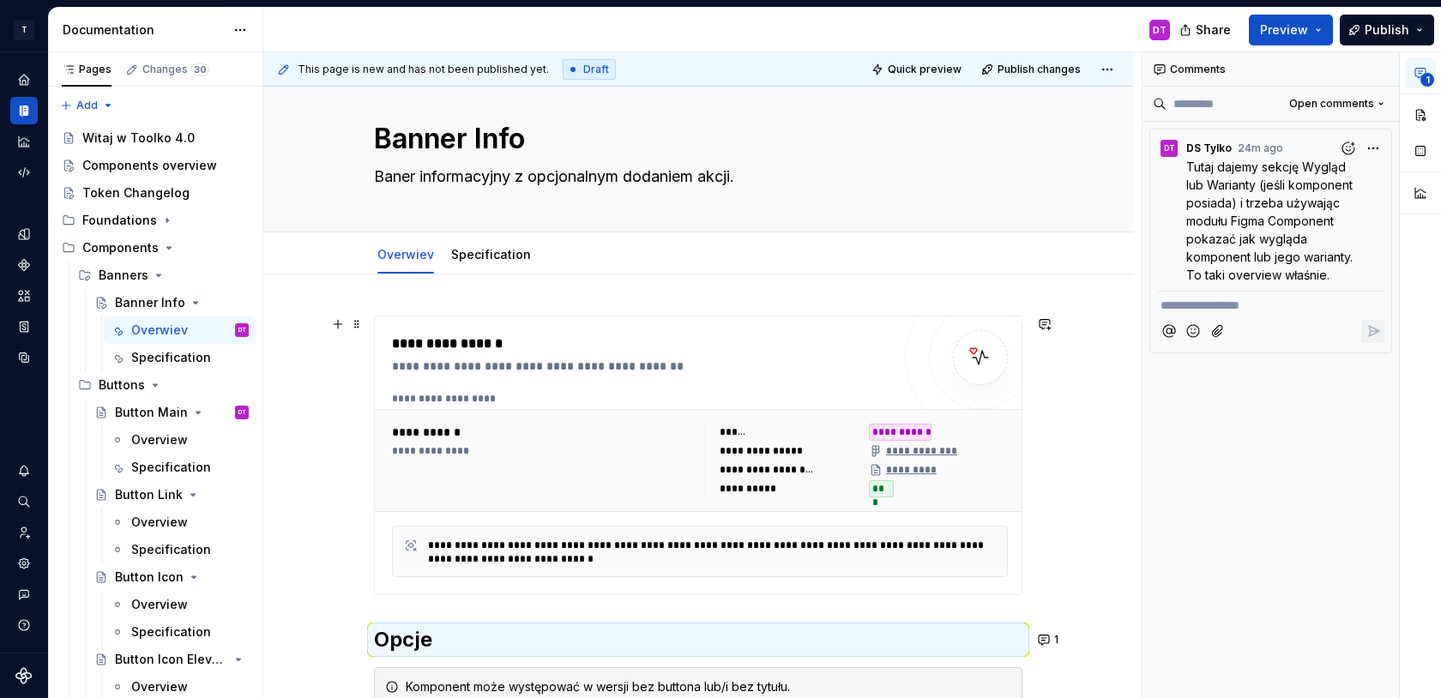
scroll to position [0, 0]
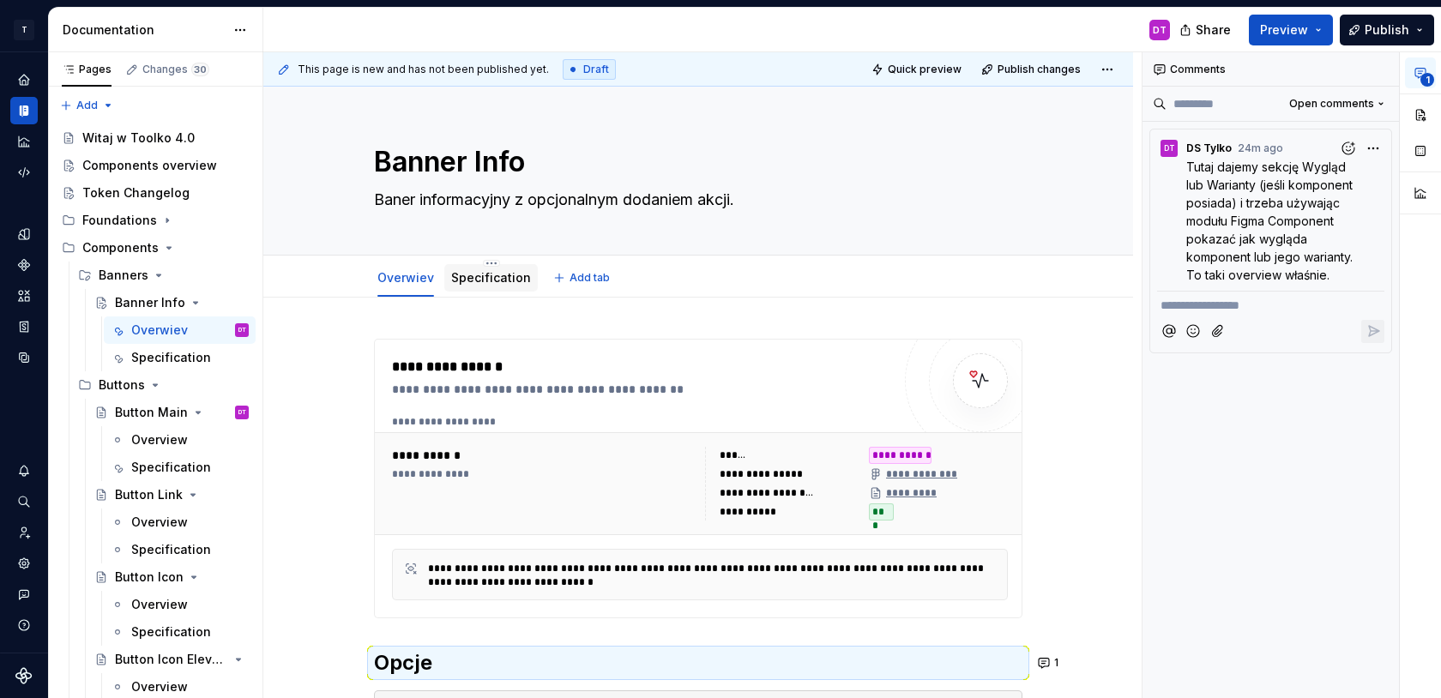
click at [486, 277] on link "Specification" at bounding box center [491, 277] width 80 height 15
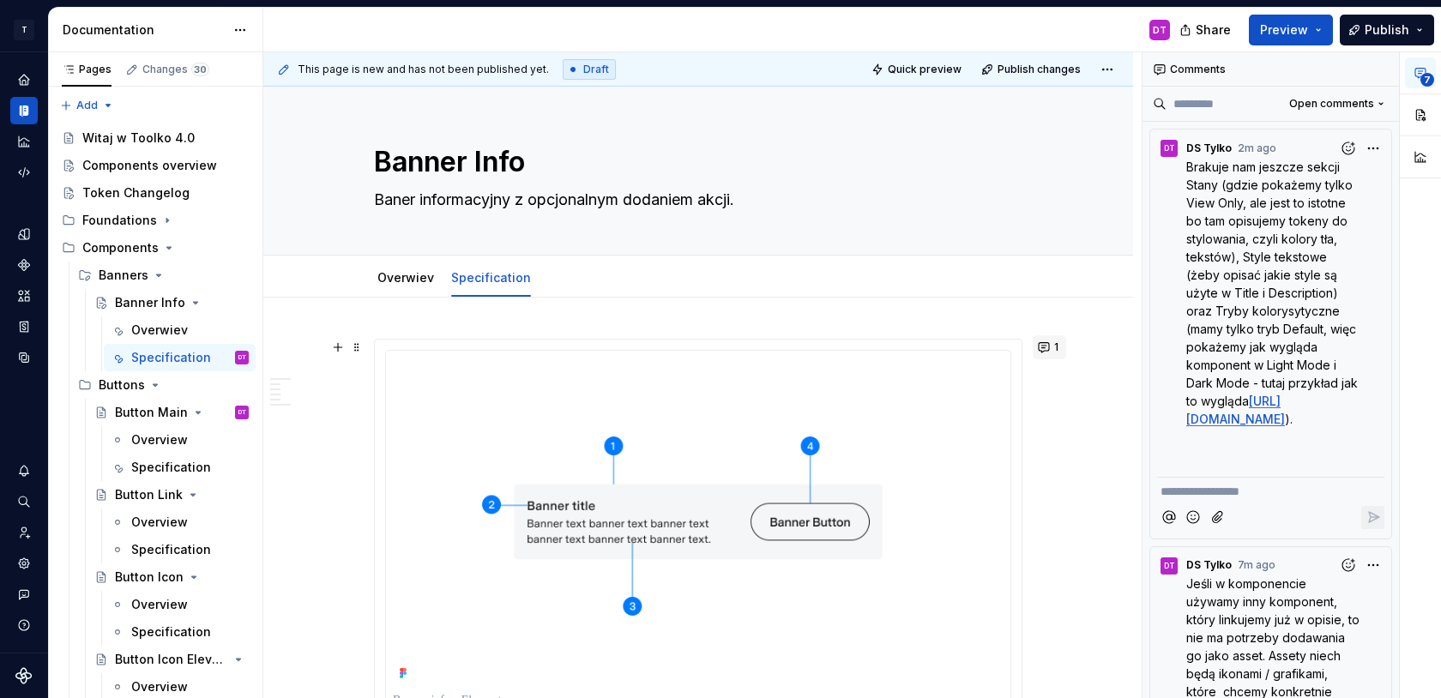
click at [1047, 352] on button "1" at bounding box center [1049, 347] width 33 height 24
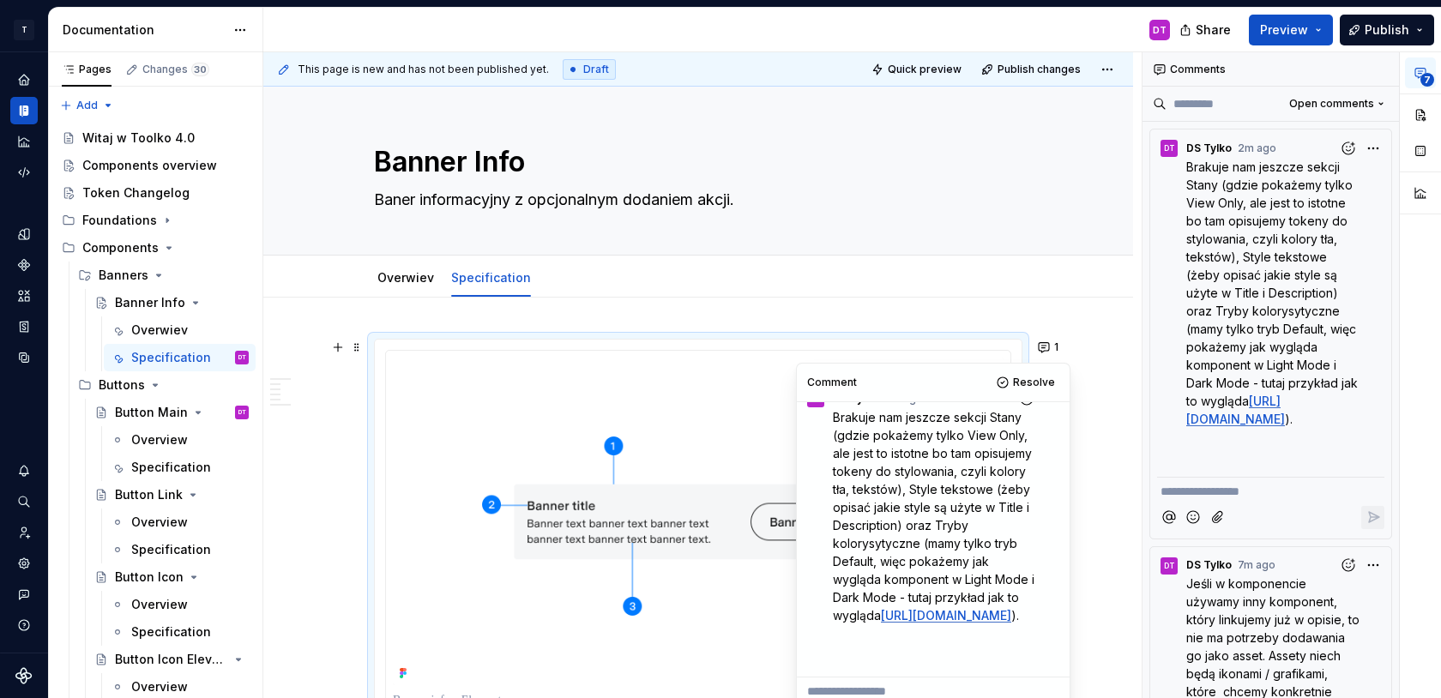
scroll to position [106, 0]
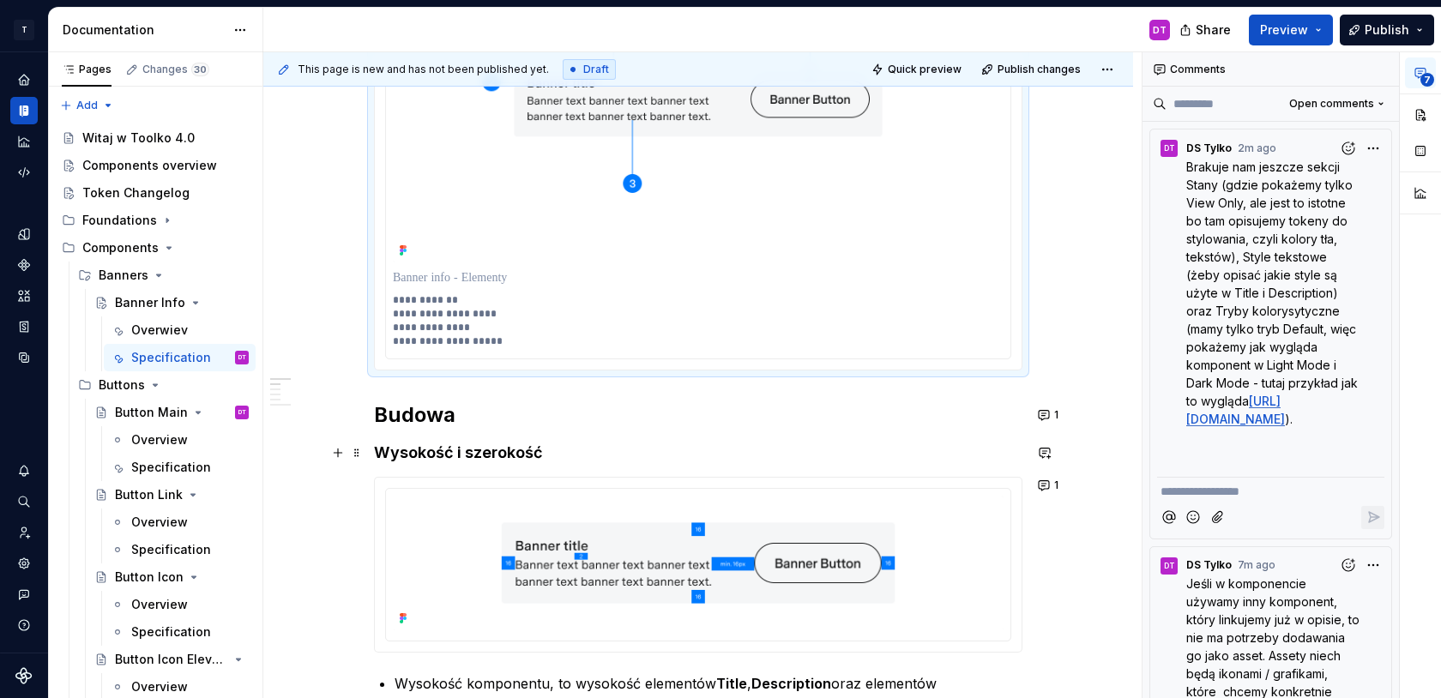
scroll to position [426, 0]
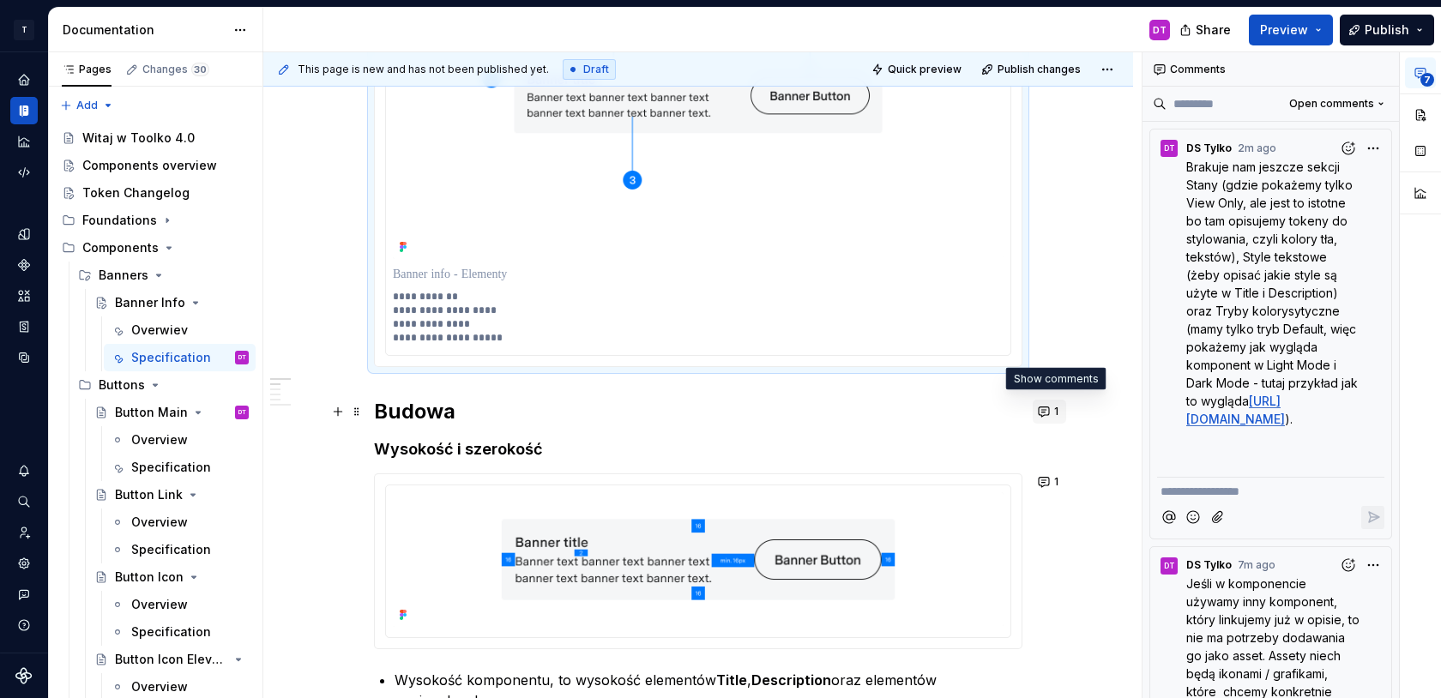
click at [1052, 414] on button "1" at bounding box center [1049, 412] width 33 height 24
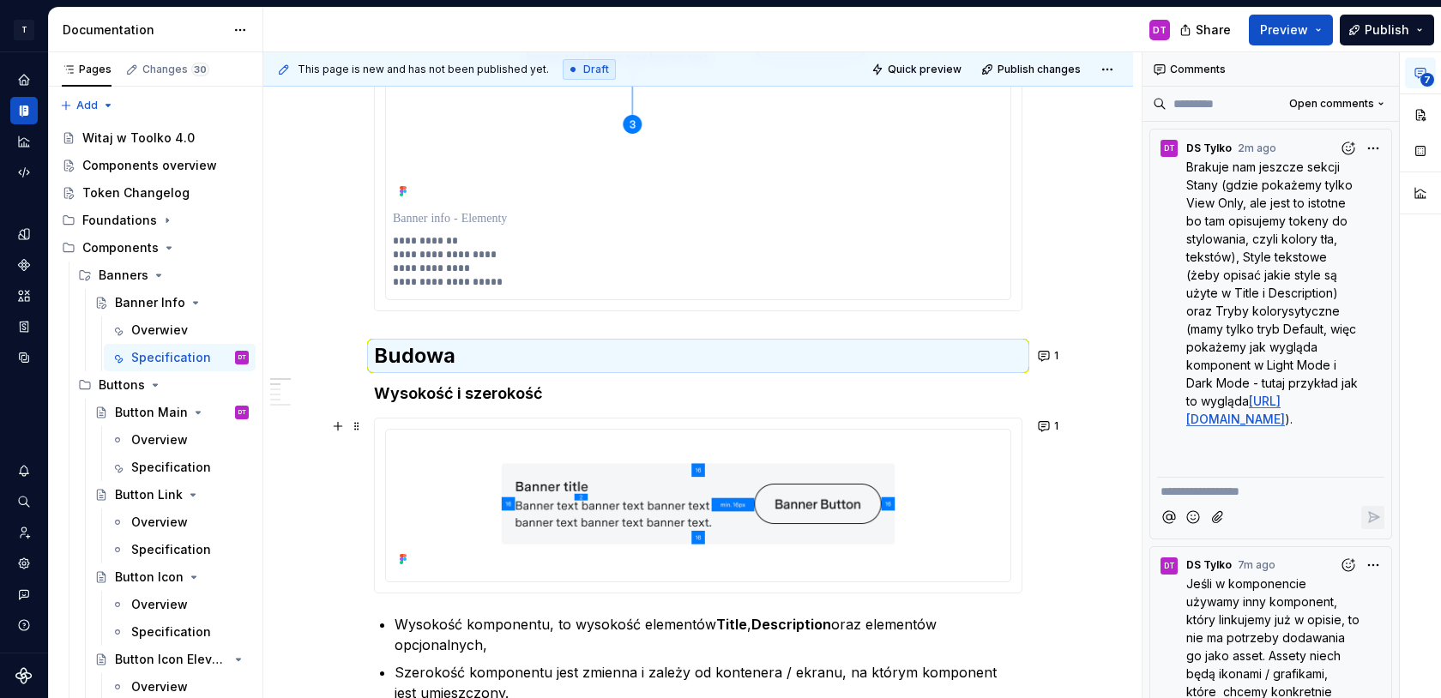
scroll to position [563, 0]
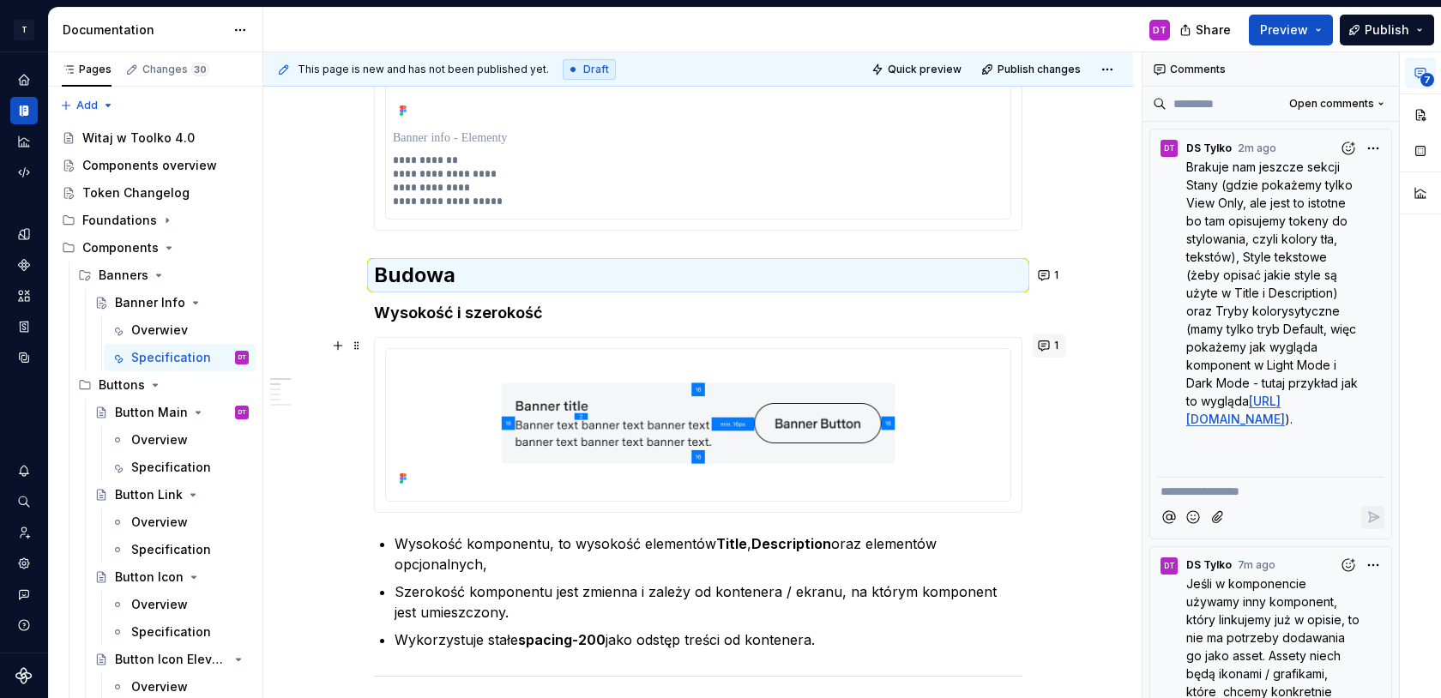
click at [1049, 347] on button "1" at bounding box center [1049, 346] width 33 height 24
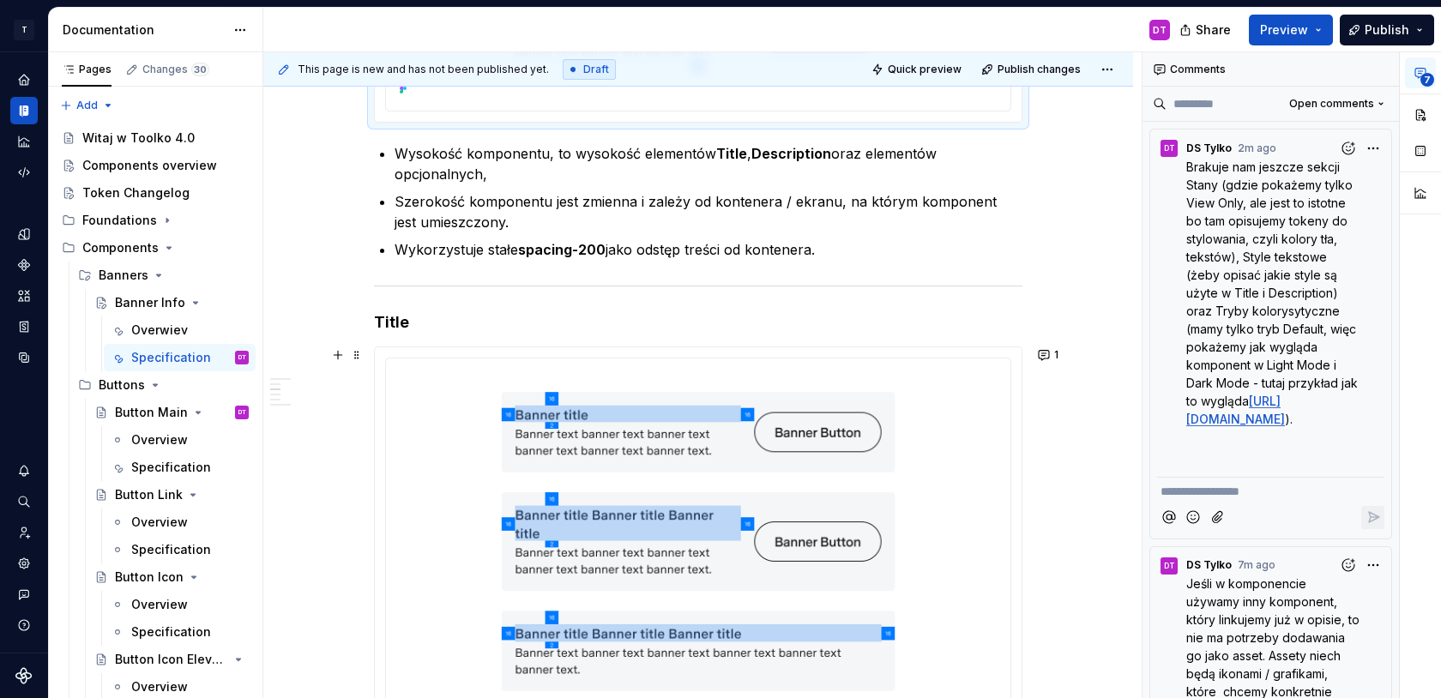
scroll to position [975, 0]
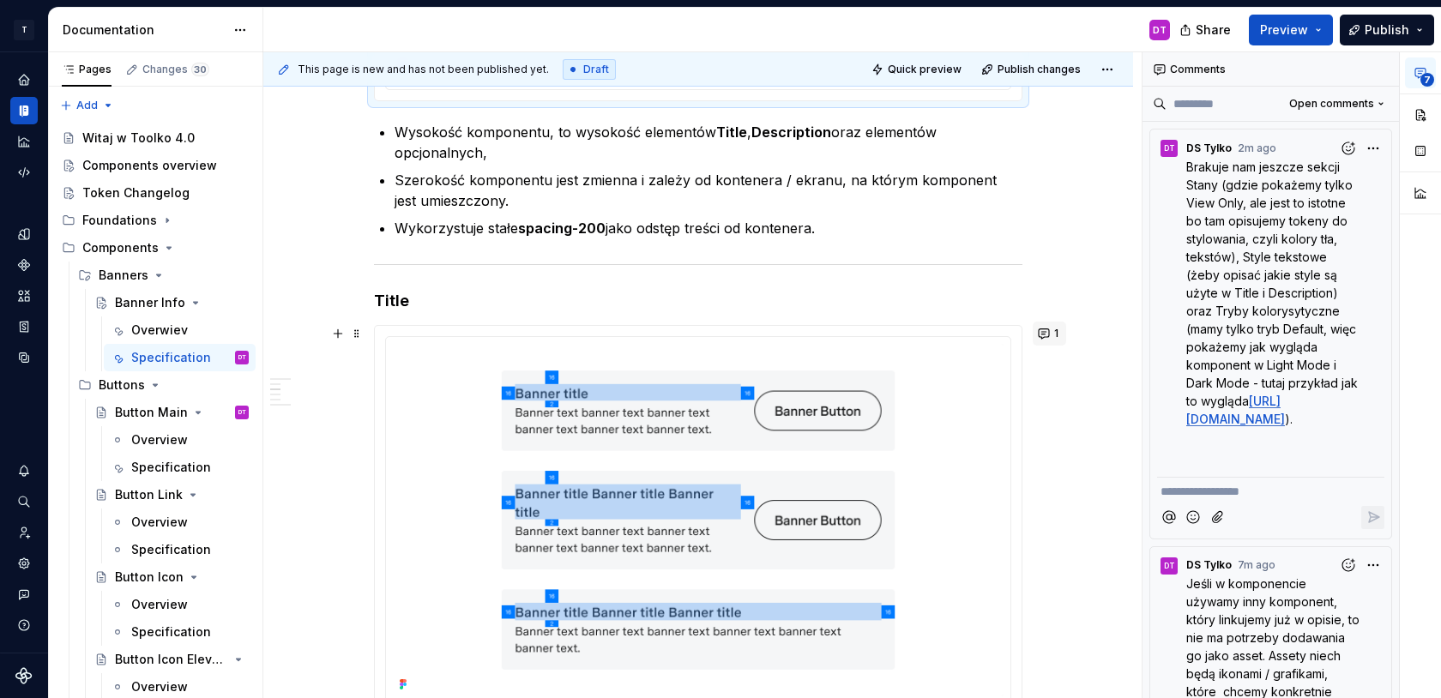
click at [1051, 341] on button "1" at bounding box center [1049, 334] width 33 height 24
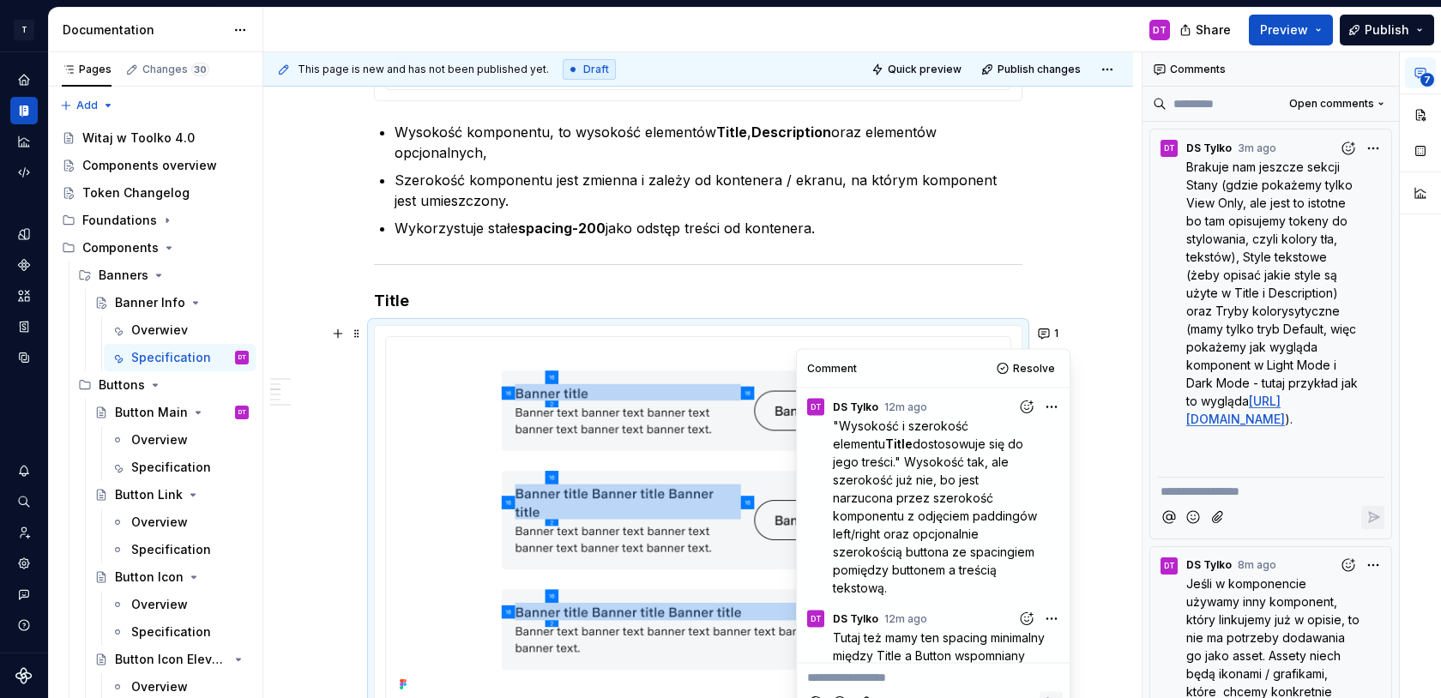
scroll to position [28, 0]
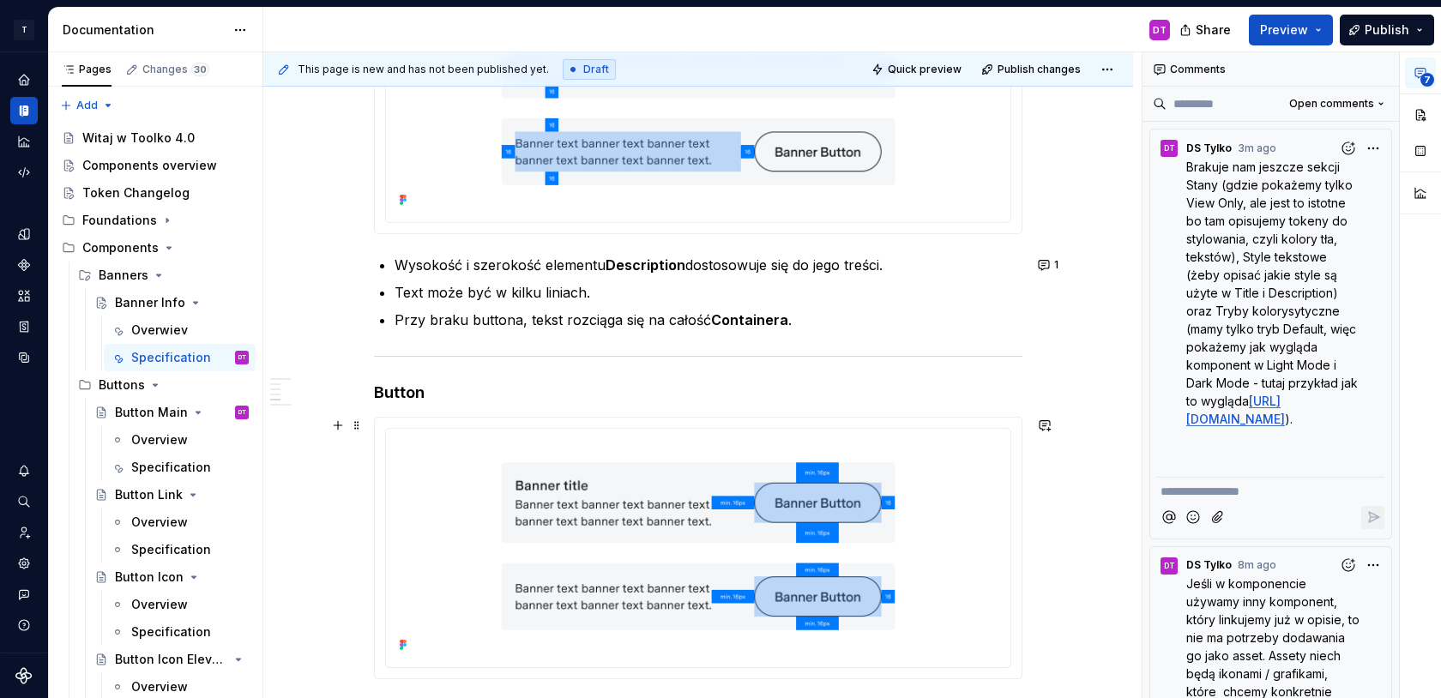
scroll to position [2097, 0]
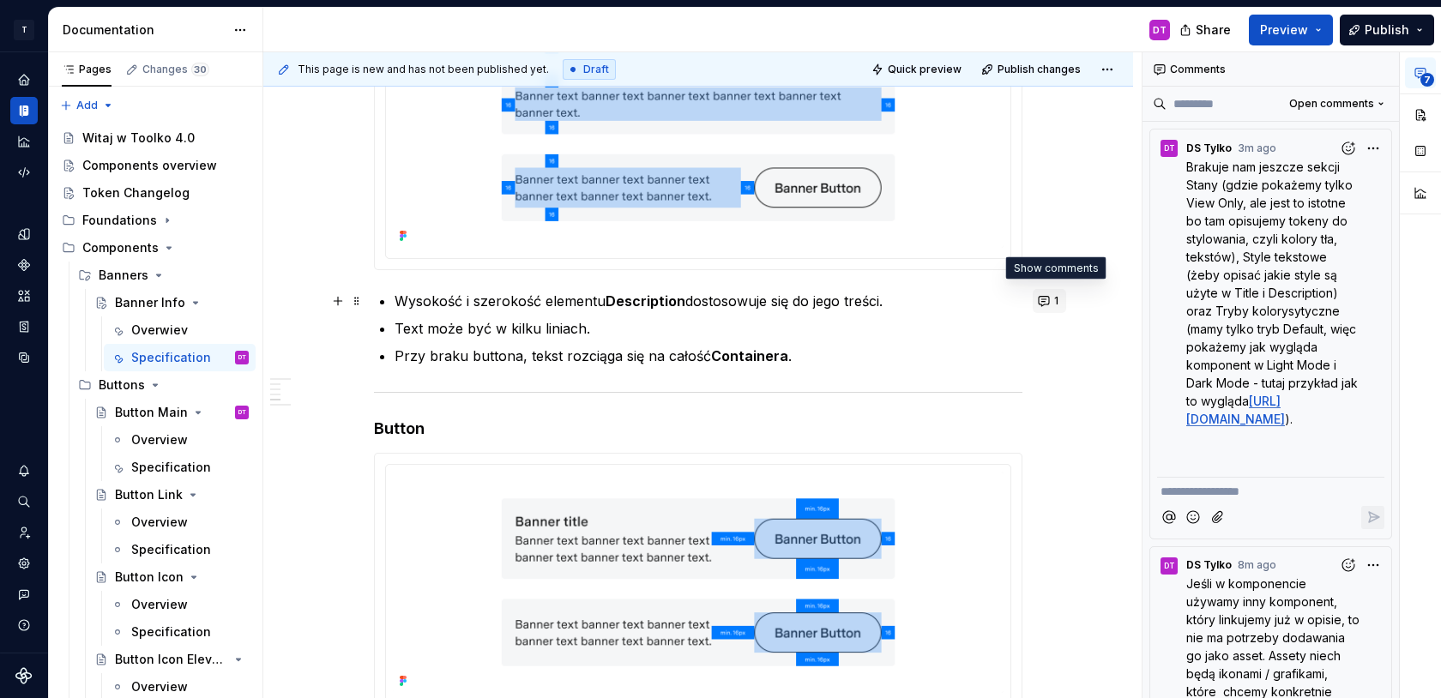
click at [1053, 300] on button "1" at bounding box center [1049, 301] width 33 height 24
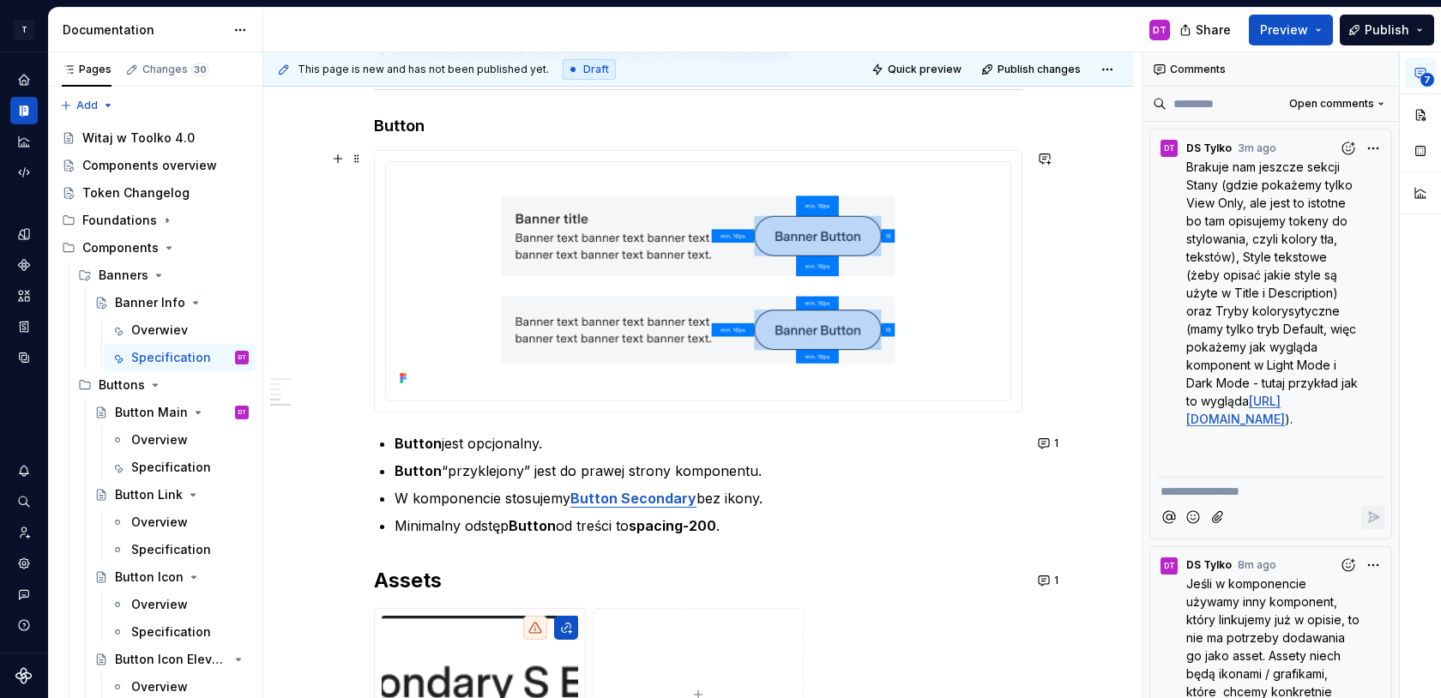
scroll to position [2401, 0]
click at [1053, 444] on button "1" at bounding box center [1049, 442] width 33 height 24
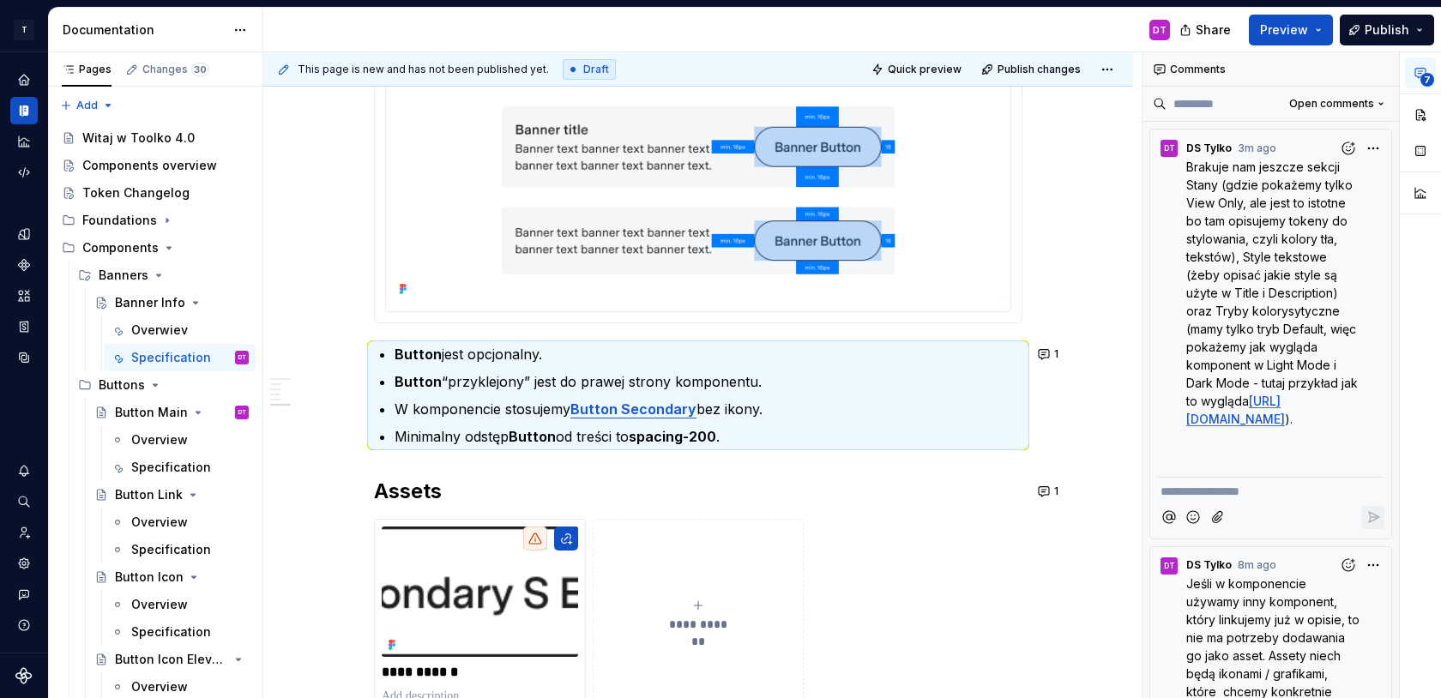
scroll to position [2569, 0]
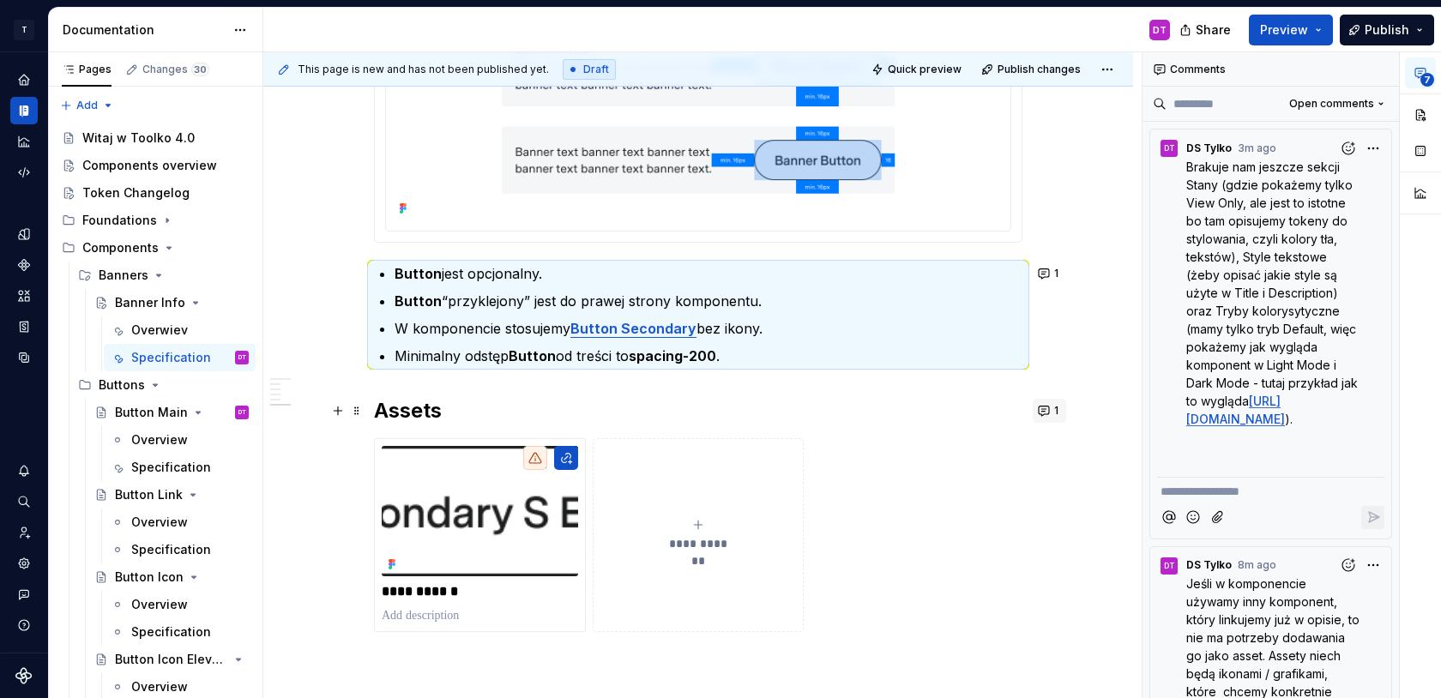
click at [1056, 408] on button "1" at bounding box center [1049, 411] width 33 height 24
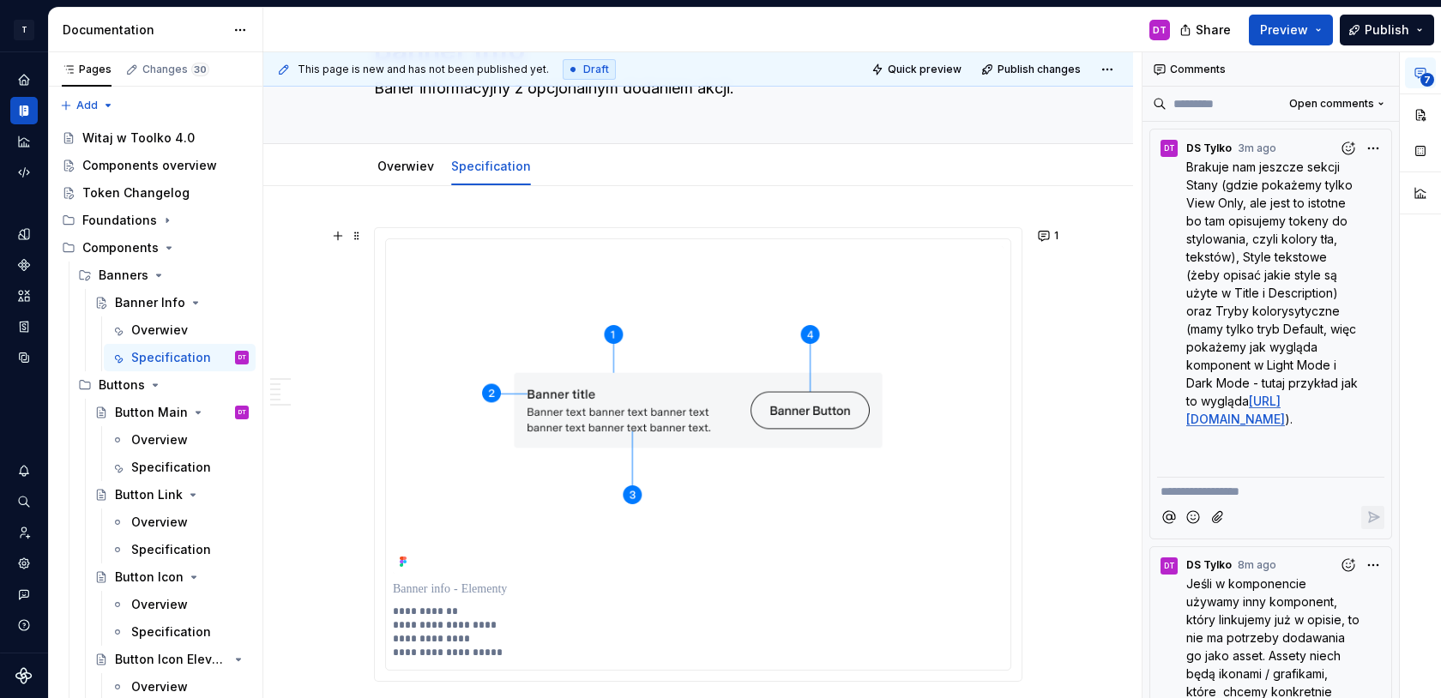
scroll to position [0, 0]
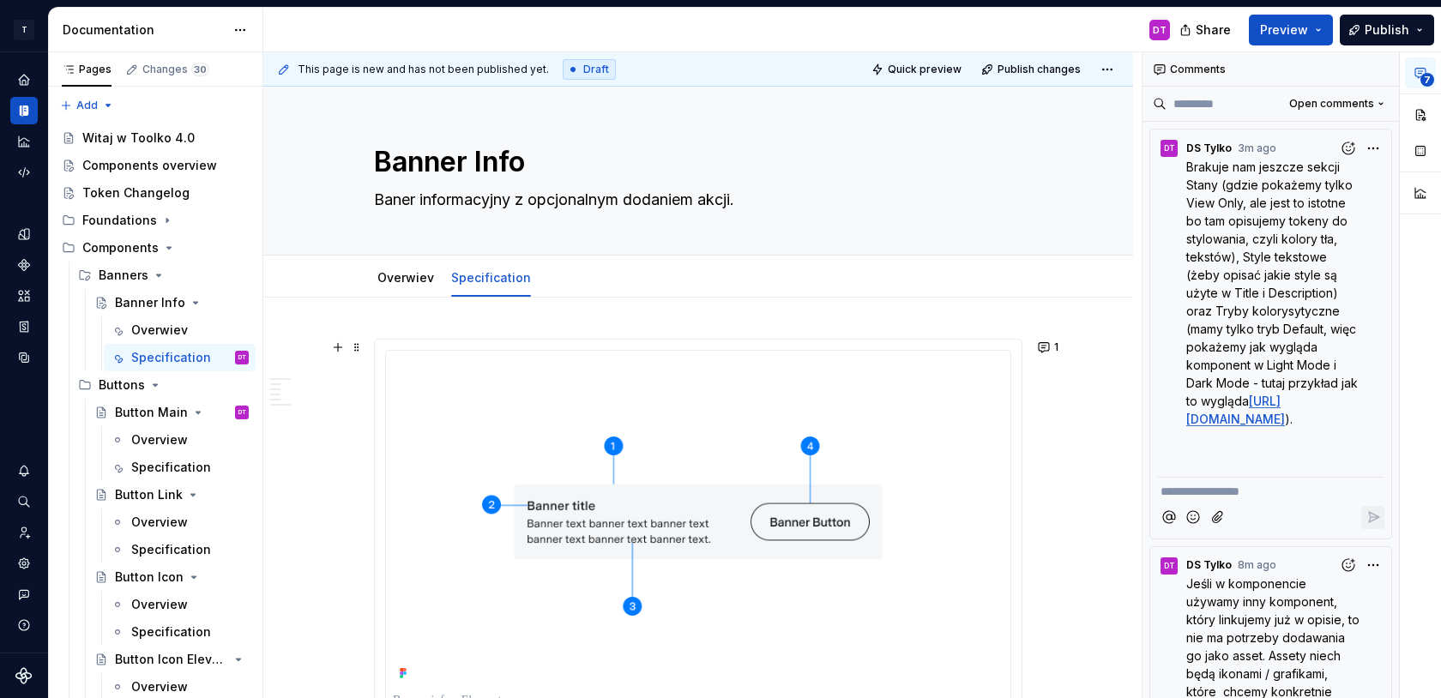
type textarea "*"
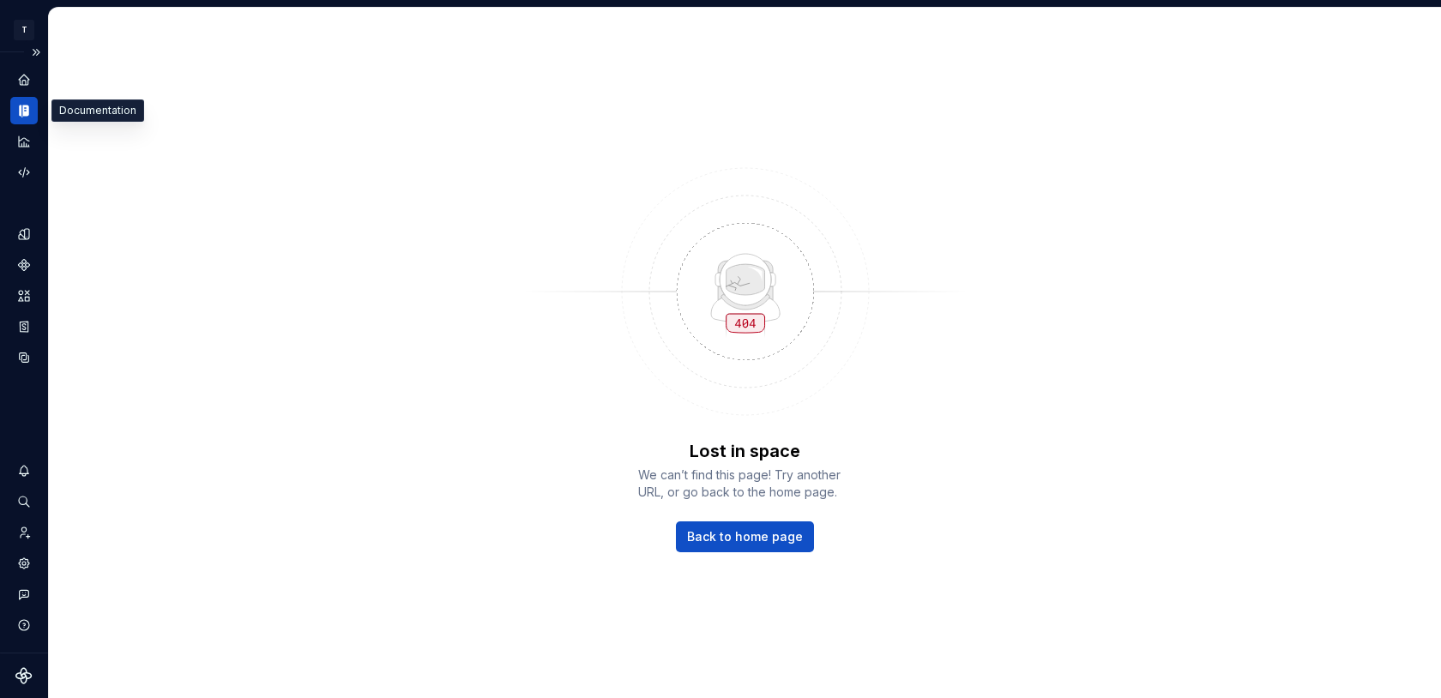
click at [24, 112] on icon "Documentation" at bounding box center [25, 111] width 6 height 11
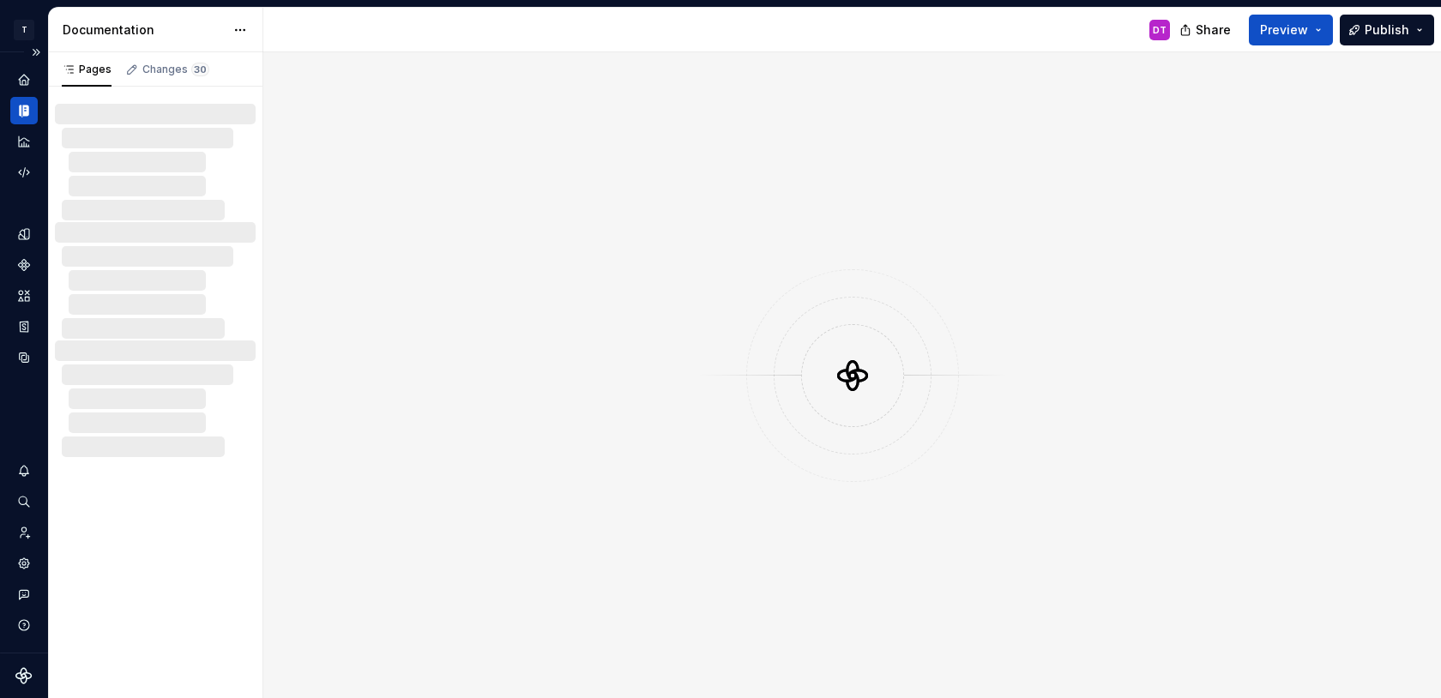
click at [18, 109] on icon "Documentation" at bounding box center [23, 110] width 15 height 15
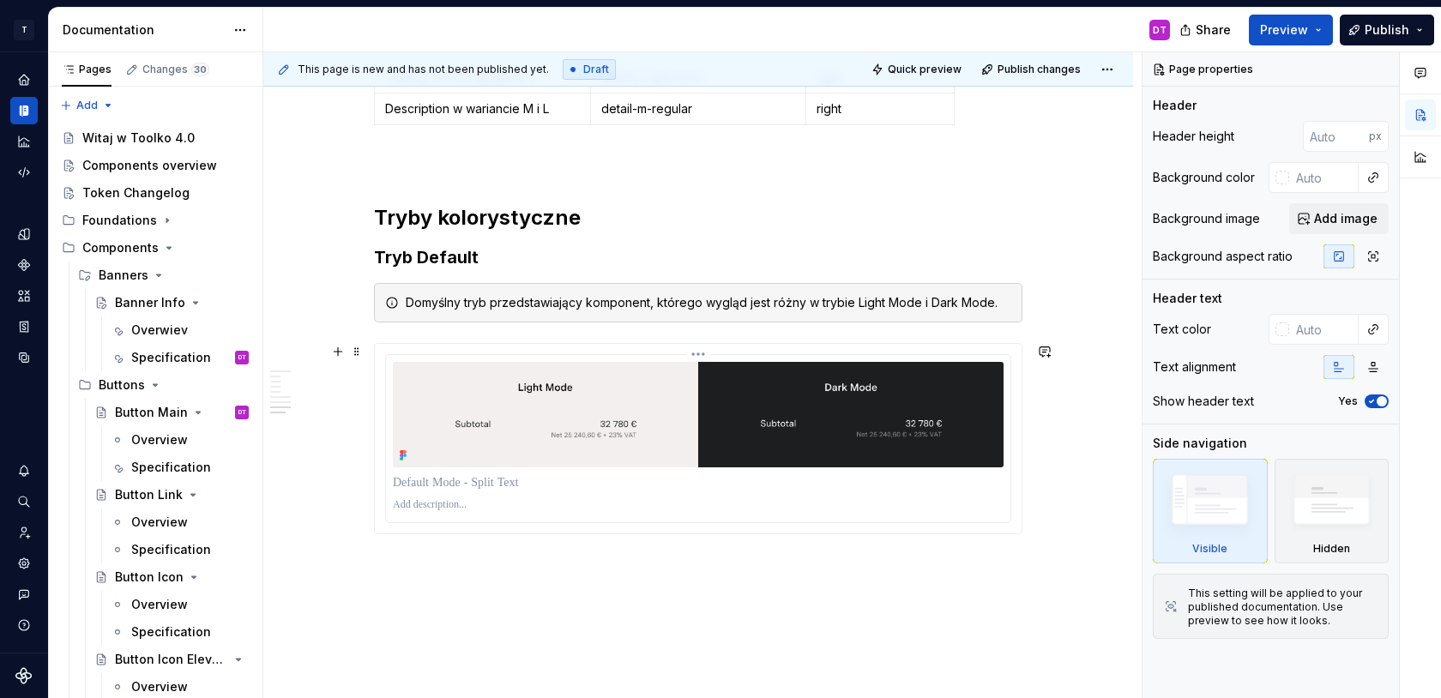
scroll to position [3447, 0]
click at [361, 219] on span at bounding box center [357, 216] width 14 height 24
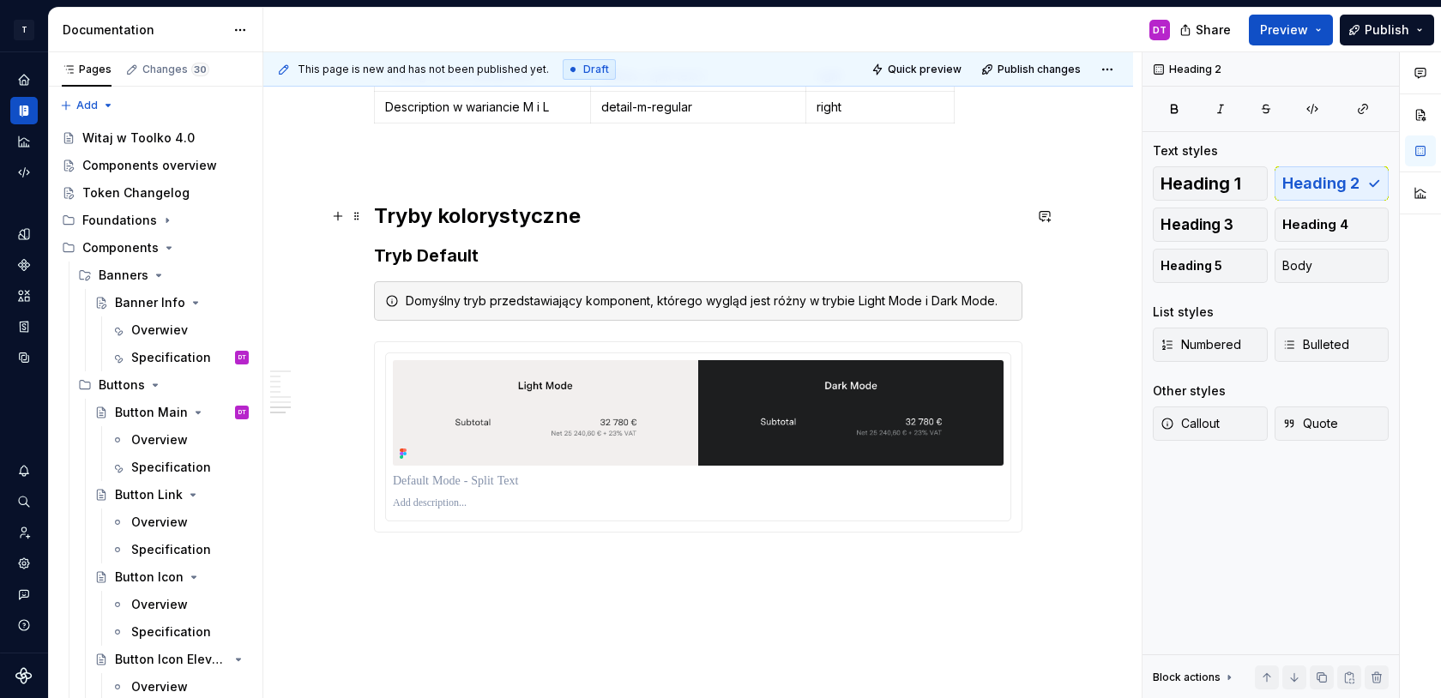
click at [401, 220] on h2 "Tryby kolorystyczne" at bounding box center [698, 215] width 649 height 27
click at [479, 220] on h2 "Tryby kolorystyczne" at bounding box center [698, 215] width 649 height 27
click at [394, 214] on h2 "Tryby kolorystyczne" at bounding box center [698, 215] width 649 height 27
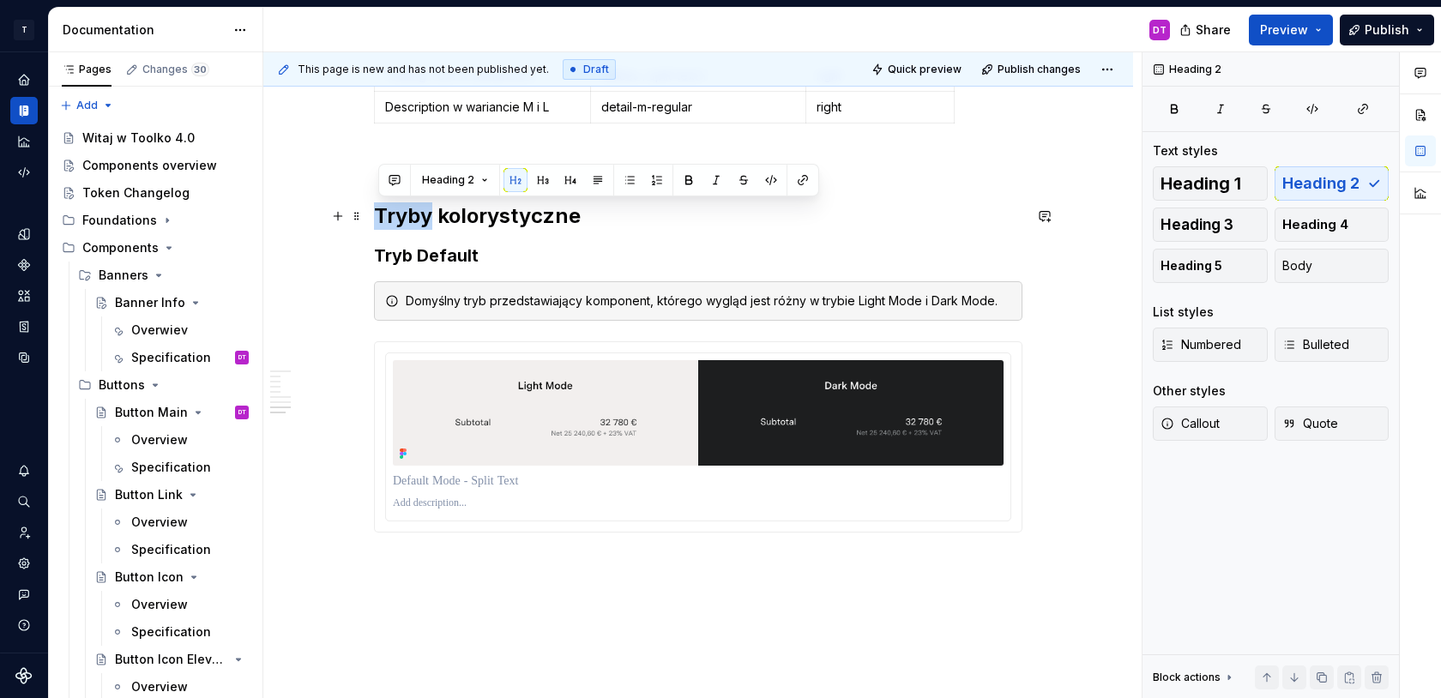
click at [394, 214] on h2 "Tryby kolorystyczne" at bounding box center [698, 215] width 649 height 27
click at [474, 220] on h2 "Tryby kolorystyczne" at bounding box center [698, 215] width 649 height 27
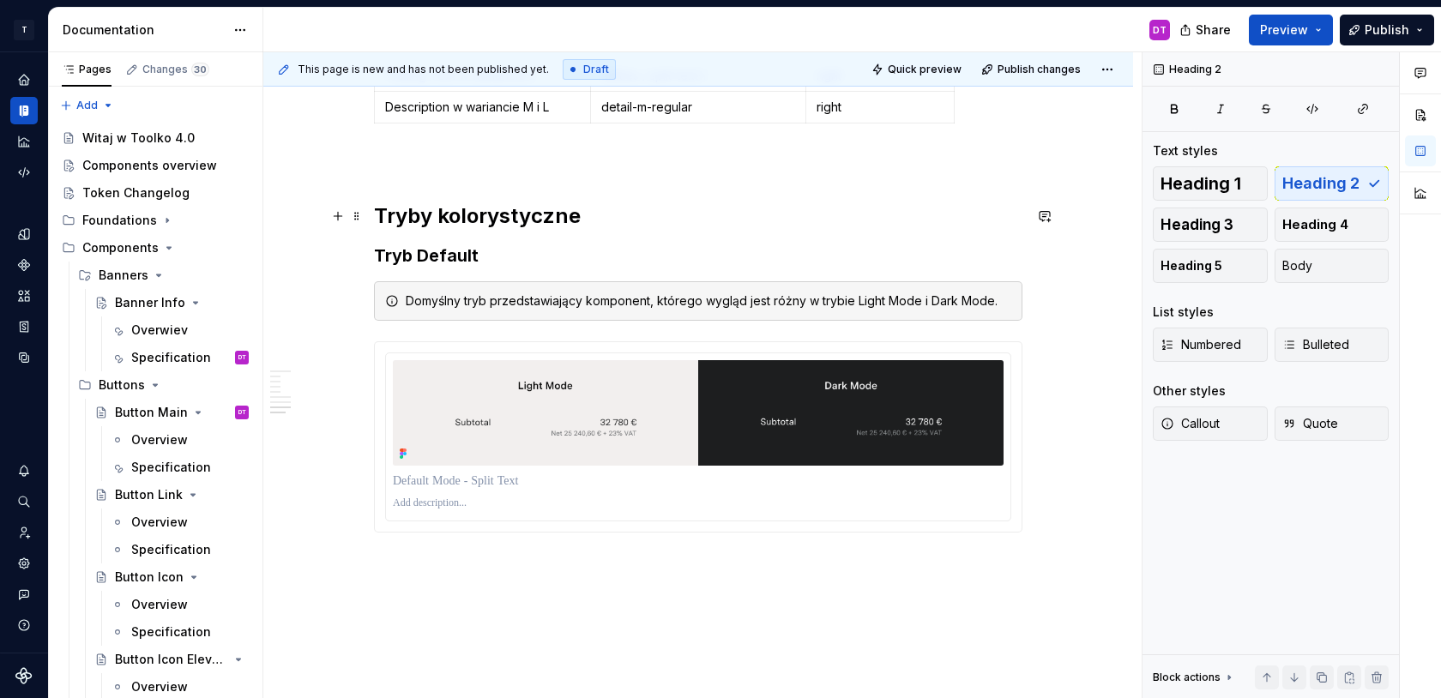
click at [474, 220] on h2 "Tryby kolorystyczne" at bounding box center [698, 215] width 649 height 27
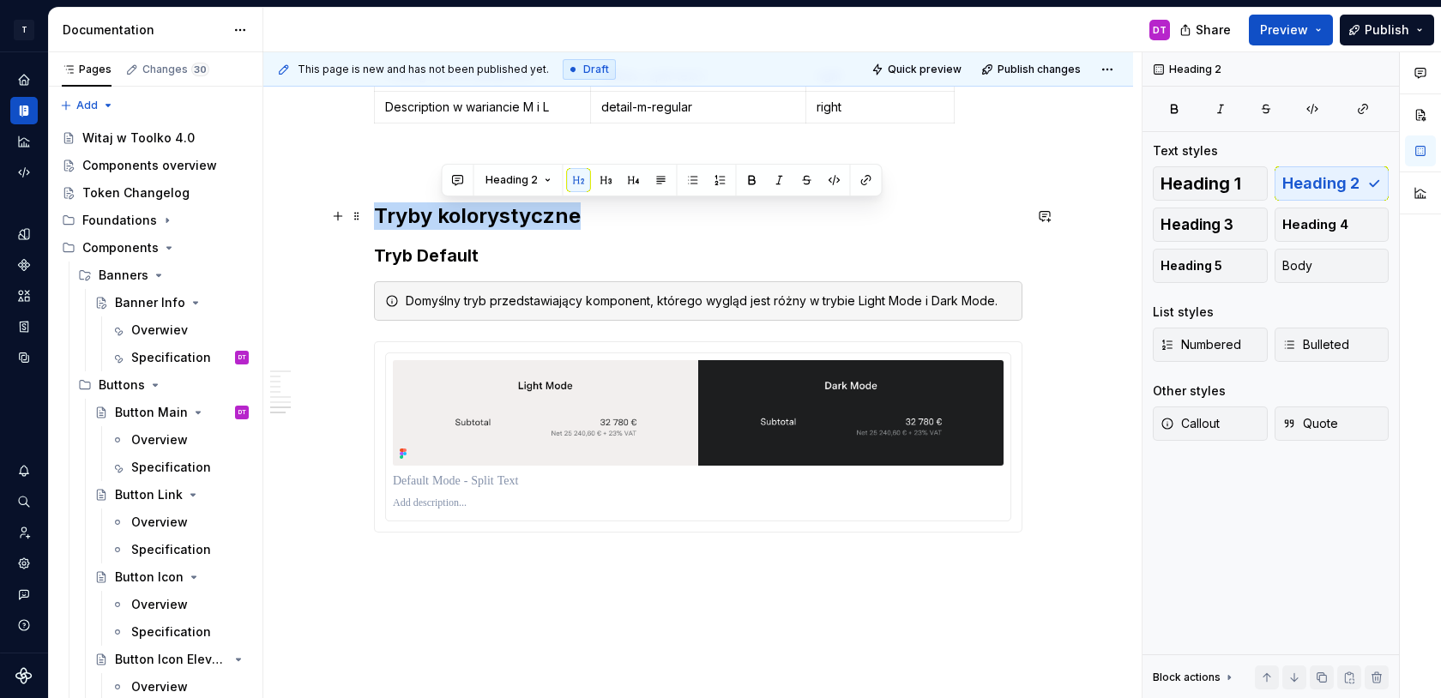
click at [474, 220] on h2 "Tryby kolorystyczne" at bounding box center [698, 215] width 649 height 27
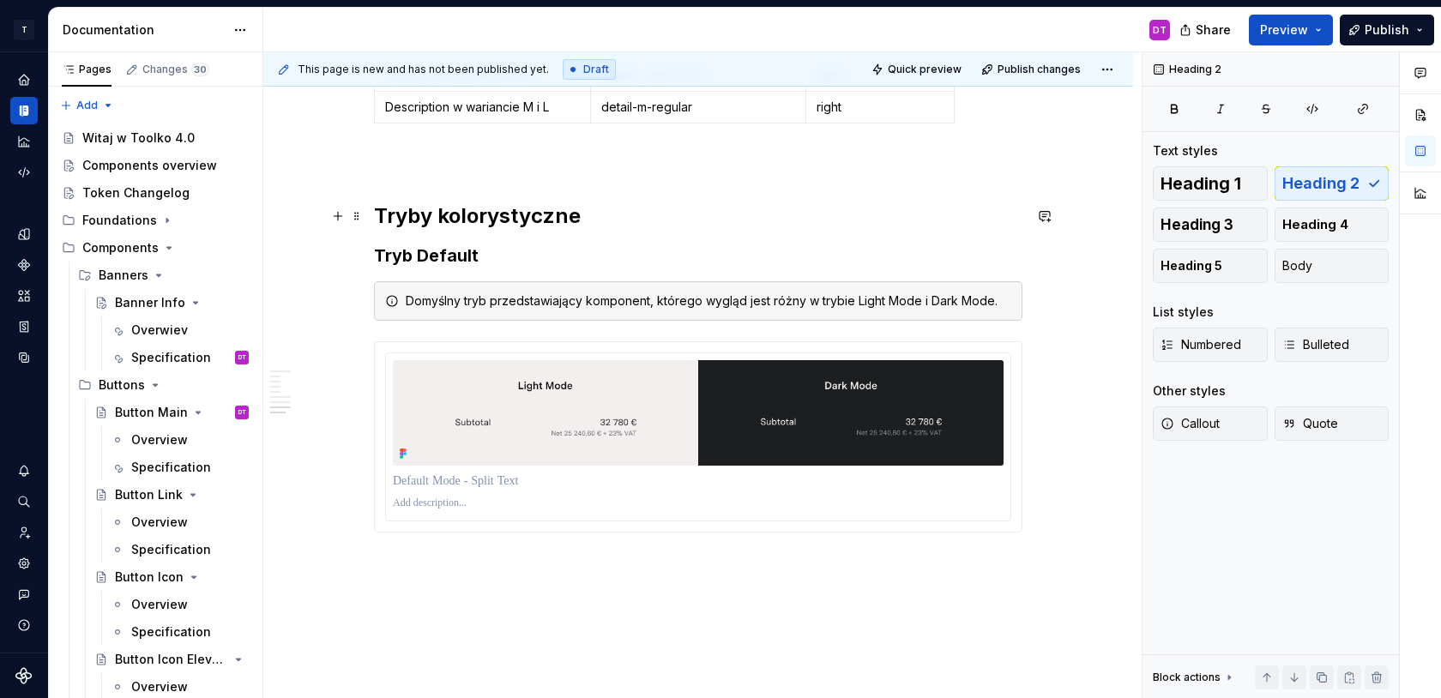
click at [550, 220] on h2 "Tryby kolorystyczne" at bounding box center [698, 215] width 649 height 27
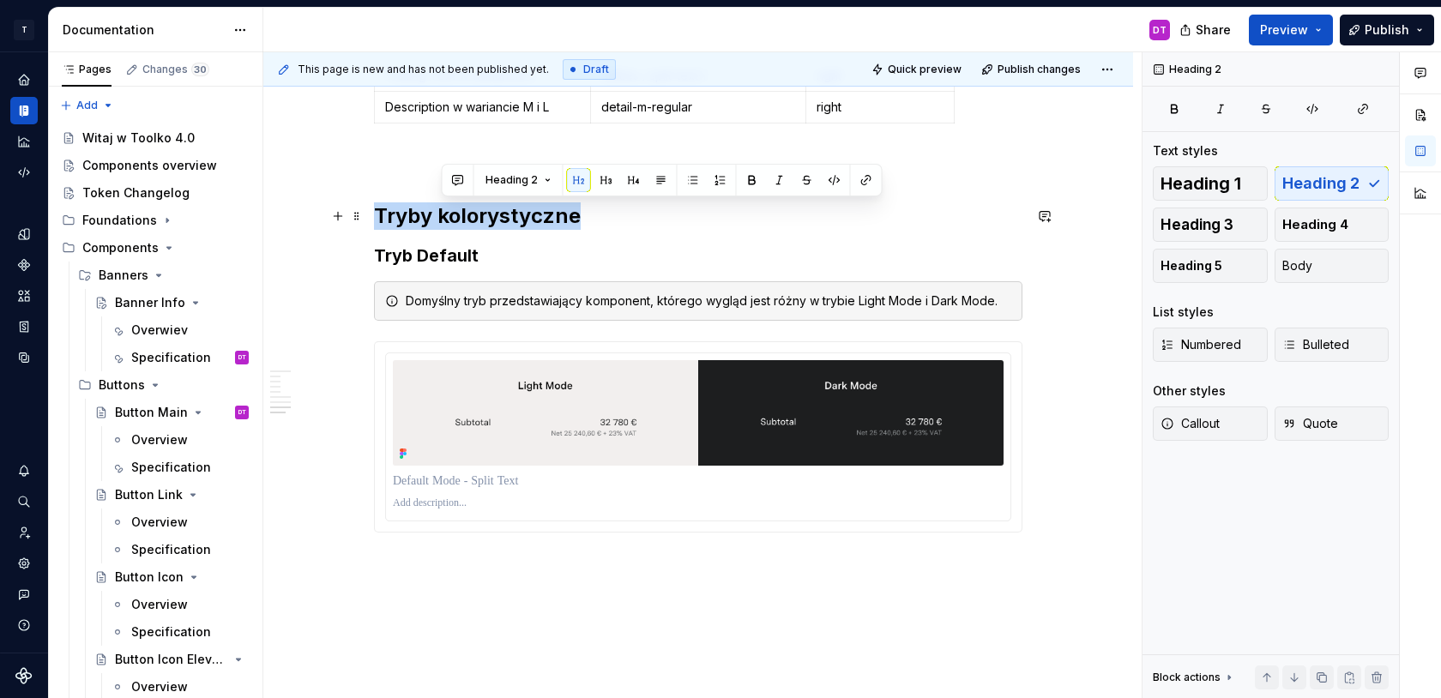
click at [550, 220] on h2 "Tryby kolorystyczne" at bounding box center [698, 215] width 649 height 27
click at [803, 184] on button "button" at bounding box center [803, 180] width 24 height 24
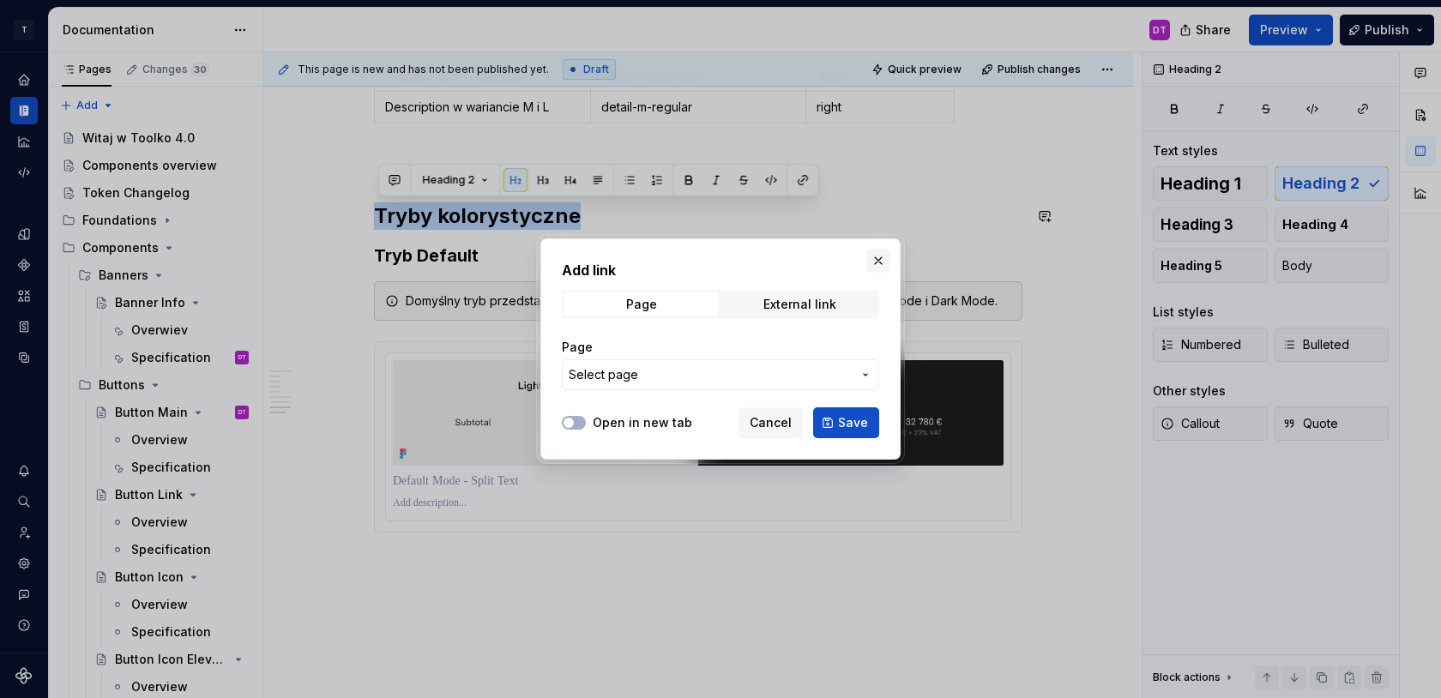
click at [879, 259] on button "button" at bounding box center [878, 261] width 24 height 24
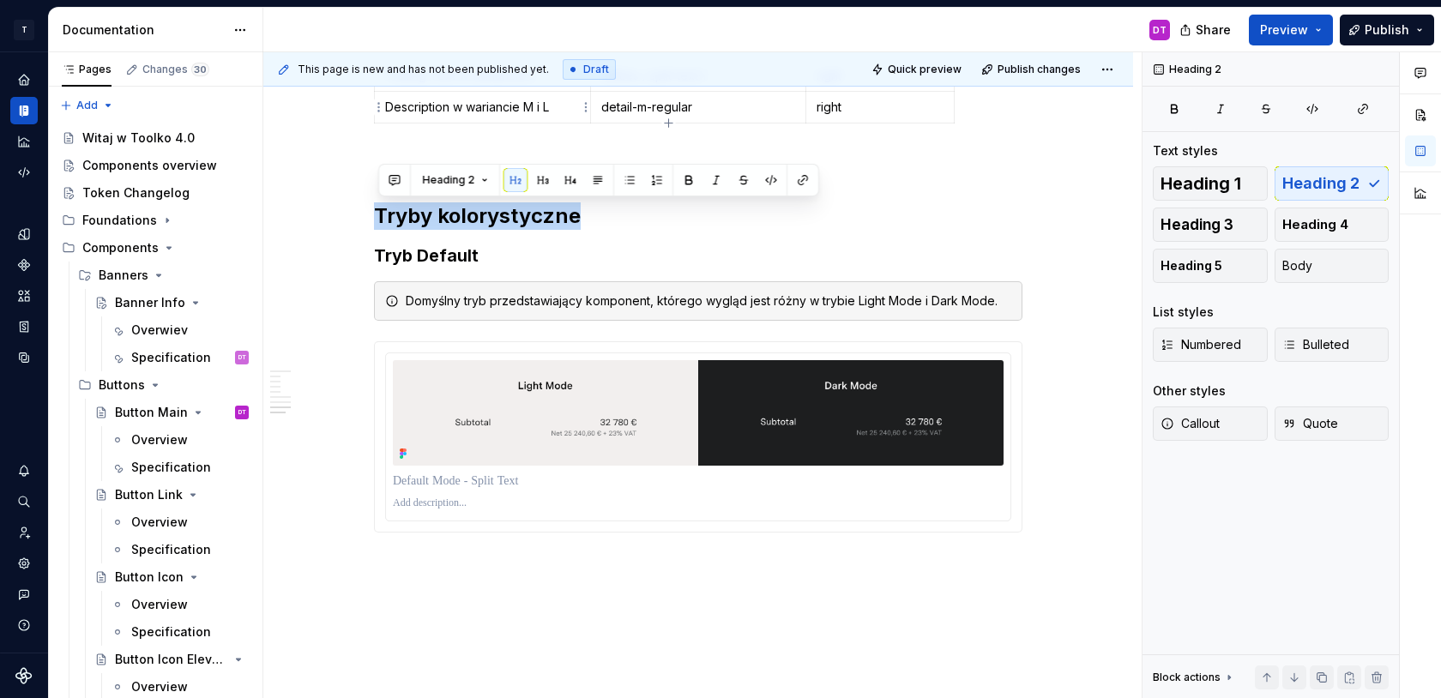
type textarea "*"
